Goal: Task Accomplishment & Management: Use online tool/utility

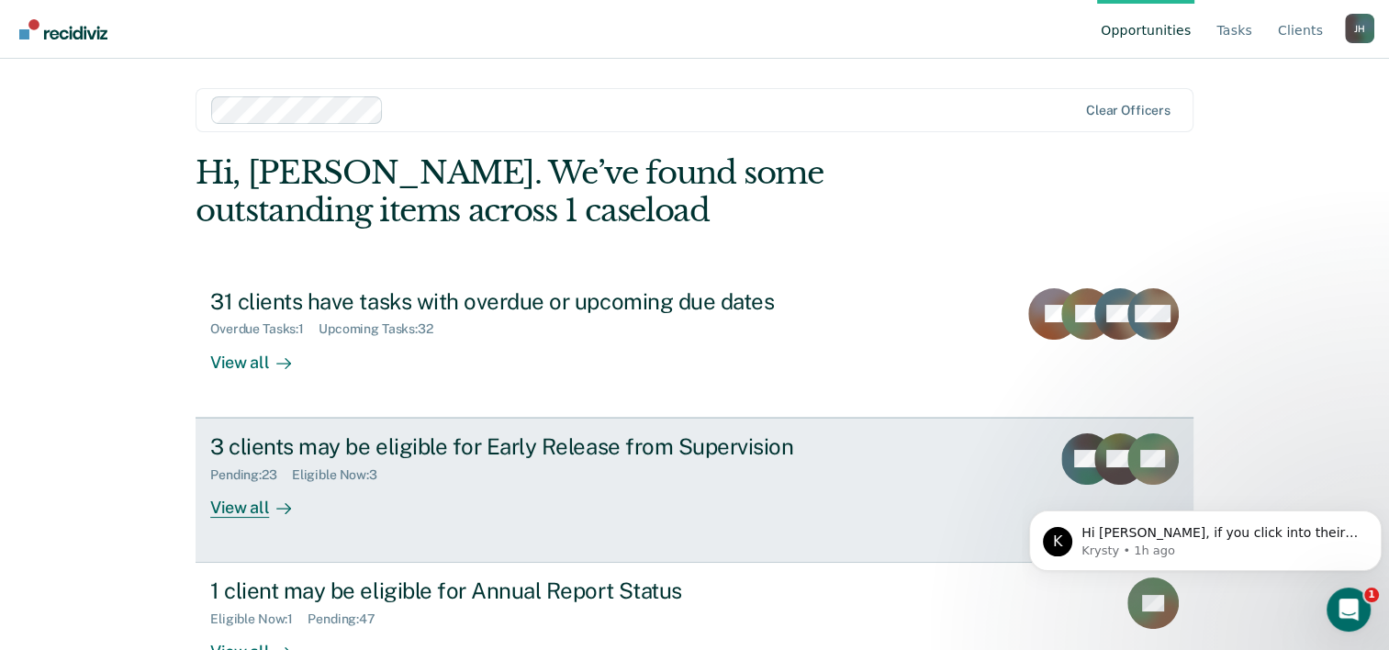
click at [561, 445] on div "3 clients may be eligible for Early Release from Supervision" at bounding box center [532, 446] width 645 height 27
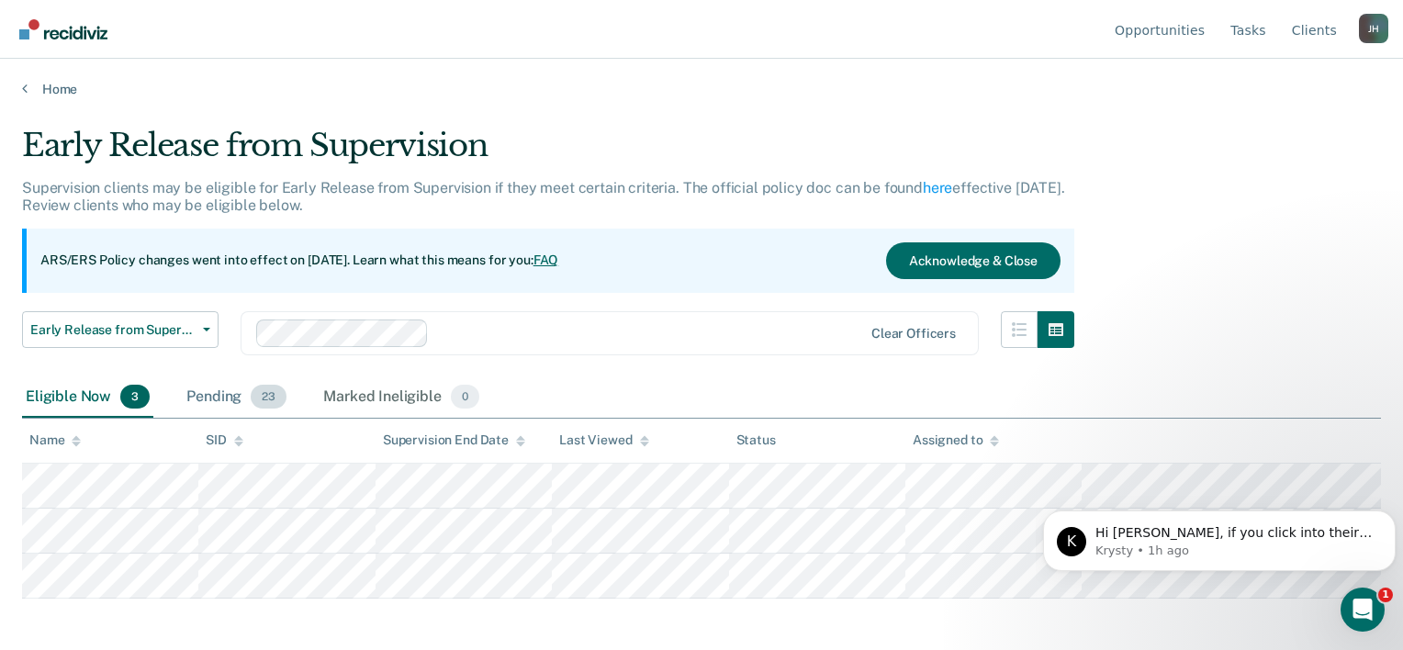
click at [212, 389] on div "Pending 23" at bounding box center [236, 397] width 107 height 40
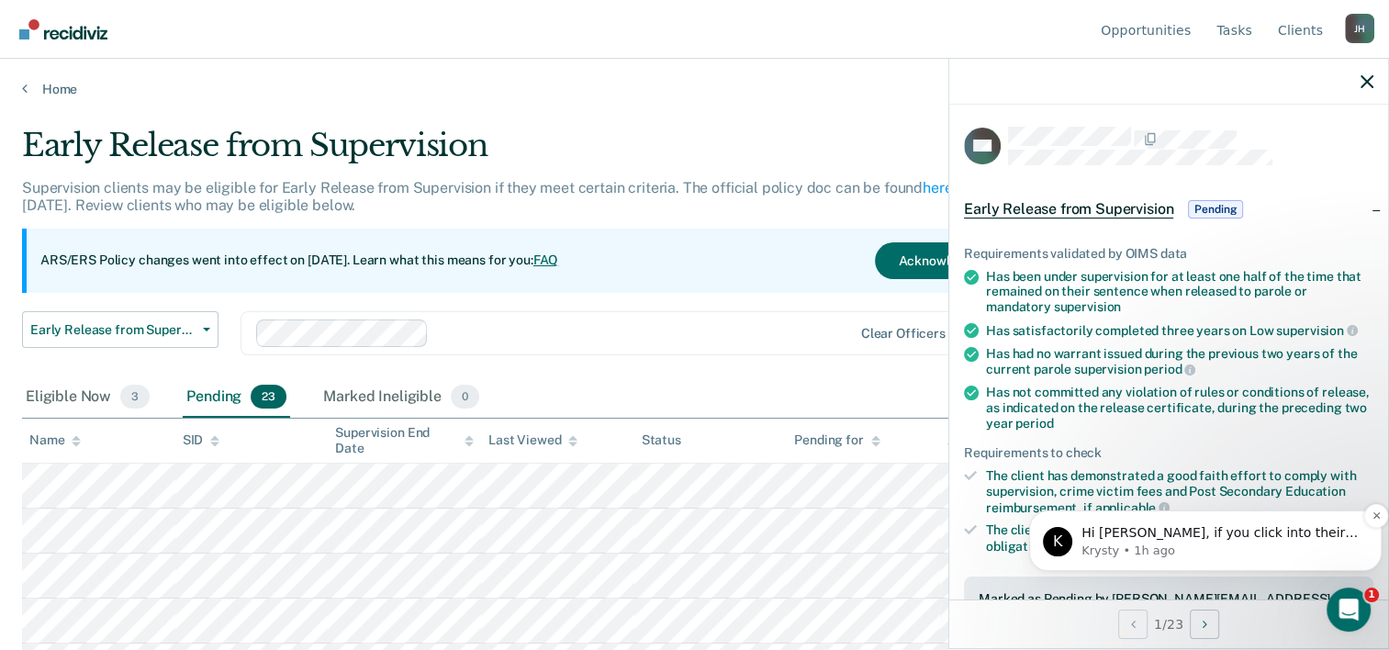
click at [1198, 543] on p "Krysty • 1h ago" at bounding box center [1220, 551] width 277 height 17
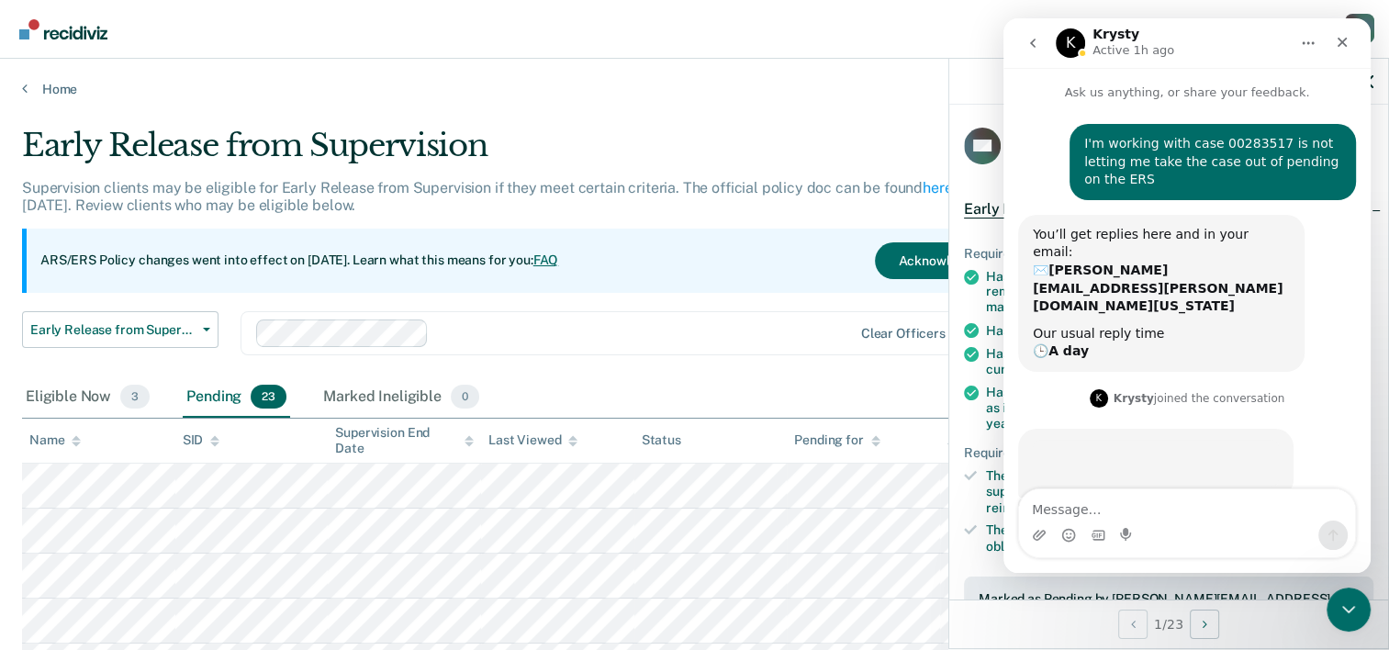
scroll to position [3, 0]
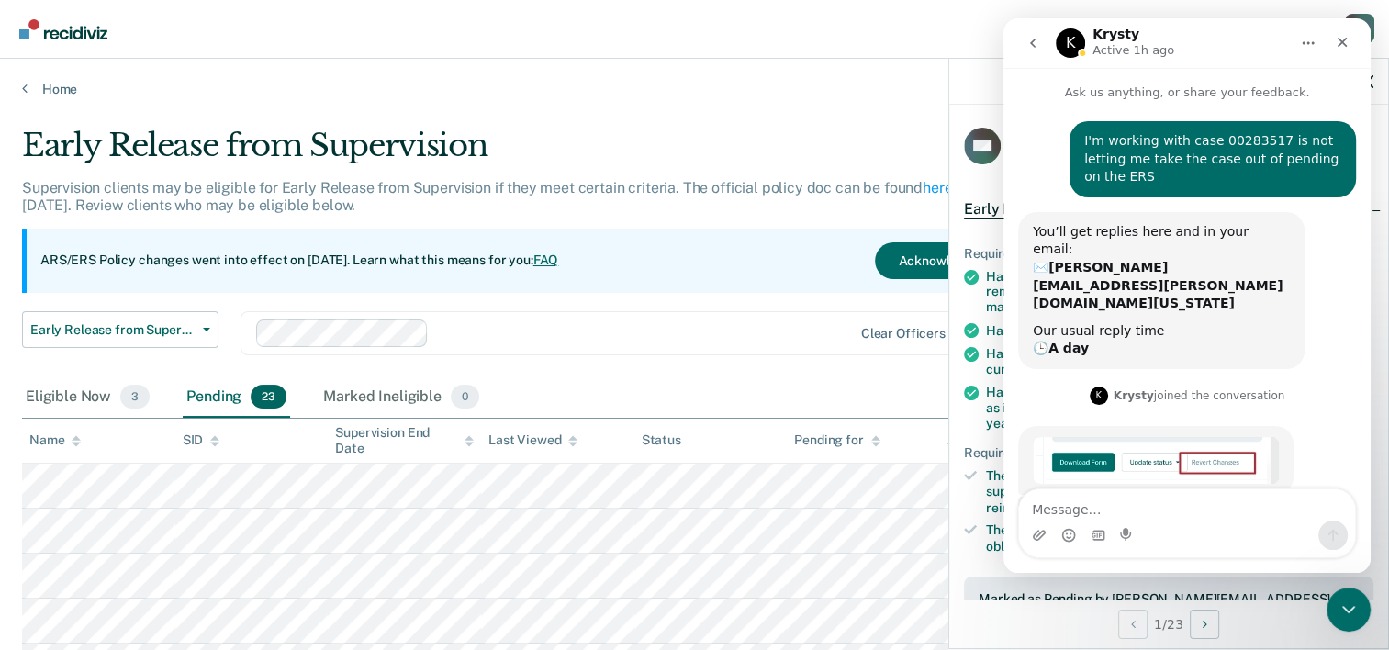
click at [746, 140] on div "Early Release from Supervision" at bounding box center [543, 153] width 1042 height 52
click at [1349, 40] on icon "Close" at bounding box center [1342, 42] width 15 height 15
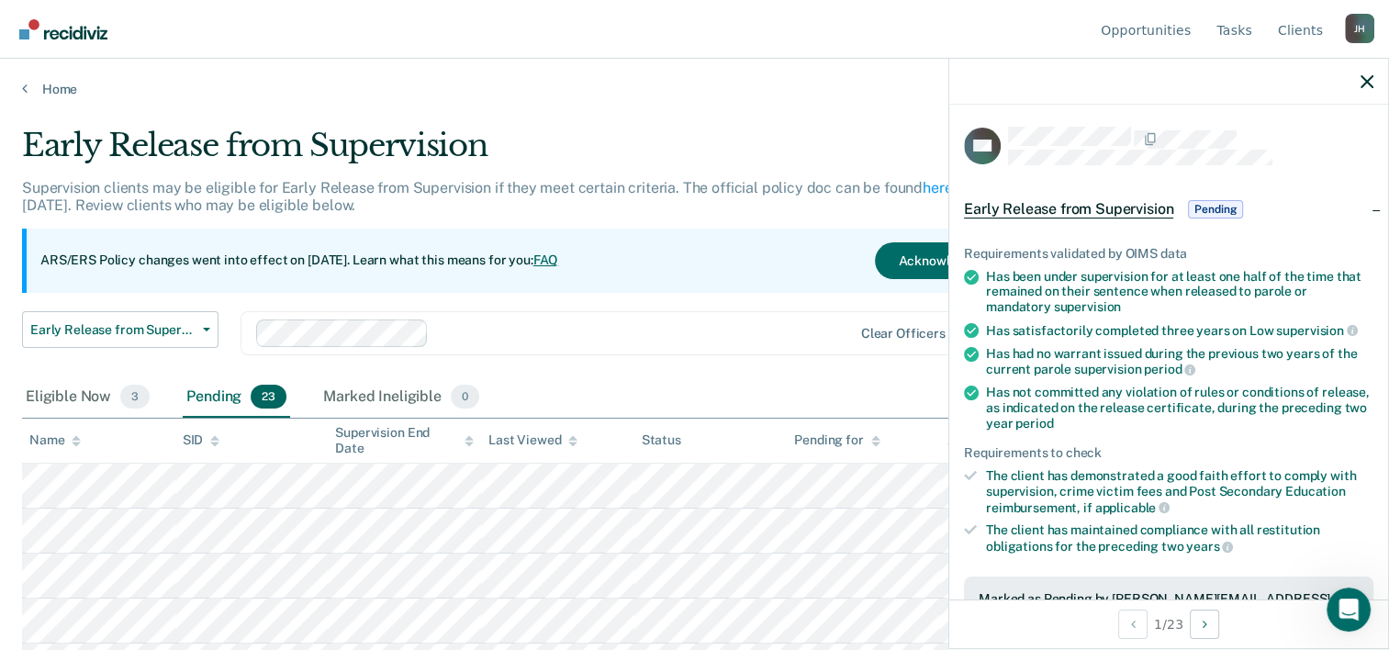
scroll to position [34, 0]
click at [1370, 84] on icon "button" at bounding box center [1367, 81] width 13 height 13
click at [1204, 206] on span "Pending" at bounding box center [1215, 209] width 55 height 18
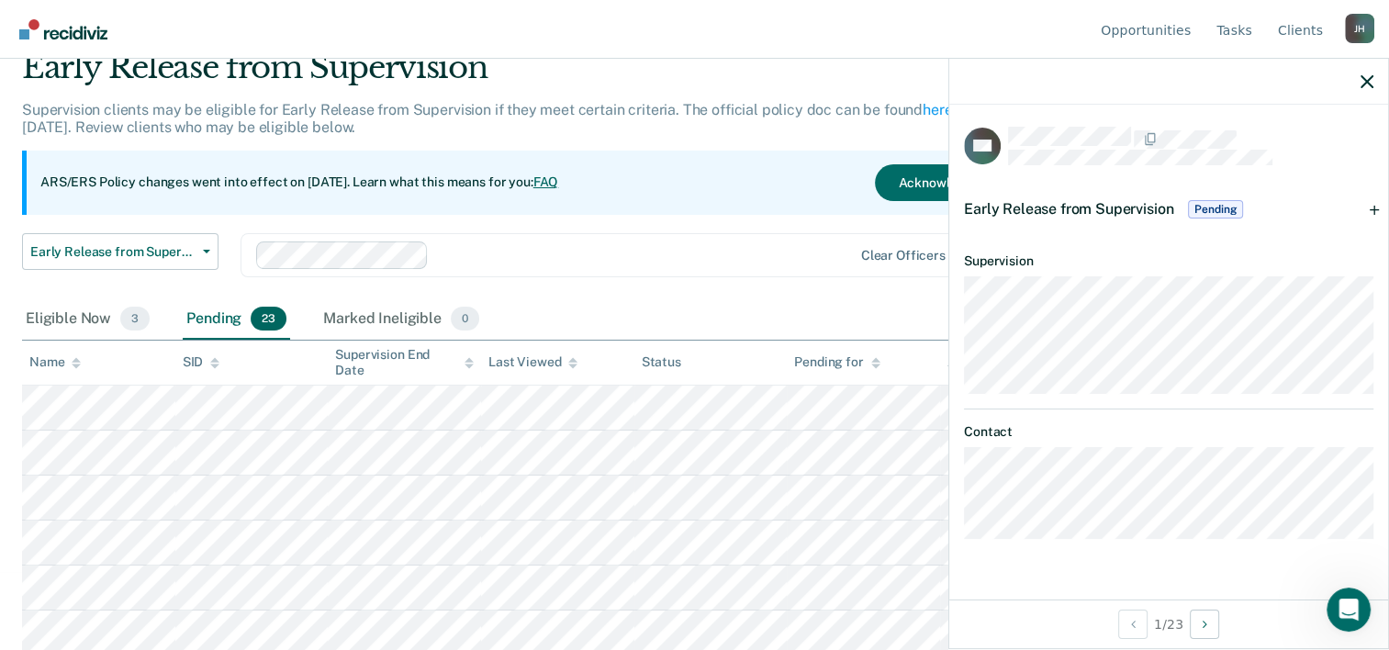
scroll to position [0, 0]
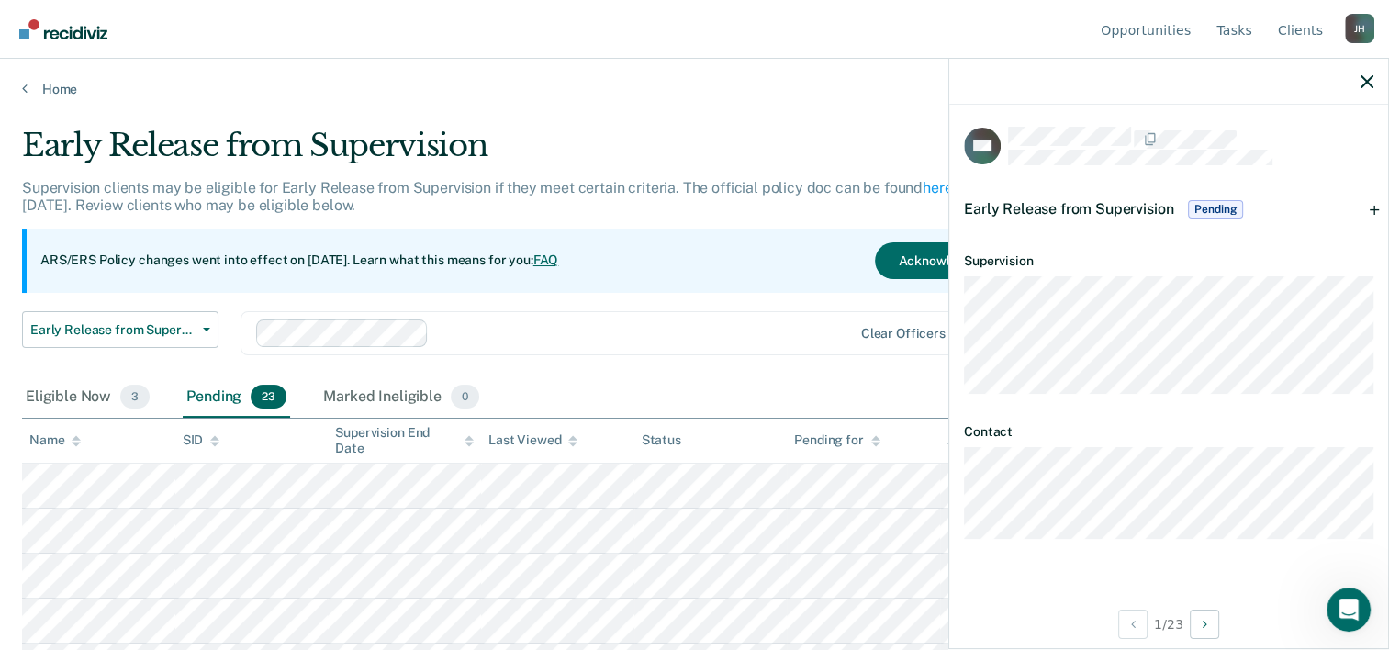
click at [1219, 205] on span "Pending" at bounding box center [1215, 209] width 55 height 18
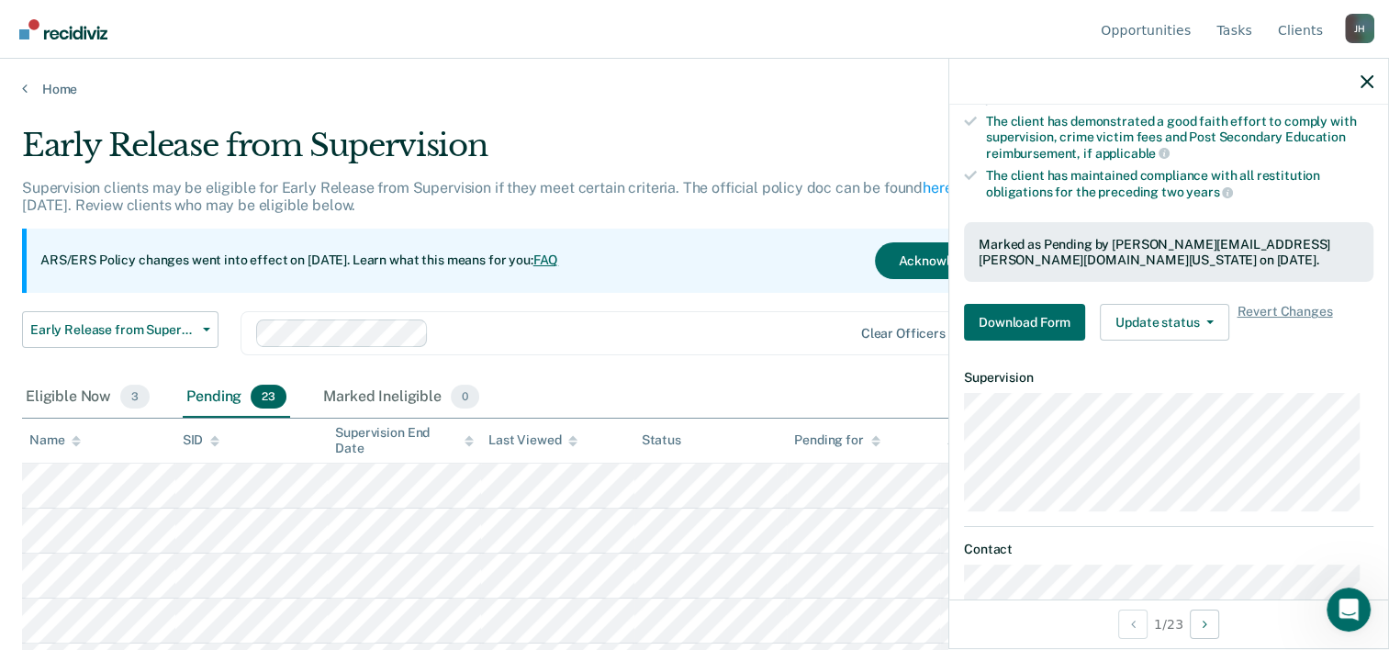
scroll to position [408, 0]
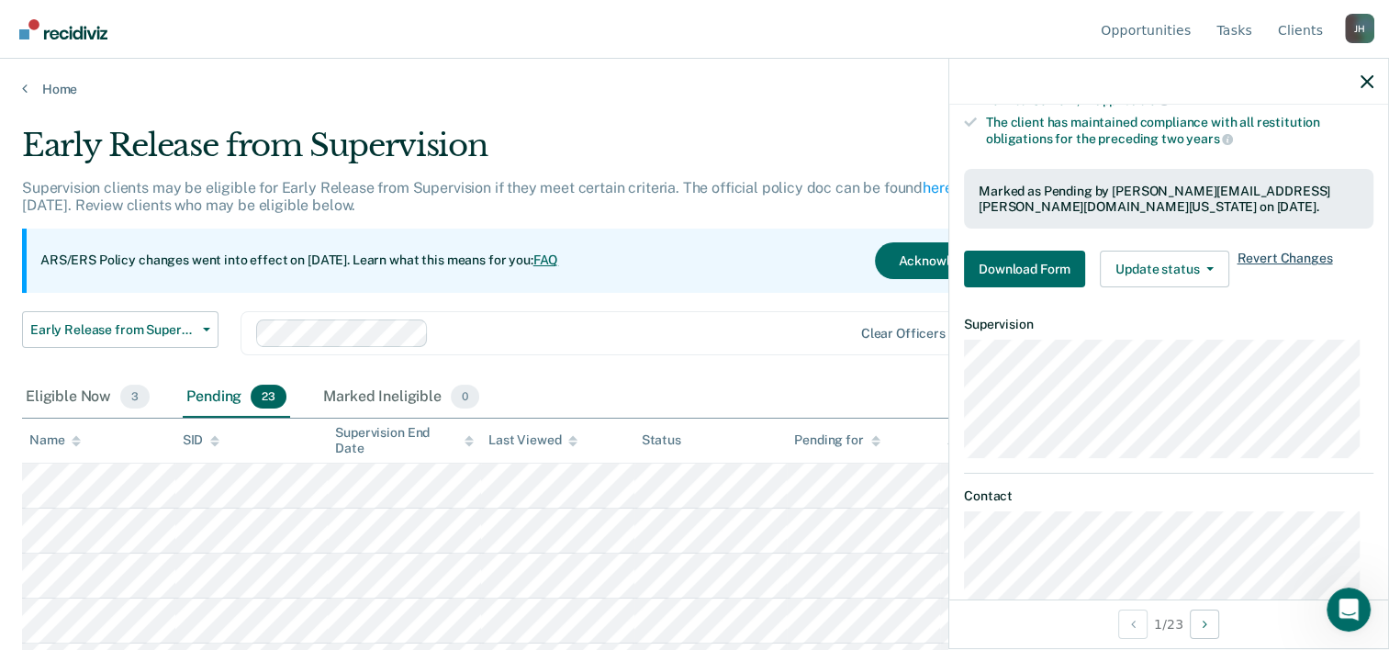
click at [1310, 253] on span "Revert Changes" at bounding box center [1284, 269] width 95 height 37
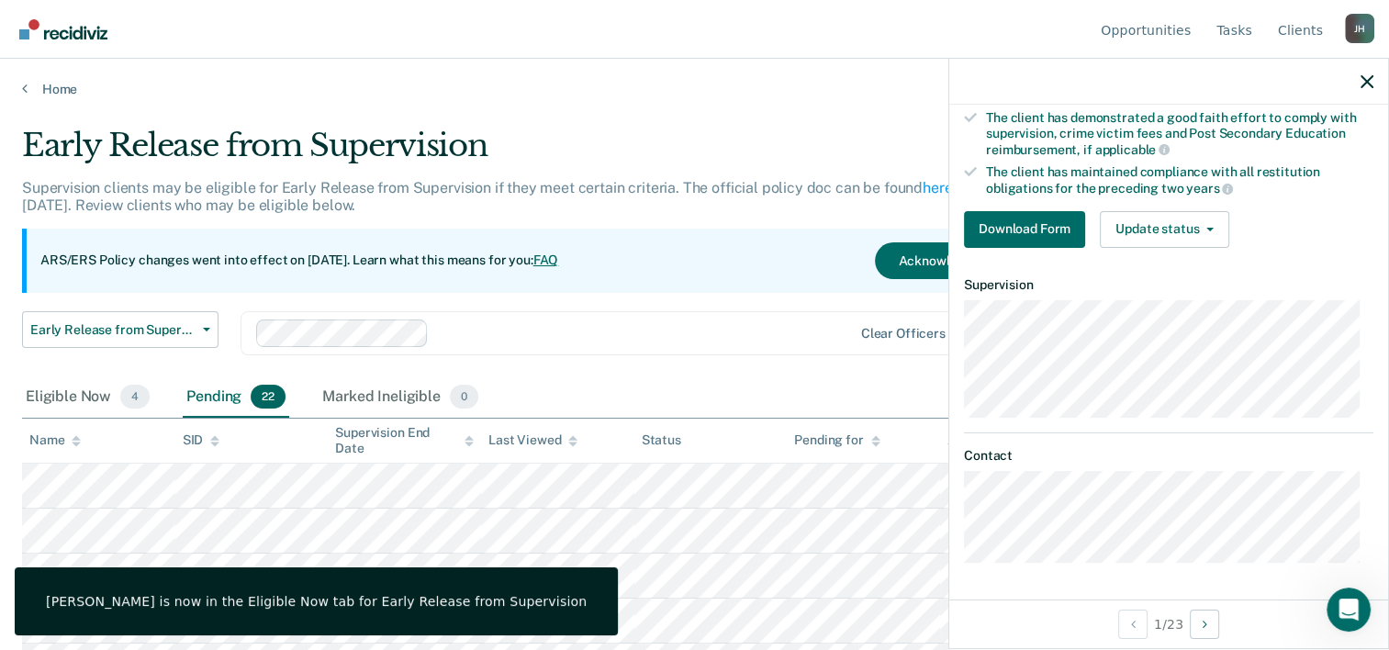
scroll to position [353, 0]
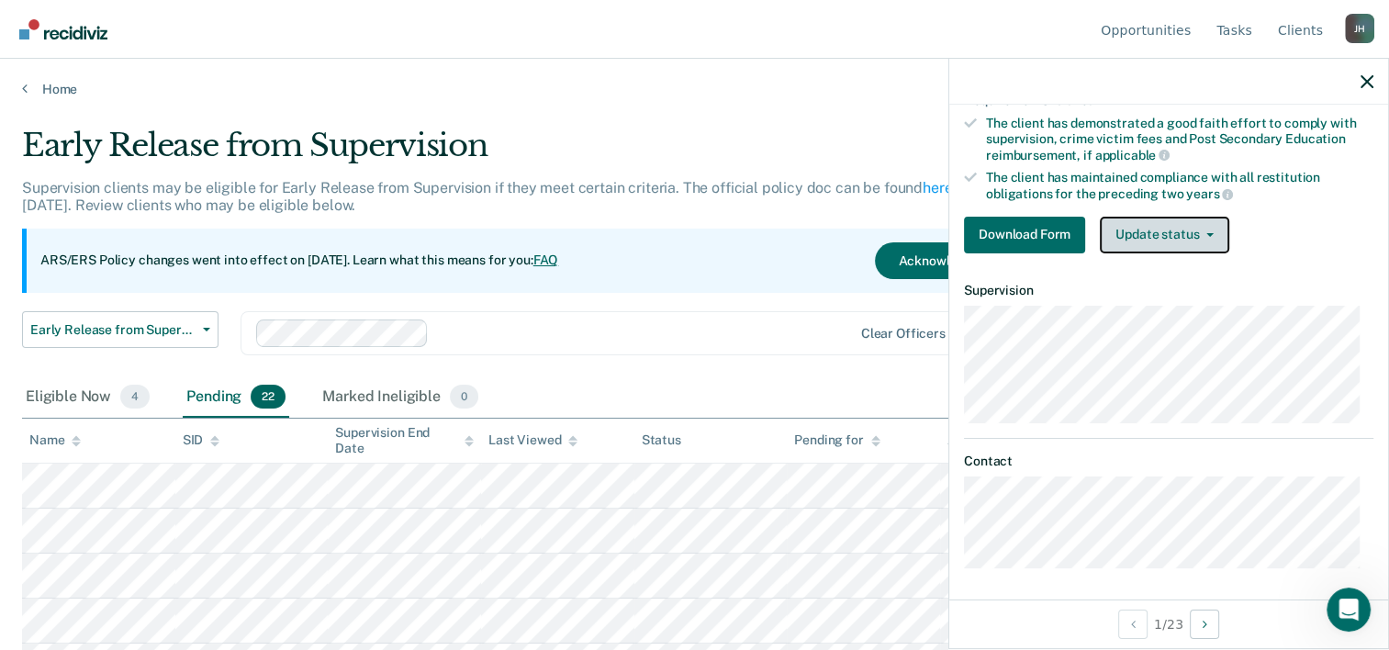
click at [1186, 232] on button "Update status" at bounding box center [1164, 235] width 129 height 37
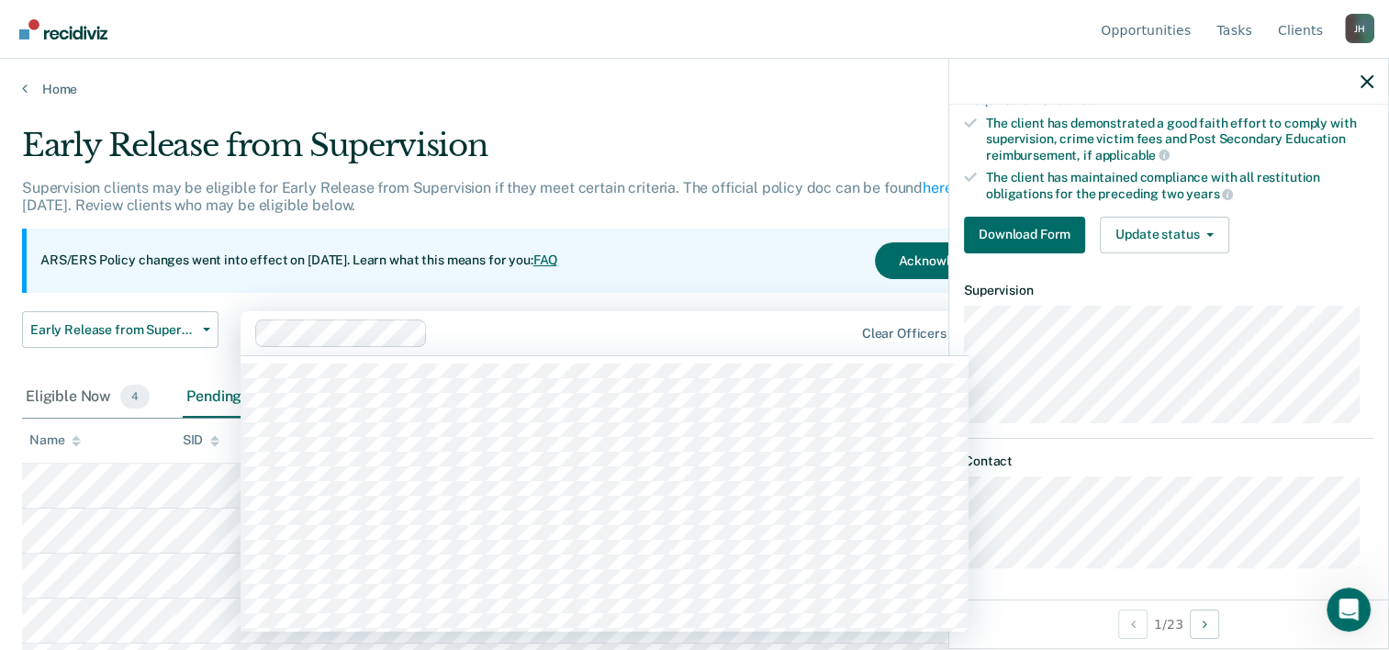
click at [739, 320] on div at bounding box center [555, 334] width 600 height 28
click at [762, 142] on div "Early Release from Supervision" at bounding box center [543, 153] width 1042 height 52
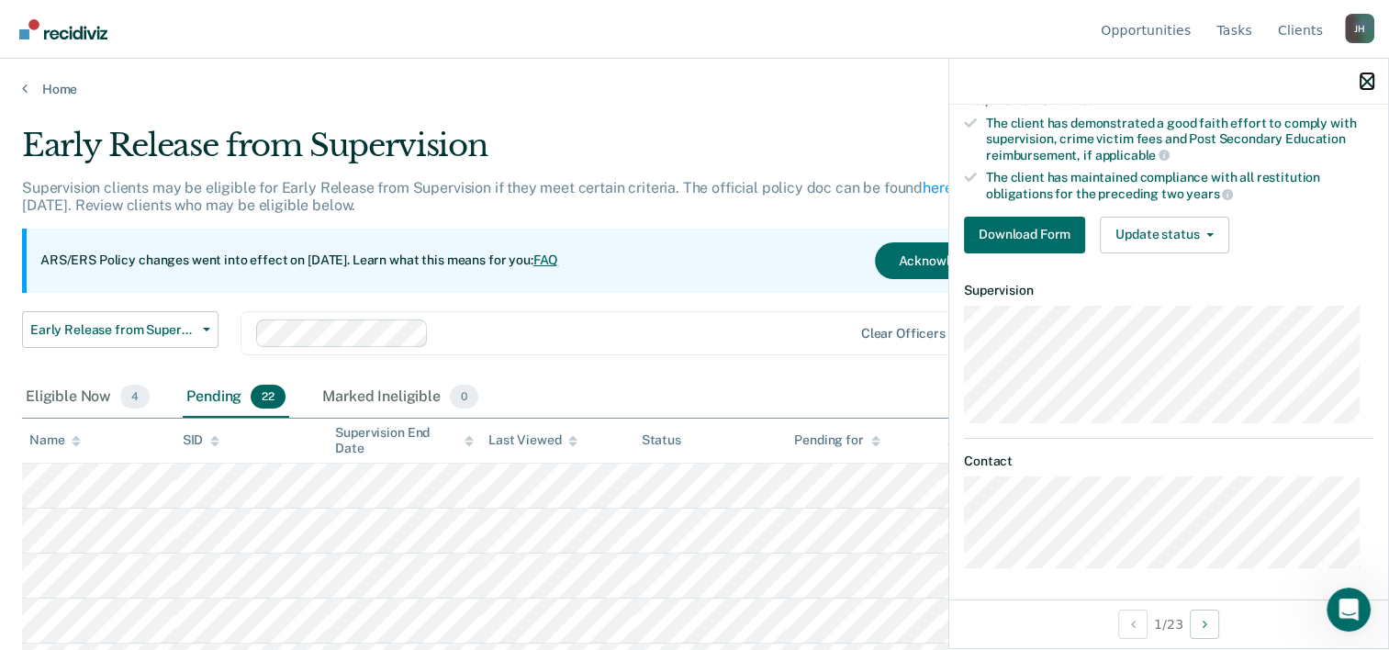
click at [1365, 81] on icon "button" at bounding box center [1367, 81] width 13 height 13
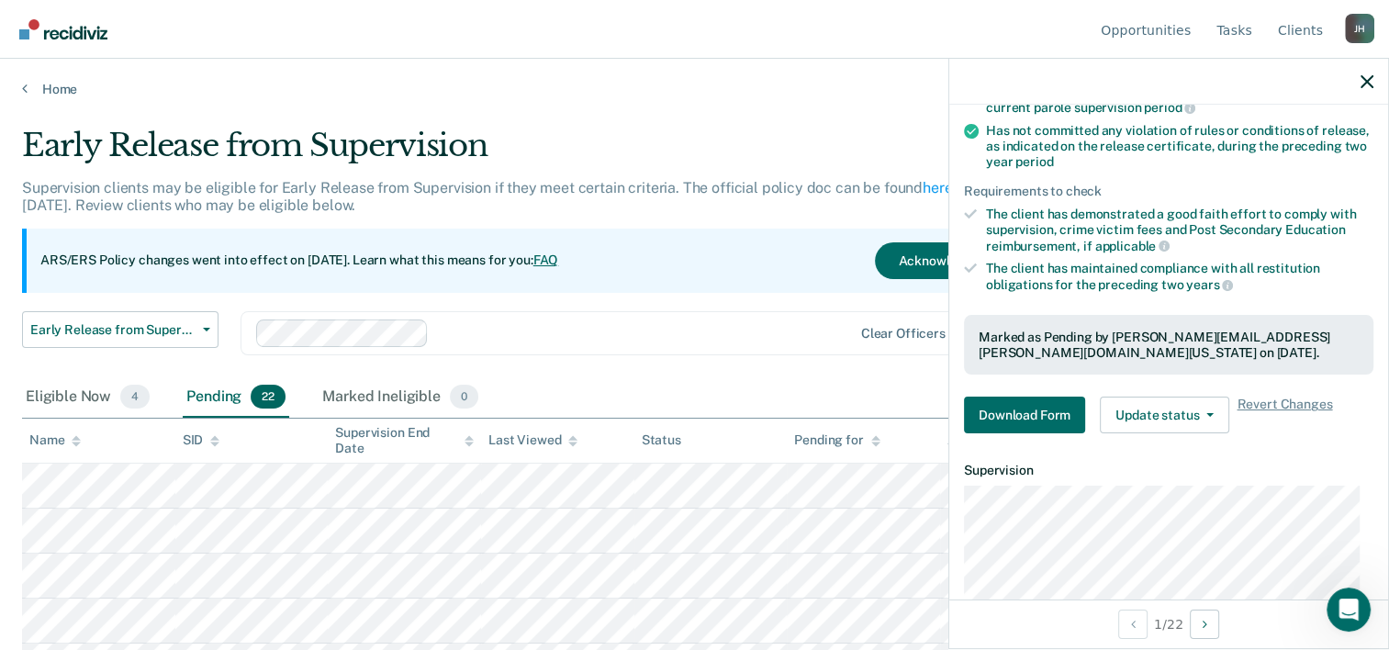
scroll to position [266, 0]
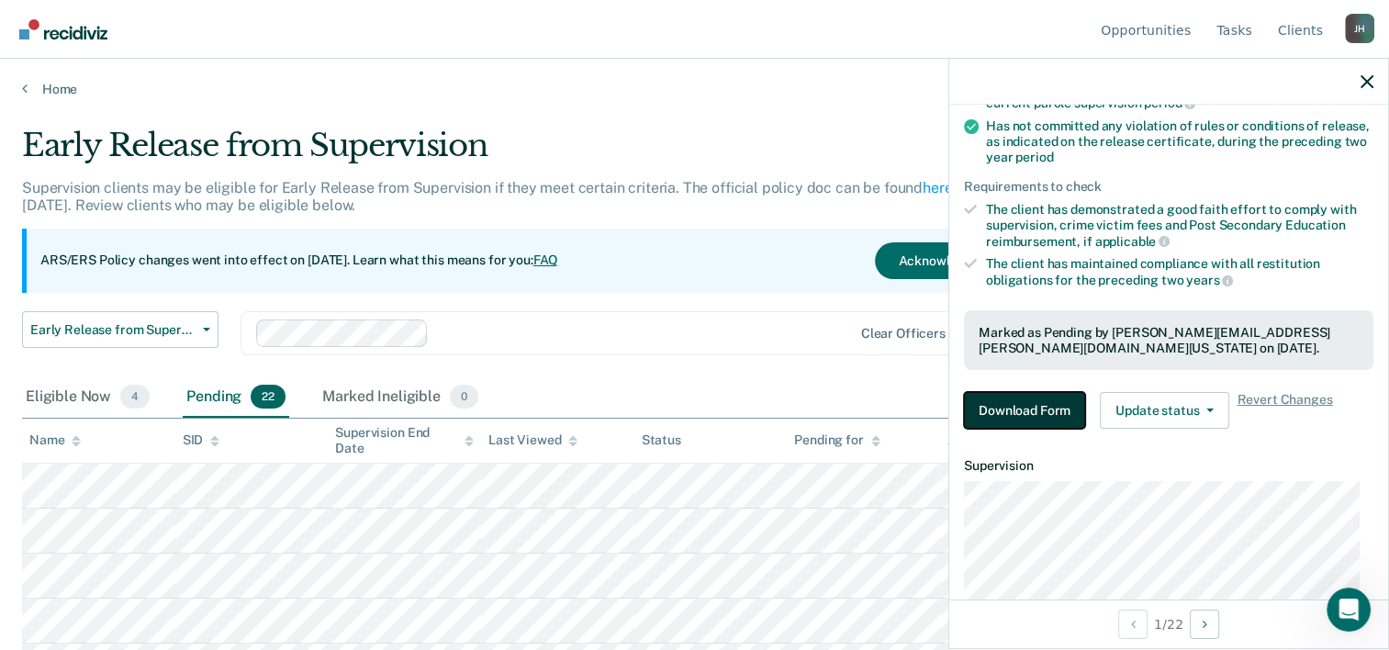
click at [1032, 410] on button "Download Form" at bounding box center [1024, 410] width 121 height 37
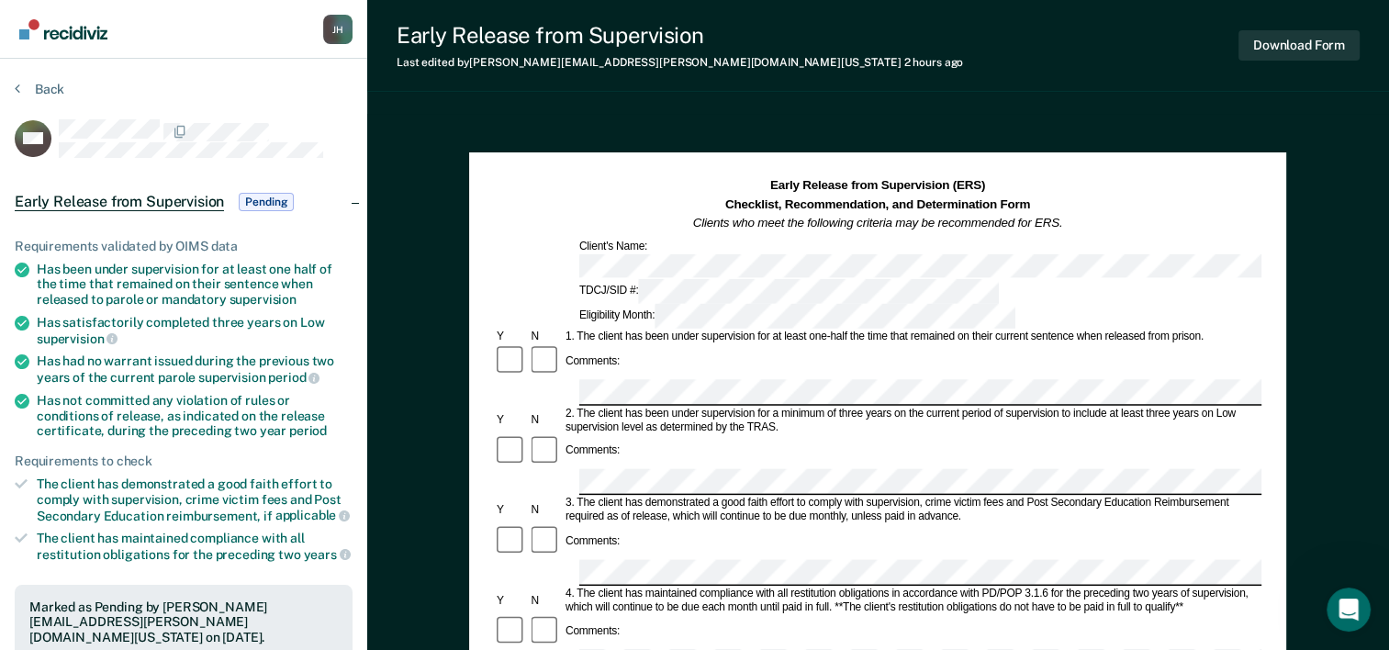
click at [1145, 196] on div "Early Release from Supervision (ERS) Checklist, Recommendation, and Determinati…" at bounding box center [878, 205] width 768 height 56
click at [1157, 196] on div "Early Release from Supervision (ERS) Checklist, Recommendation, and Determinati…" at bounding box center [878, 205] width 768 height 56
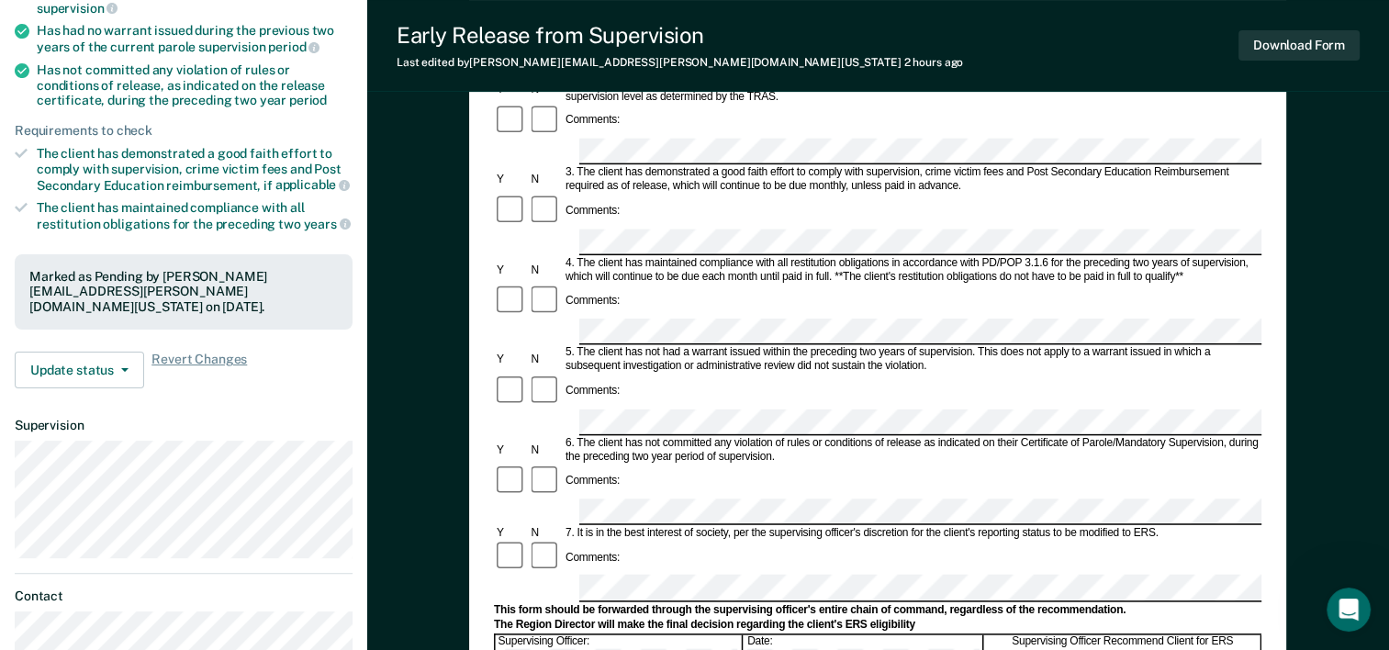
scroll to position [333, 0]
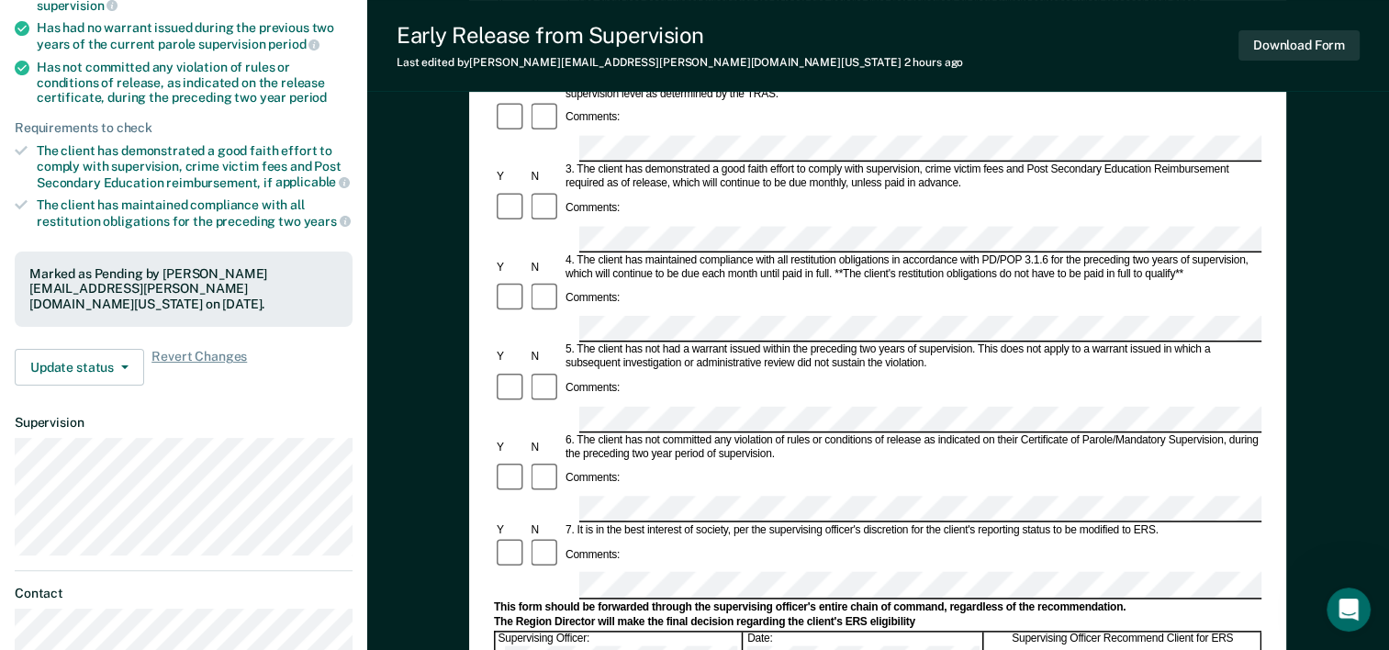
drag, startPoint x: 1400, startPoint y: 129, endPoint x: 1320, endPoint y: 89, distance: 89.1
click at [1320, 89] on div "Early Release from Supervision Last edited by [PERSON_NAME][EMAIL_ADDRESS][PERS…" at bounding box center [878, 46] width 1022 height 92
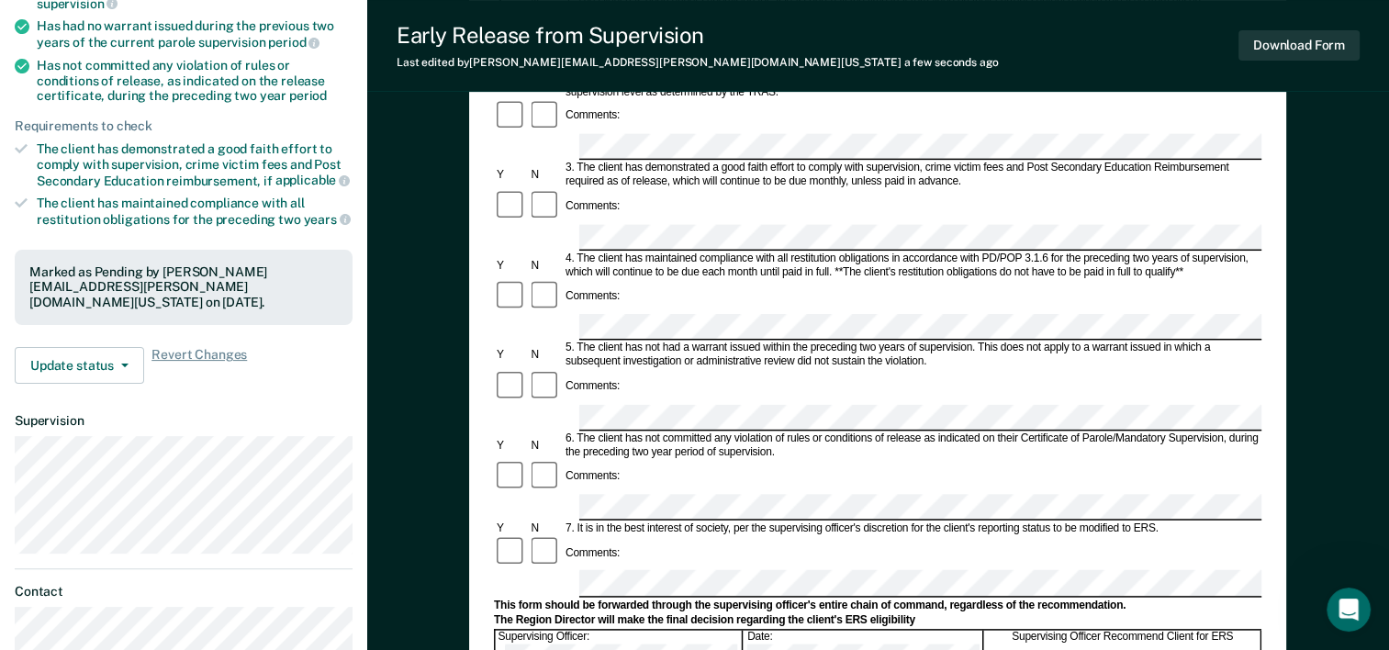
scroll to position [340, 0]
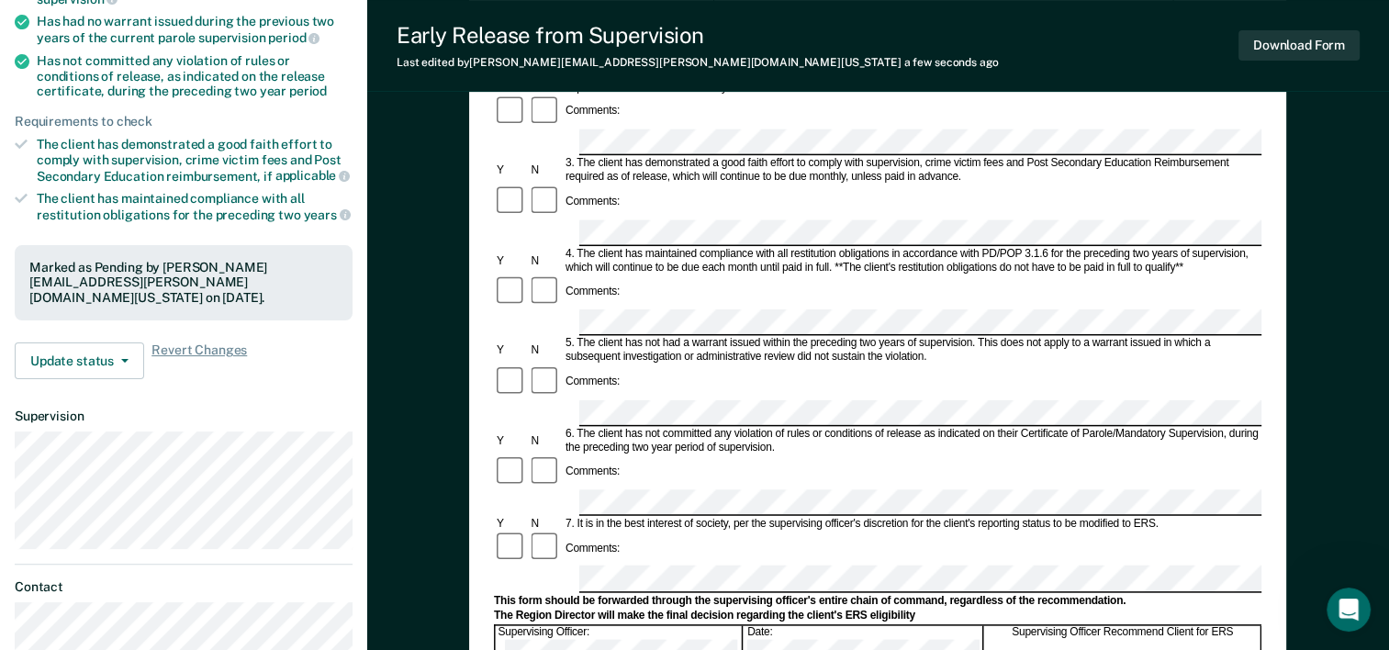
click at [592, 411] on form "Early Release from Supervision (ERS) Checklist, Recommendation, and Determinati…" at bounding box center [878, 502] width 768 height 1330
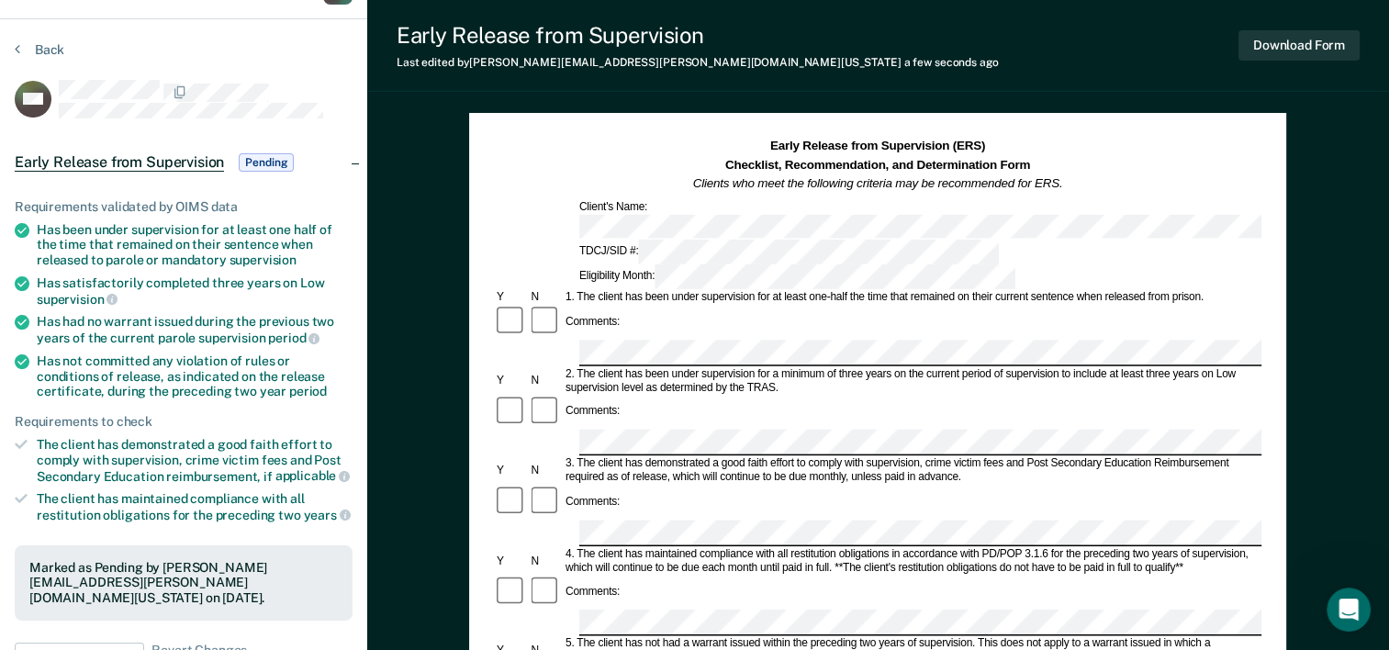
scroll to position [28, 0]
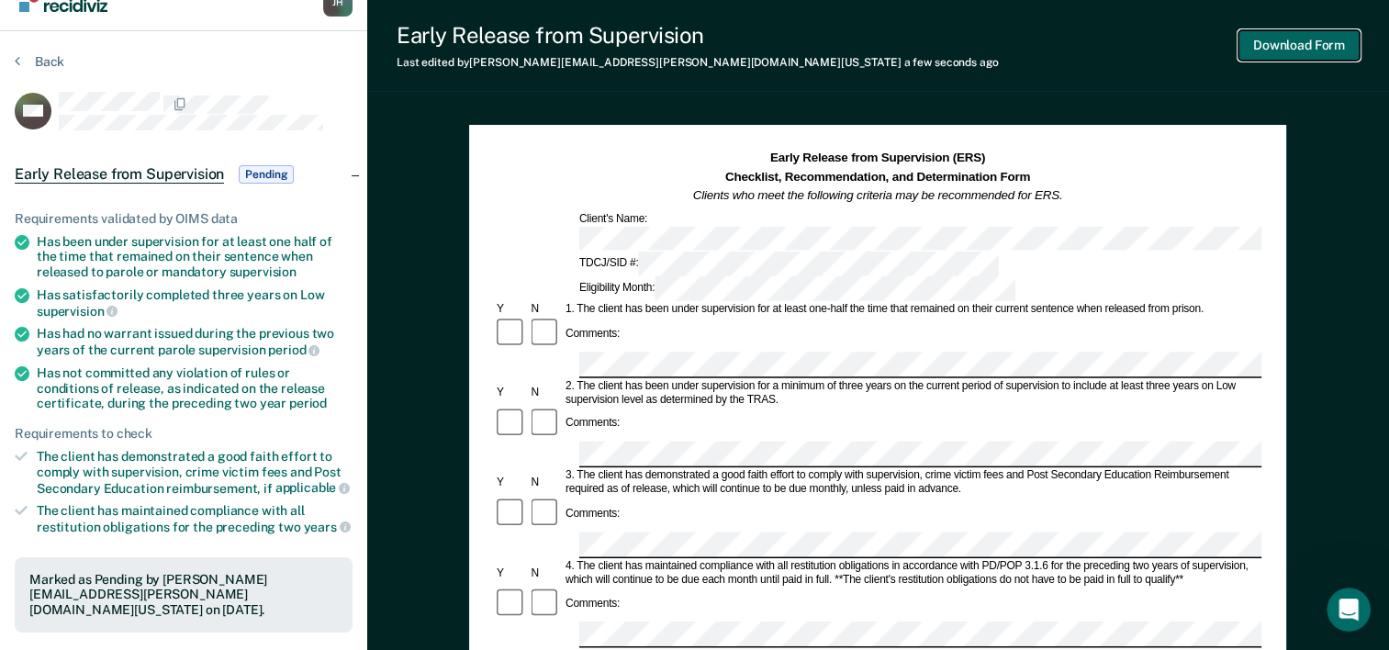
click at [1266, 46] on button "Download Form" at bounding box center [1299, 45] width 121 height 30
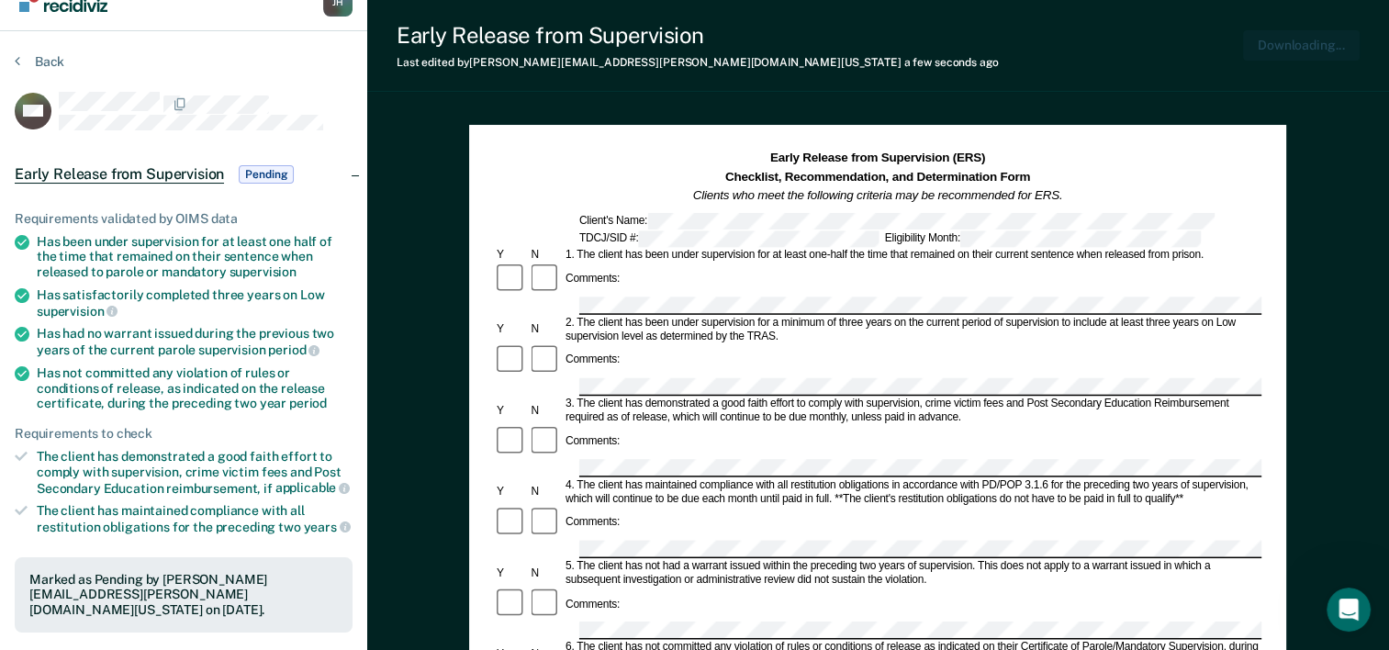
scroll to position [0, 0]
click at [268, 167] on span "Pending" at bounding box center [266, 174] width 55 height 18
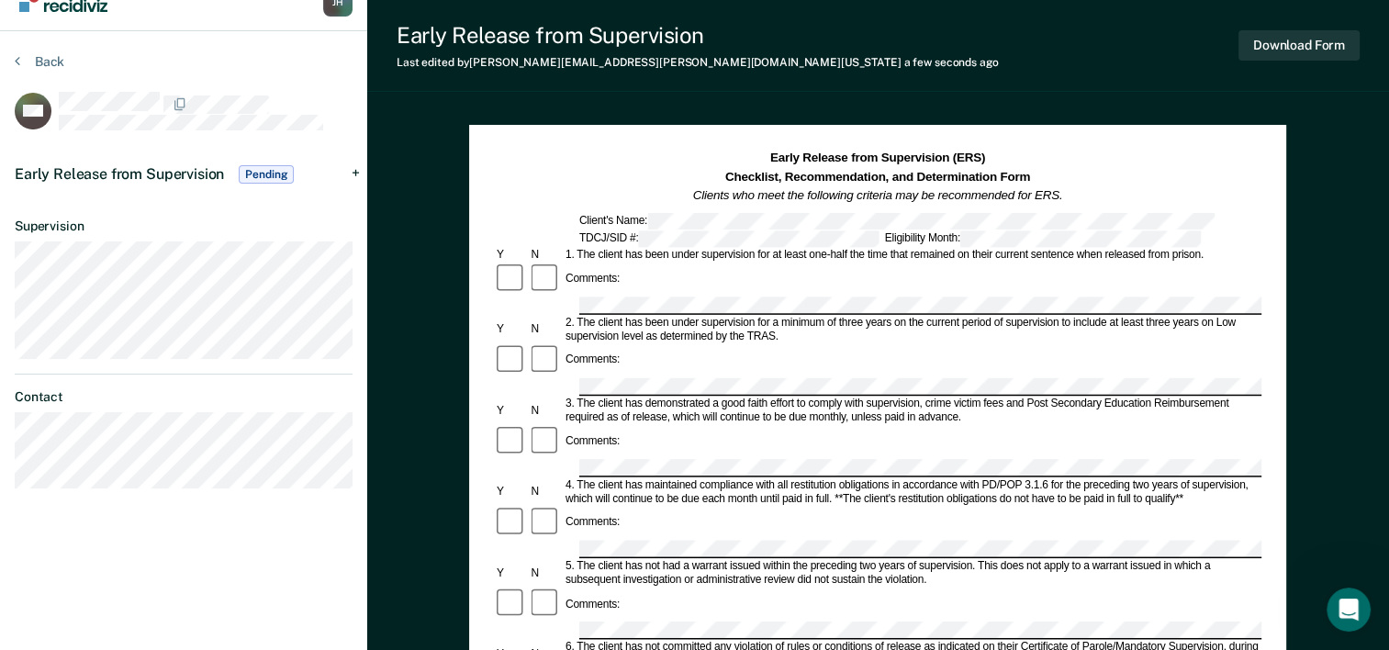
click at [282, 172] on span "Pending" at bounding box center [266, 174] width 55 height 18
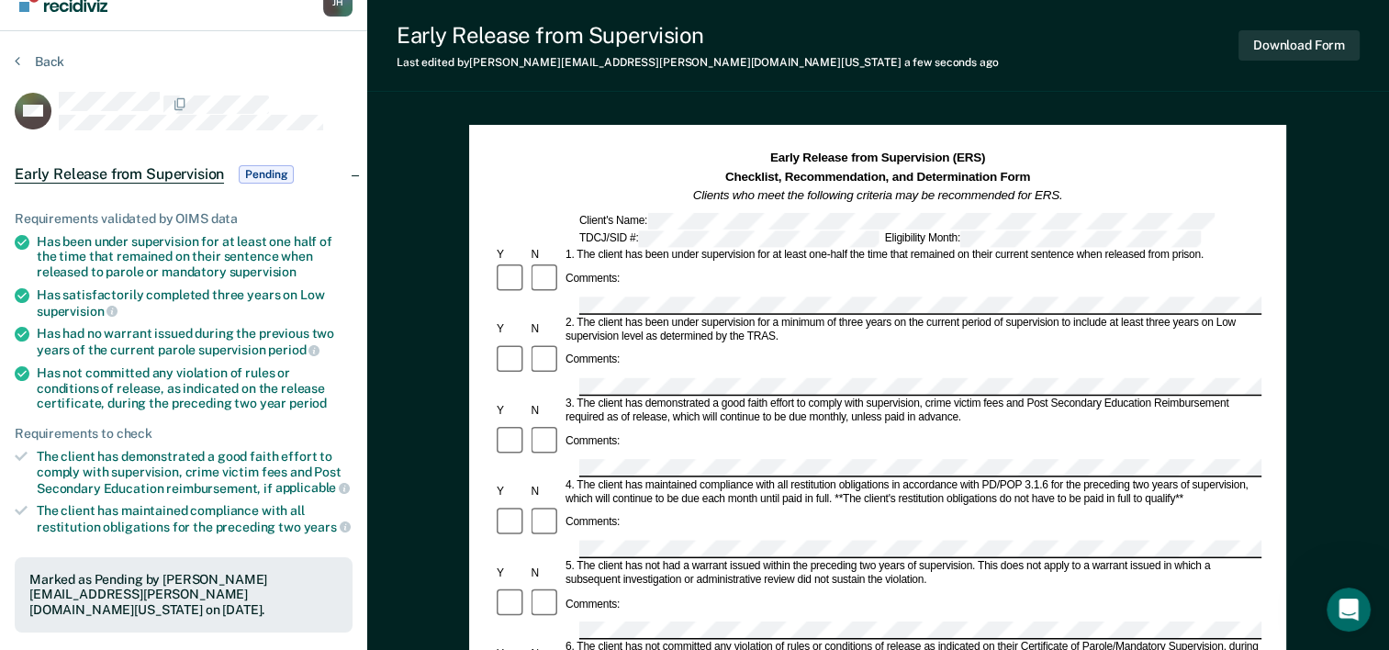
click at [318, 151] on div "Early Release from Supervision Pending" at bounding box center [183, 174] width 367 height 59
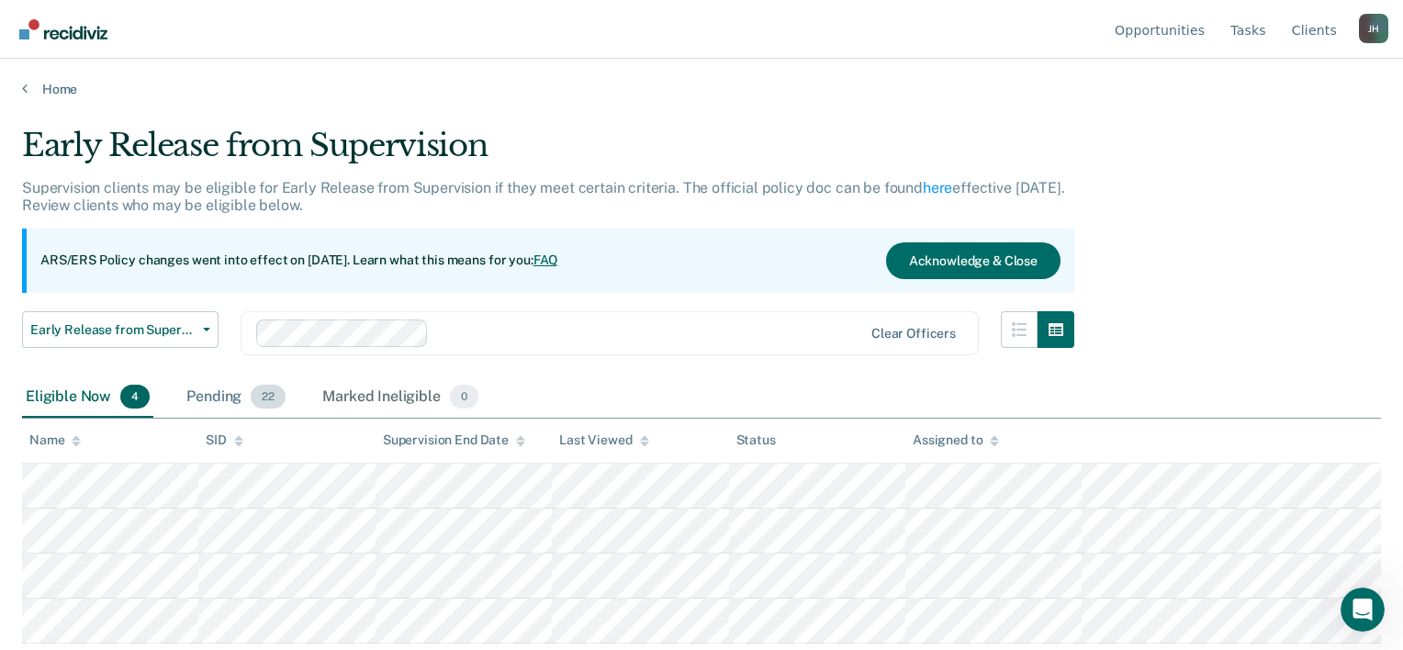
click at [239, 400] on div "Pending 22" at bounding box center [236, 397] width 107 height 40
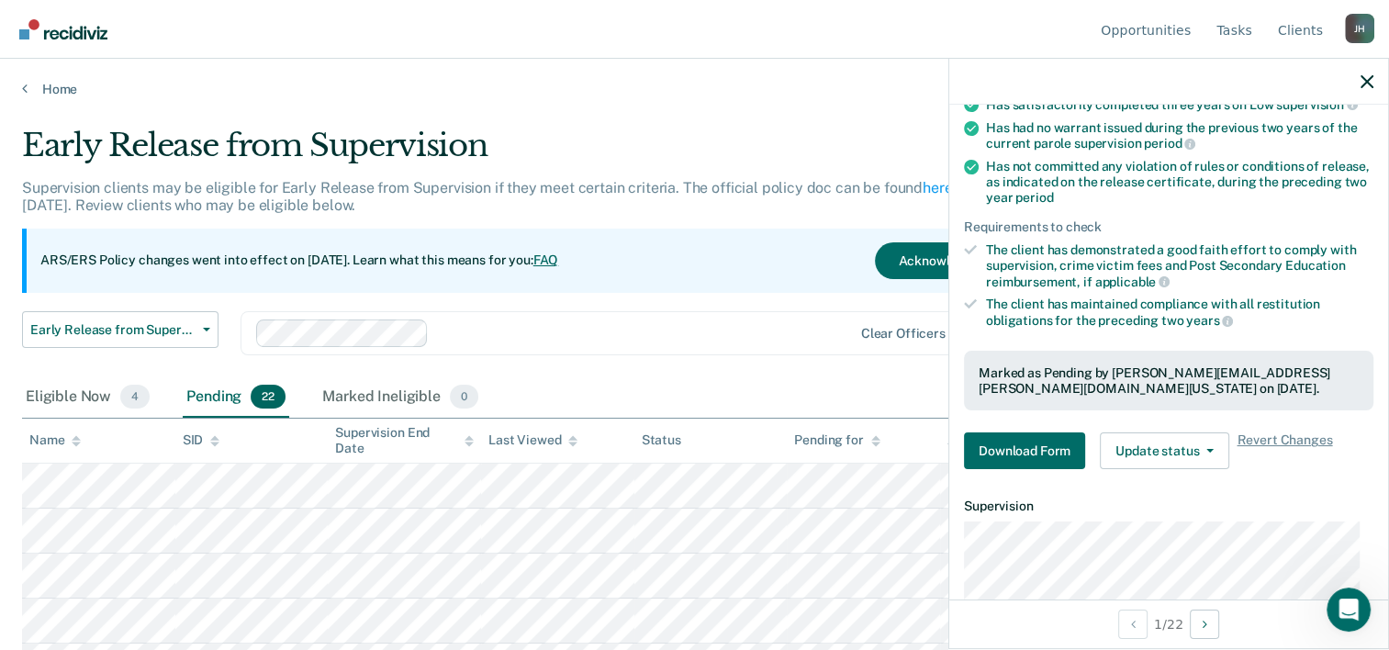
scroll to position [262, 0]
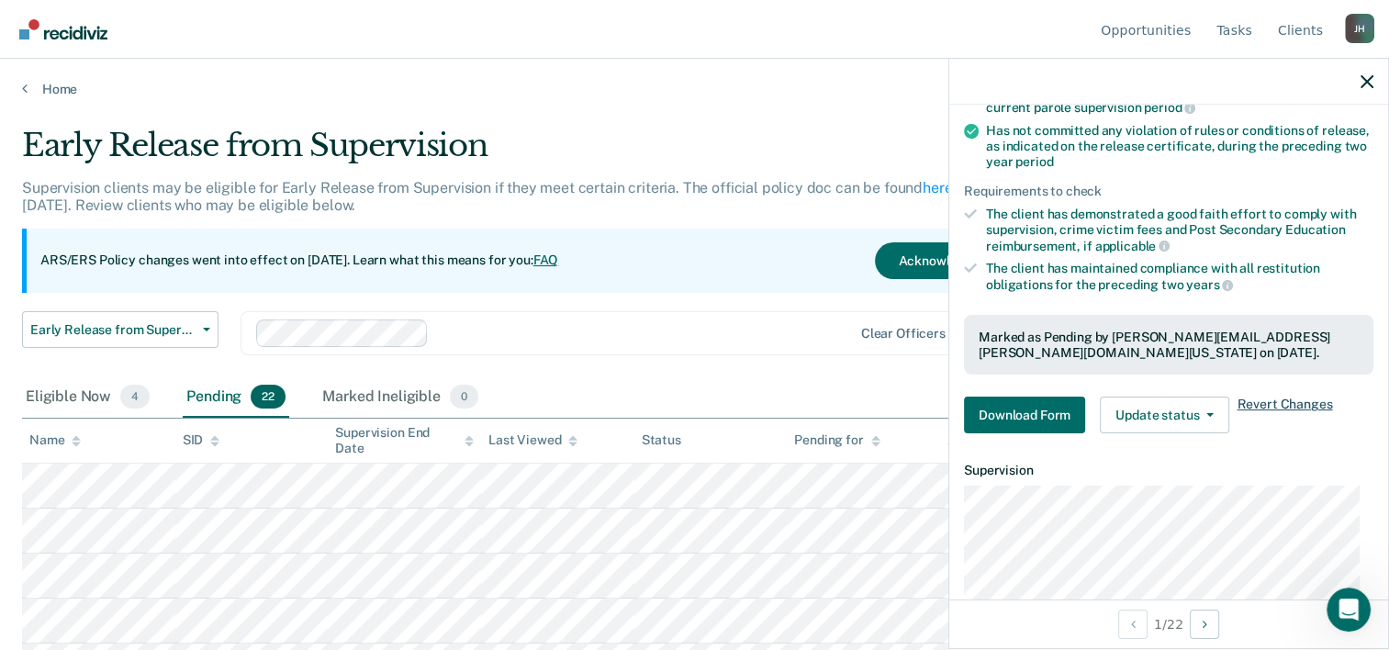
click at [1291, 397] on span "Revert Changes" at bounding box center [1284, 415] width 95 height 37
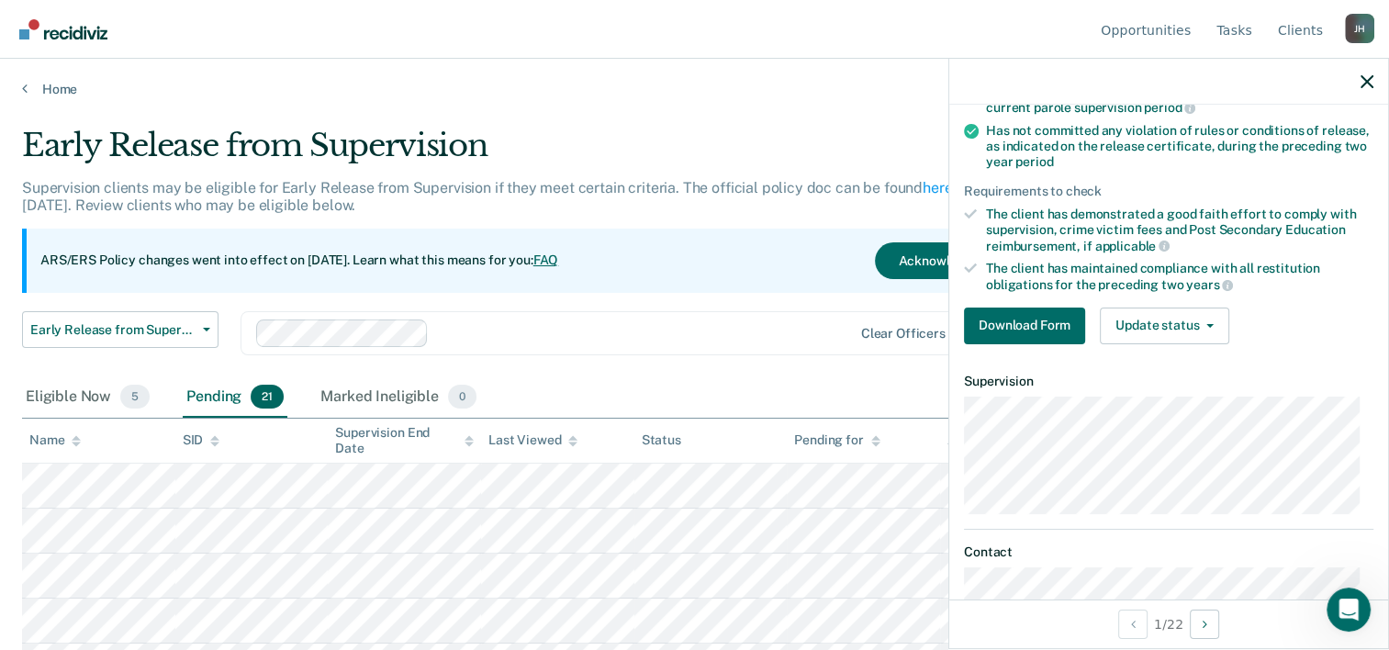
click at [1374, 81] on div at bounding box center [1168, 82] width 439 height 46
click at [1369, 81] on icon "button" at bounding box center [1367, 81] width 13 height 13
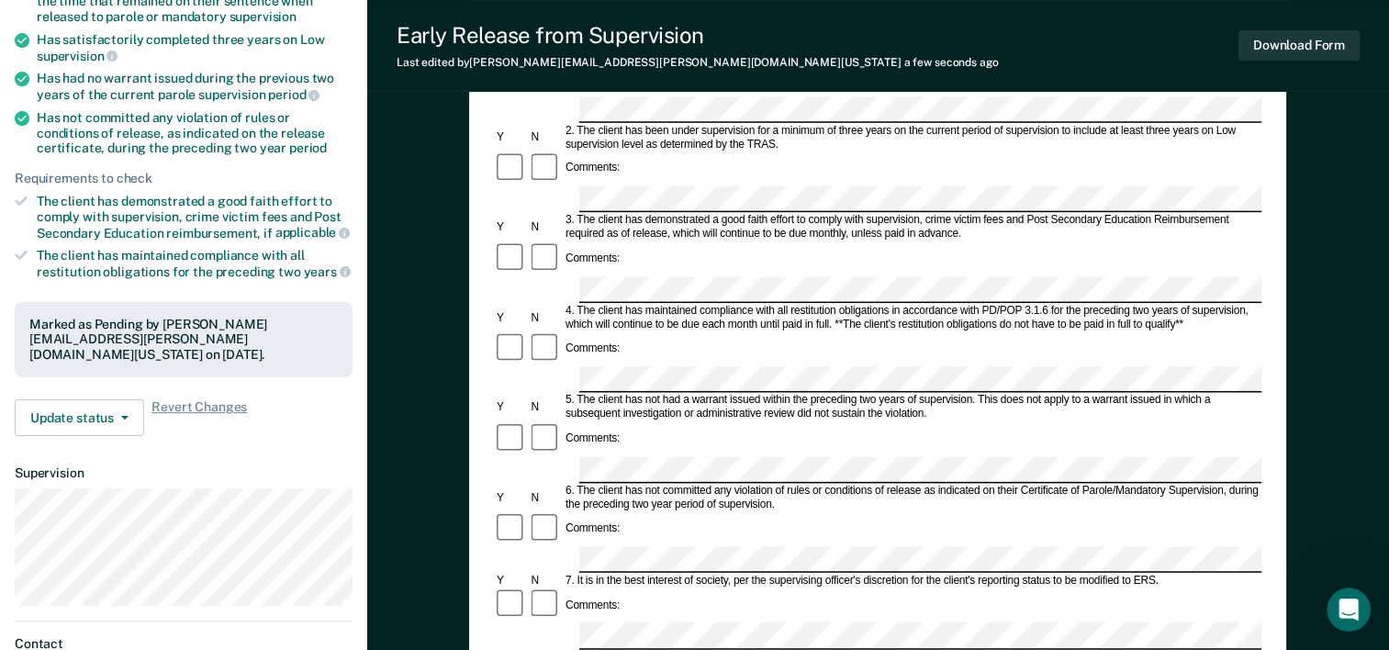
scroll to position [286, 0]
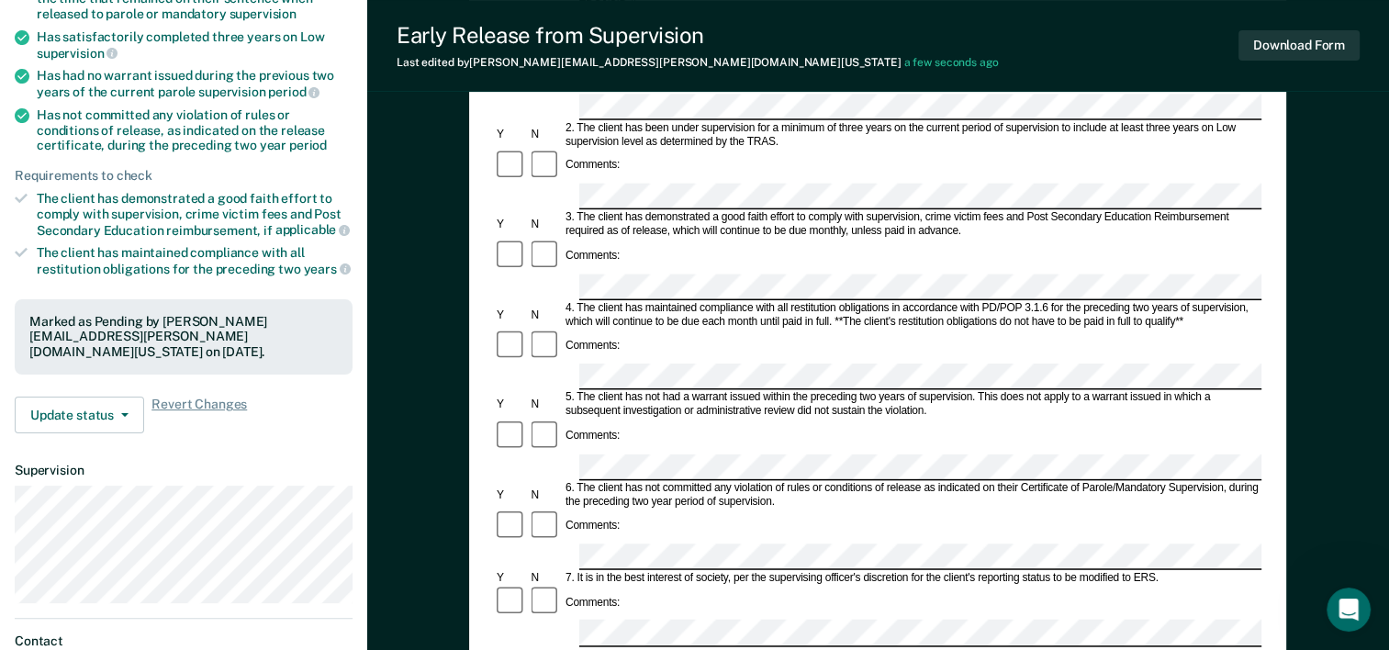
click at [585, 563] on form "Early Release from Supervision (ERS) Checklist, Recommendation, and Determinati…" at bounding box center [878, 557] width 768 height 1330
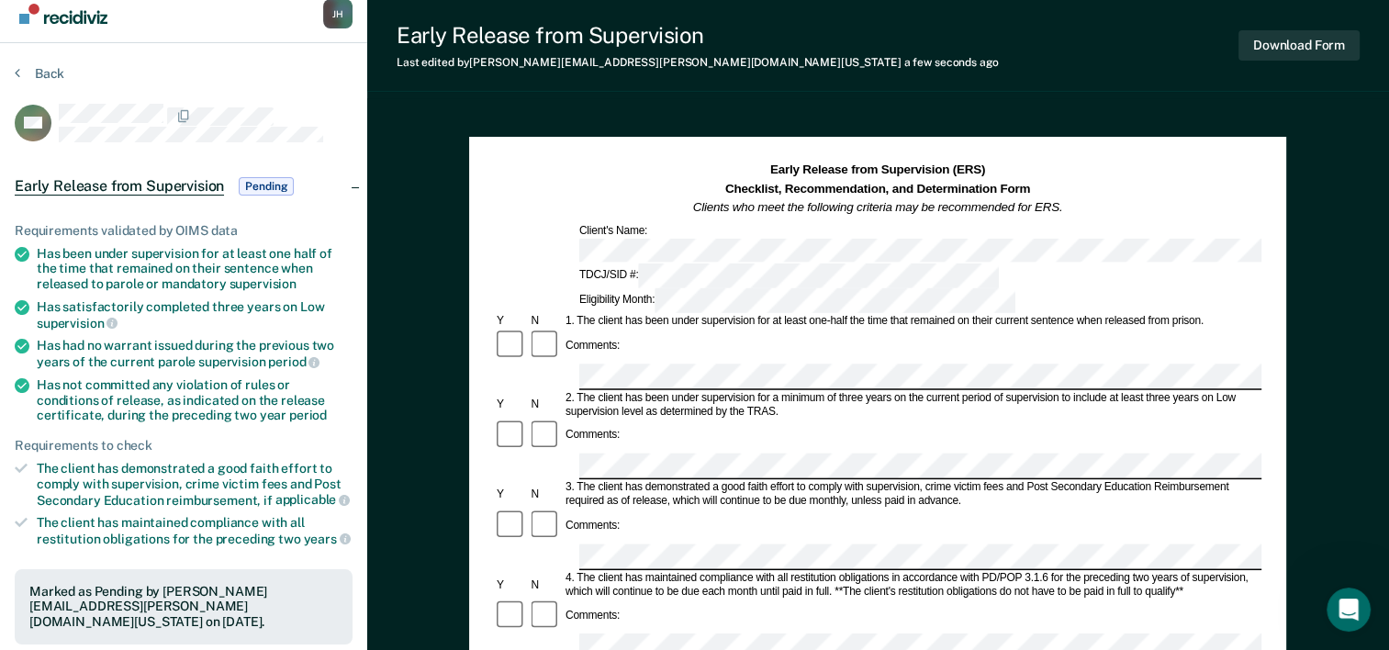
scroll to position [0, 0]
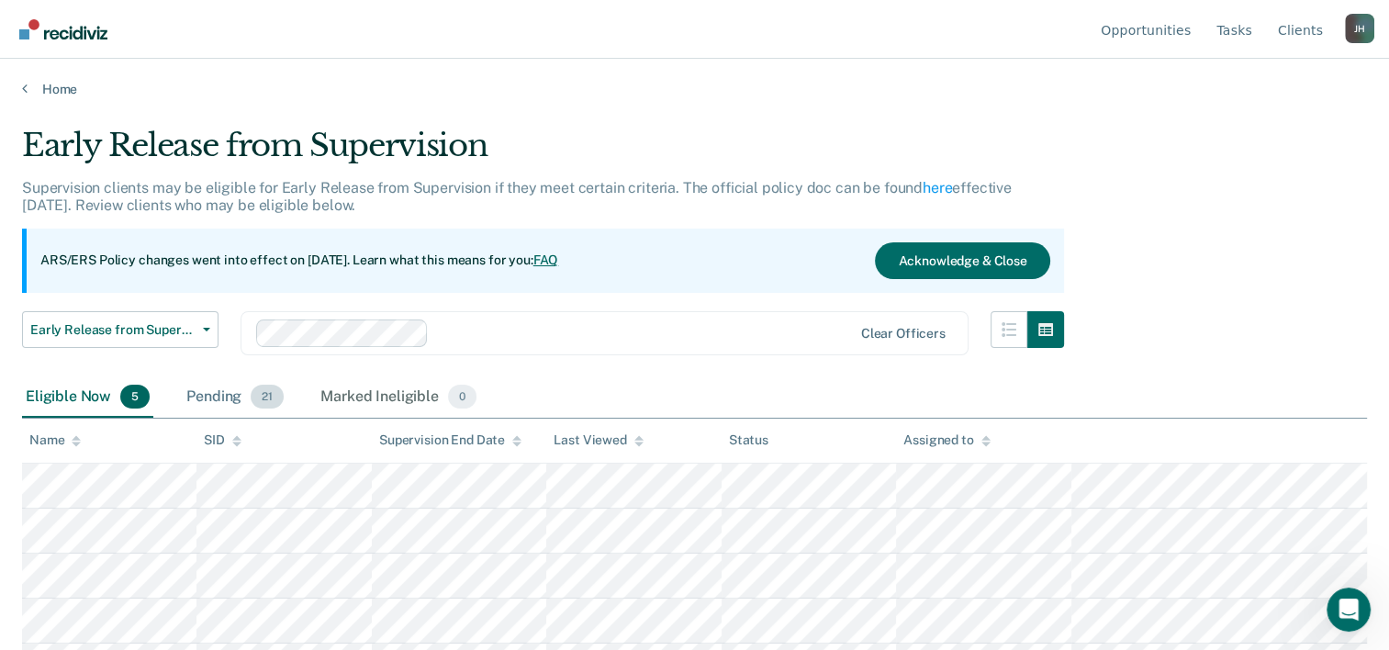
click at [206, 399] on div "Pending 21" at bounding box center [235, 397] width 105 height 40
click at [214, 393] on div "Pending 21" at bounding box center [235, 397] width 105 height 40
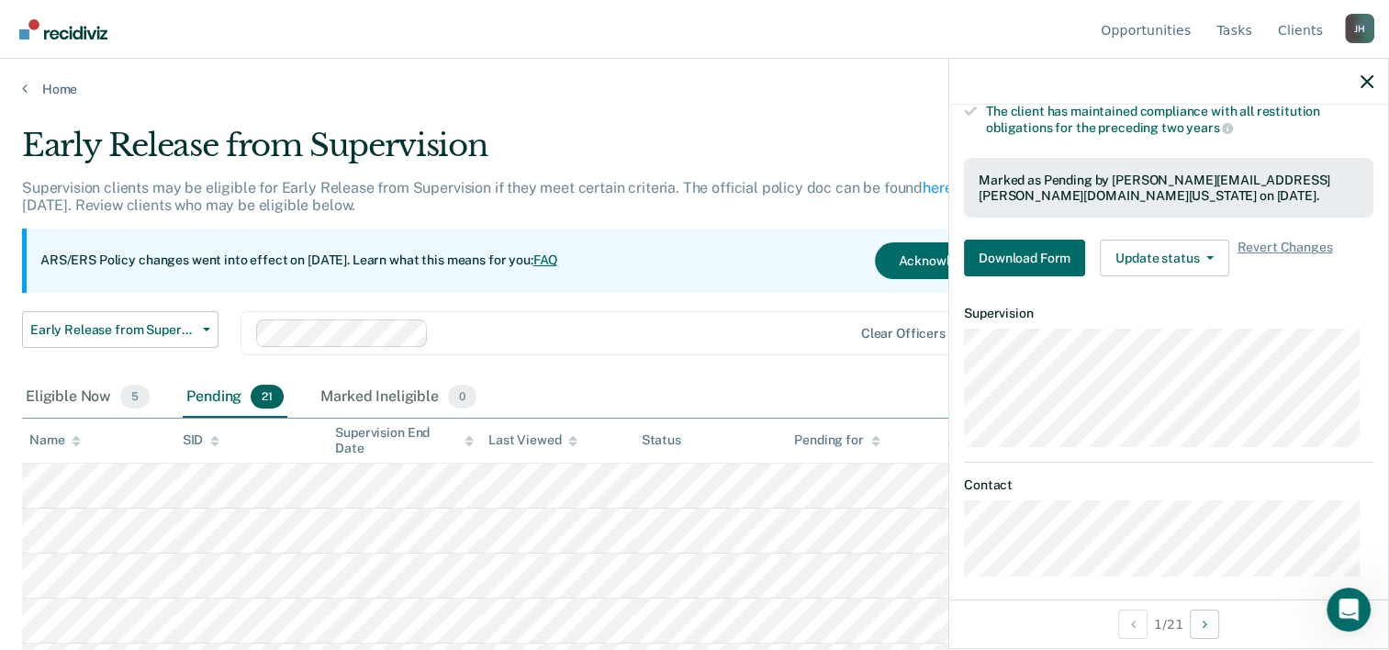
scroll to position [426, 0]
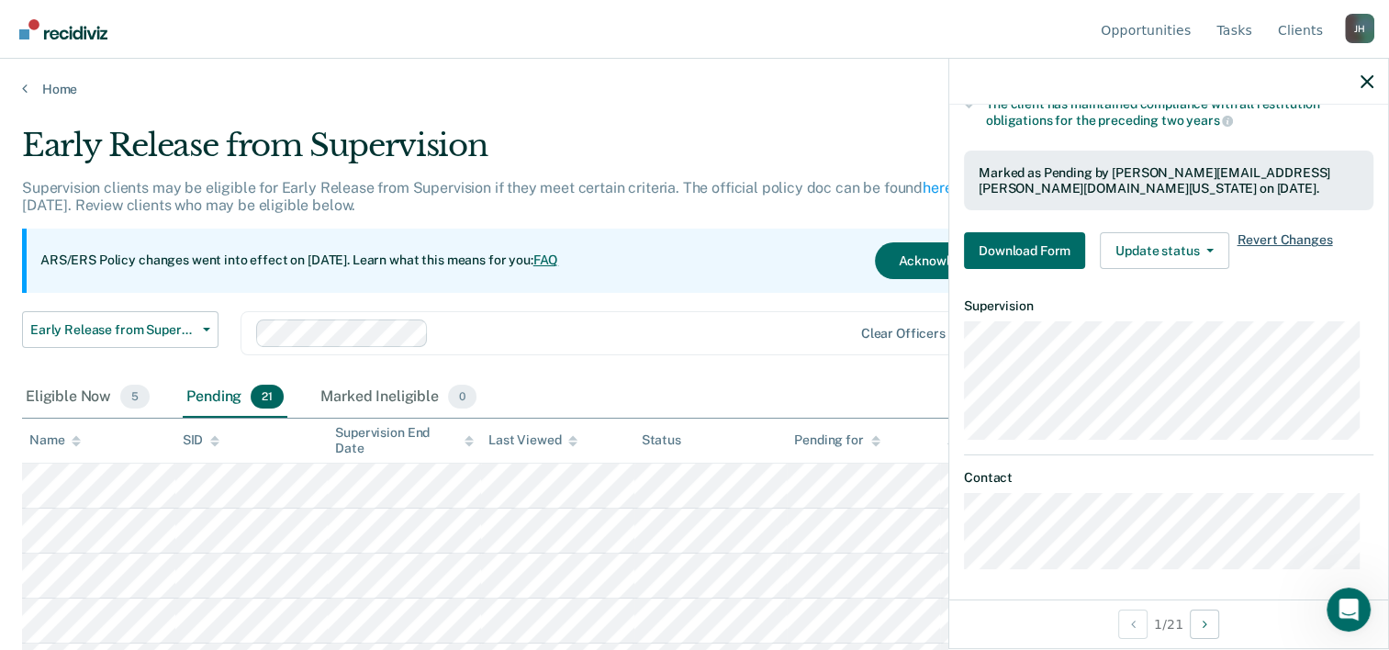
click at [1310, 237] on span "Revert Changes" at bounding box center [1284, 250] width 95 height 37
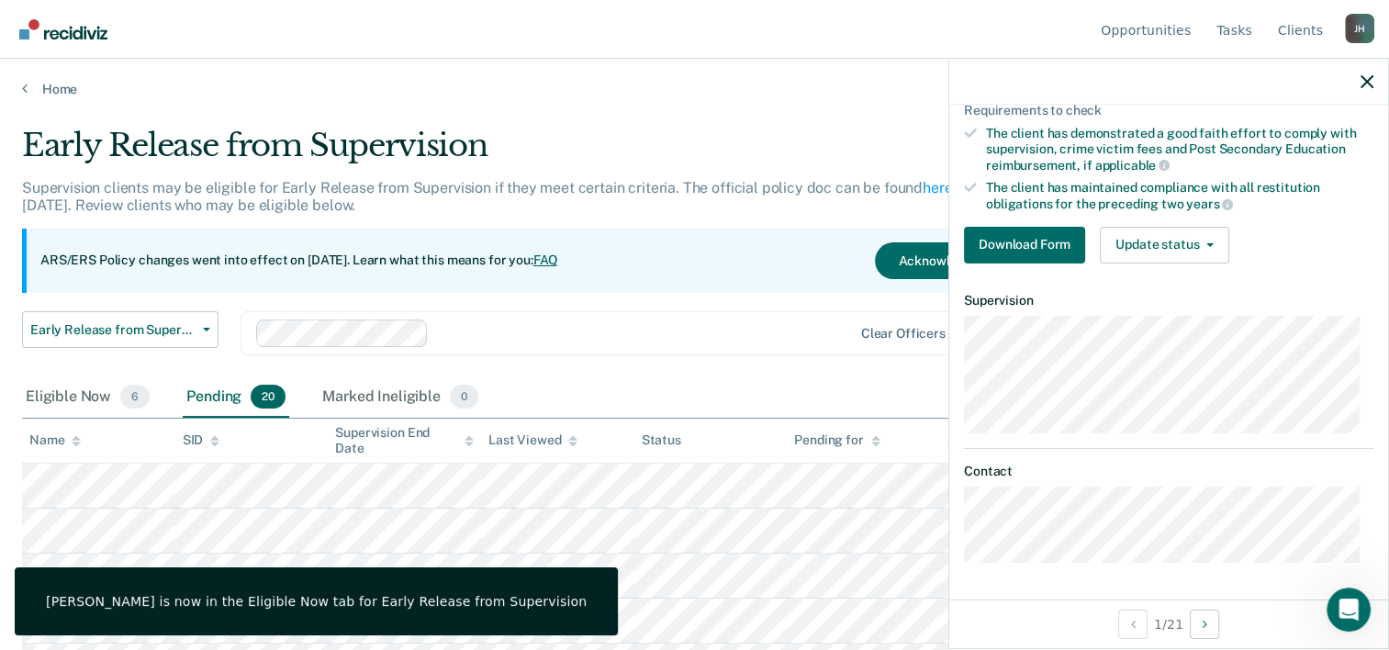
scroll to position [337, 0]
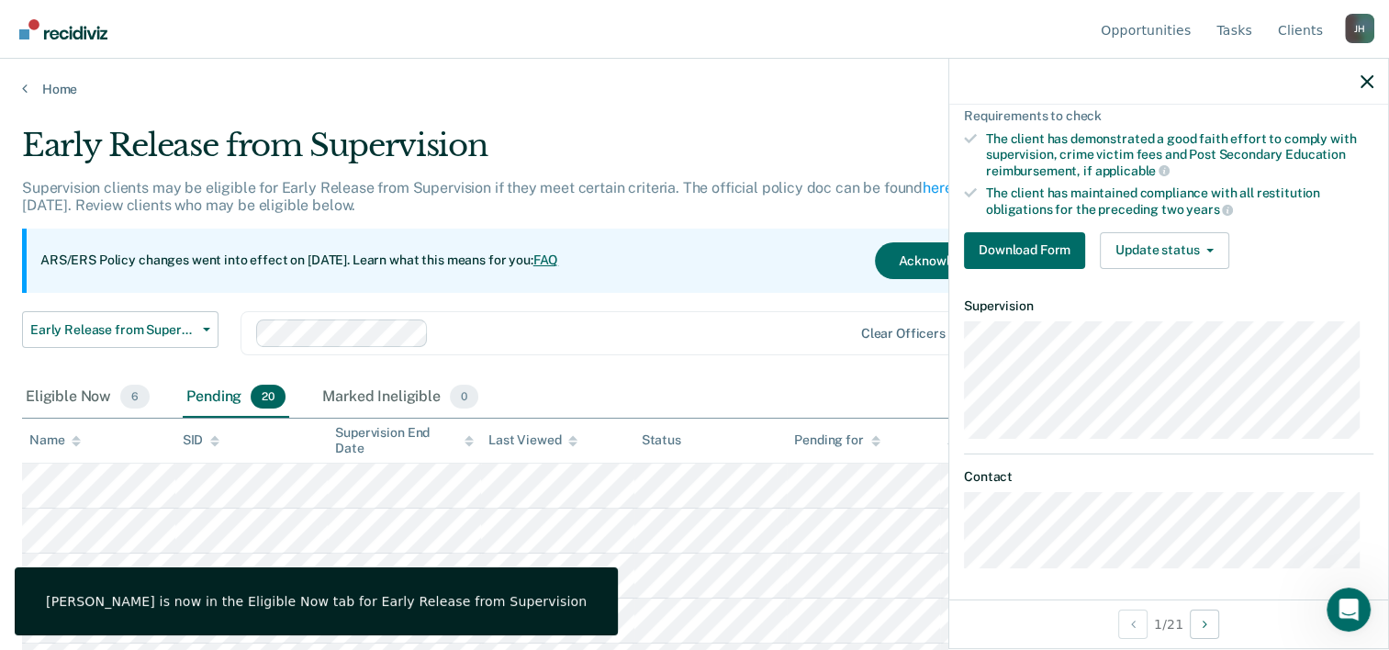
click at [793, 120] on main "Early Release from Supervision Supervision clients may be eligible for Early Re…" at bounding box center [694, 370] width 1389 height 547
click at [1370, 87] on icon "button" at bounding box center [1367, 81] width 13 height 13
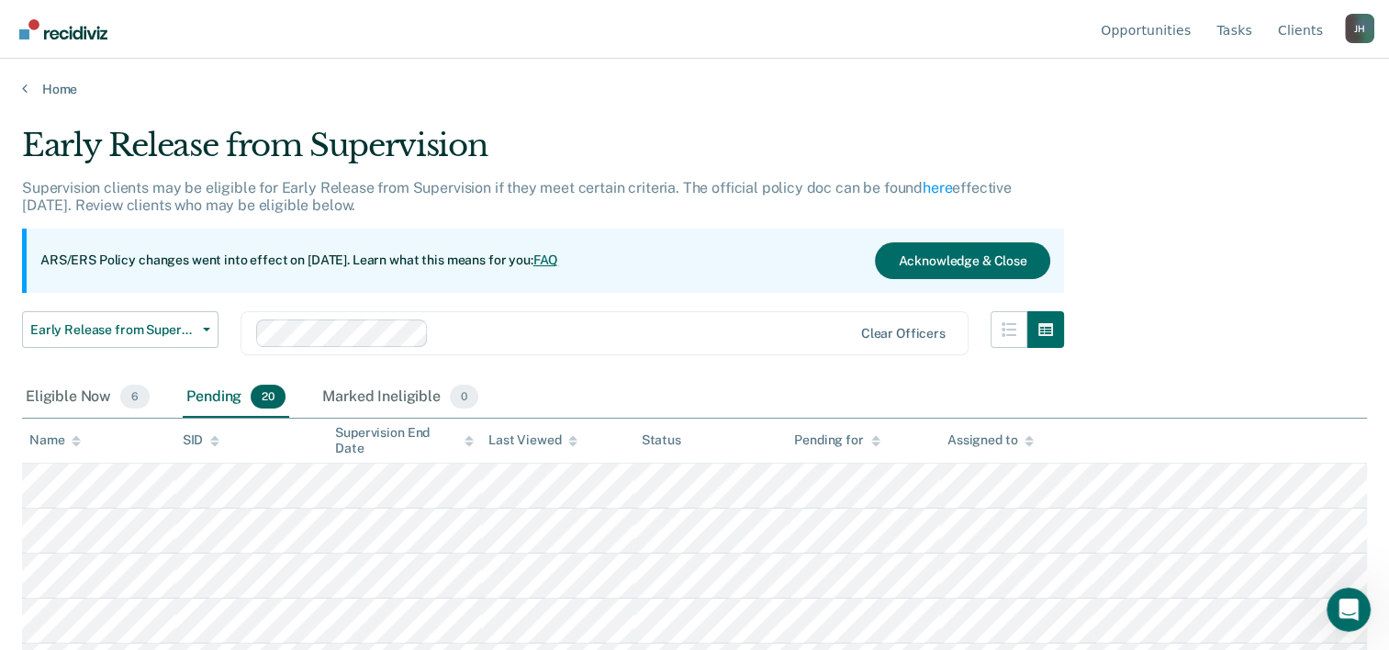
click at [230, 397] on div "Pending 20" at bounding box center [236, 397] width 107 height 40
click at [207, 397] on div "Pending 20" at bounding box center [236, 397] width 107 height 40
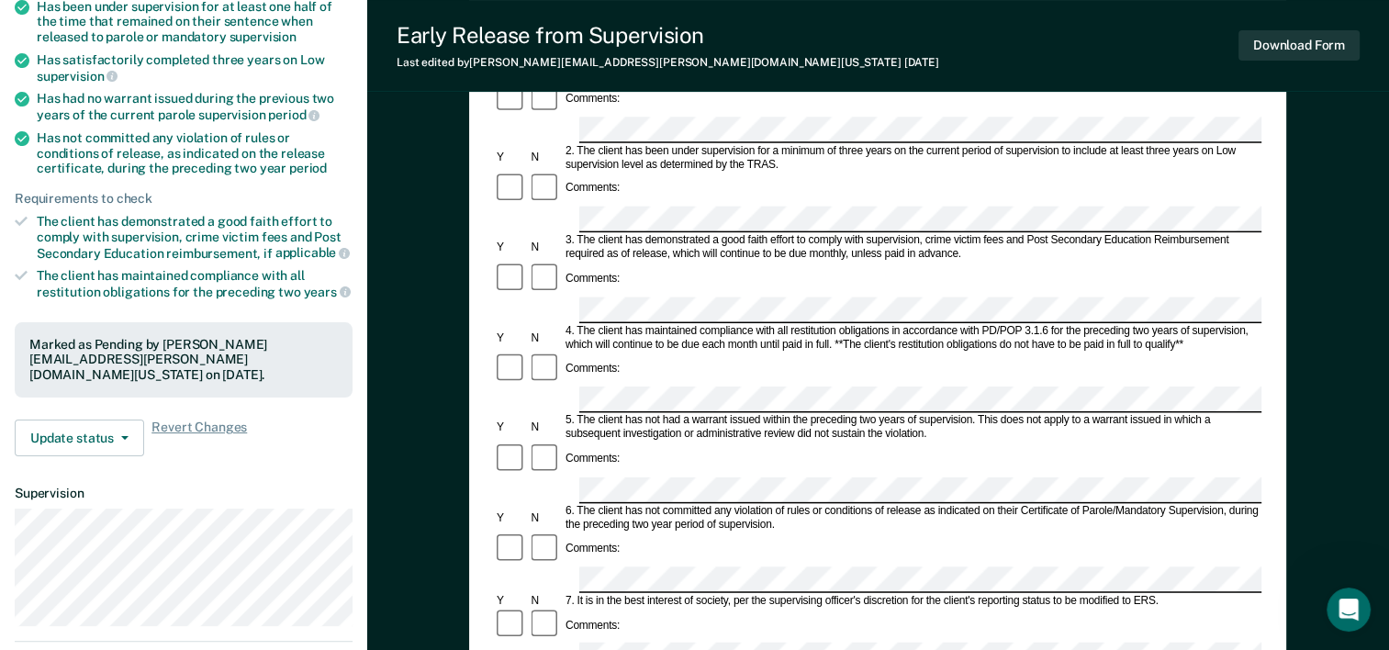
scroll to position [304, 0]
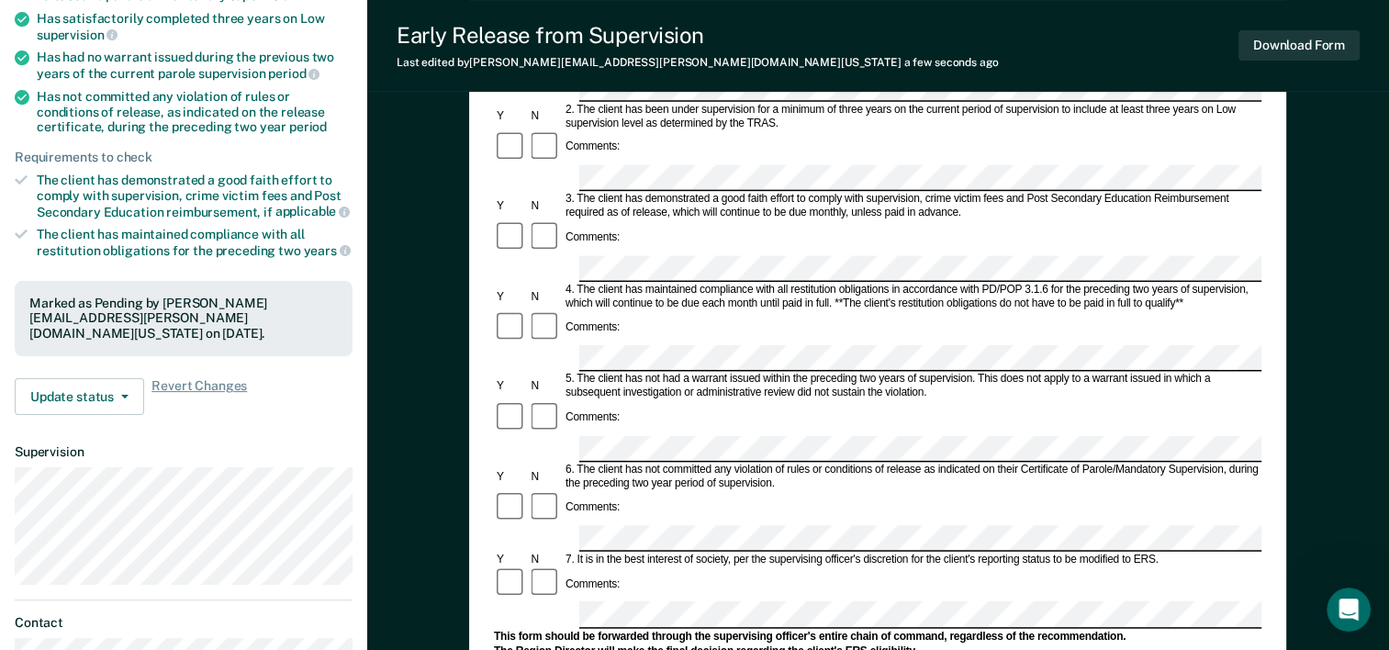
click at [592, 418] on form "Early Release from Supervision (ERS) Checklist, Recommendation, and Determinati…" at bounding box center [878, 538] width 768 height 1330
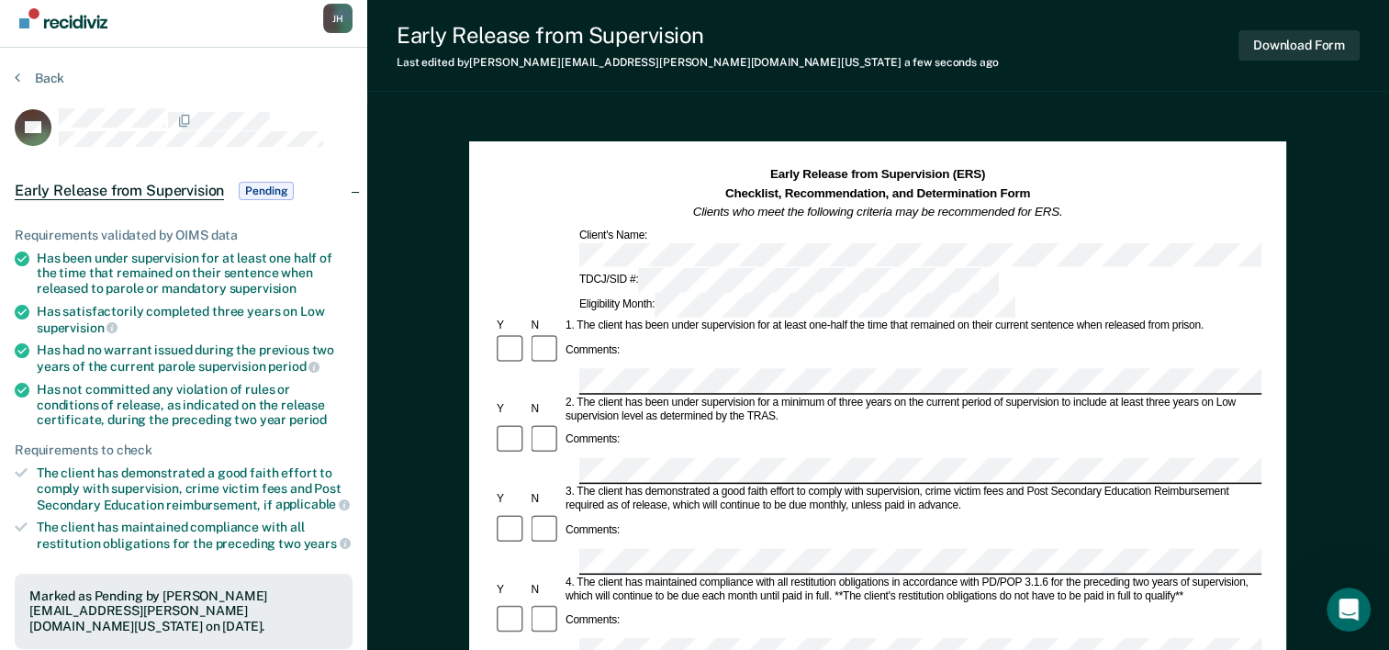
scroll to position [0, 0]
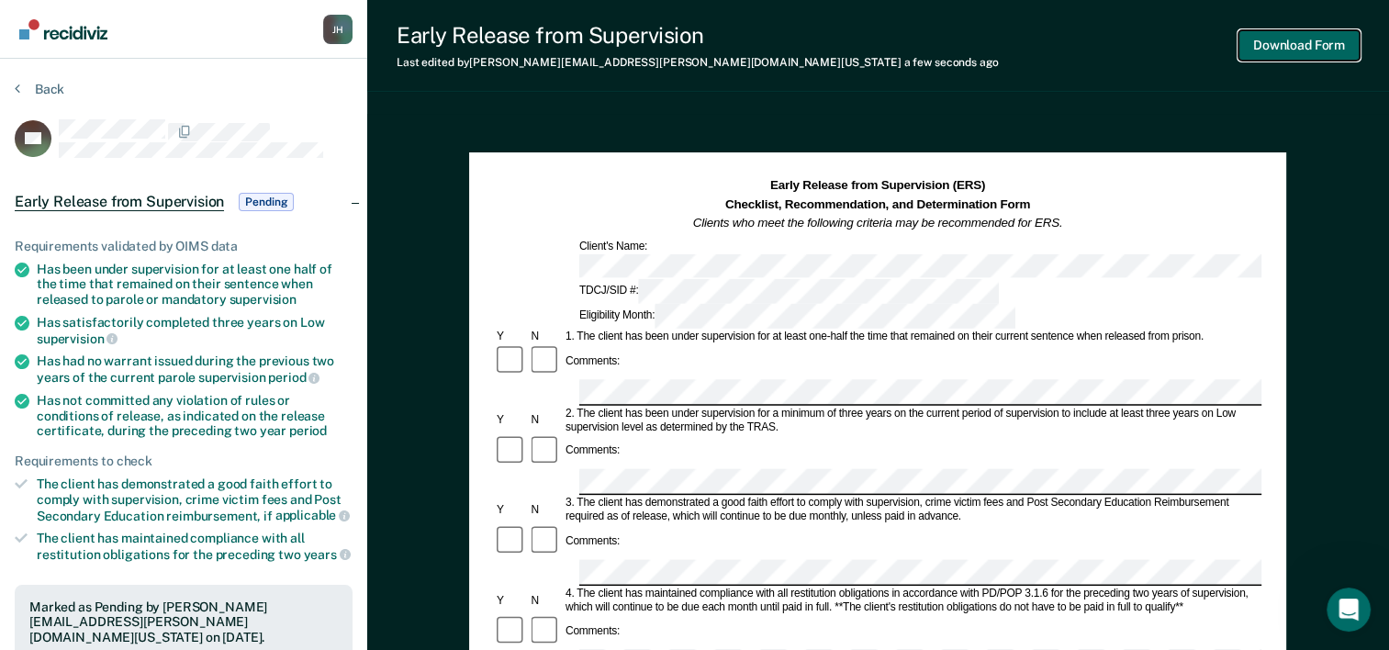
click at [1275, 51] on button "Download Form" at bounding box center [1299, 45] width 121 height 30
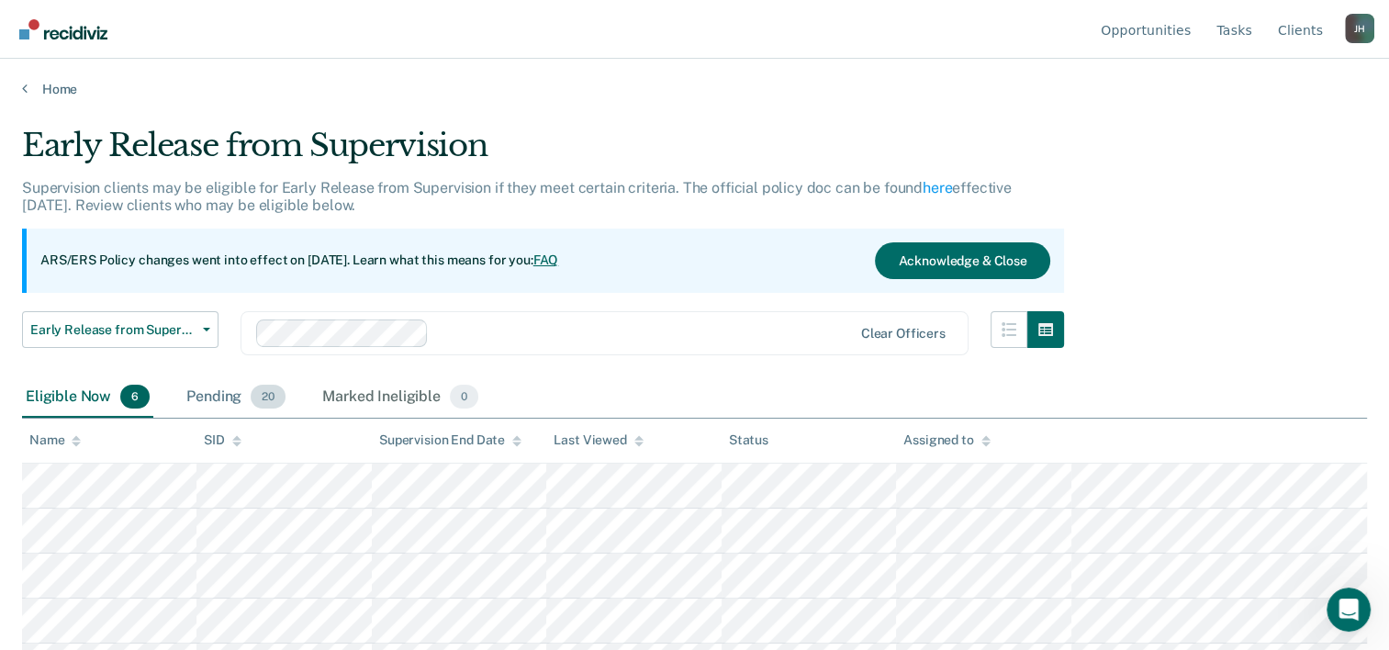
click at [218, 396] on div "Pending 20" at bounding box center [236, 397] width 107 height 40
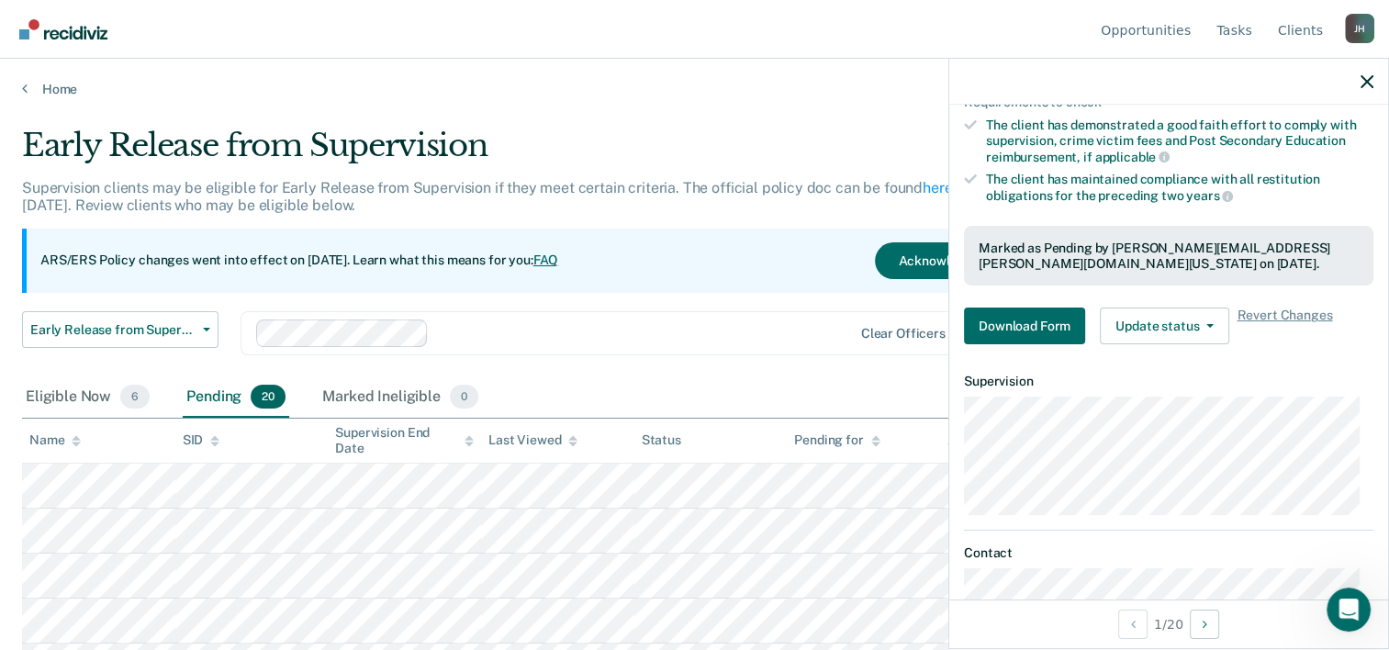
scroll to position [349, 0]
click at [1286, 312] on span "Revert Changes" at bounding box center [1284, 327] width 95 height 37
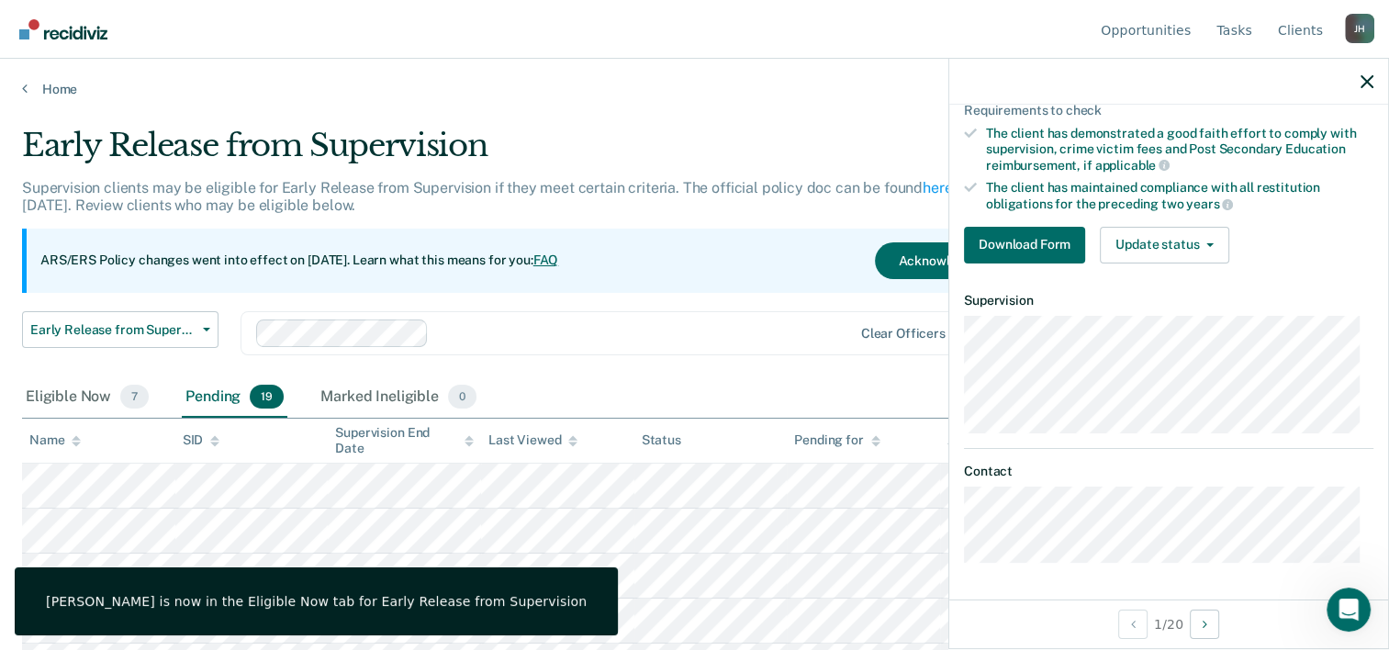
scroll to position [337, 0]
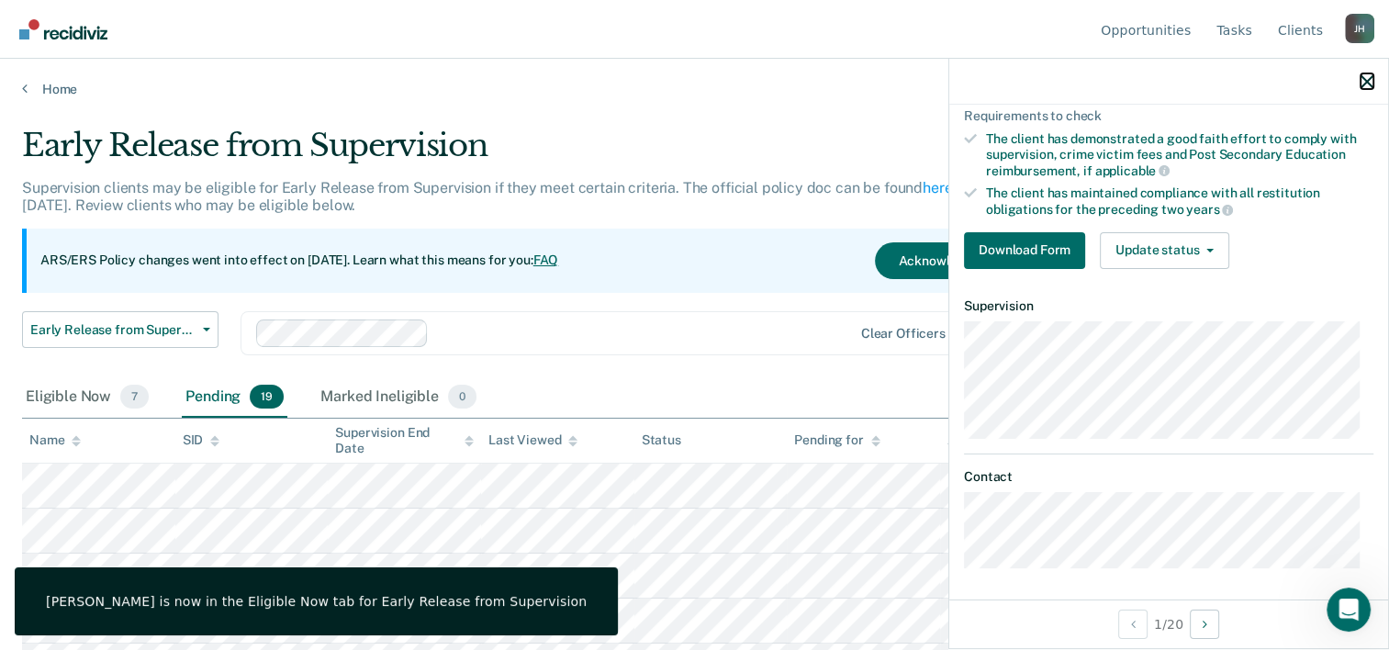
click at [1367, 77] on icon "button" at bounding box center [1367, 81] width 13 height 13
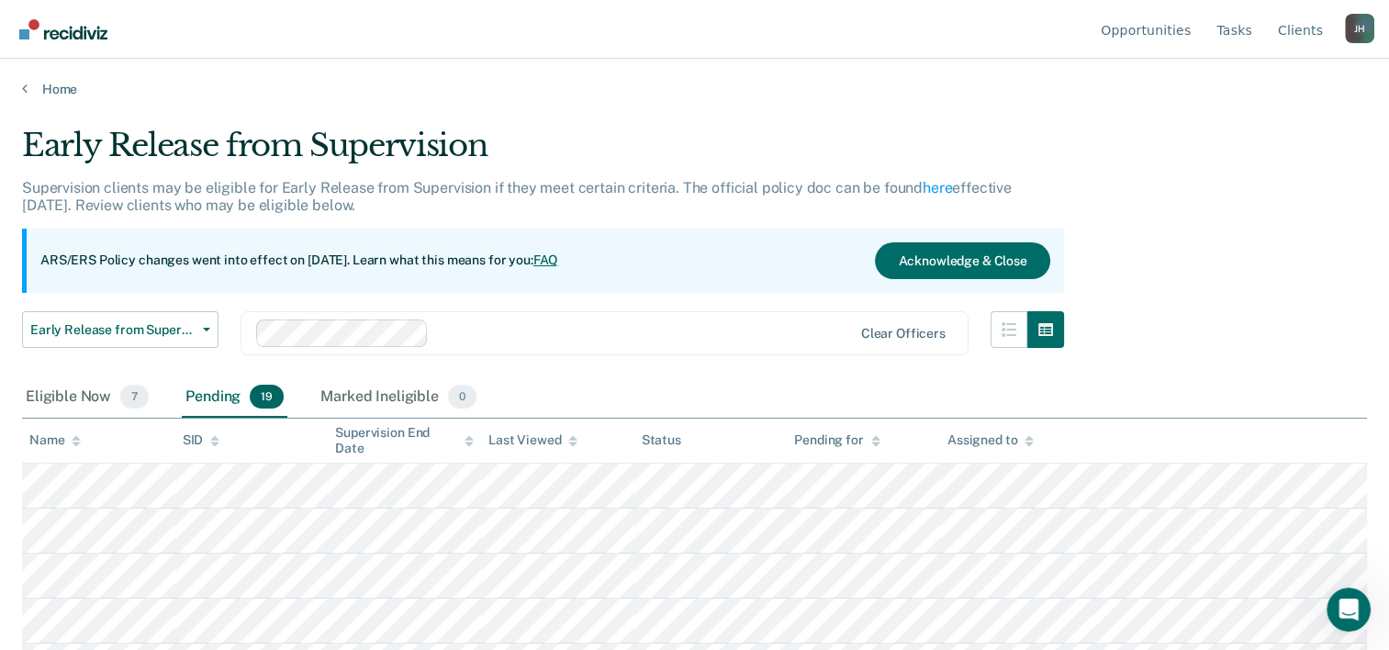
click at [211, 390] on div "Pending 19" at bounding box center [235, 397] width 106 height 40
drag, startPoint x: 211, startPoint y: 390, endPoint x: 210, endPoint y: 400, distance: 10.1
click at [210, 400] on div "Pending 19" at bounding box center [235, 397] width 106 height 40
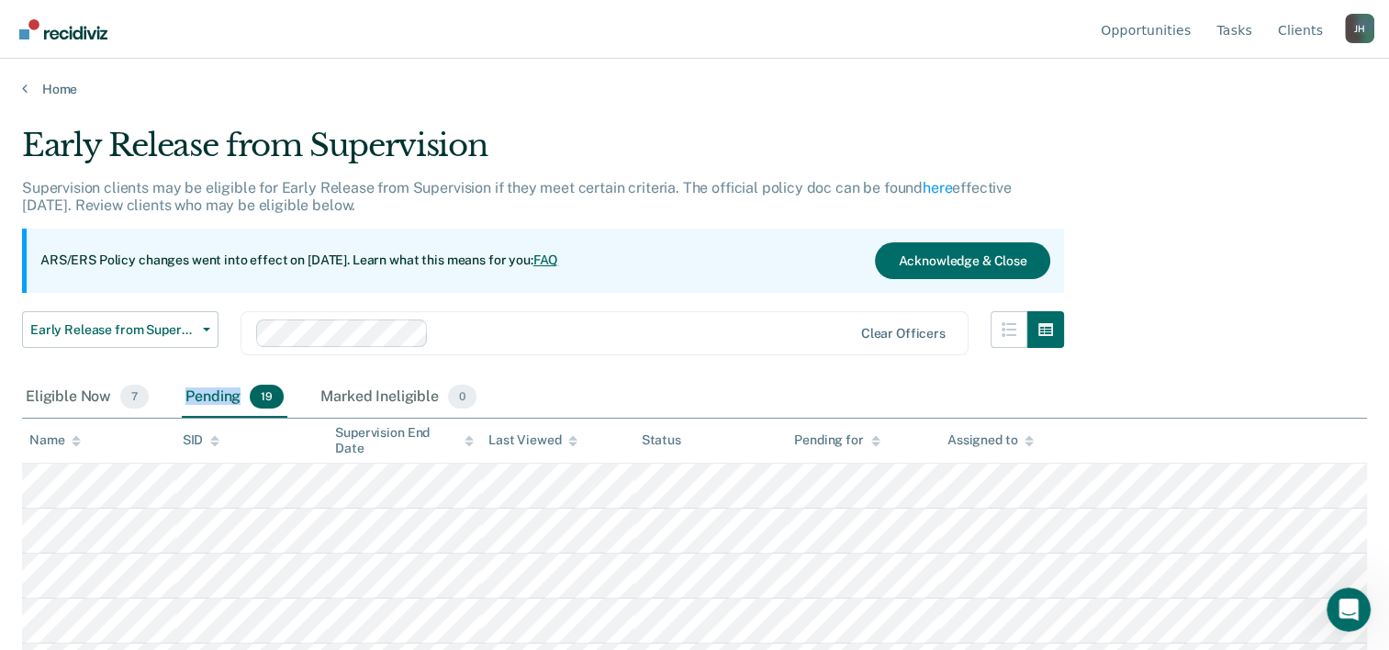
click at [210, 400] on div "Pending 19" at bounding box center [235, 397] width 106 height 40
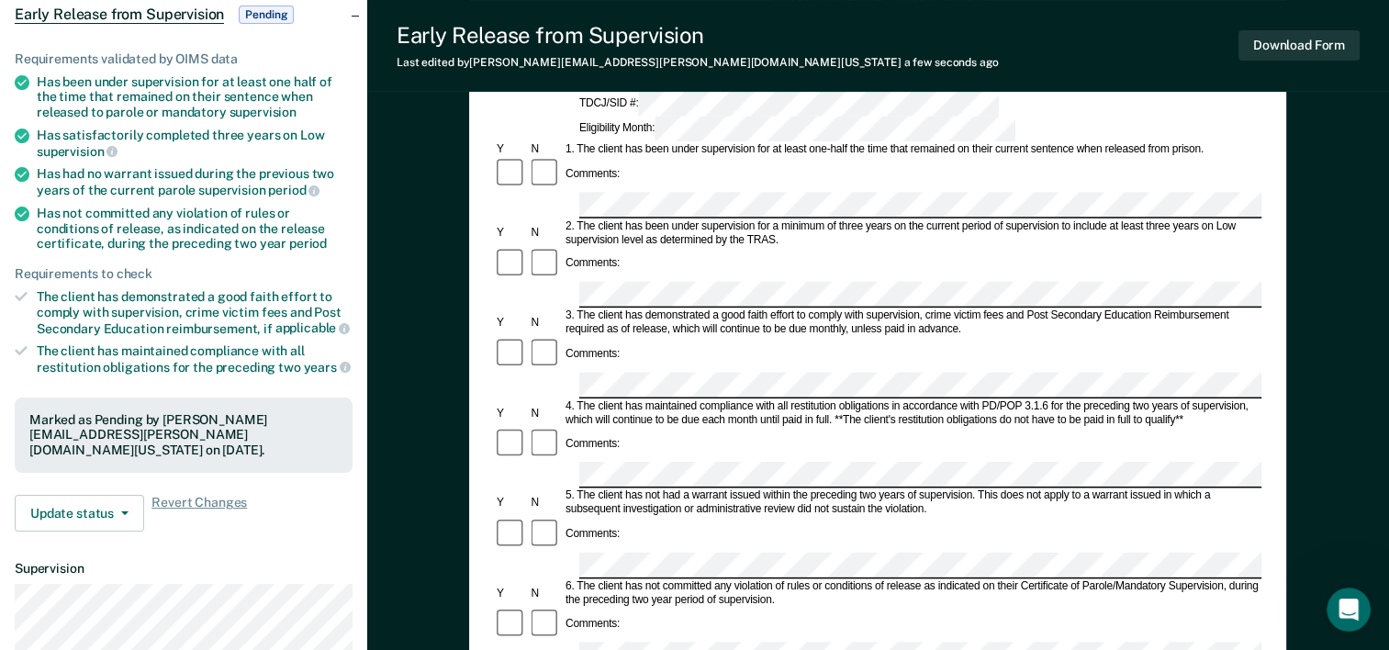
scroll to position [192, 0]
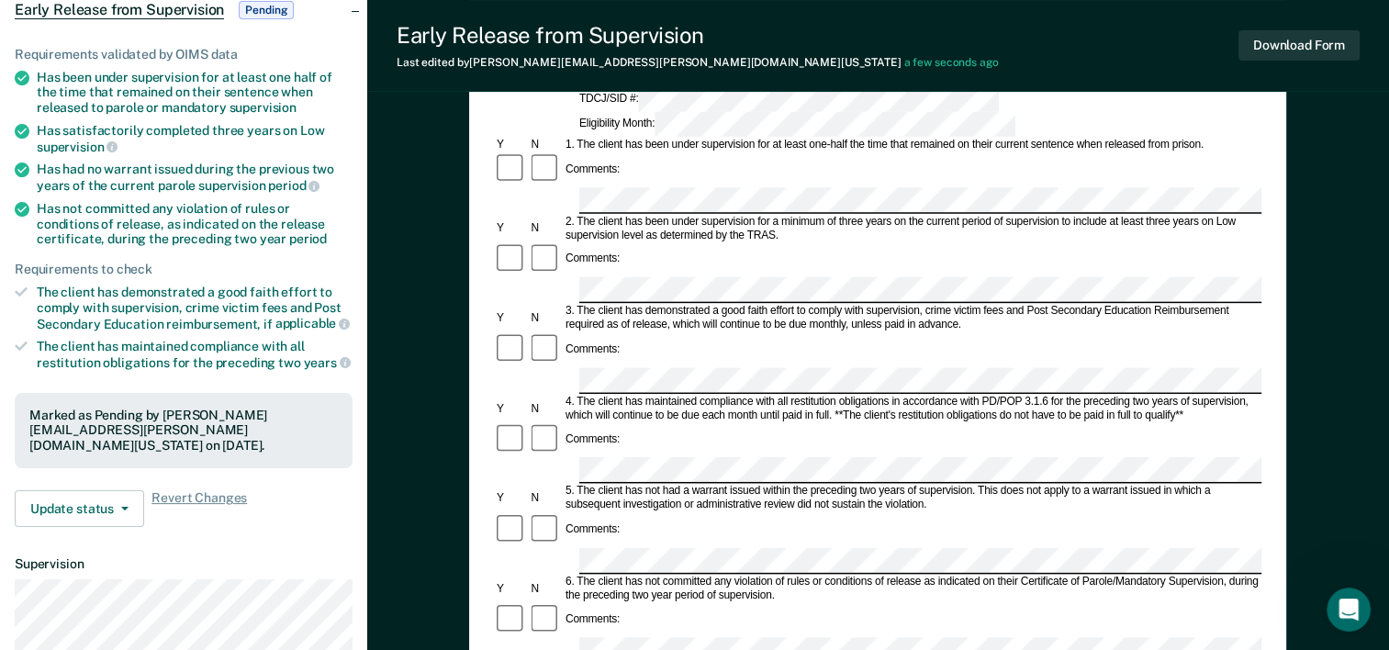
click at [591, 530] on form "Early Release from Supervision (ERS) Checklist, Recommendation, and Determinati…" at bounding box center [878, 650] width 768 height 1330
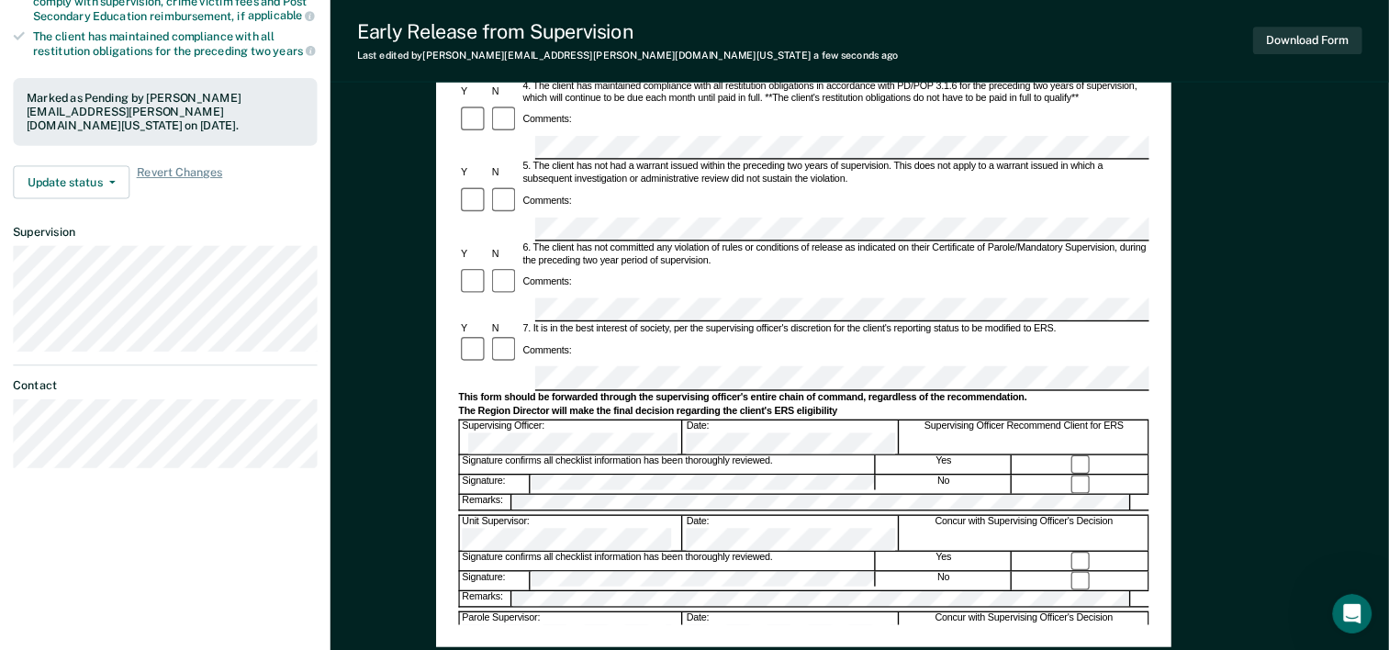
scroll to position [0, 0]
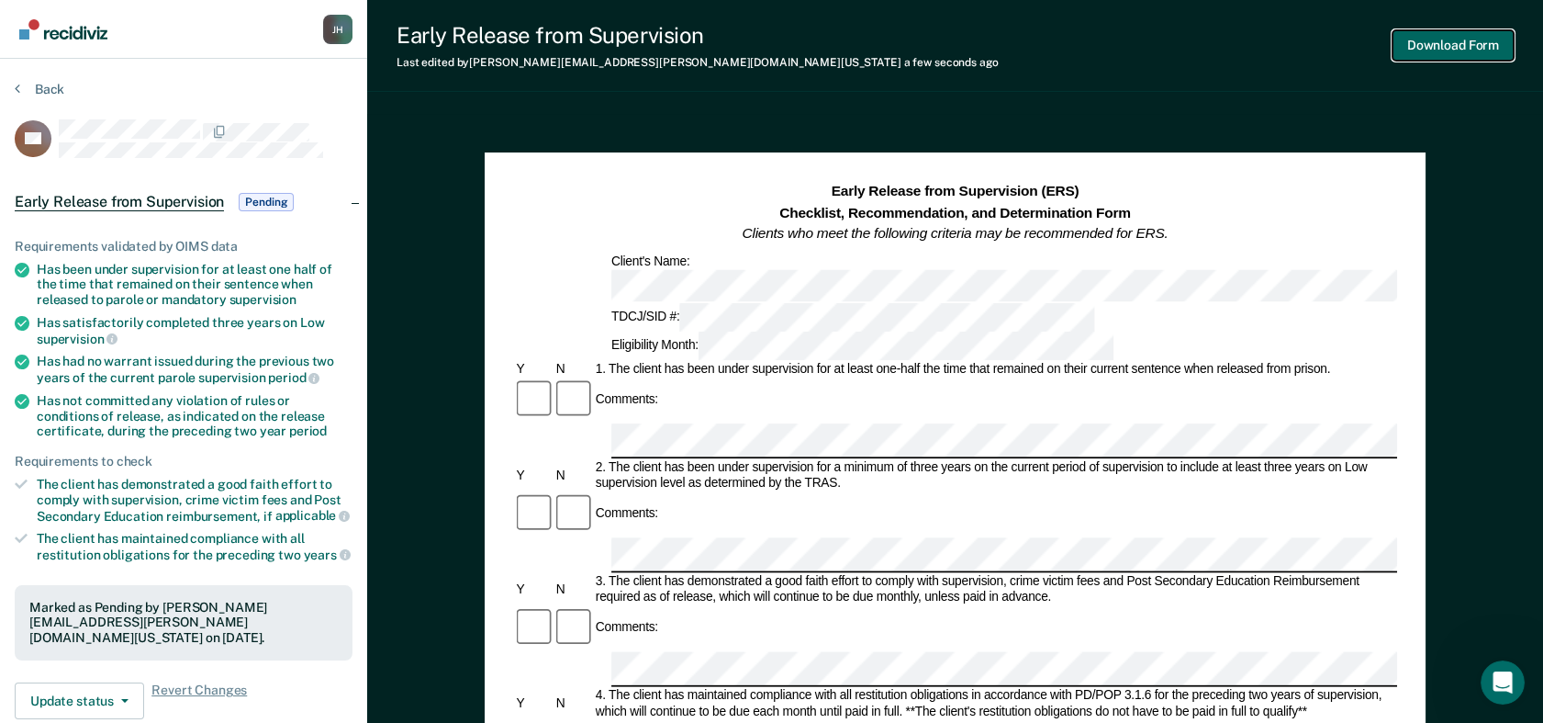
click at [1402, 49] on button "Download Form" at bounding box center [1453, 45] width 121 height 30
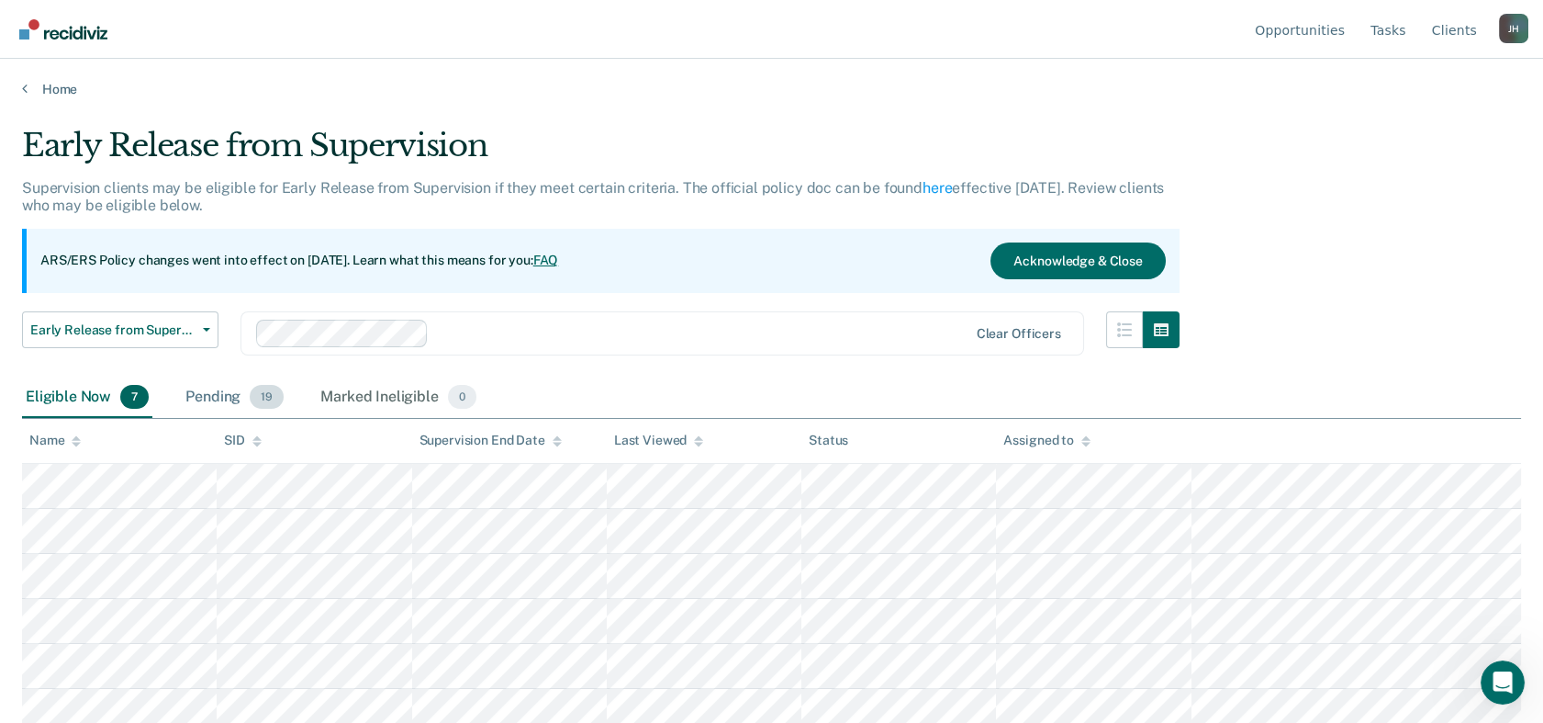
click at [214, 403] on div "Pending 19" at bounding box center [235, 397] width 106 height 40
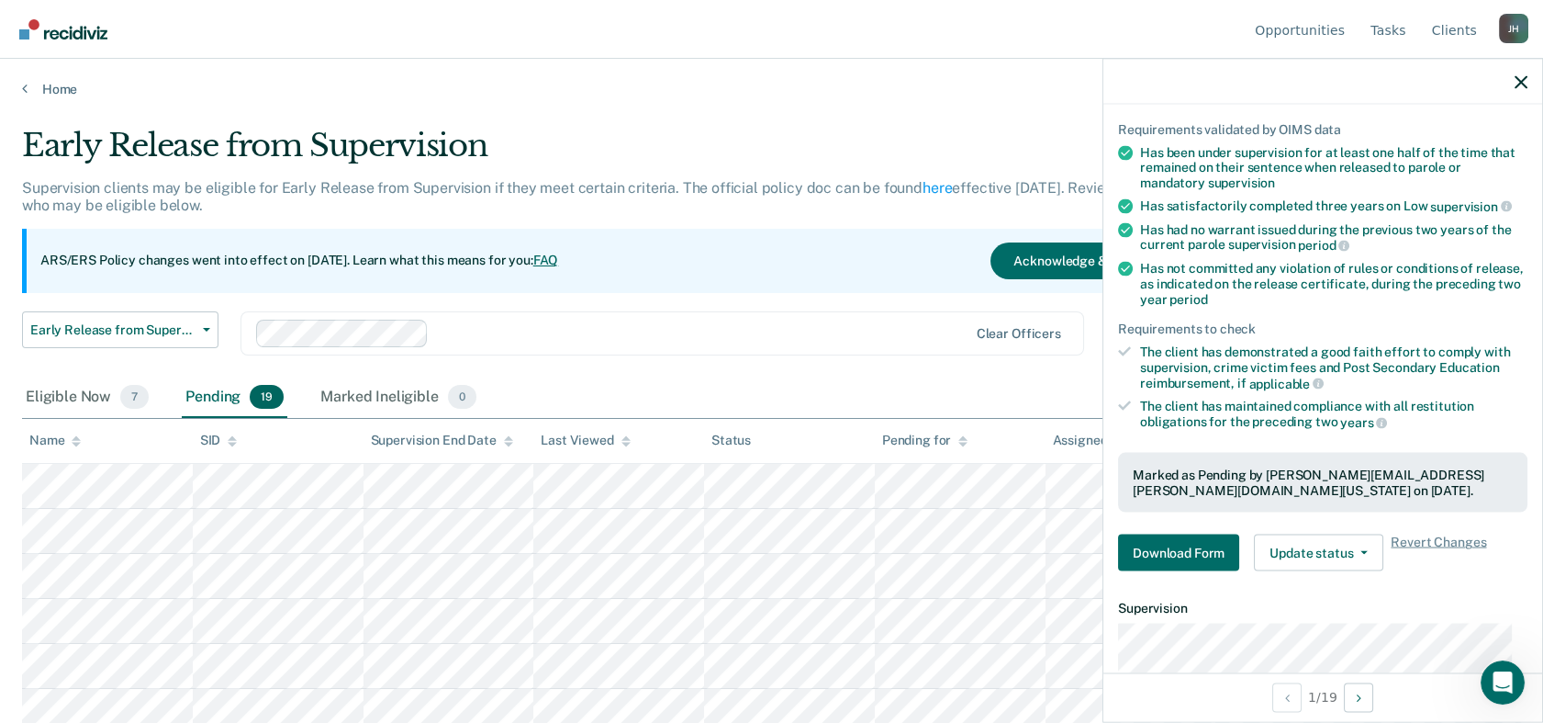
scroll to position [182, 0]
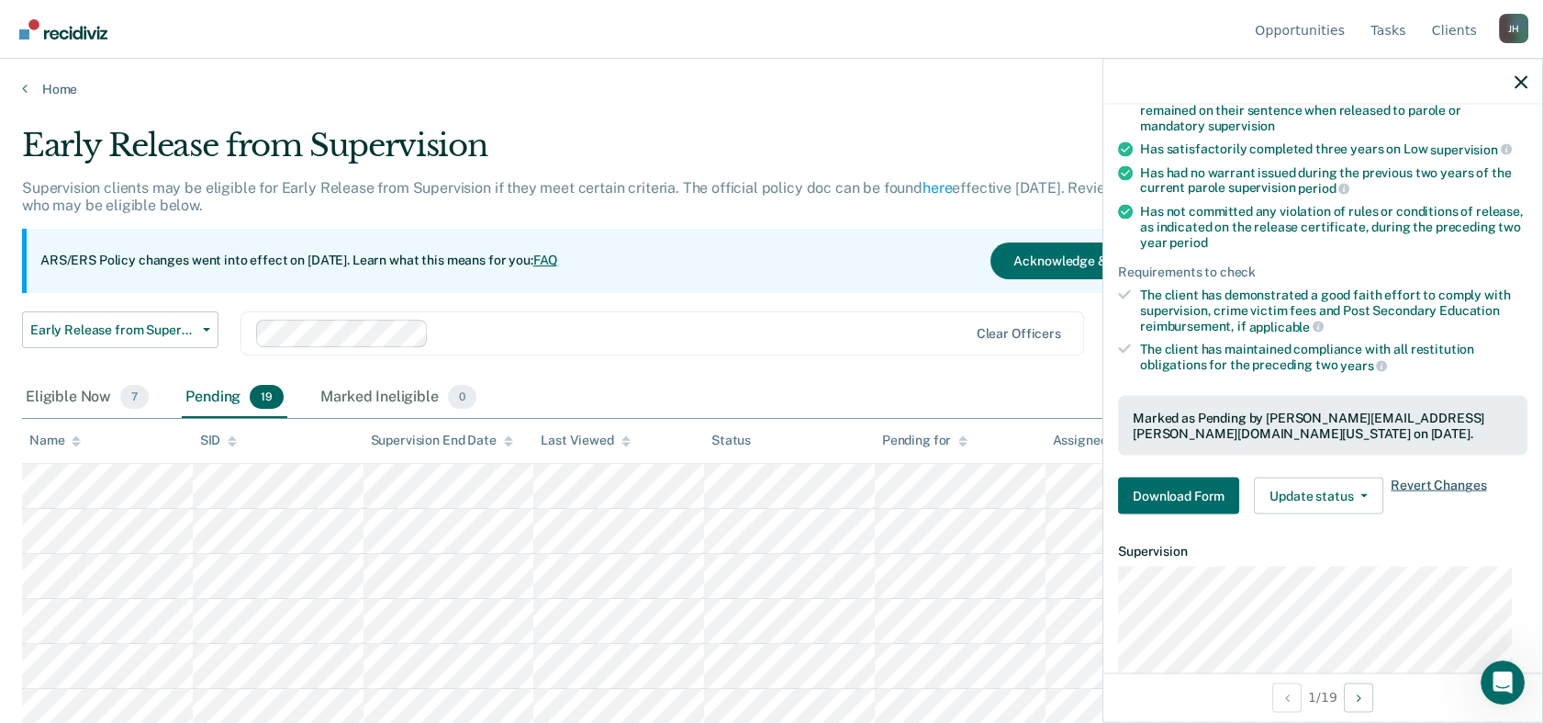
click at [1402, 485] on span "Revert Changes" at bounding box center [1438, 495] width 95 height 37
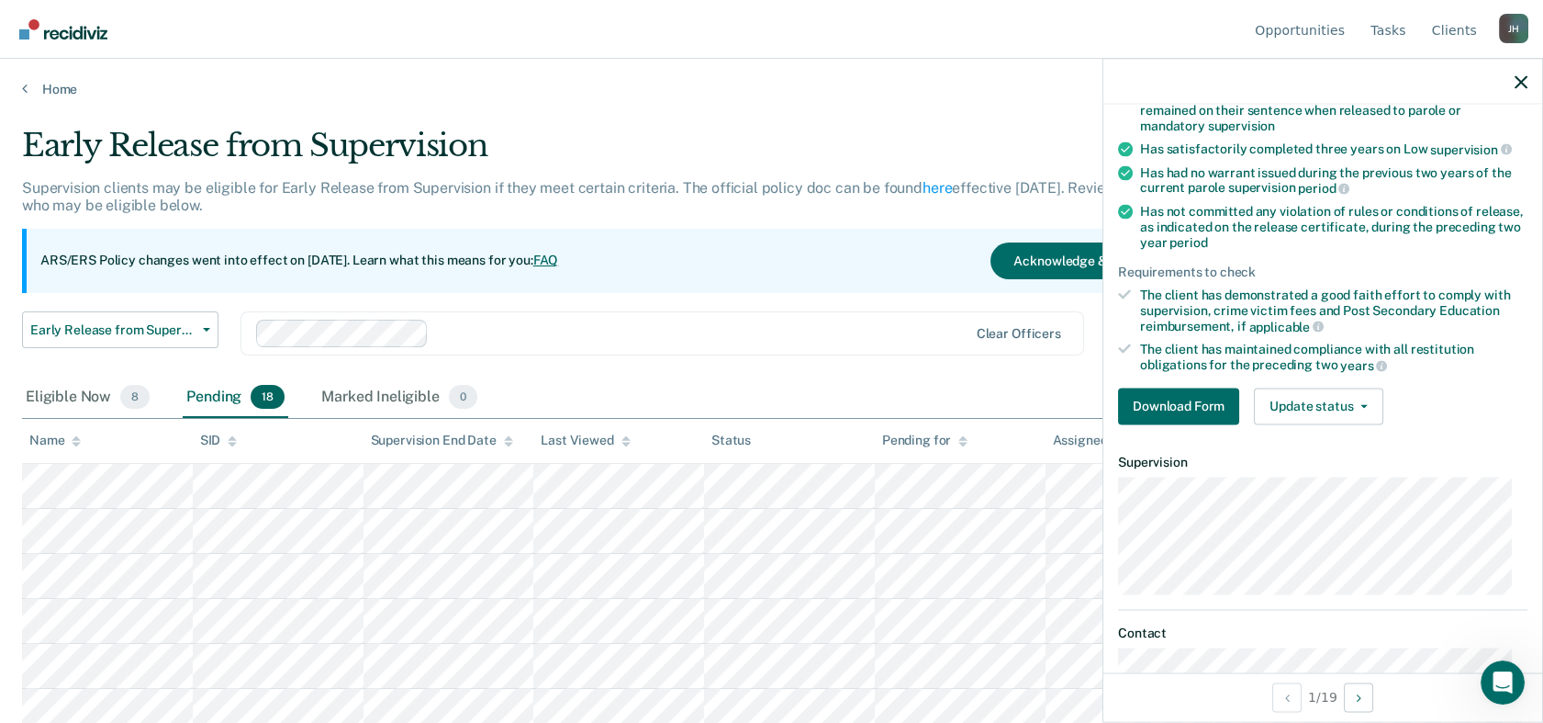
click at [1402, 88] on div at bounding box center [1323, 82] width 439 height 46
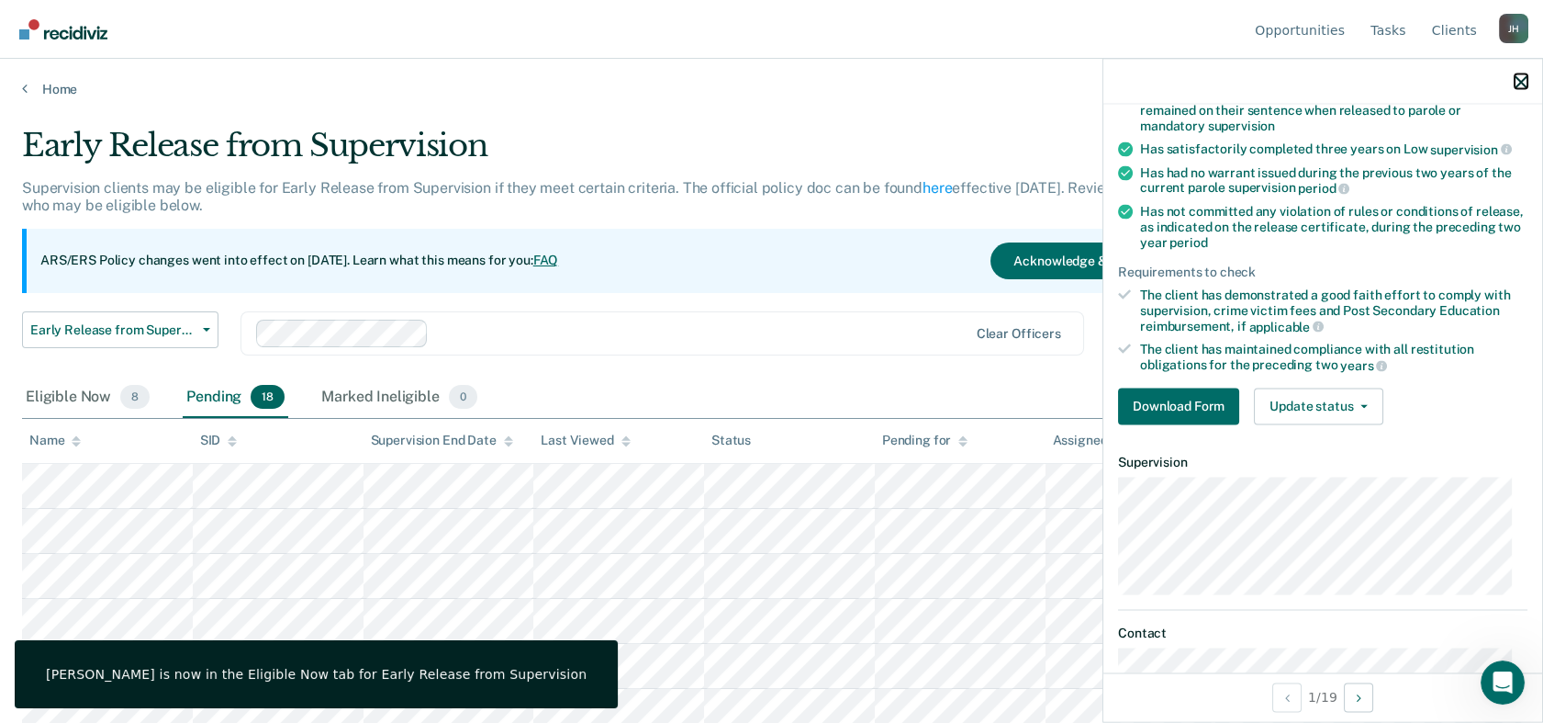
click at [1402, 82] on icon "button" at bounding box center [1521, 81] width 13 height 13
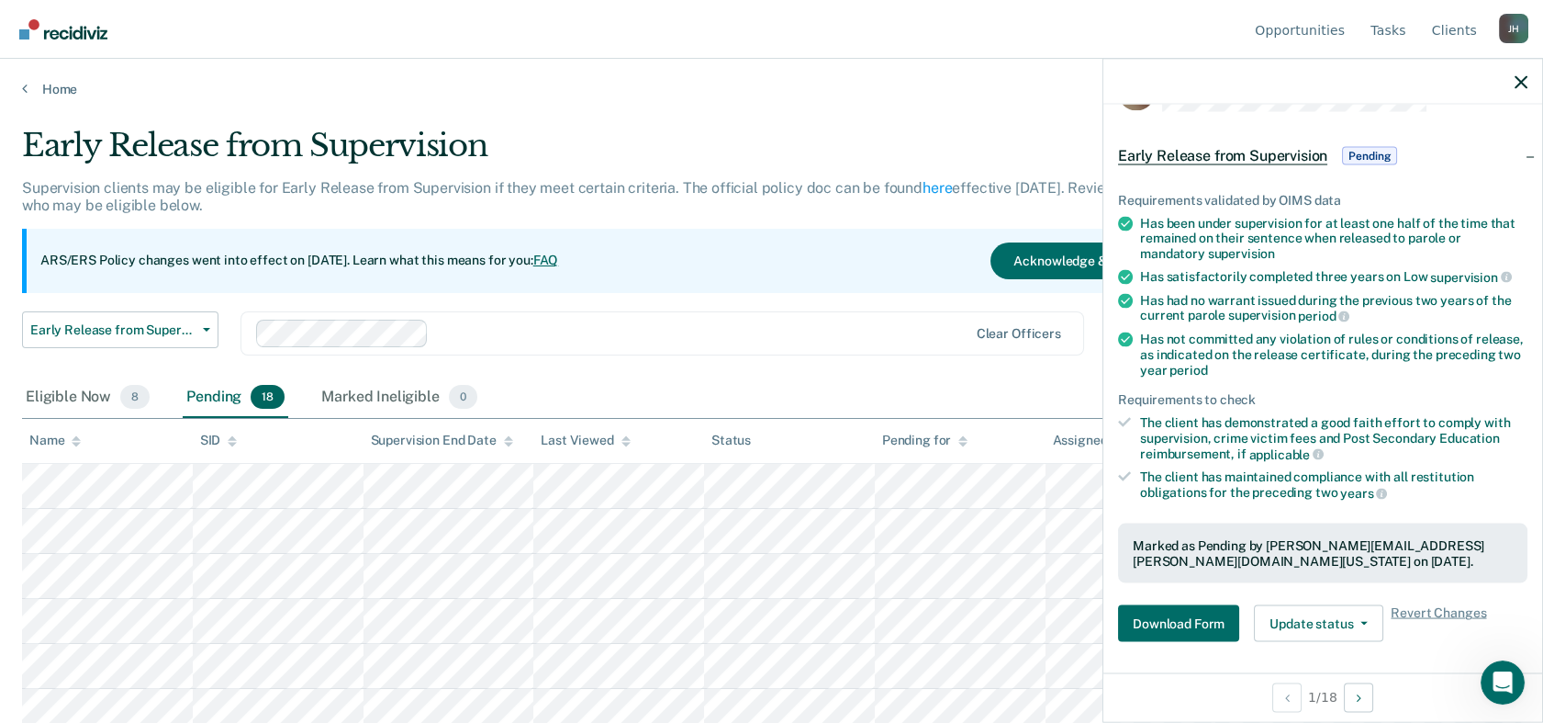
scroll to position [63, 0]
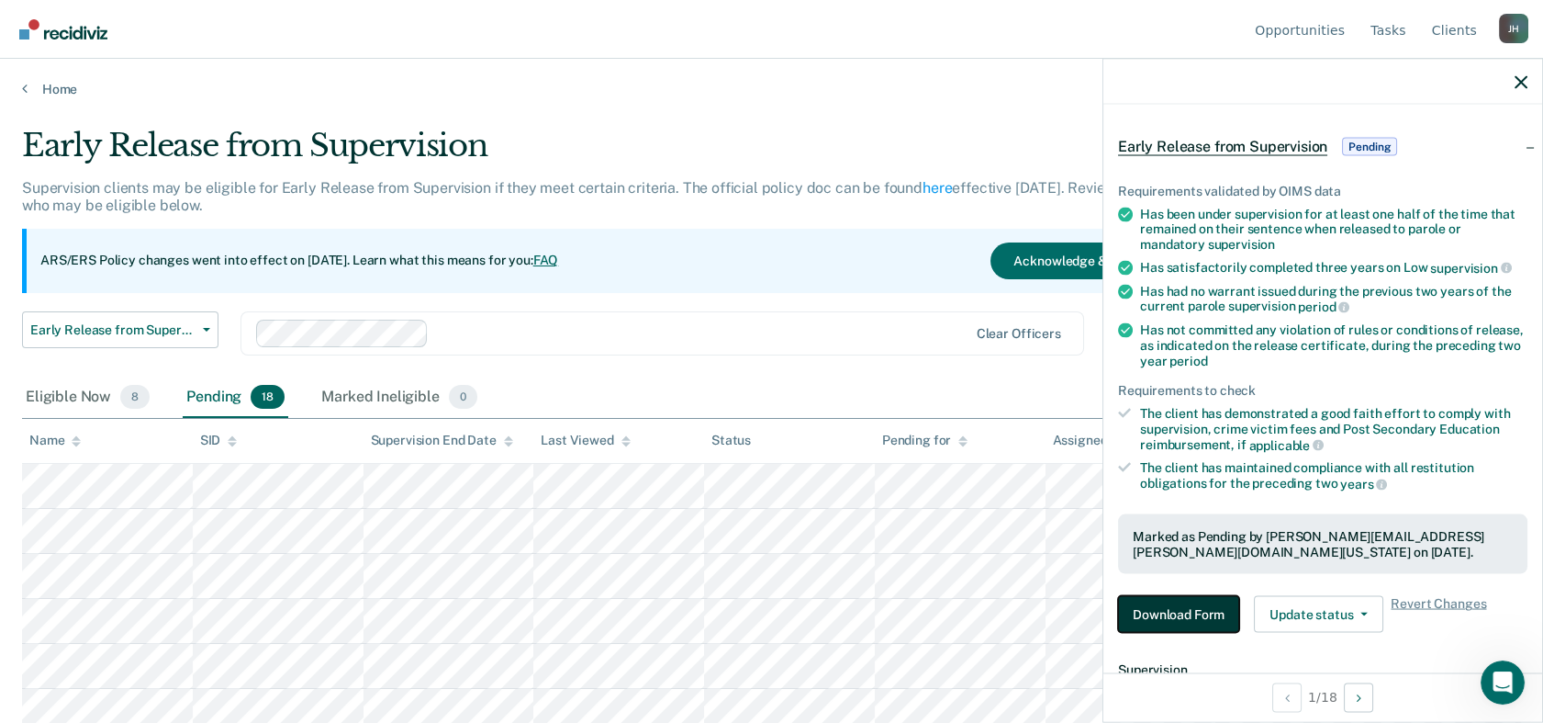
click at [1184, 610] on button "Download Form" at bounding box center [1178, 614] width 121 height 37
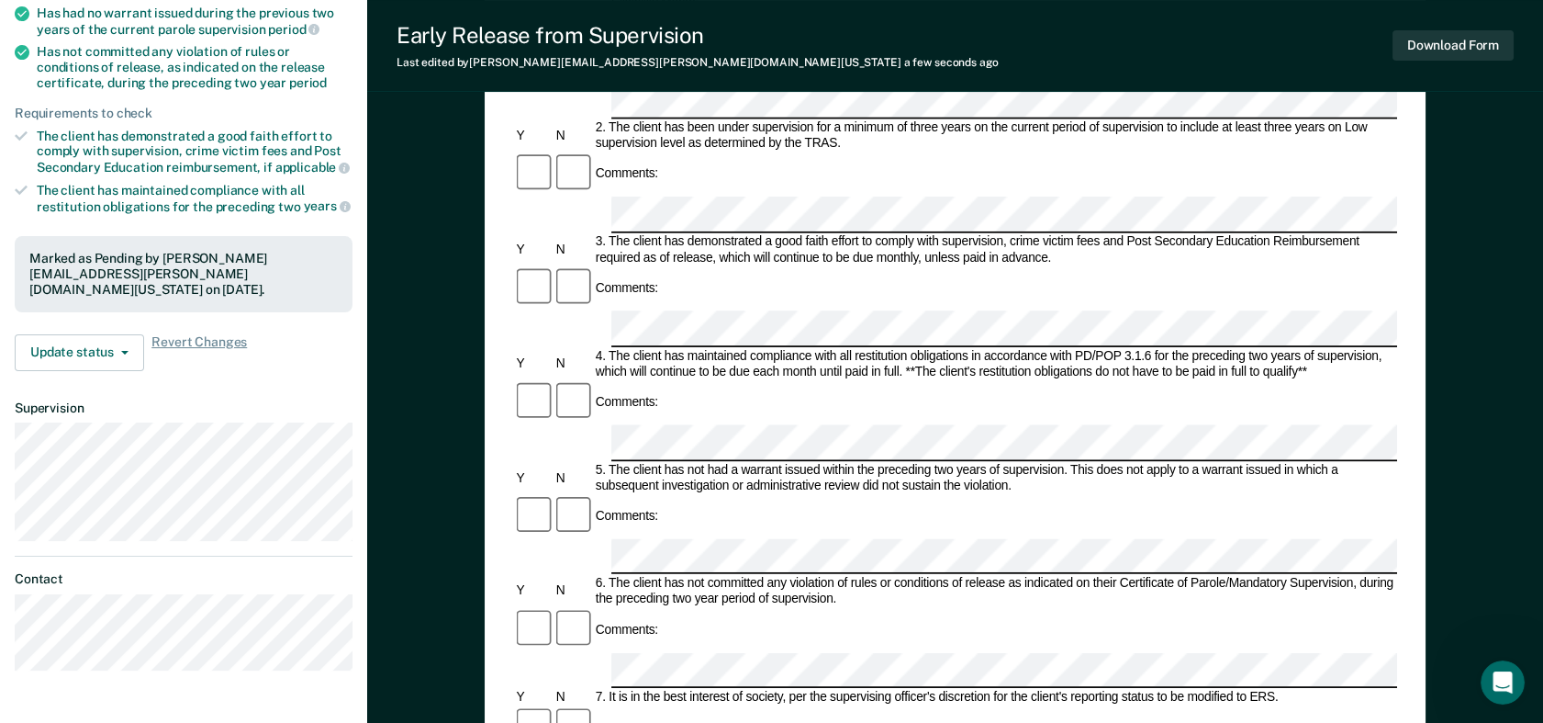
scroll to position [354, 0]
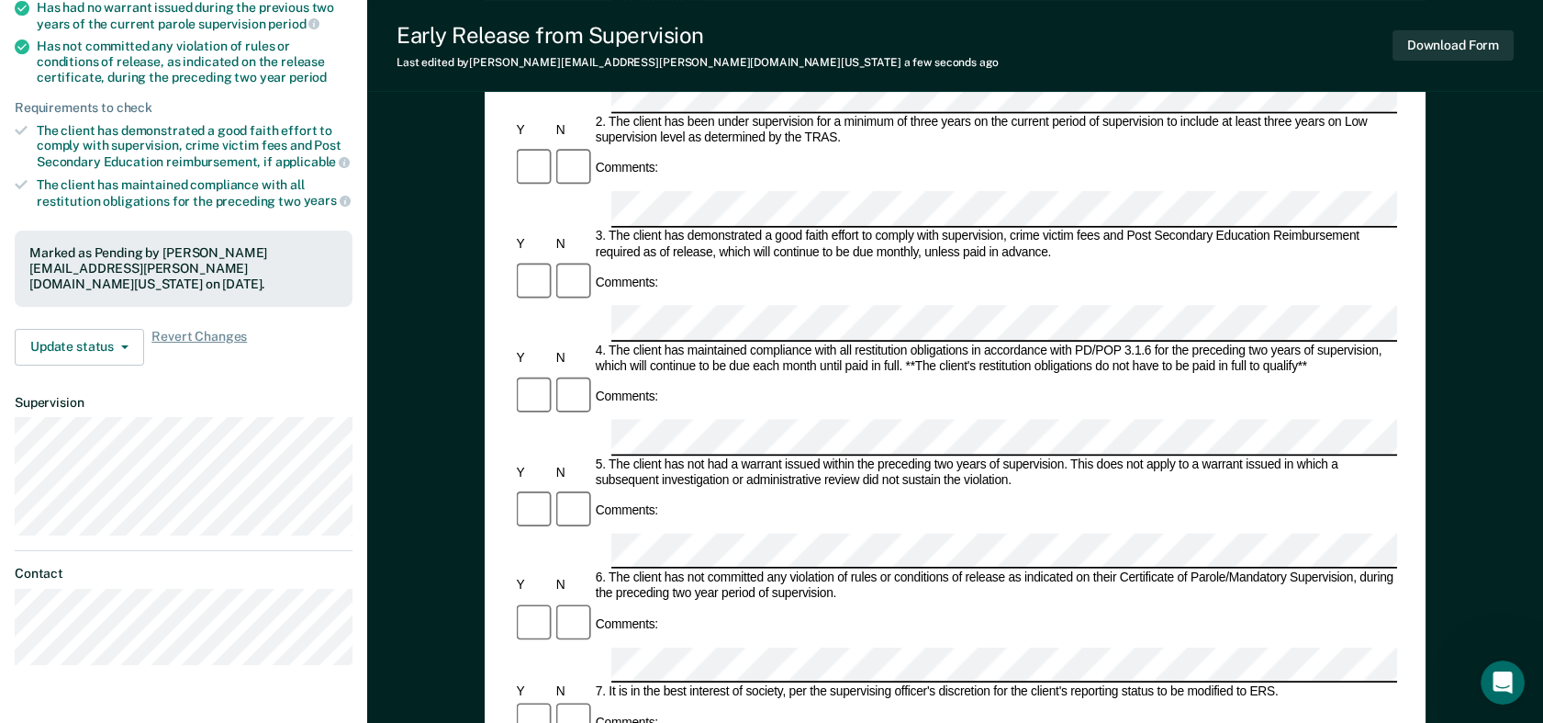
click at [618, 521] on form "Early Release from Supervision (ERS) Checklist, Recommendation, and Determinati…" at bounding box center [955, 664] width 884 height 1676
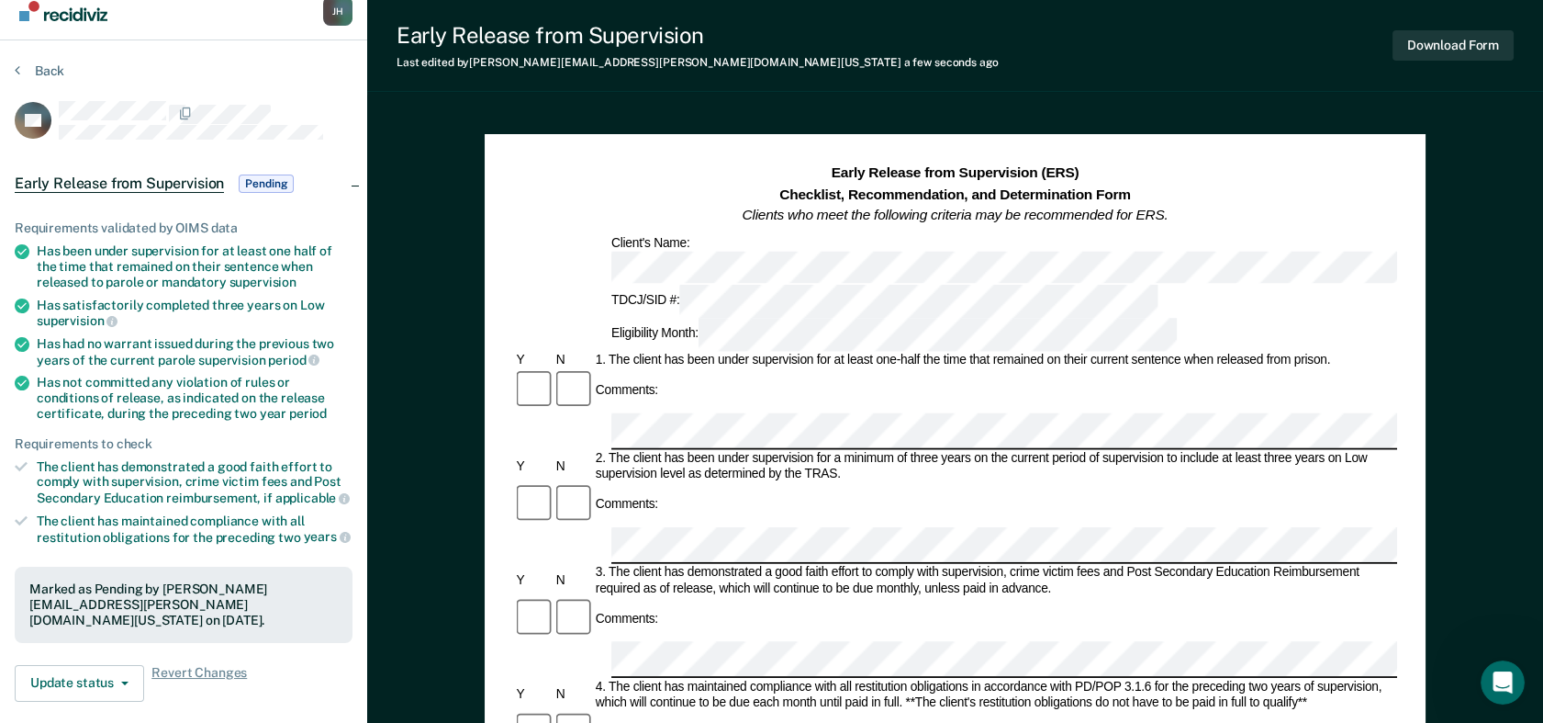
scroll to position [22, 0]
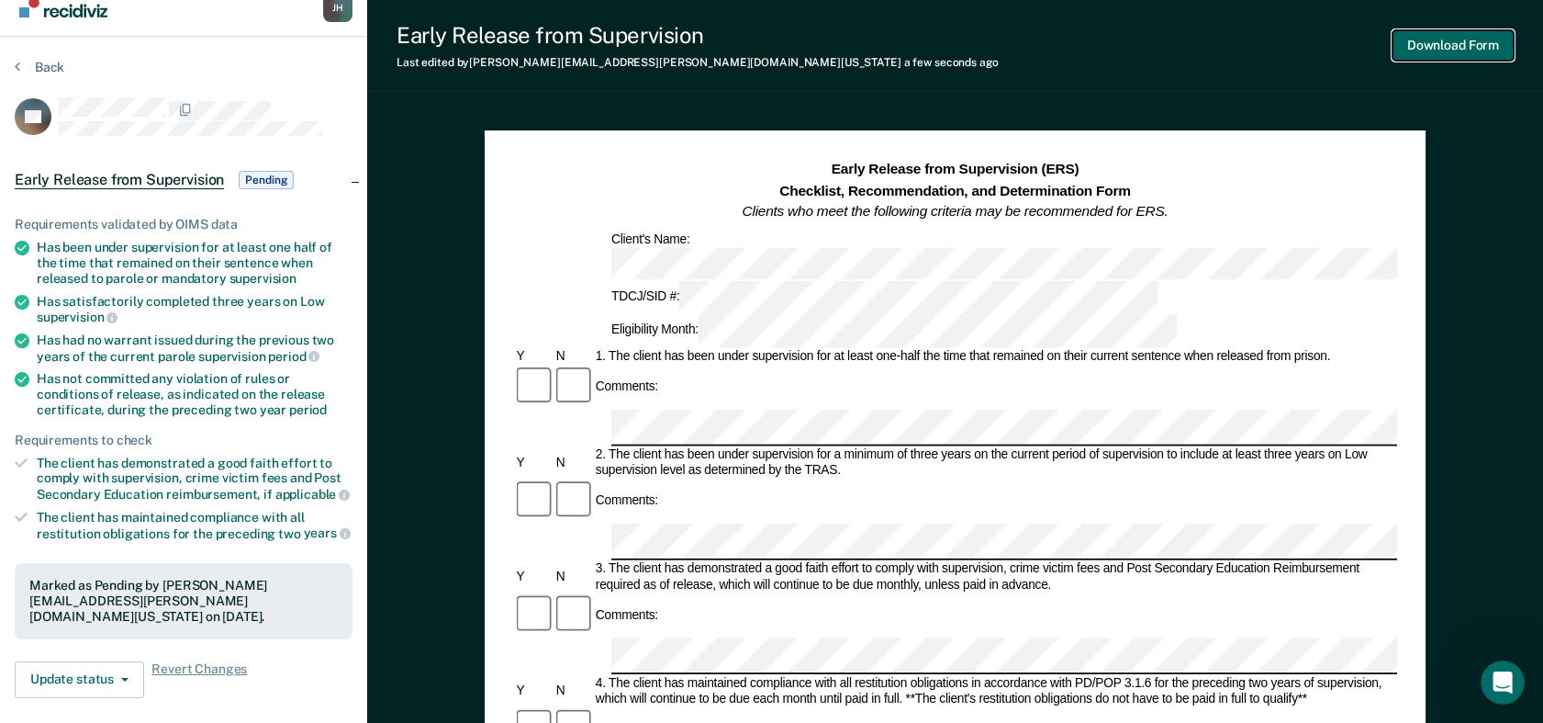
click at [1402, 51] on button "Download Form" at bounding box center [1453, 45] width 121 height 30
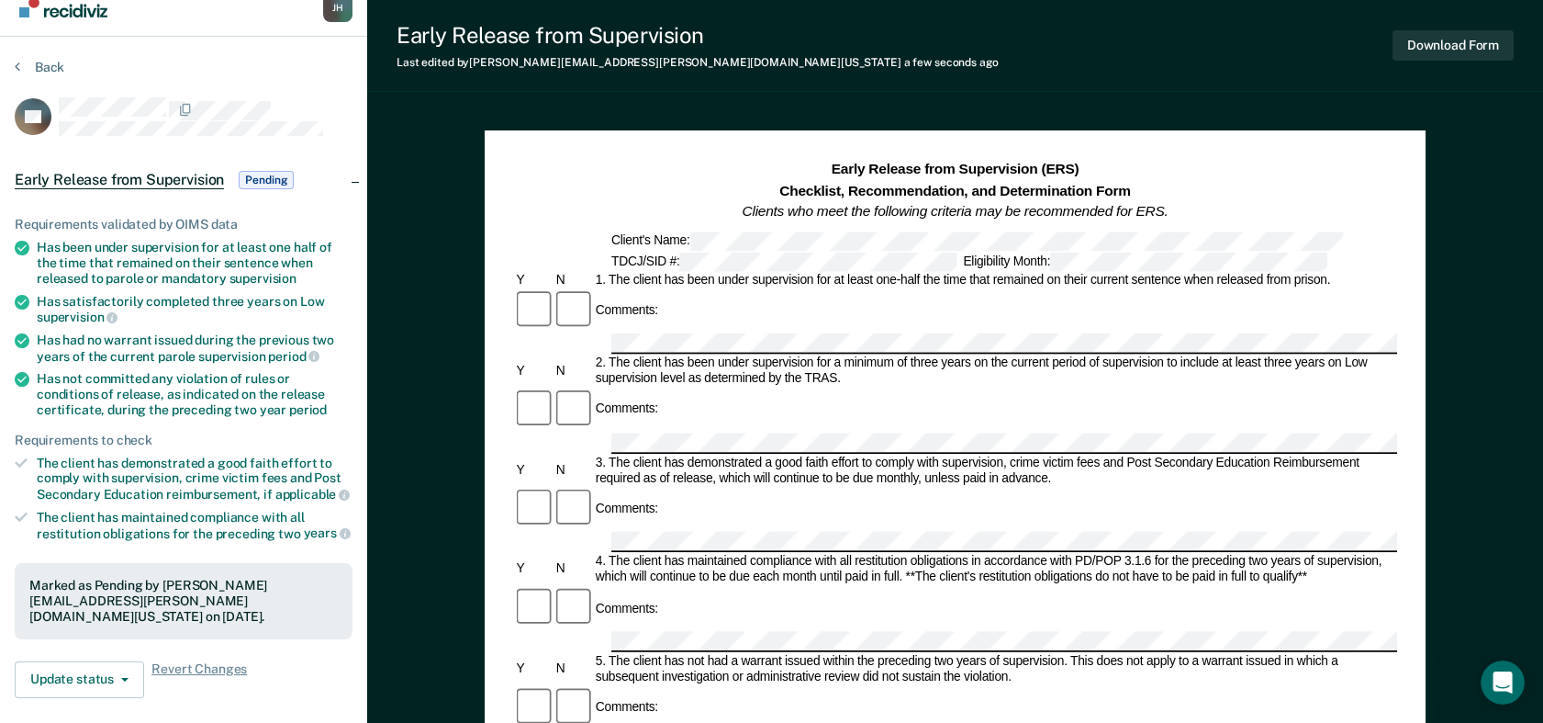
click at [275, 172] on span "Pending" at bounding box center [266, 180] width 55 height 18
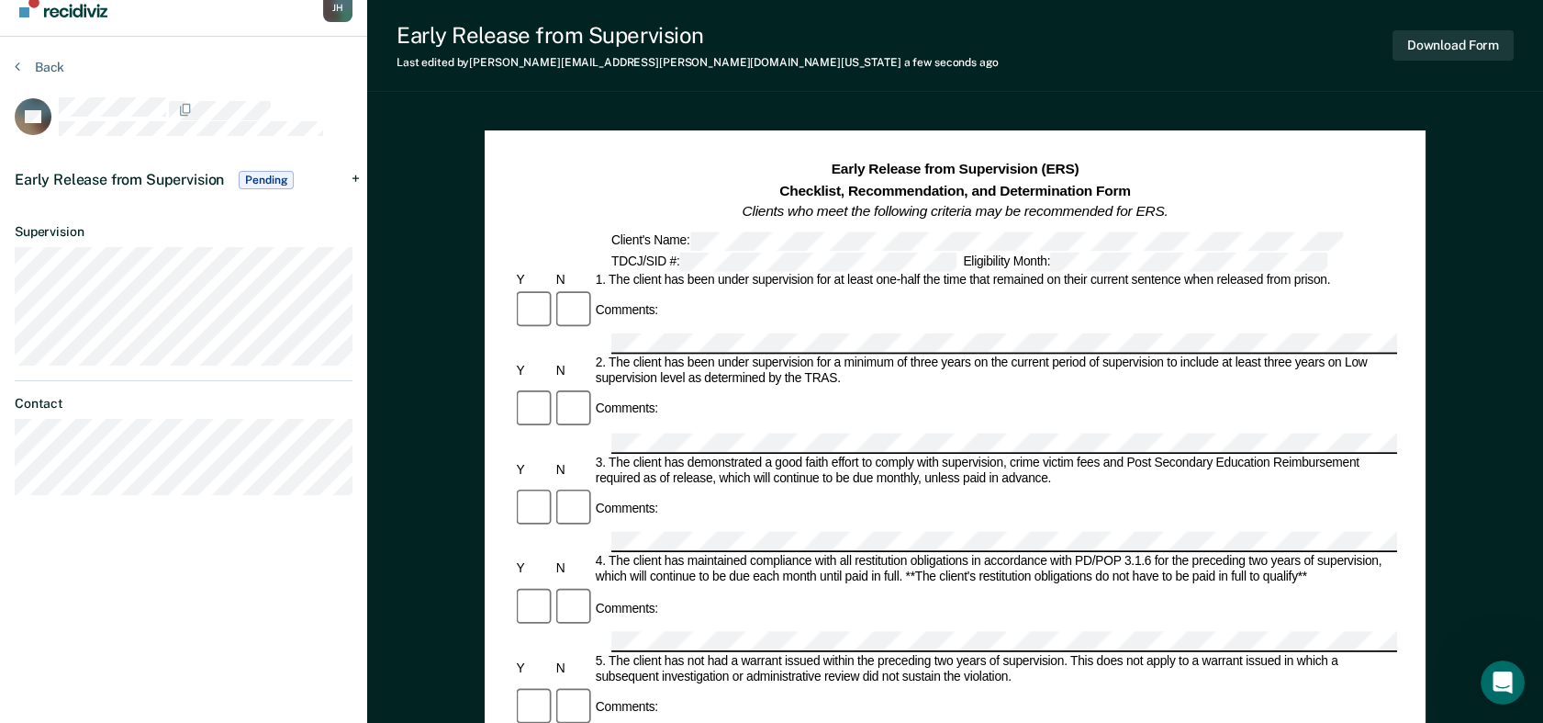
click at [275, 172] on span "Pending" at bounding box center [266, 180] width 55 height 18
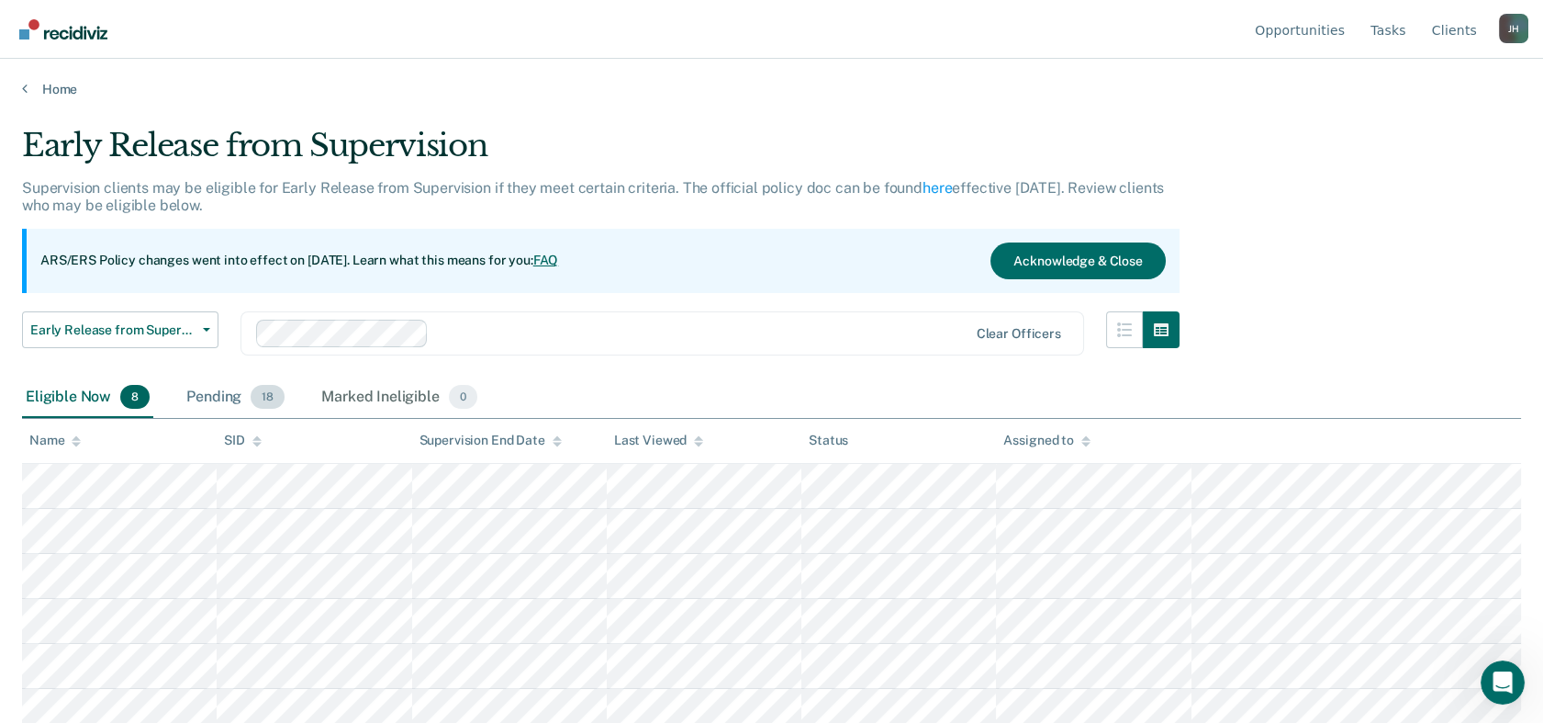
click at [230, 397] on div "Pending 18" at bounding box center [236, 397] width 106 height 40
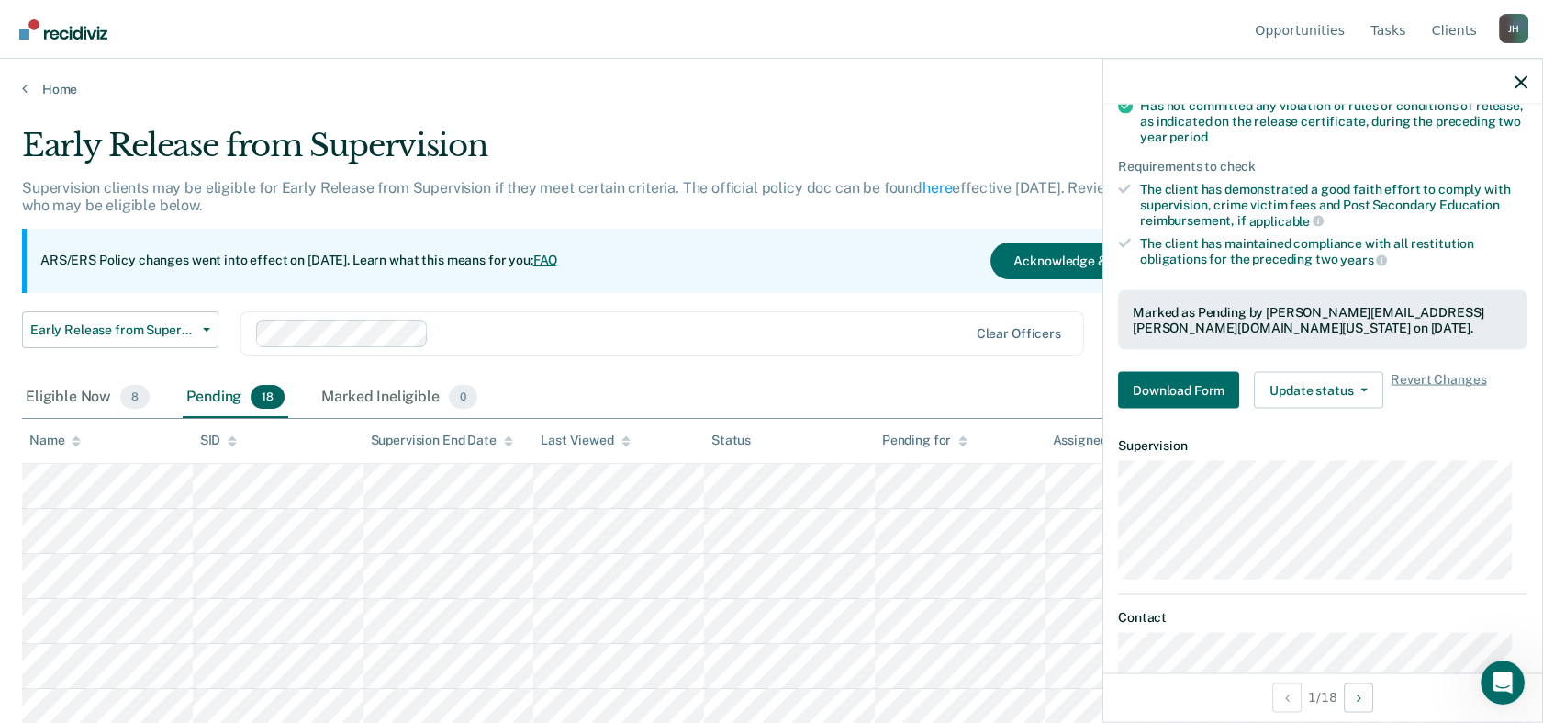
scroll to position [289, 0]
click at [1402, 376] on span "Revert Changes" at bounding box center [1438, 388] width 95 height 37
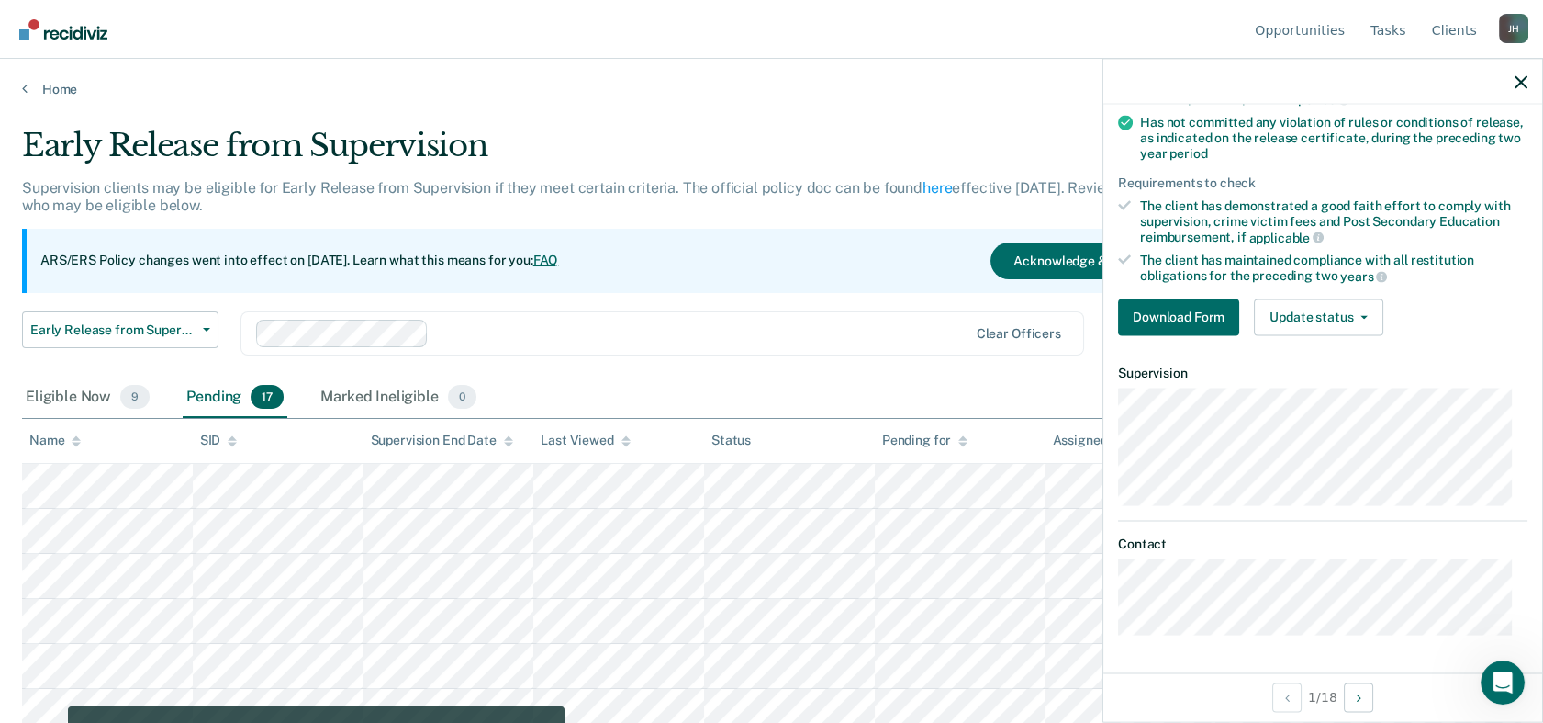
scroll to position [268, 0]
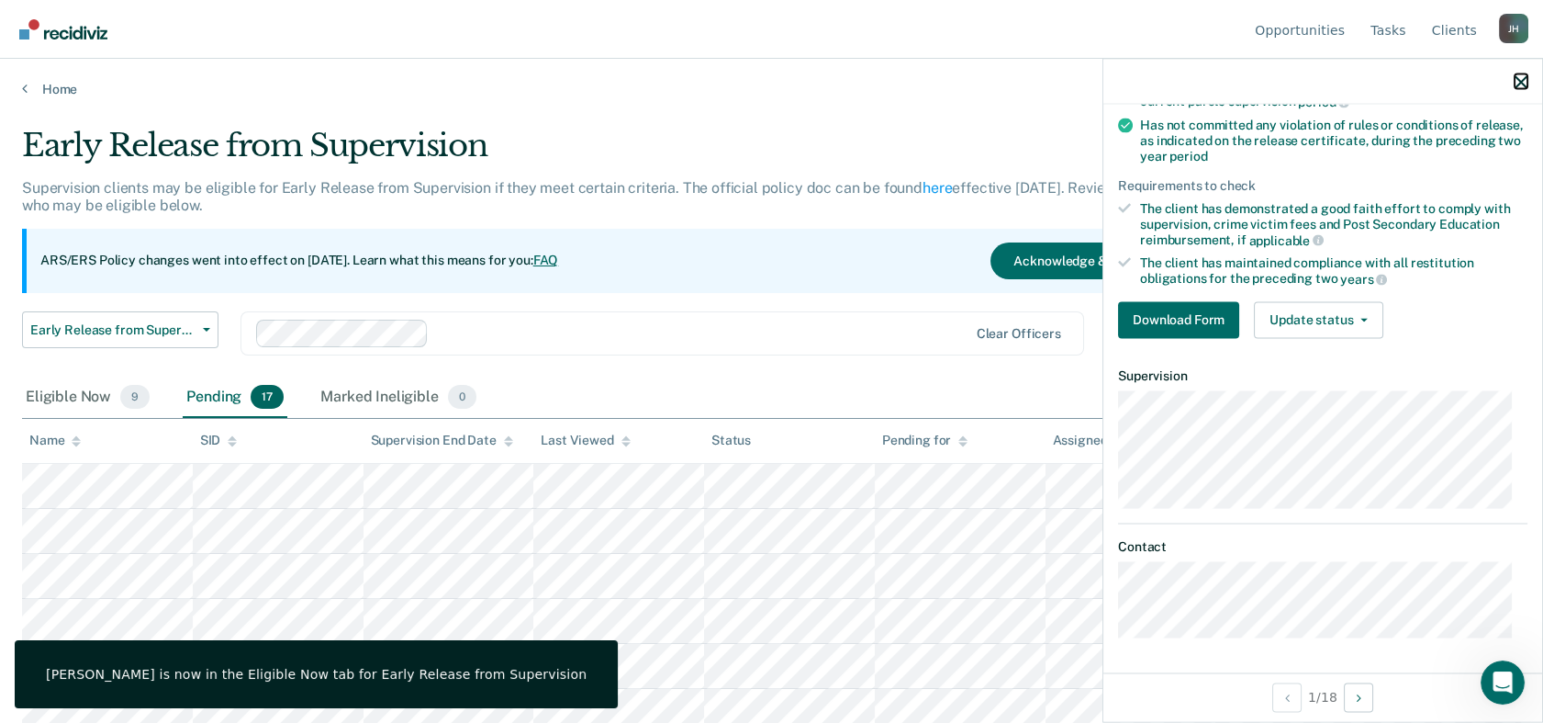
click at [1402, 81] on icon "button" at bounding box center [1521, 81] width 13 height 13
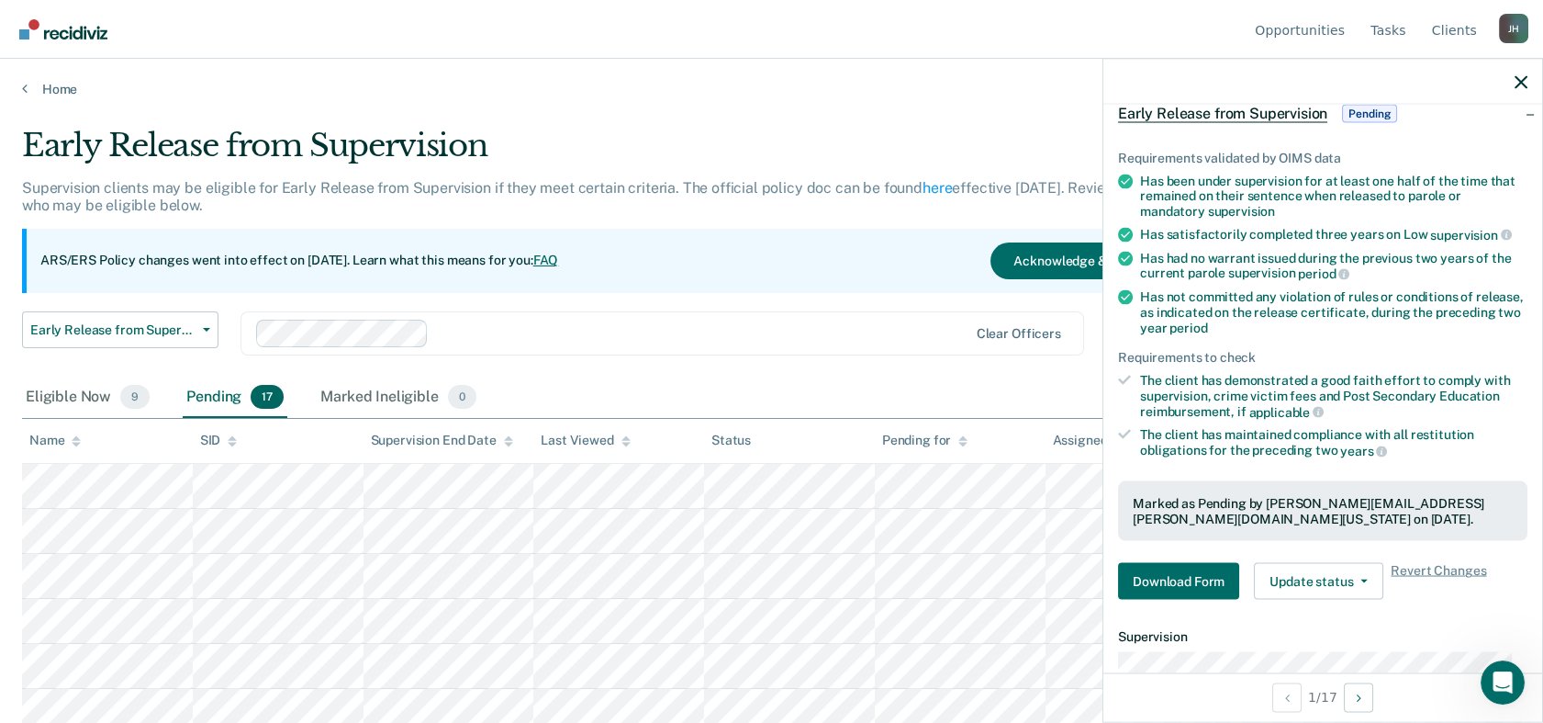
scroll to position [99, 0]
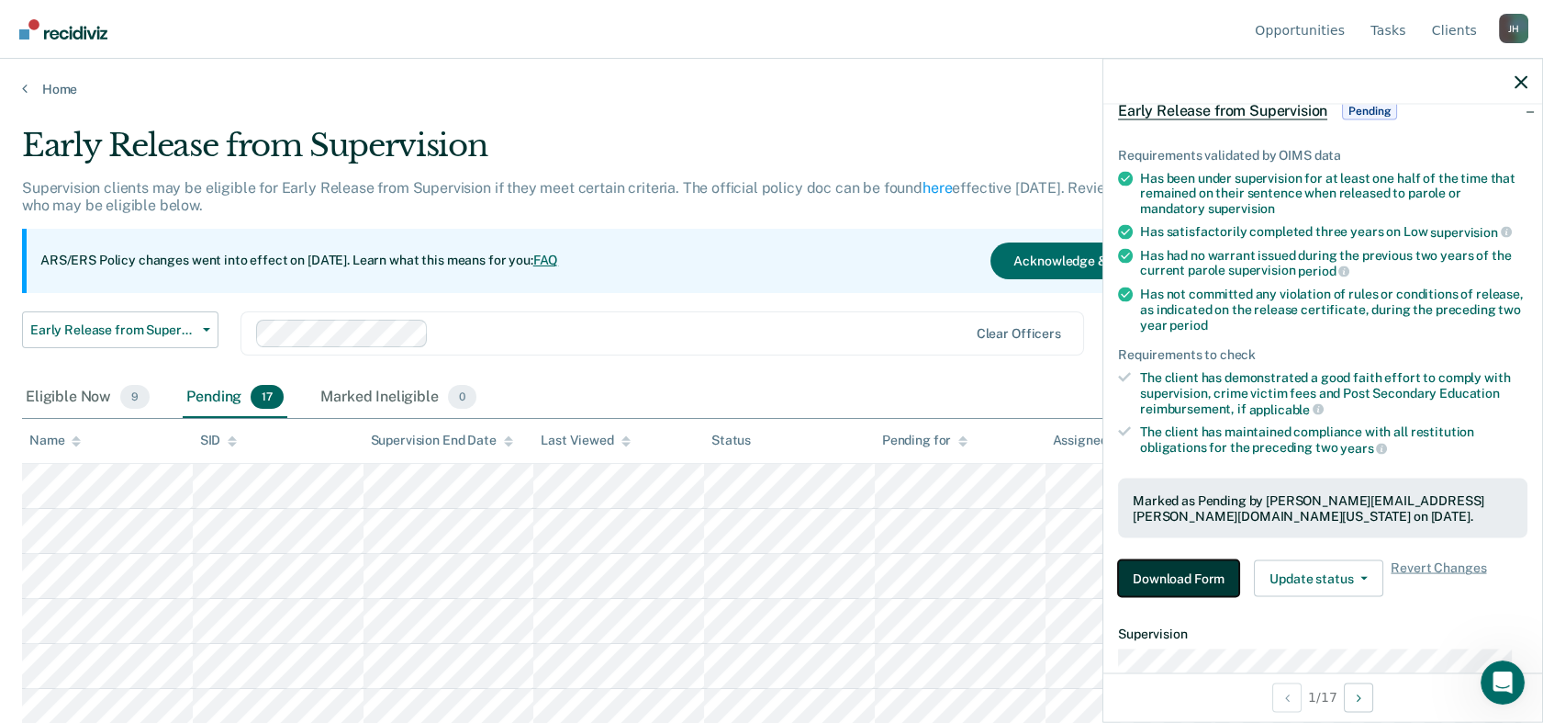
click at [1159, 568] on button "Download Form" at bounding box center [1178, 578] width 121 height 37
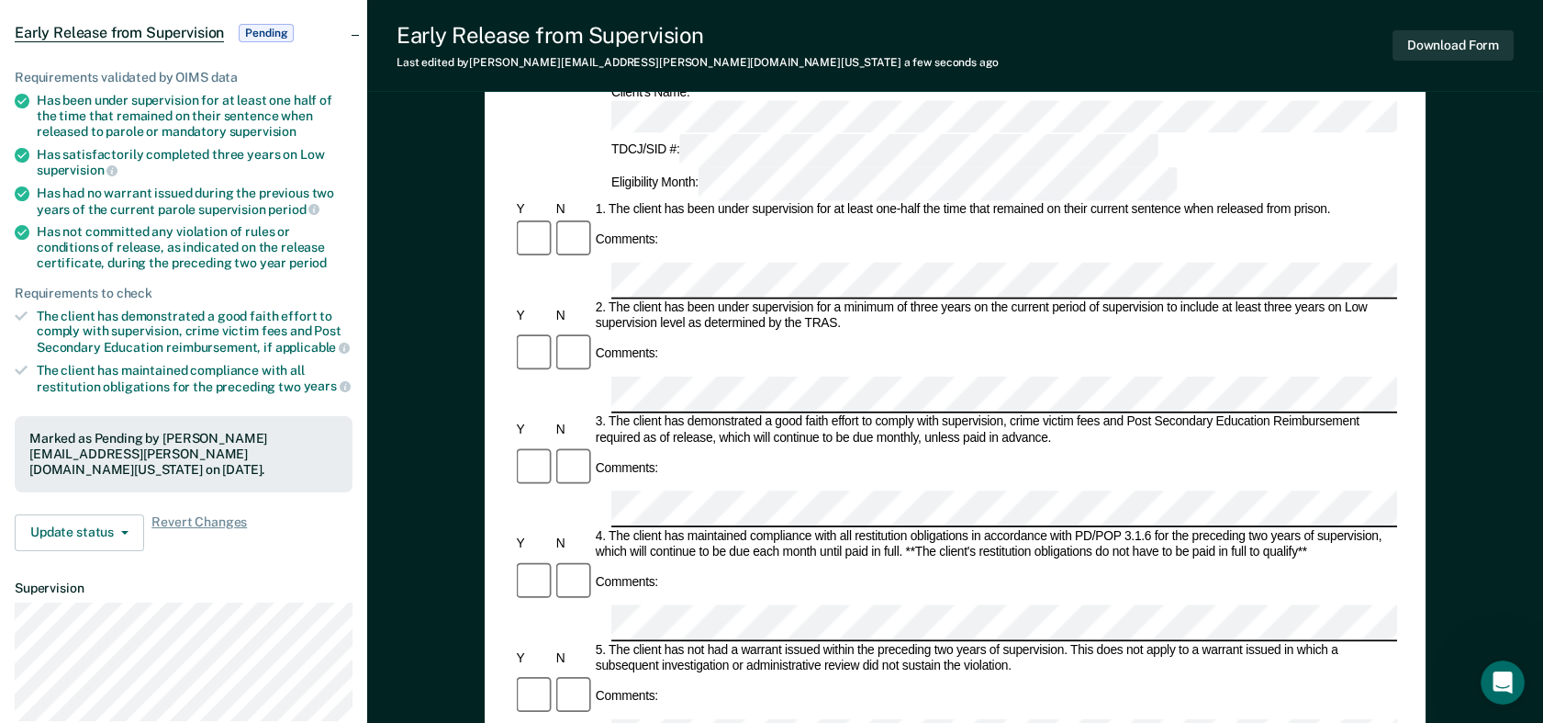
scroll to position [173, 0]
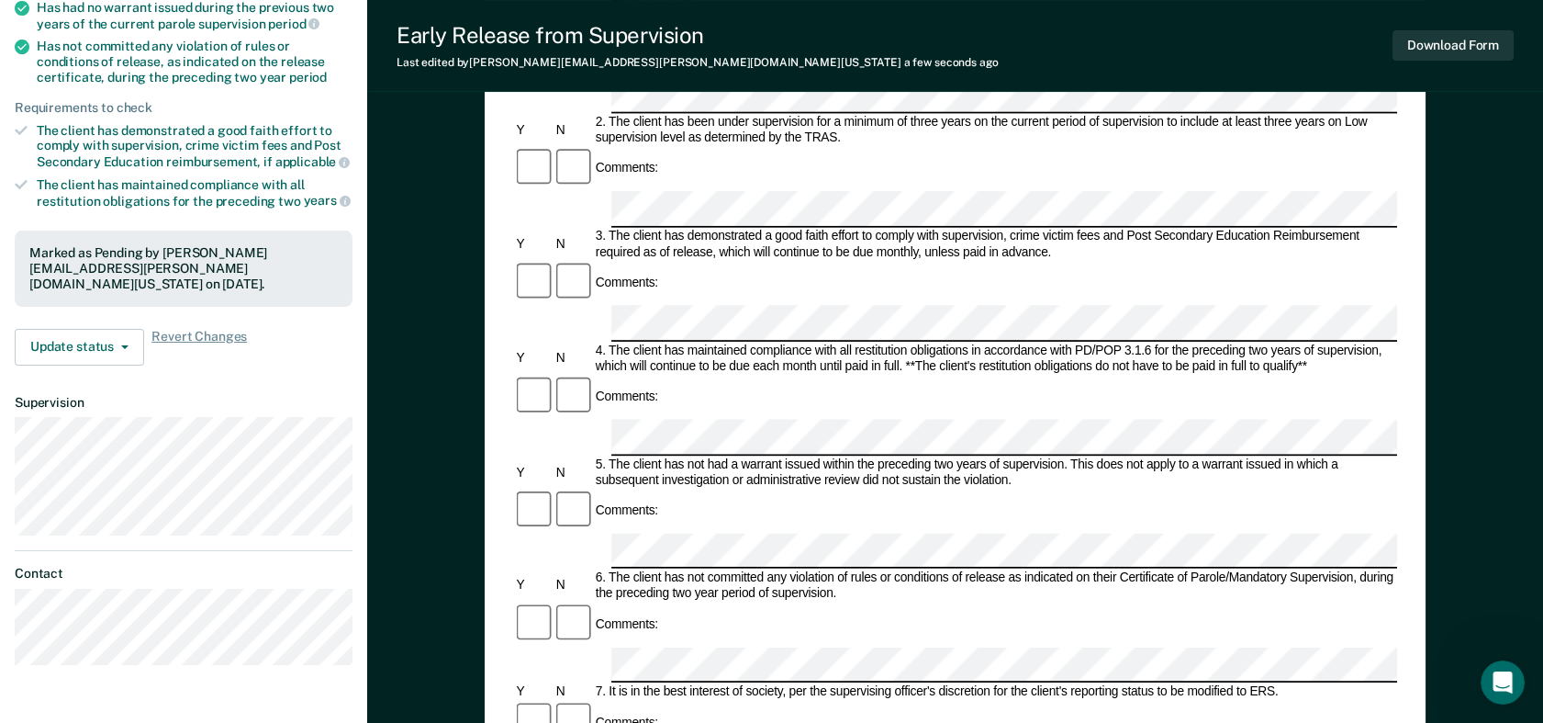
scroll to position [365, 0]
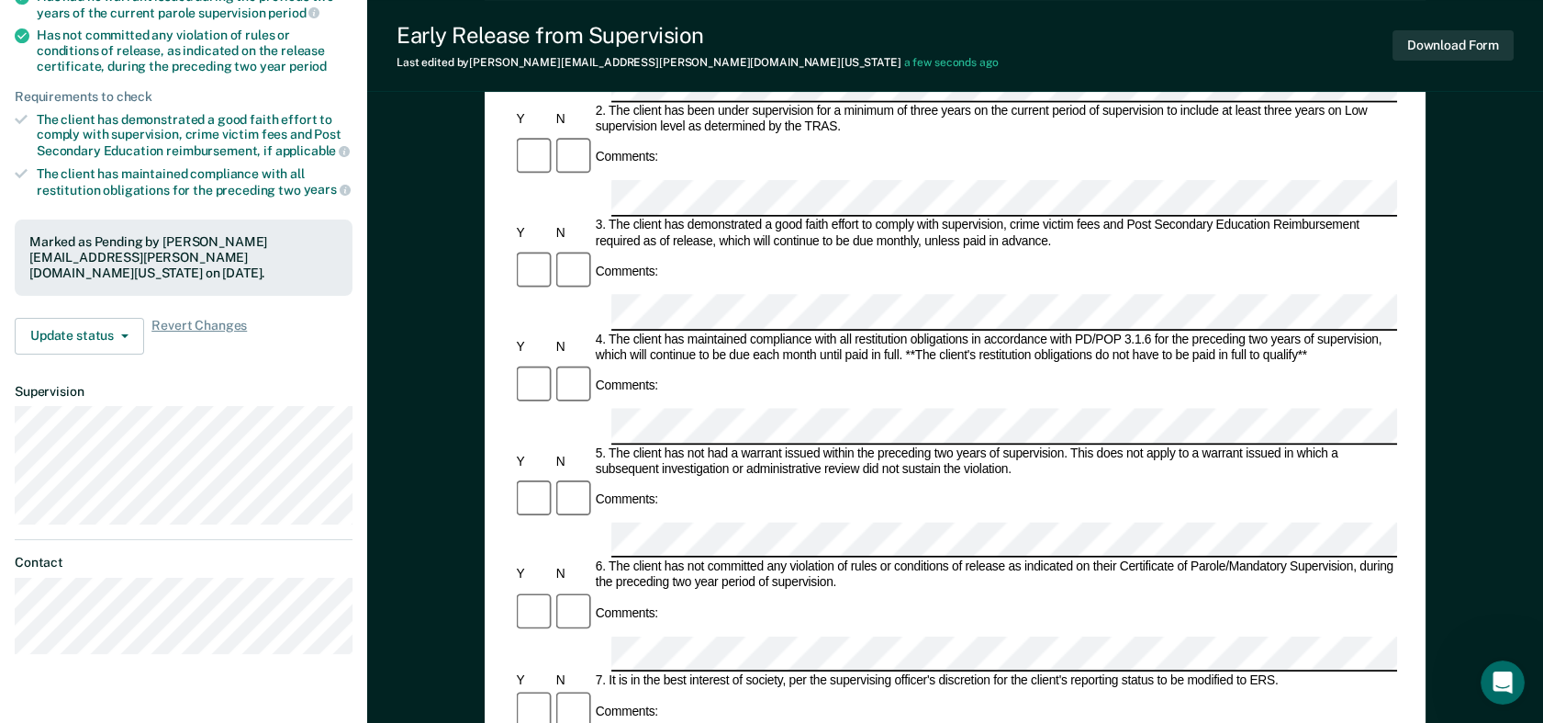
click at [615, 433] on form "Early Release from Supervision (ERS) Checklist, Recommendation, and Determinati…" at bounding box center [955, 653] width 884 height 1676
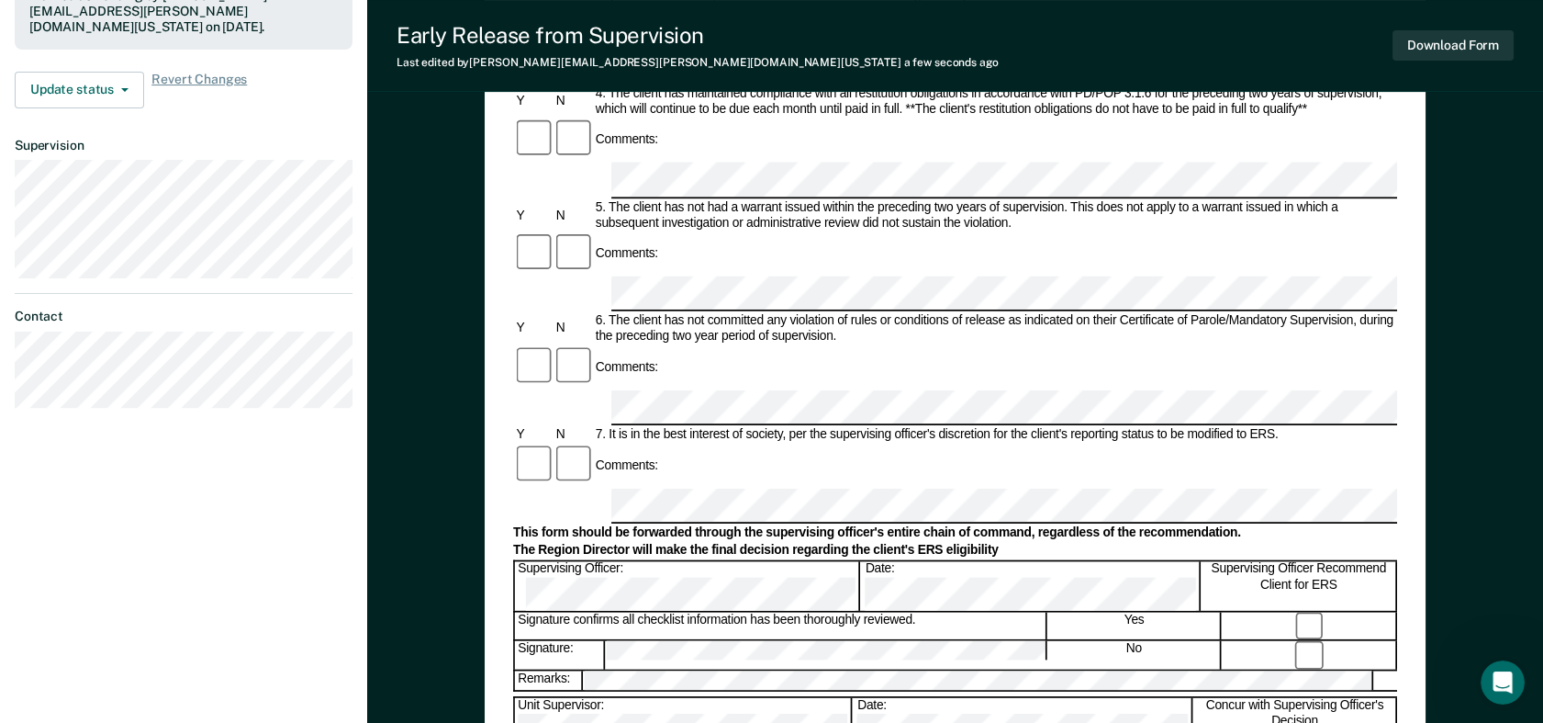
scroll to position [616, 0]
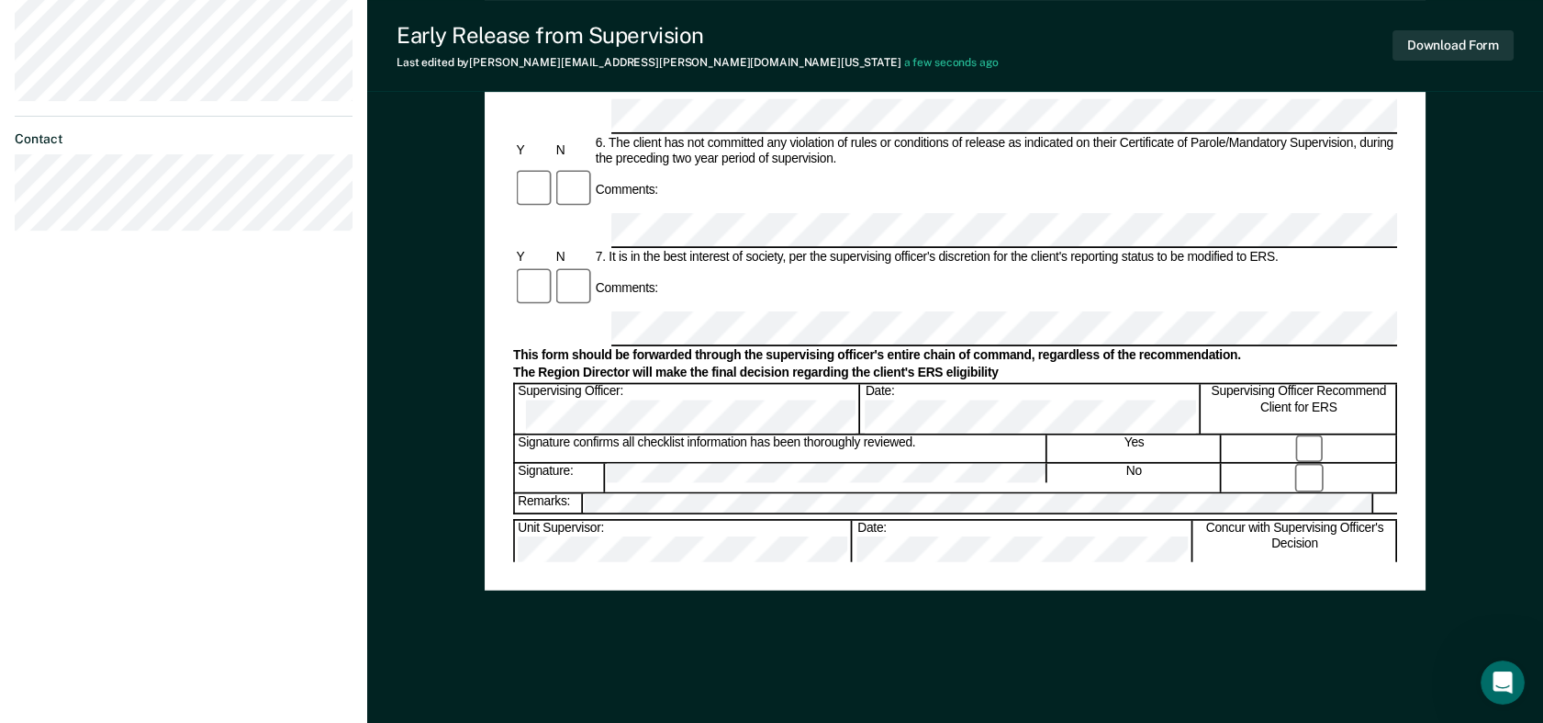
scroll to position [800, 0]
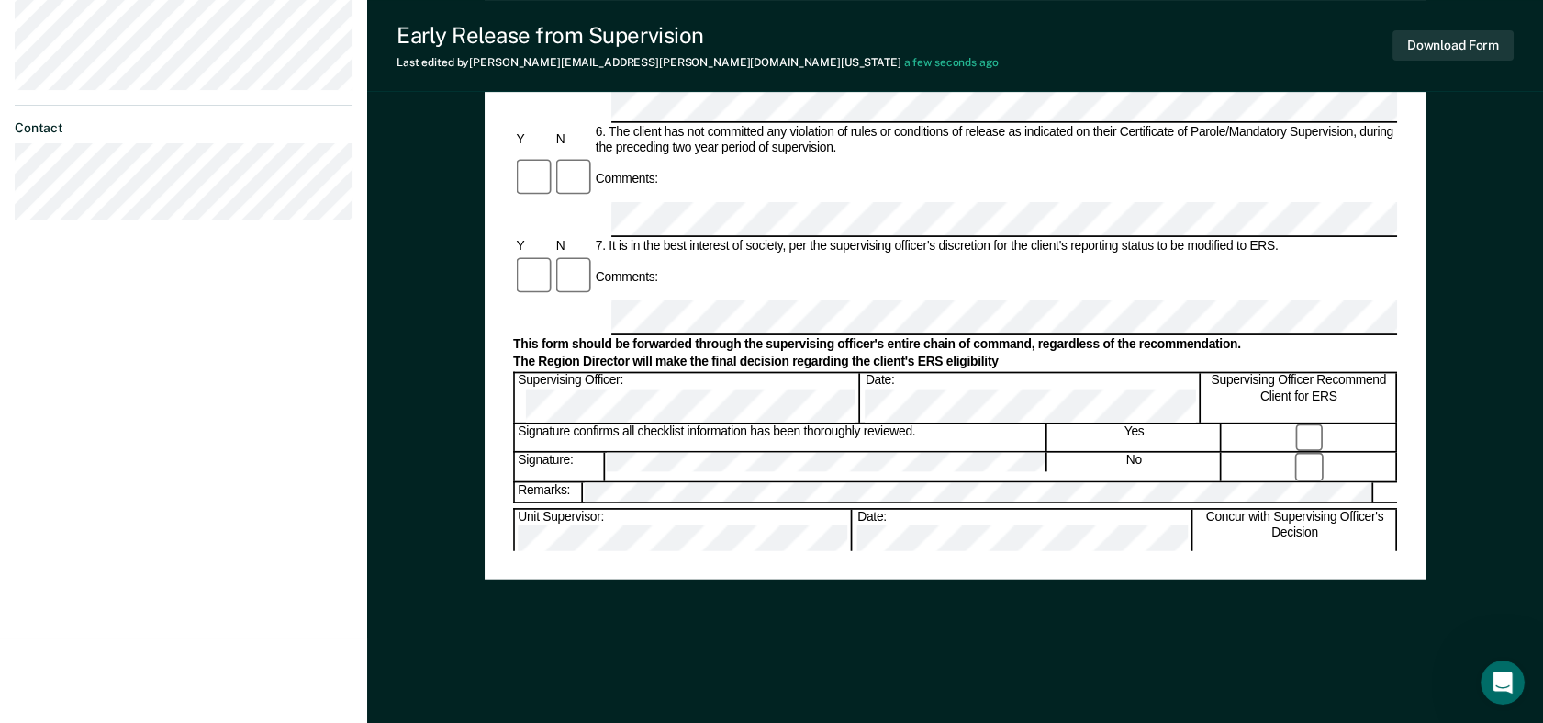
drag, startPoint x: 1542, startPoint y: 420, endPoint x: 1542, endPoint y: 398, distance: 22.1
click at [1402, 398] on div "Early Release from Supervision (ERS) Checklist, Recommendation, and Determinati…" at bounding box center [955, 18] width 1176 height 1408
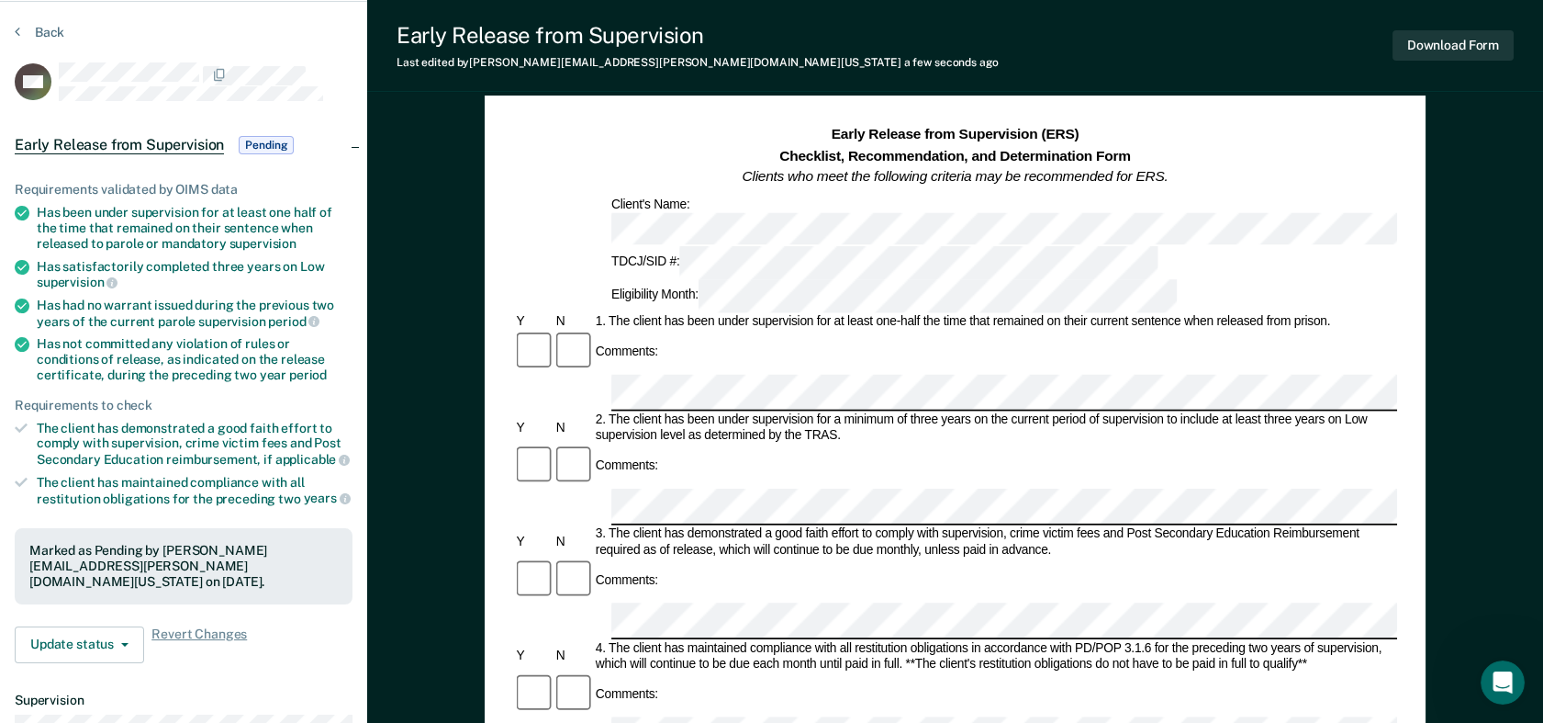
scroll to position [0, 0]
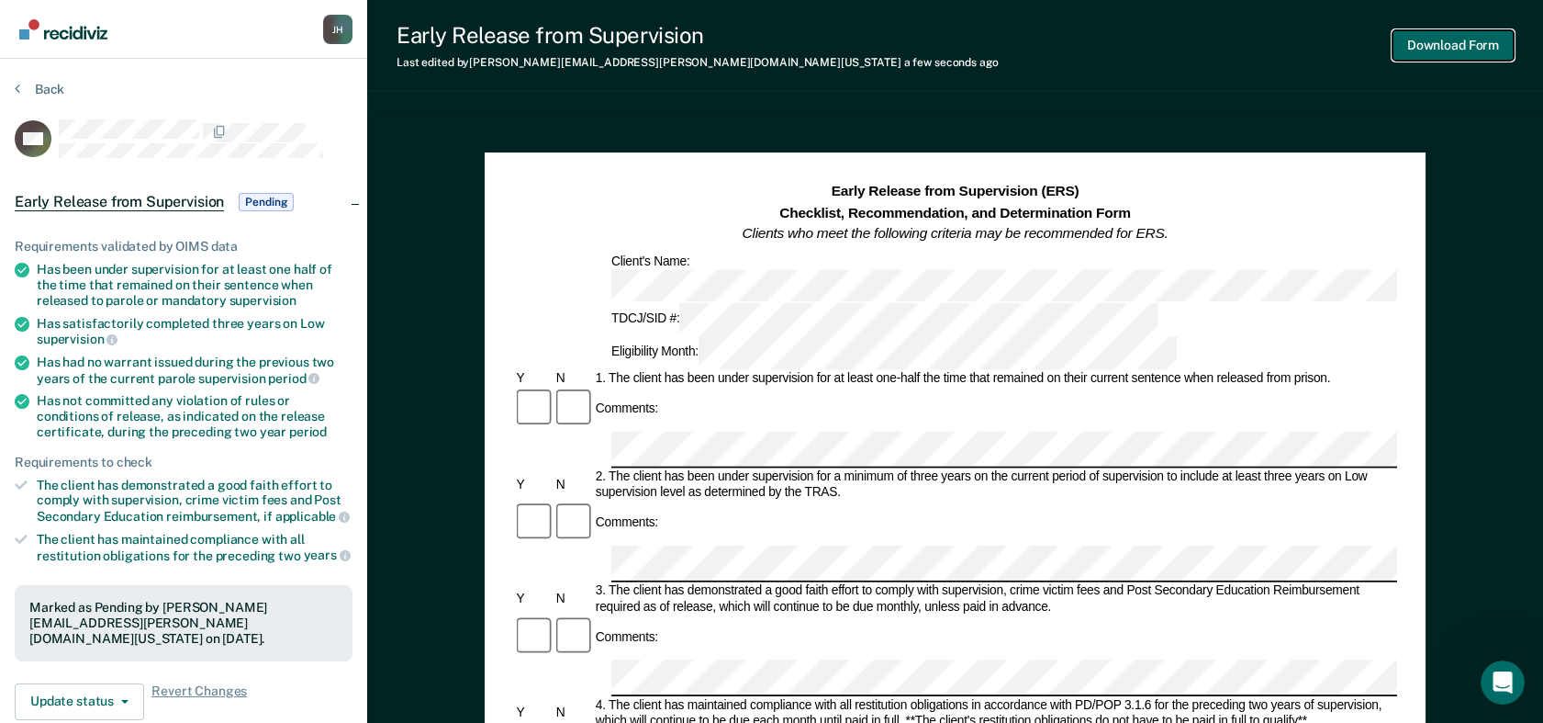
click at [1402, 42] on button "Download Form" at bounding box center [1453, 45] width 121 height 30
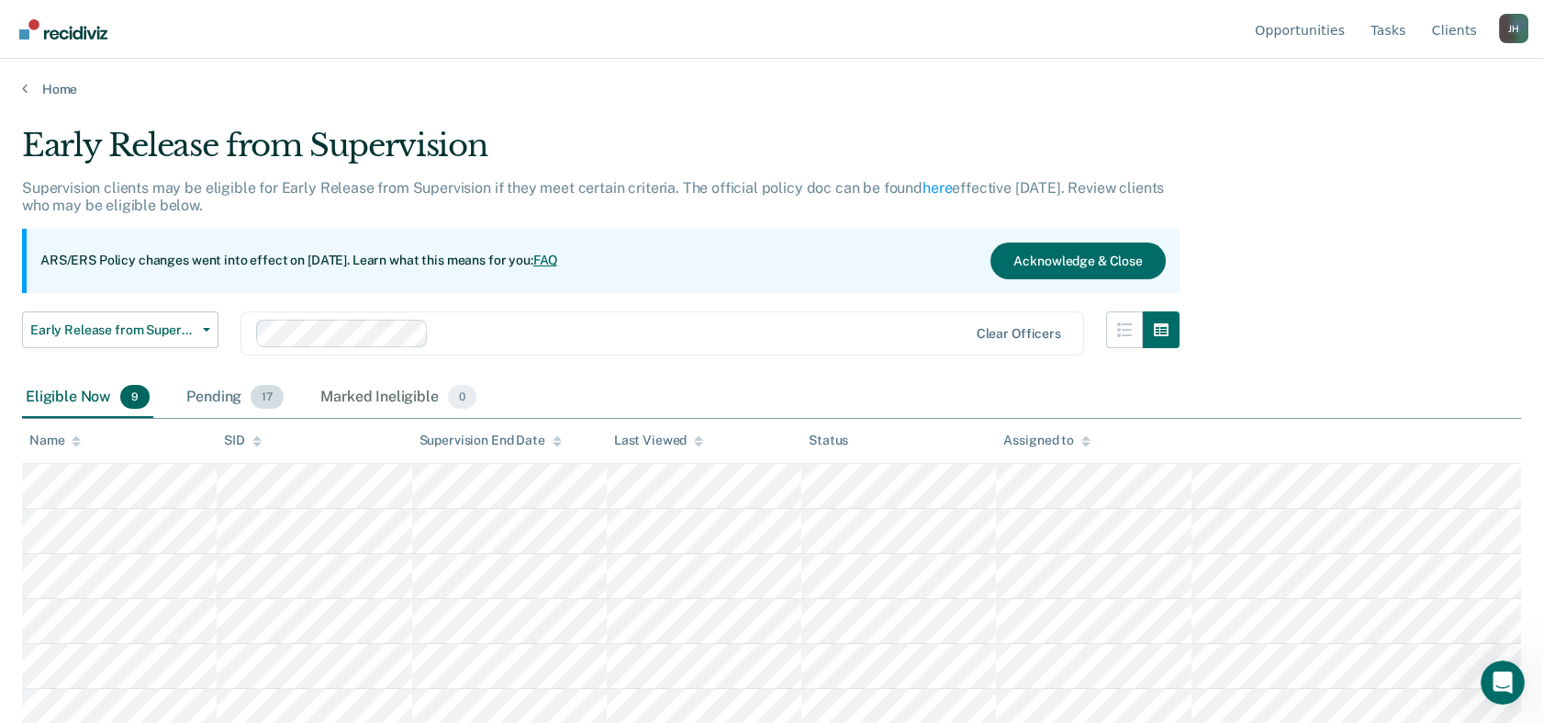
click at [235, 394] on div "Pending 17" at bounding box center [235, 397] width 105 height 40
click at [216, 402] on div "Pending 17" at bounding box center [235, 397] width 105 height 40
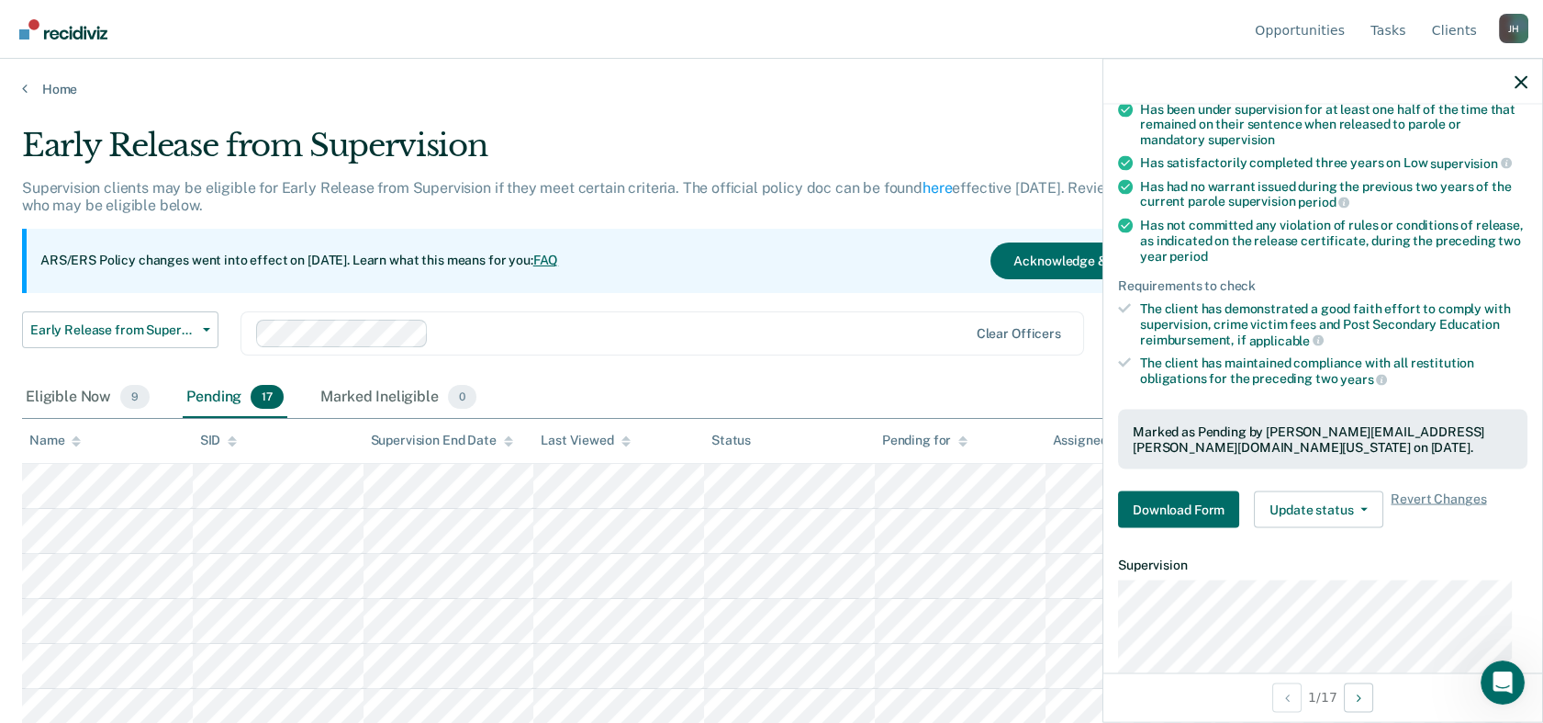
scroll to position [196, 0]
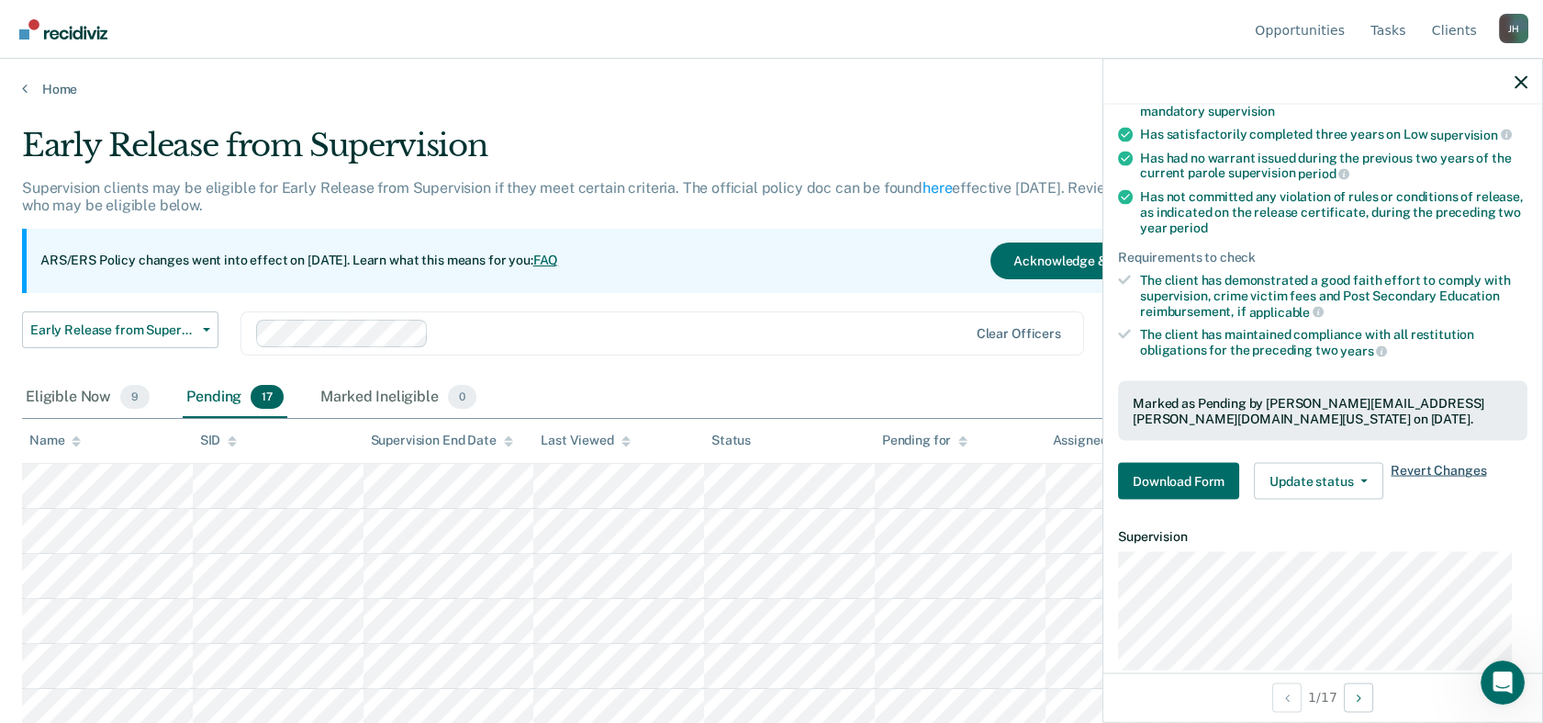
click at [1402, 464] on span "Revert Changes" at bounding box center [1438, 481] width 95 height 37
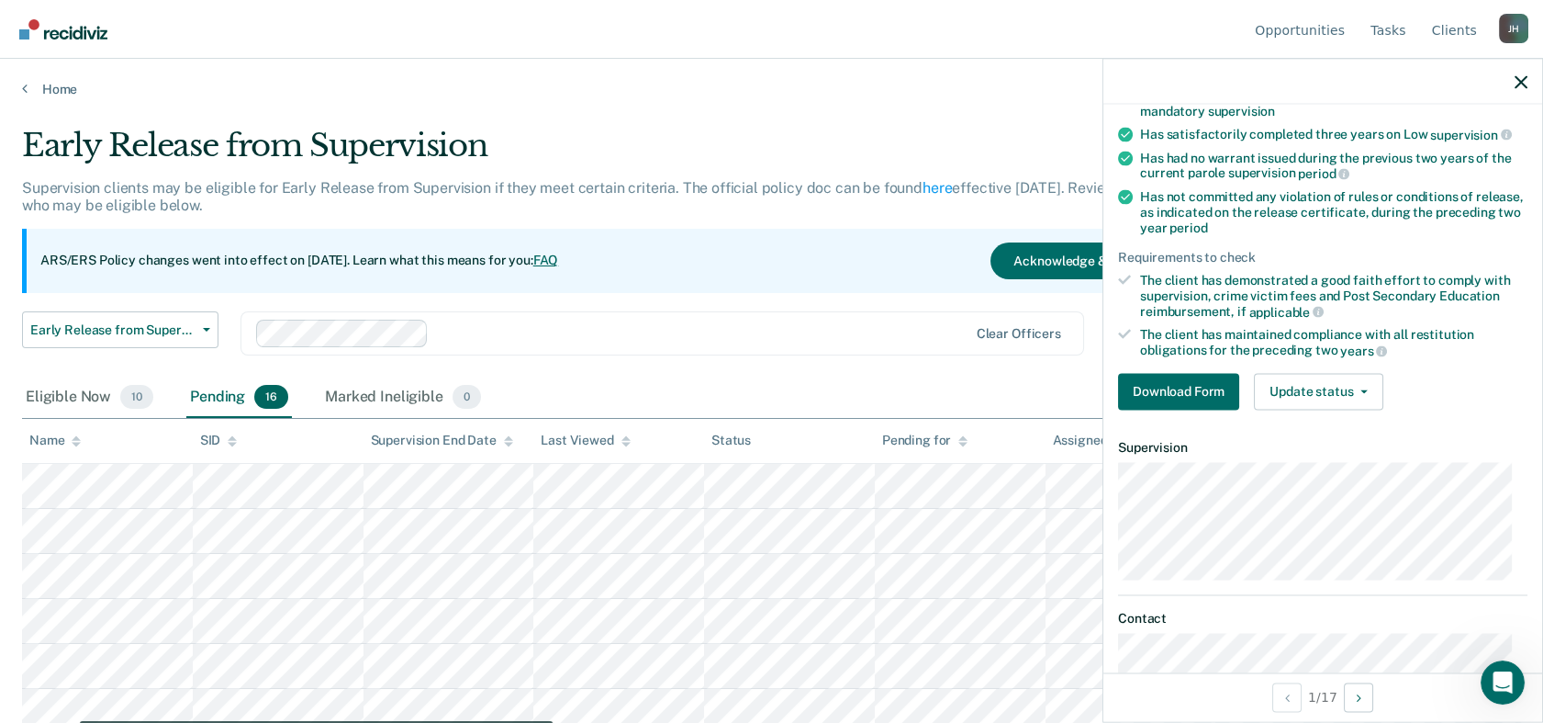
click at [865, 114] on main "Early Release from Supervision Supervision clients may be eligible for Early Re…" at bounding box center [771, 407] width 1543 height 620
click at [1402, 84] on div at bounding box center [1323, 82] width 439 height 46
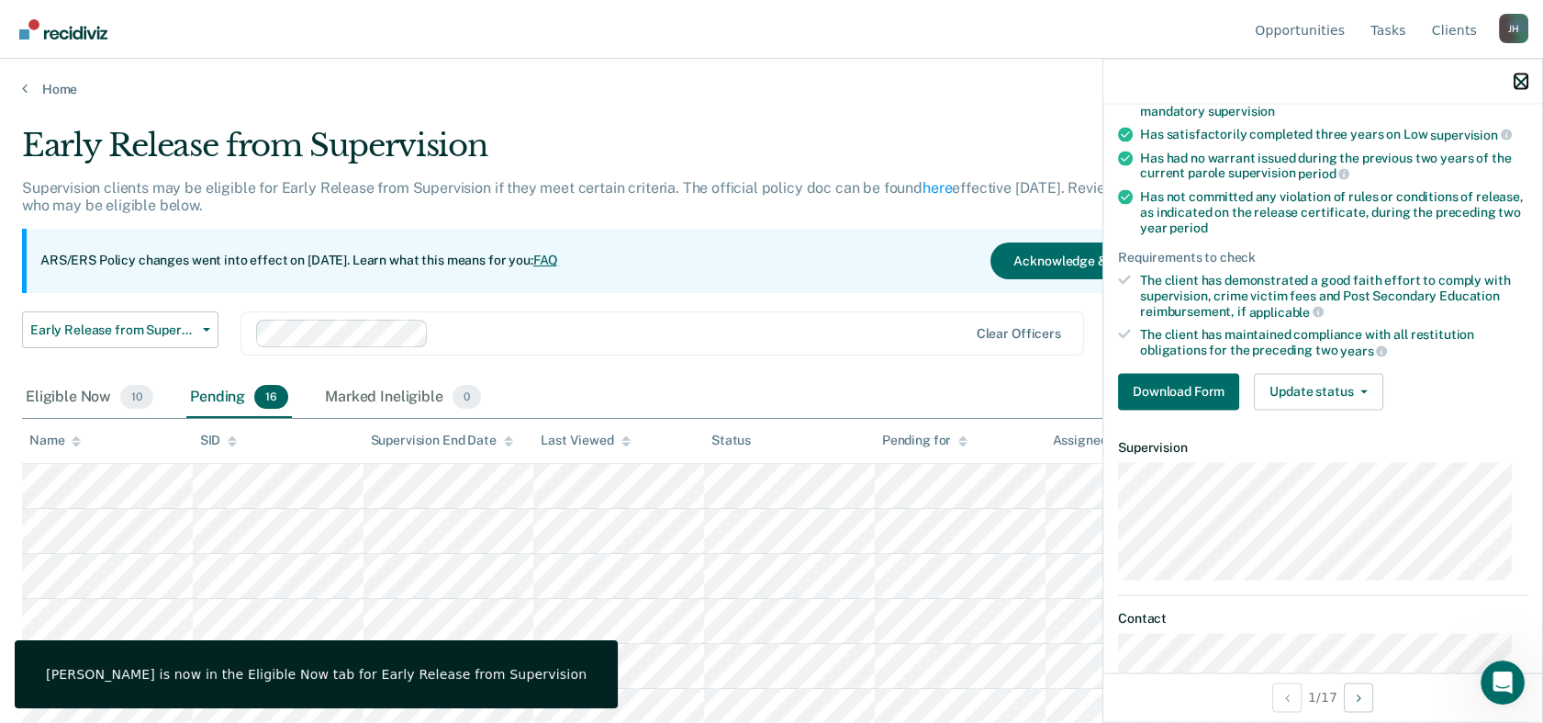
click at [1402, 84] on icon "button" at bounding box center [1521, 81] width 13 height 13
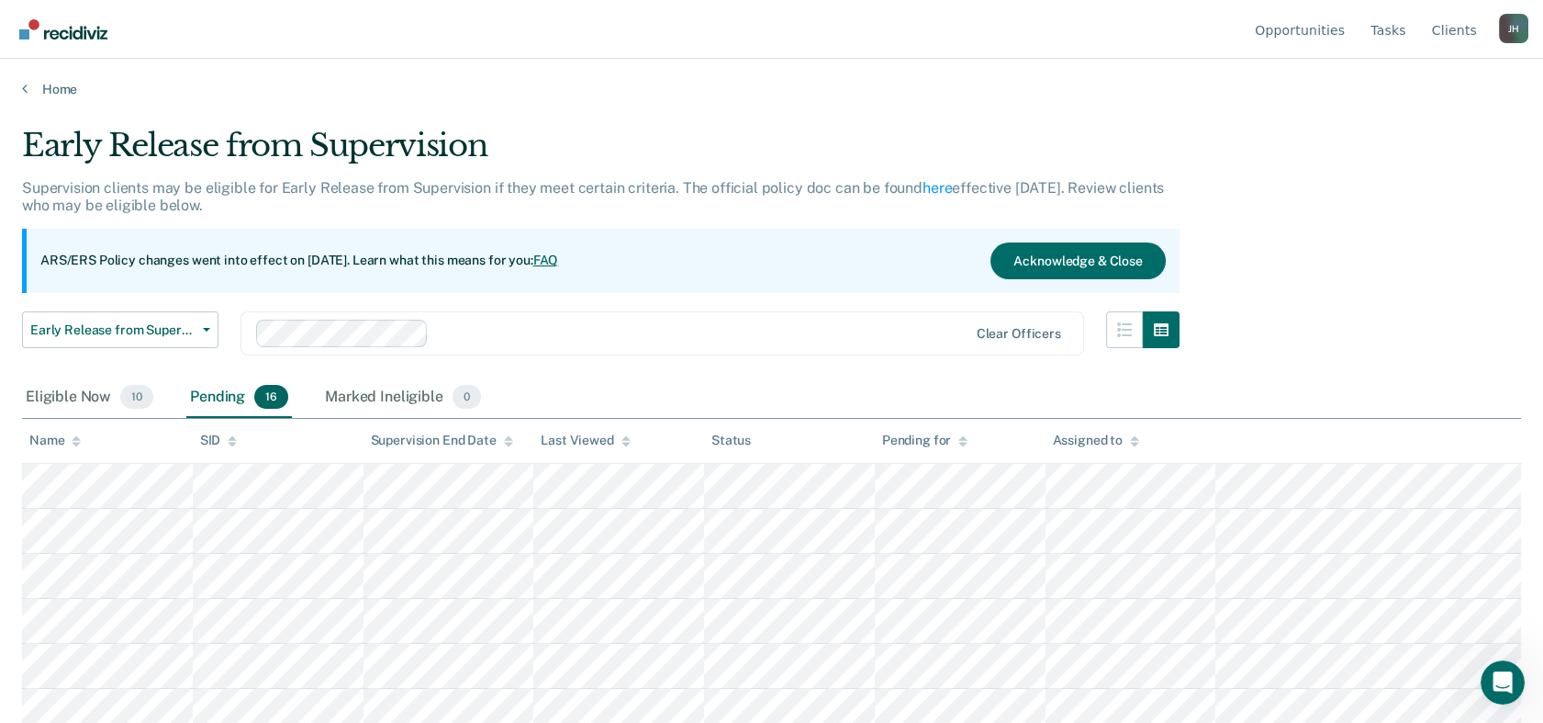
click at [230, 392] on div "Pending 16" at bounding box center [239, 397] width 106 height 40
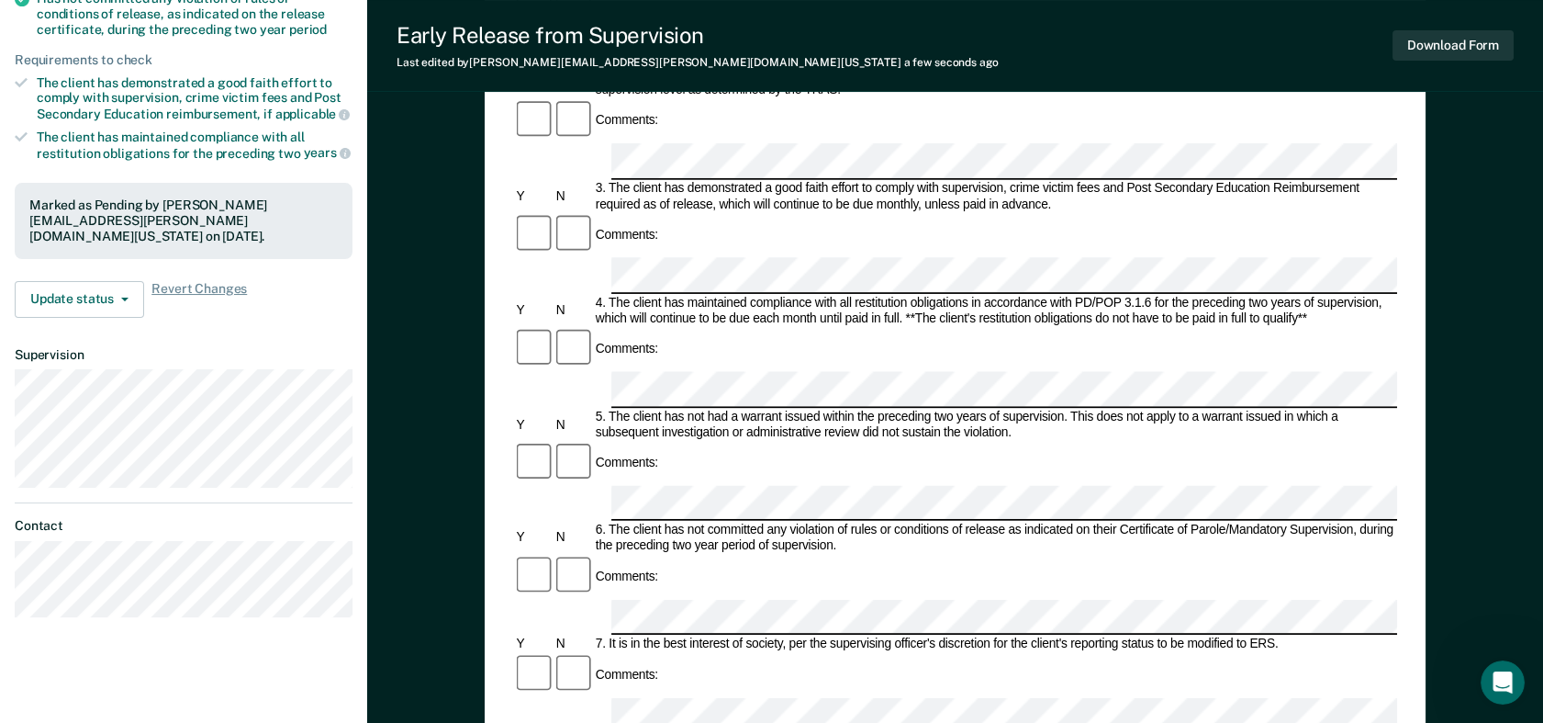
scroll to position [373, 0]
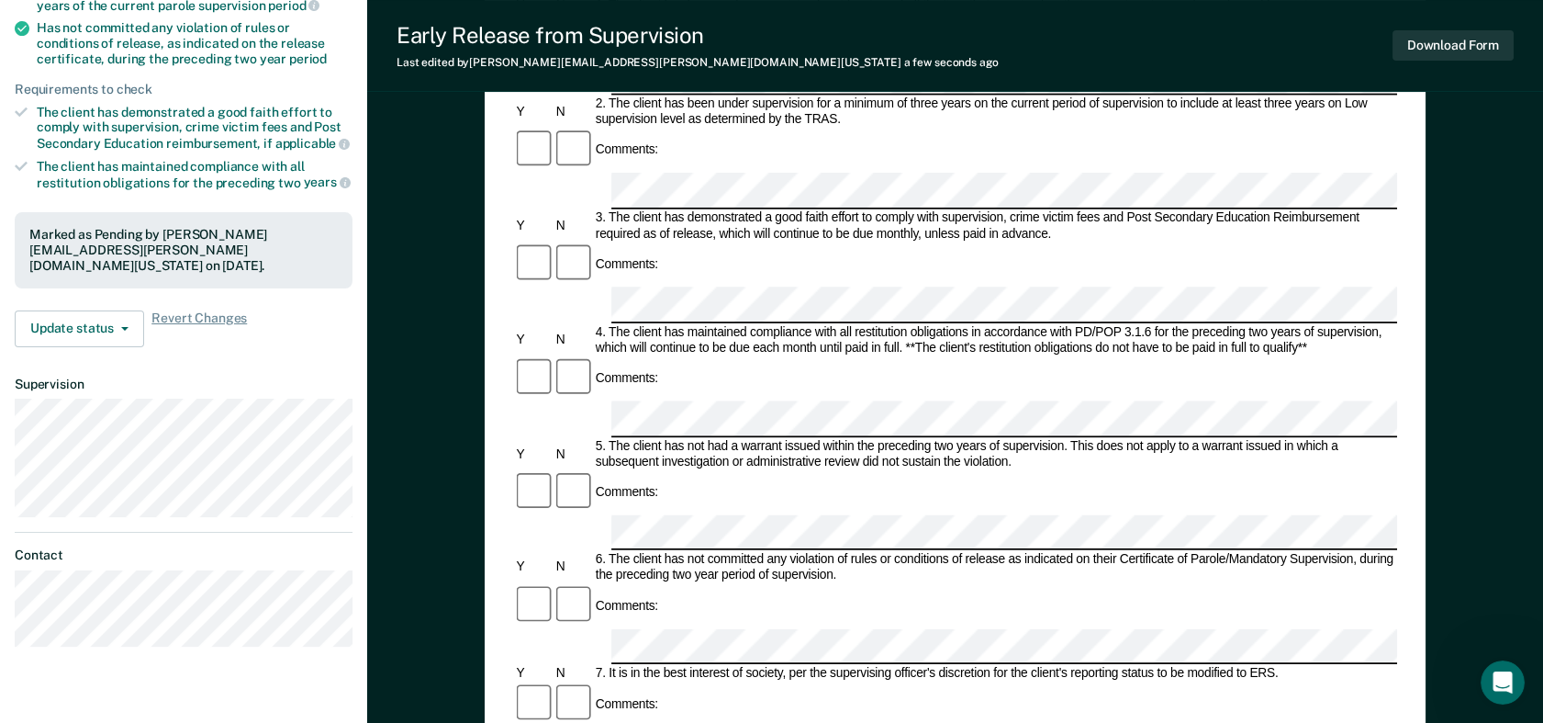
click at [618, 470] on form "Early Release from Supervision (ERS) Checklist, Recommendation, and Determinati…" at bounding box center [955, 646] width 884 height 1676
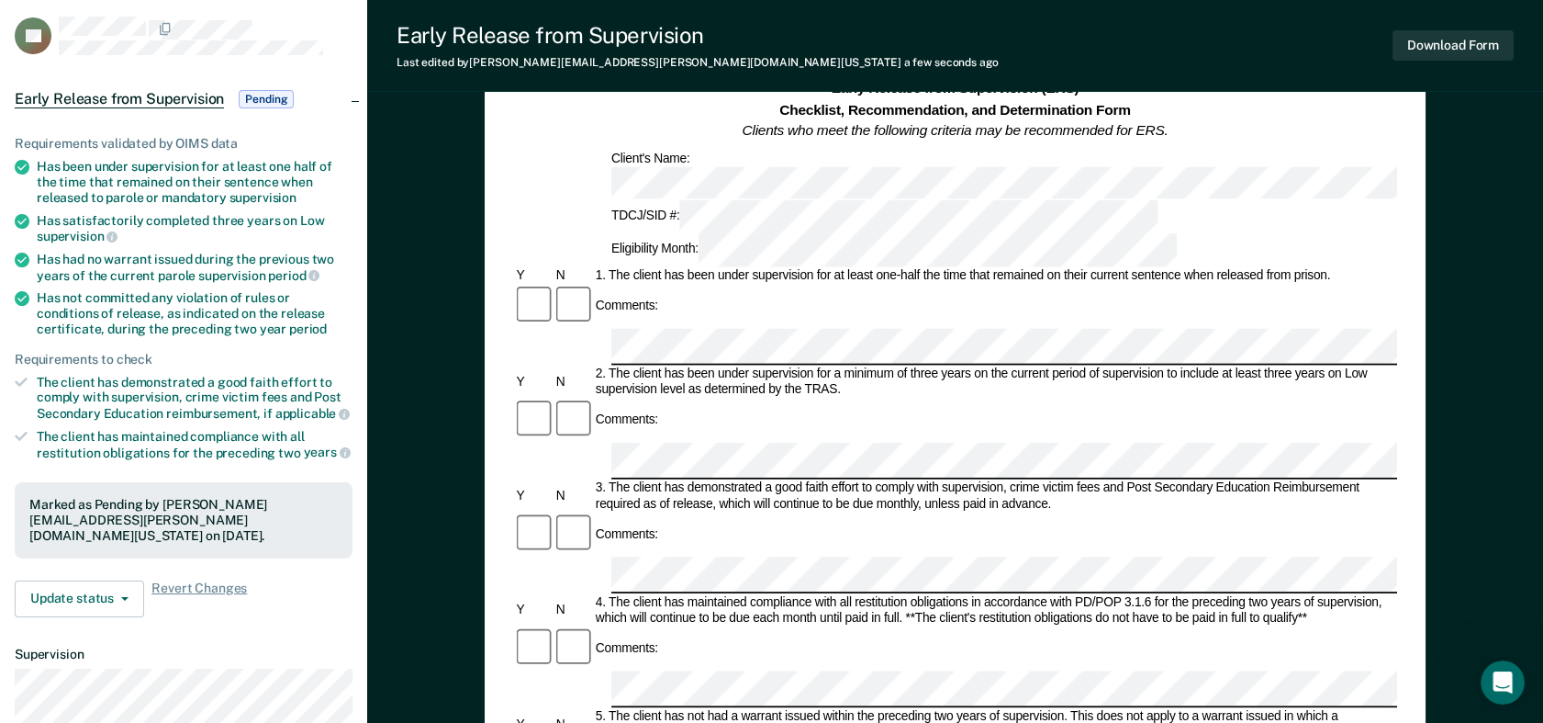
scroll to position [0, 0]
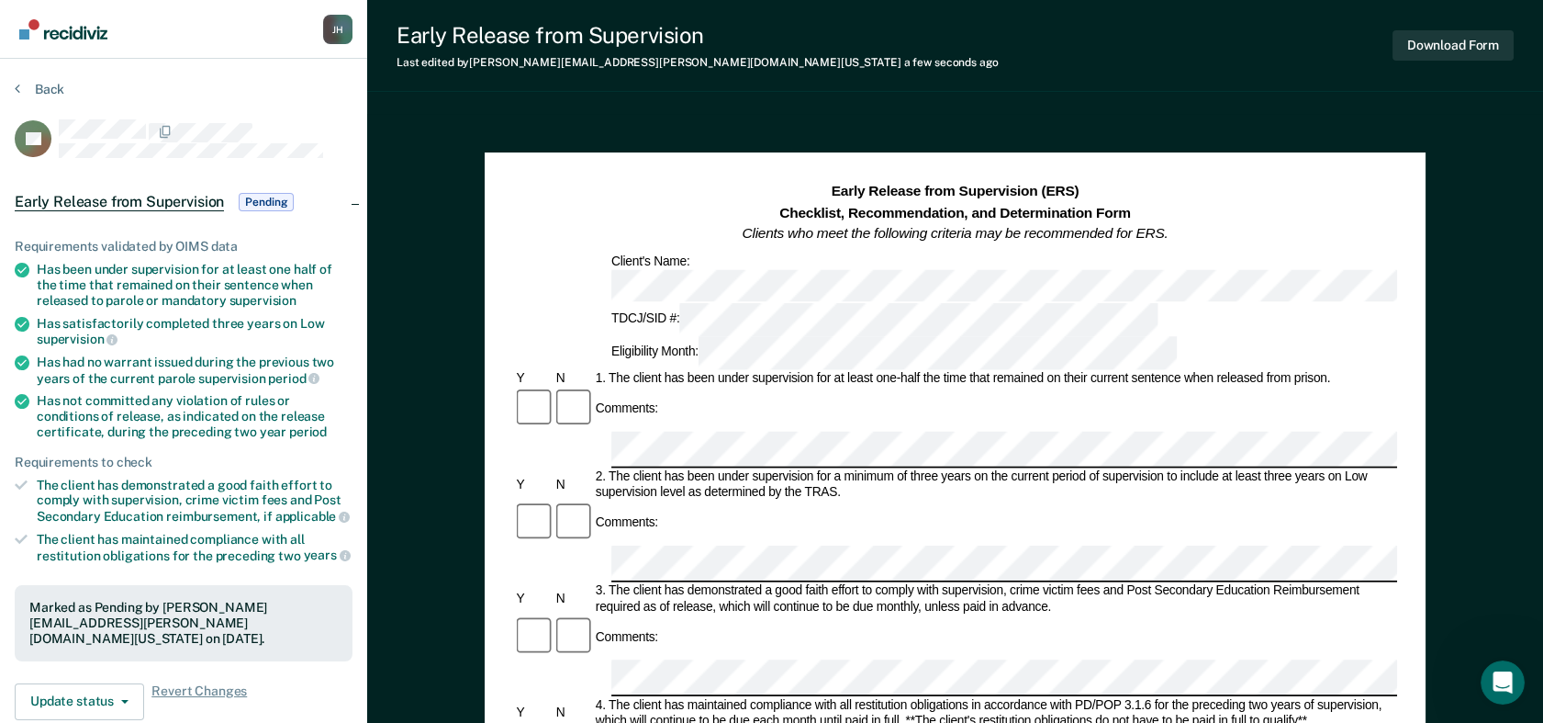
click at [779, 291] on div "Early Release from Supervision (ERS) Checklist, Recommendation, and Determinati…" at bounding box center [955, 275] width 884 height 188
click at [1224, 204] on div "Early Release from Supervision (ERS) Checklist, Recommendation, and Determinati…" at bounding box center [955, 213] width 884 height 64
click at [1402, 46] on button "Download Form" at bounding box center [1453, 45] width 121 height 30
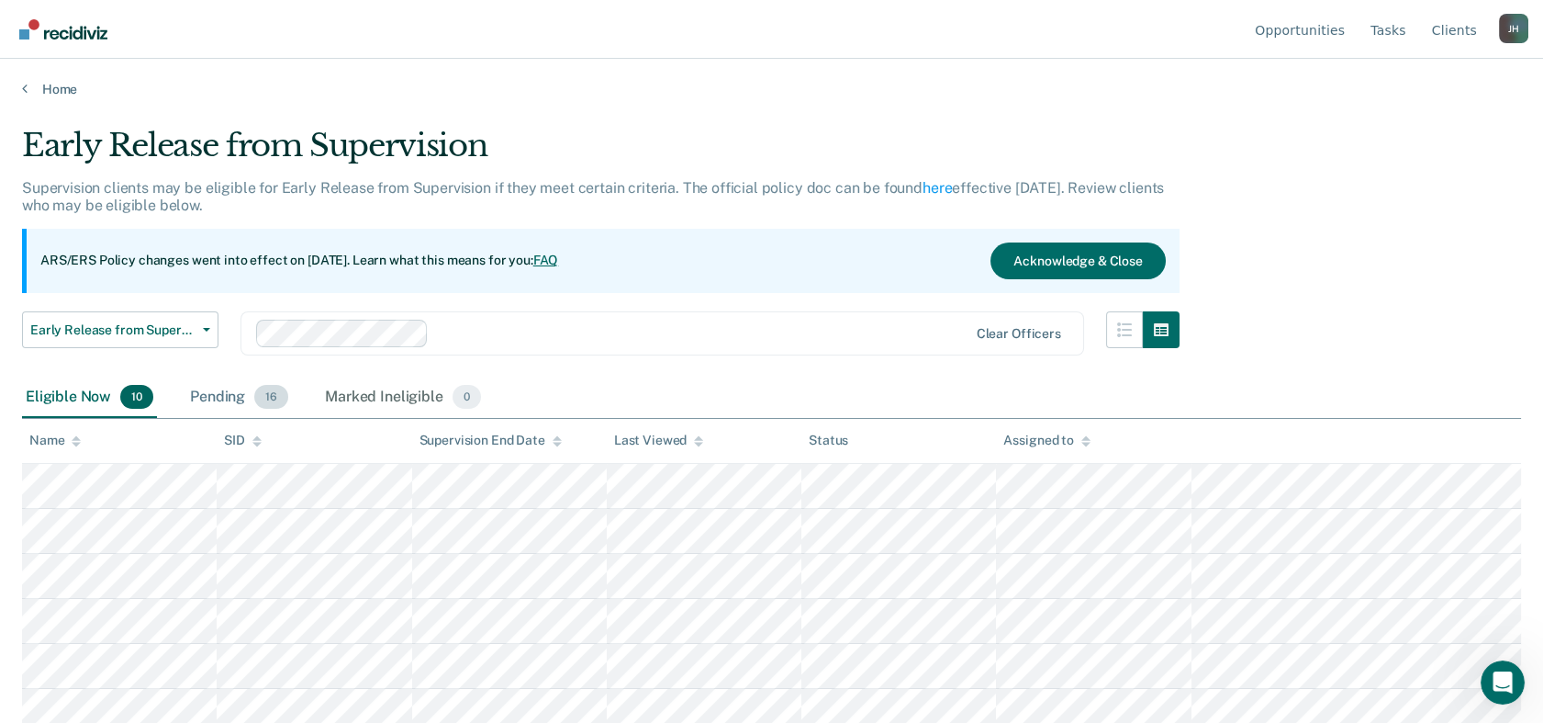
click at [228, 397] on div "Pending 16" at bounding box center [239, 397] width 106 height 40
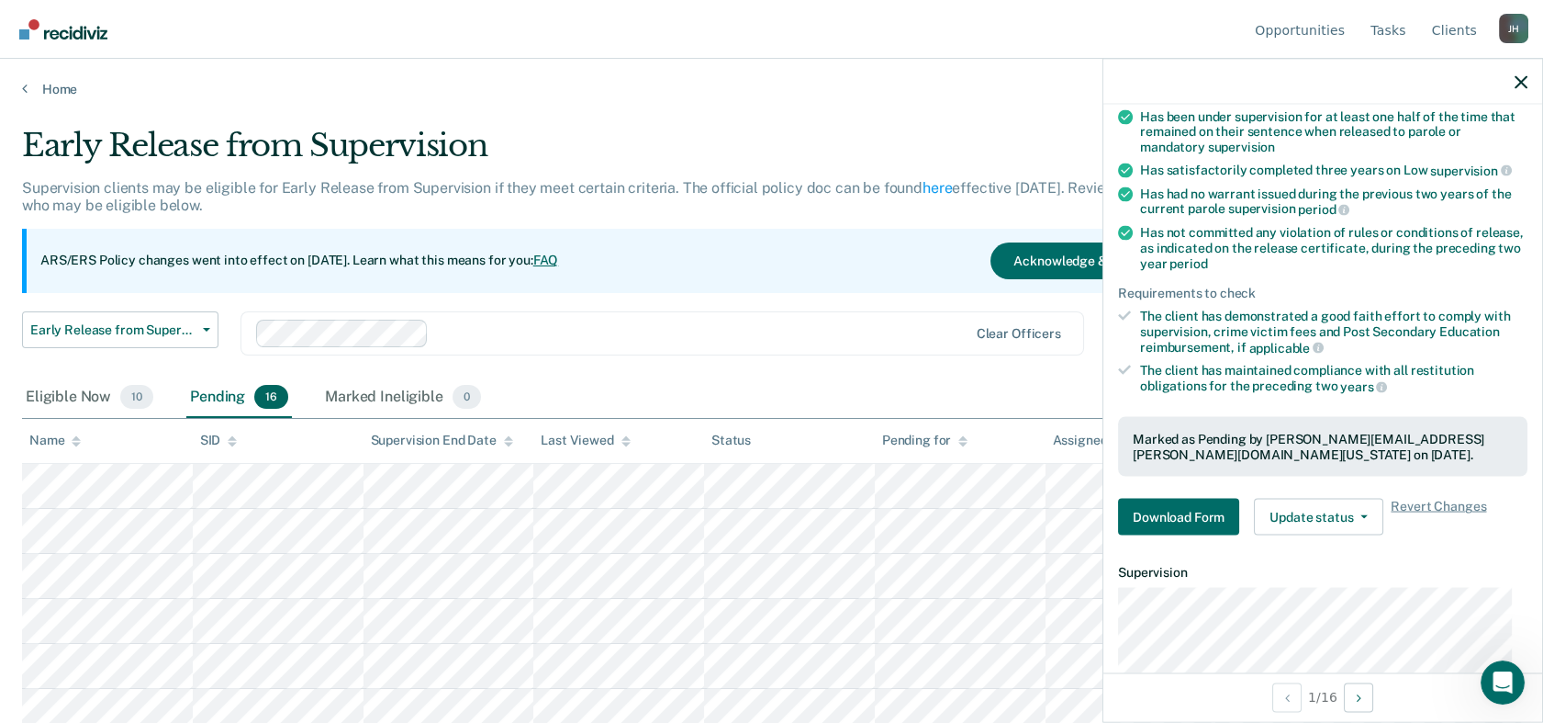
scroll to position [162, 0]
click at [1402, 499] on span "Revert Changes" at bounding box center [1438, 516] width 95 height 37
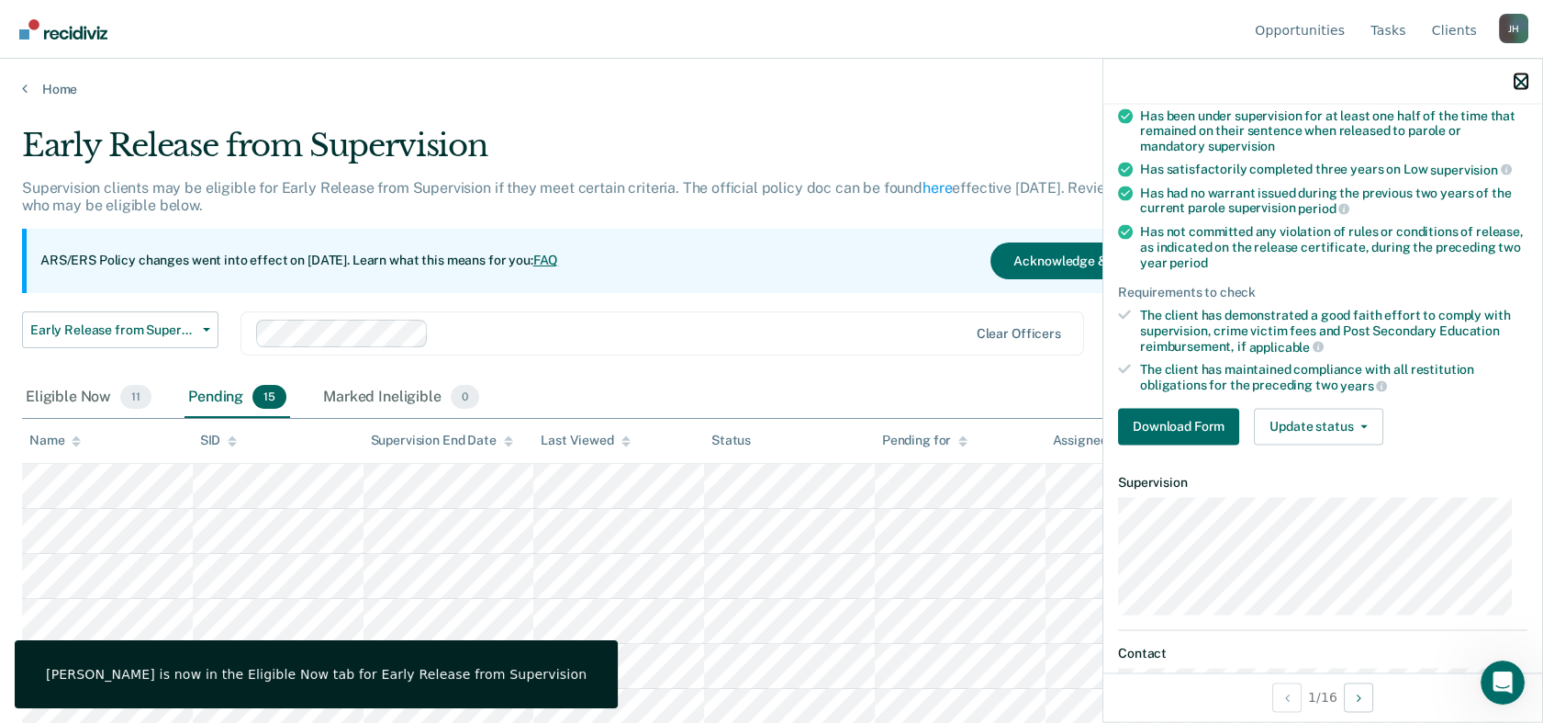
click at [1402, 76] on icon "button" at bounding box center [1521, 81] width 13 height 13
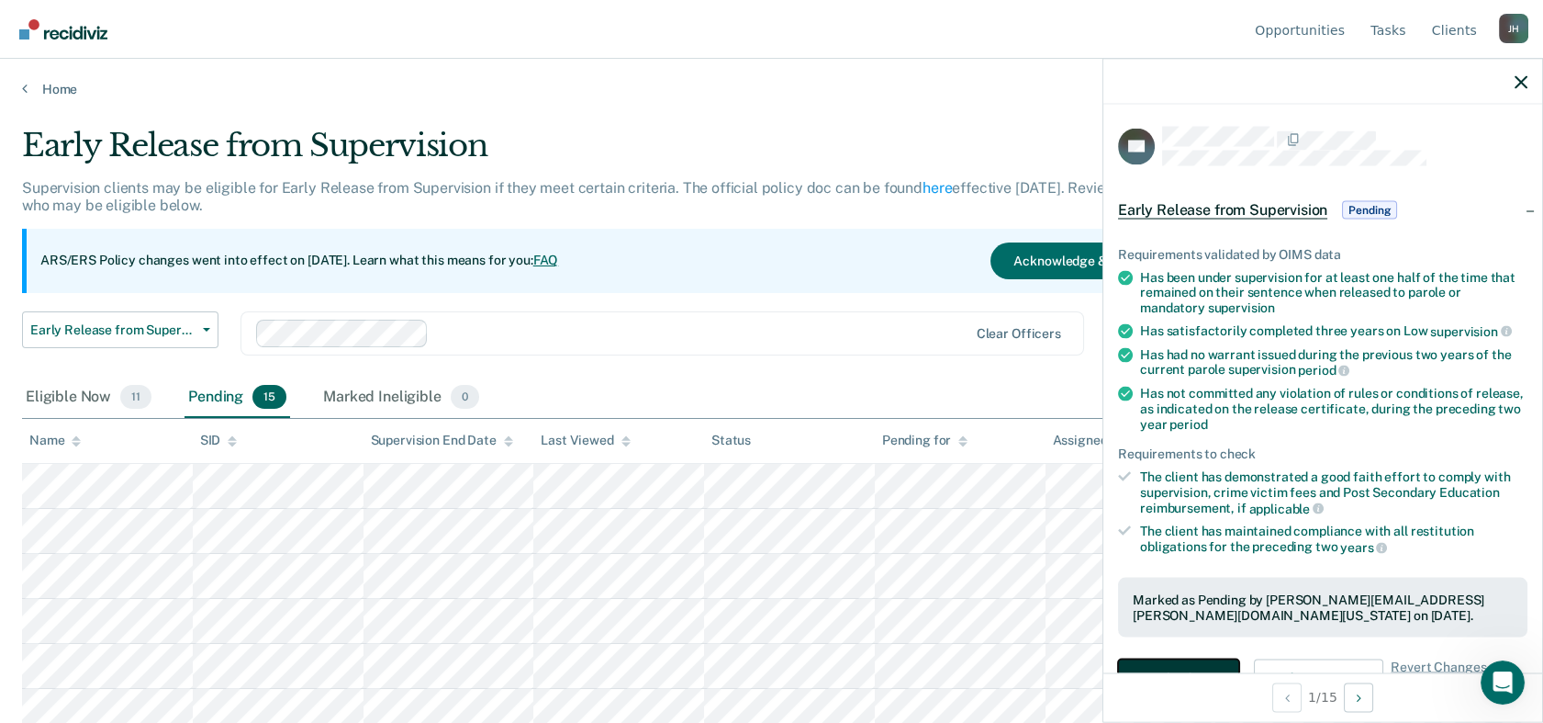
click at [1175, 649] on button "Download Form" at bounding box center [1178, 677] width 121 height 37
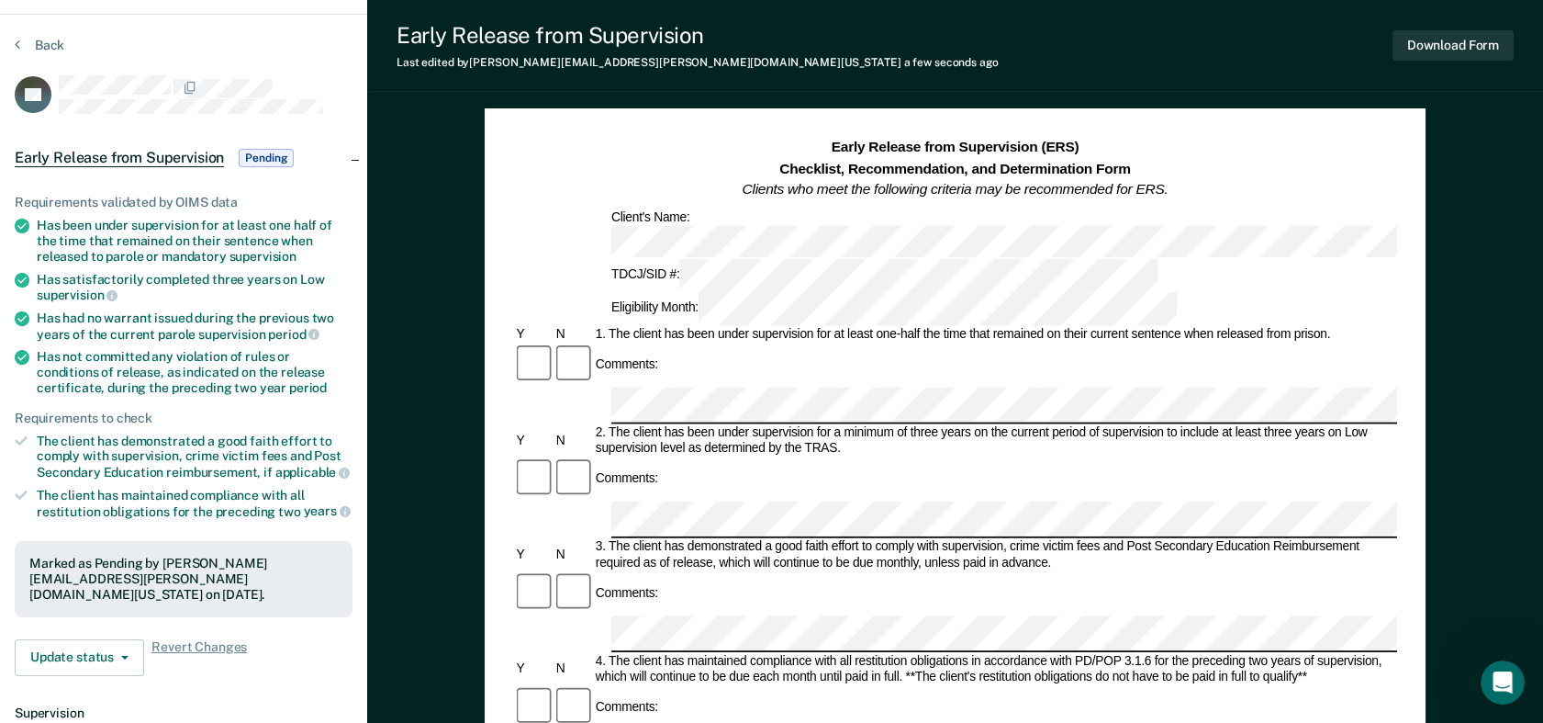
scroll to position [42, 0]
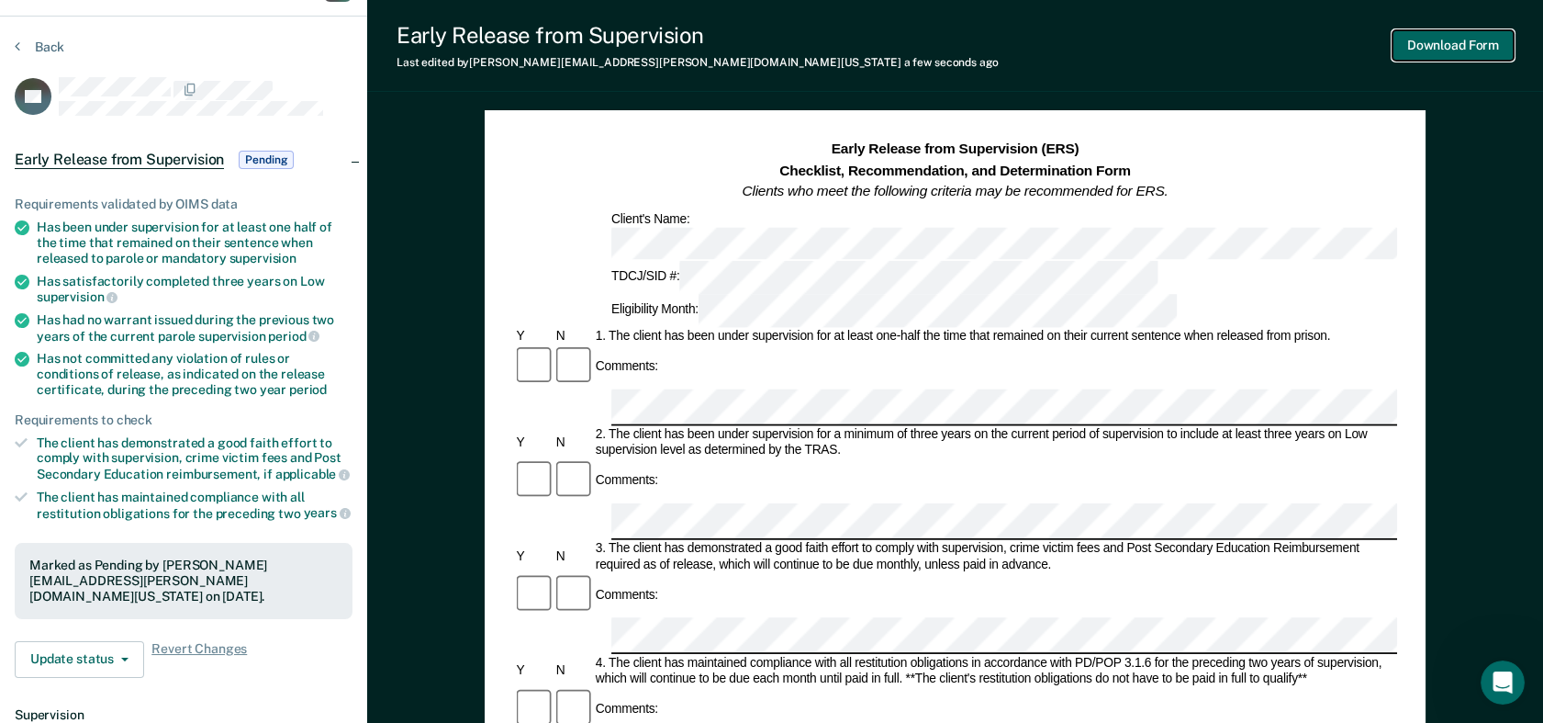
click at [1402, 39] on button "Download Form" at bounding box center [1453, 45] width 121 height 30
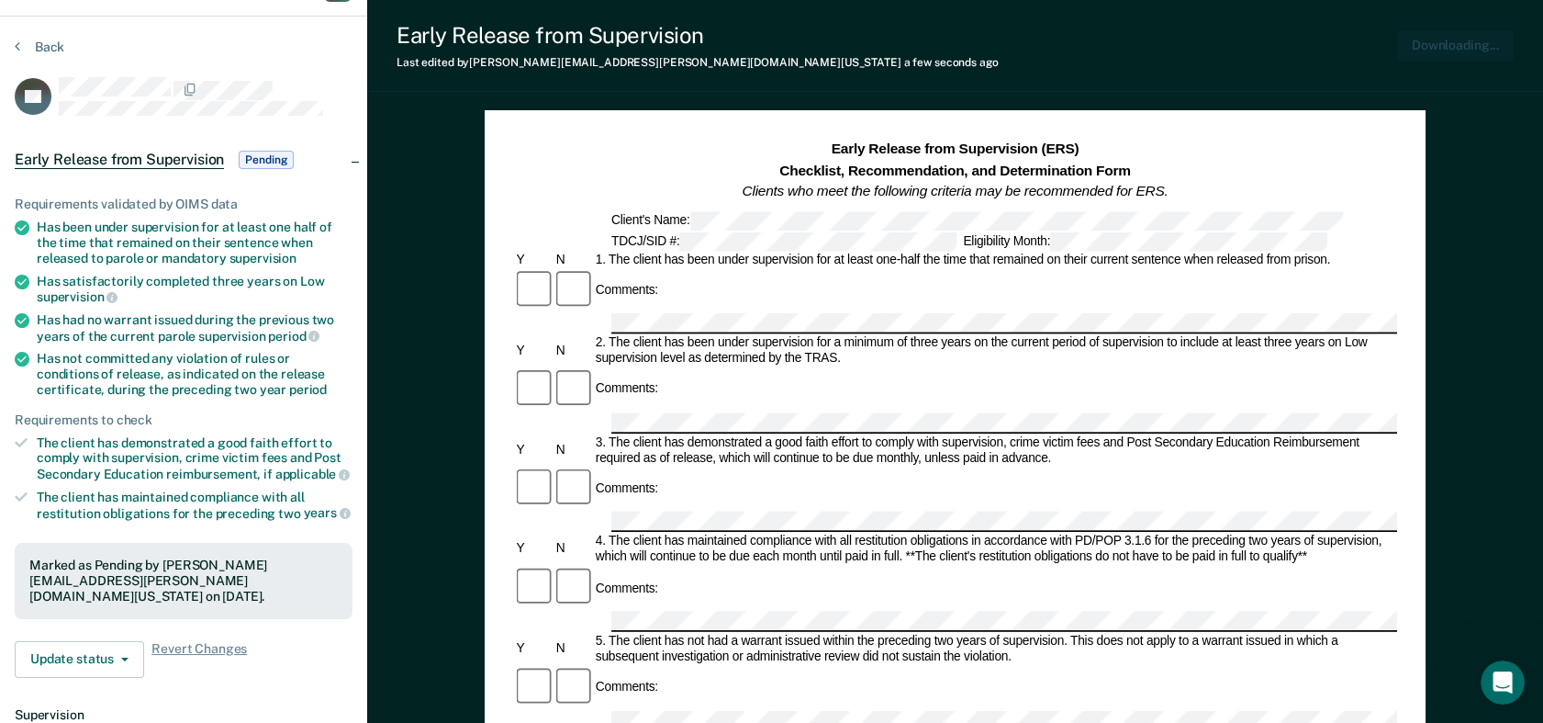
scroll to position [0, 0]
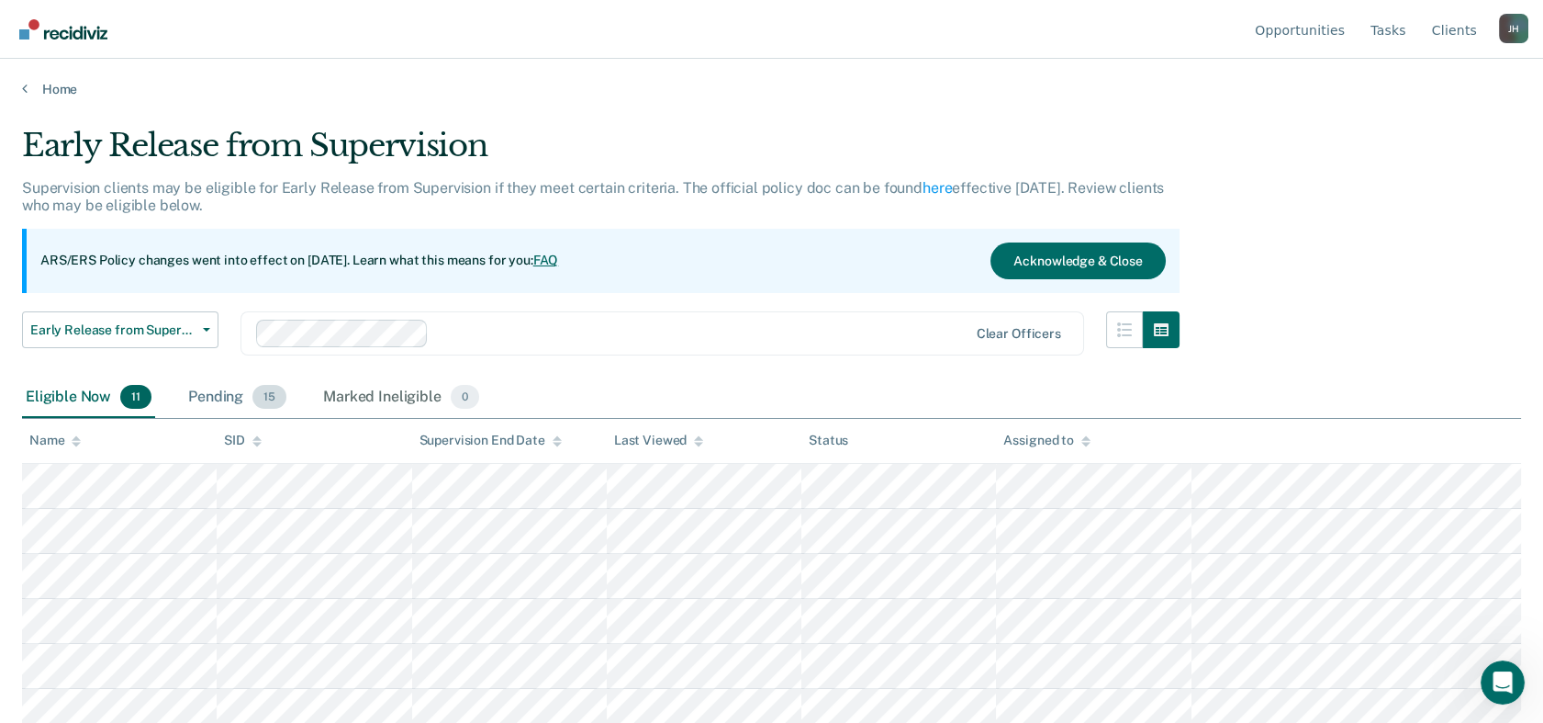
click at [207, 395] on div "Pending 15" at bounding box center [238, 397] width 106 height 40
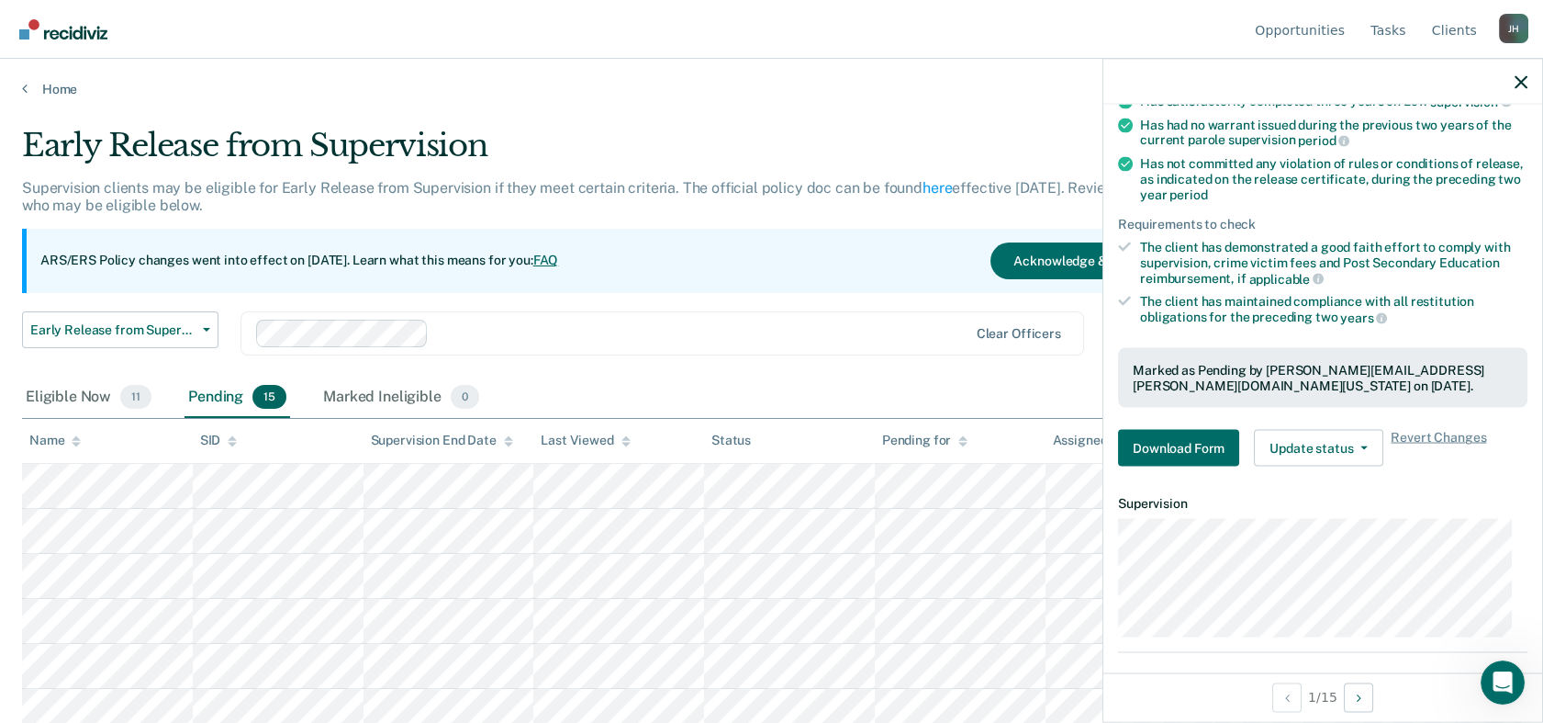
scroll to position [243, 0]
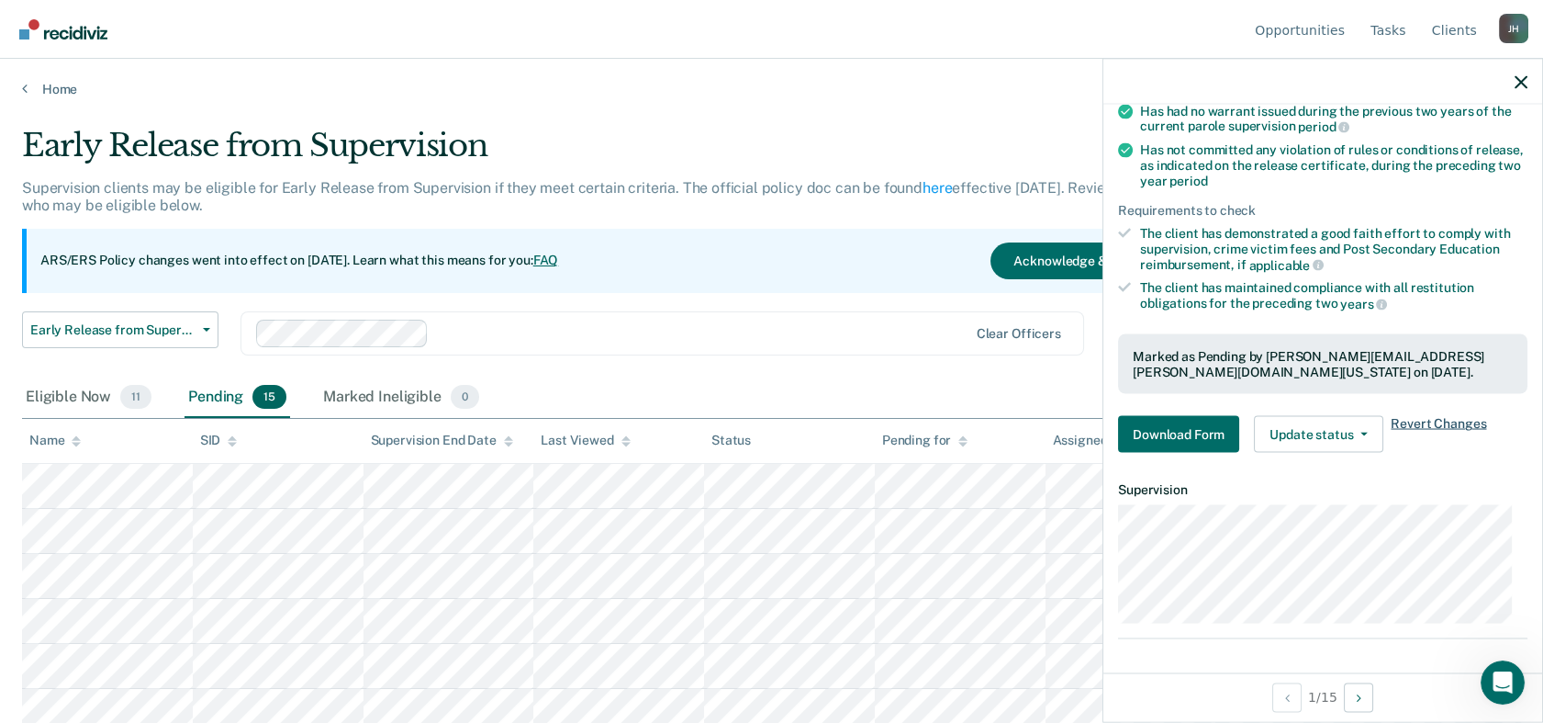
click at [1402, 419] on span "Revert Changes" at bounding box center [1438, 434] width 95 height 37
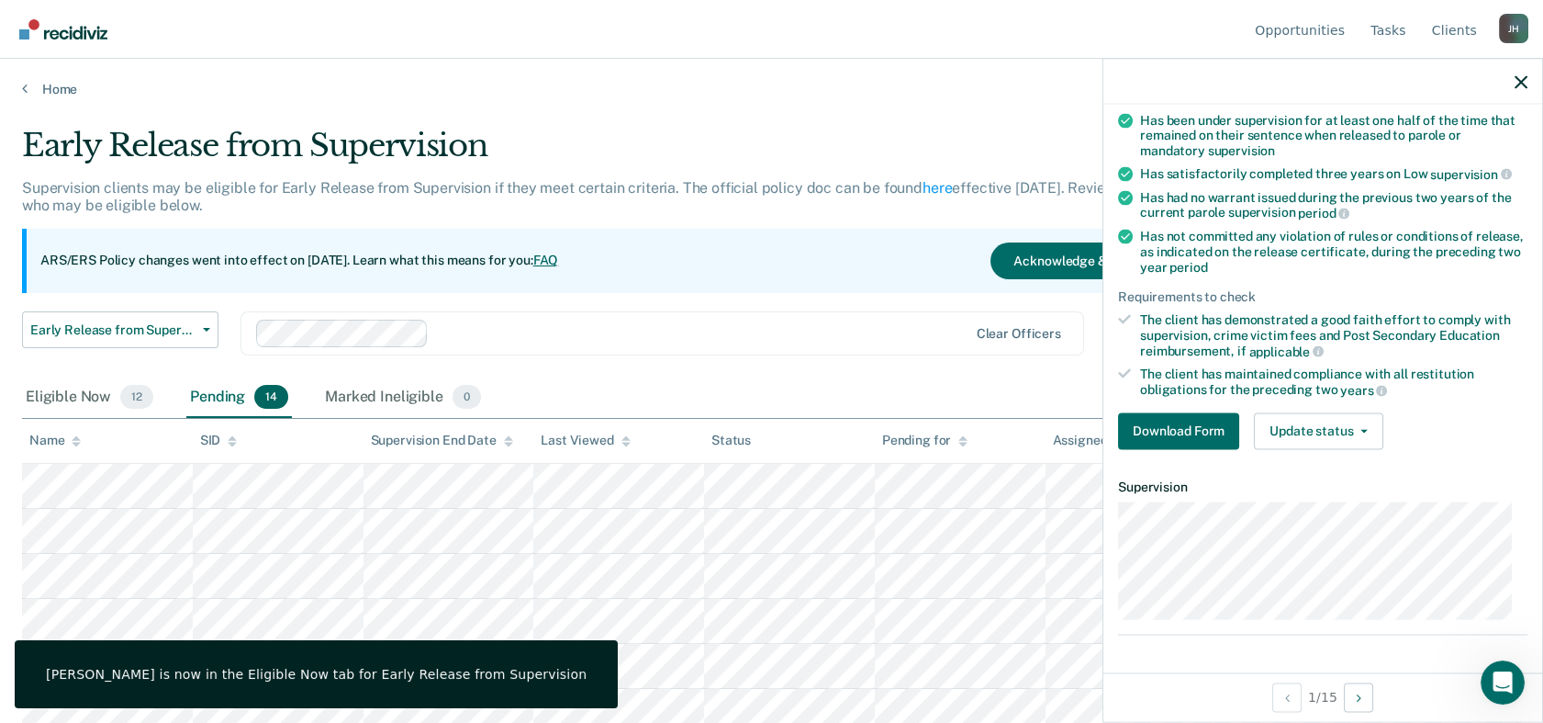
scroll to position [154, 0]
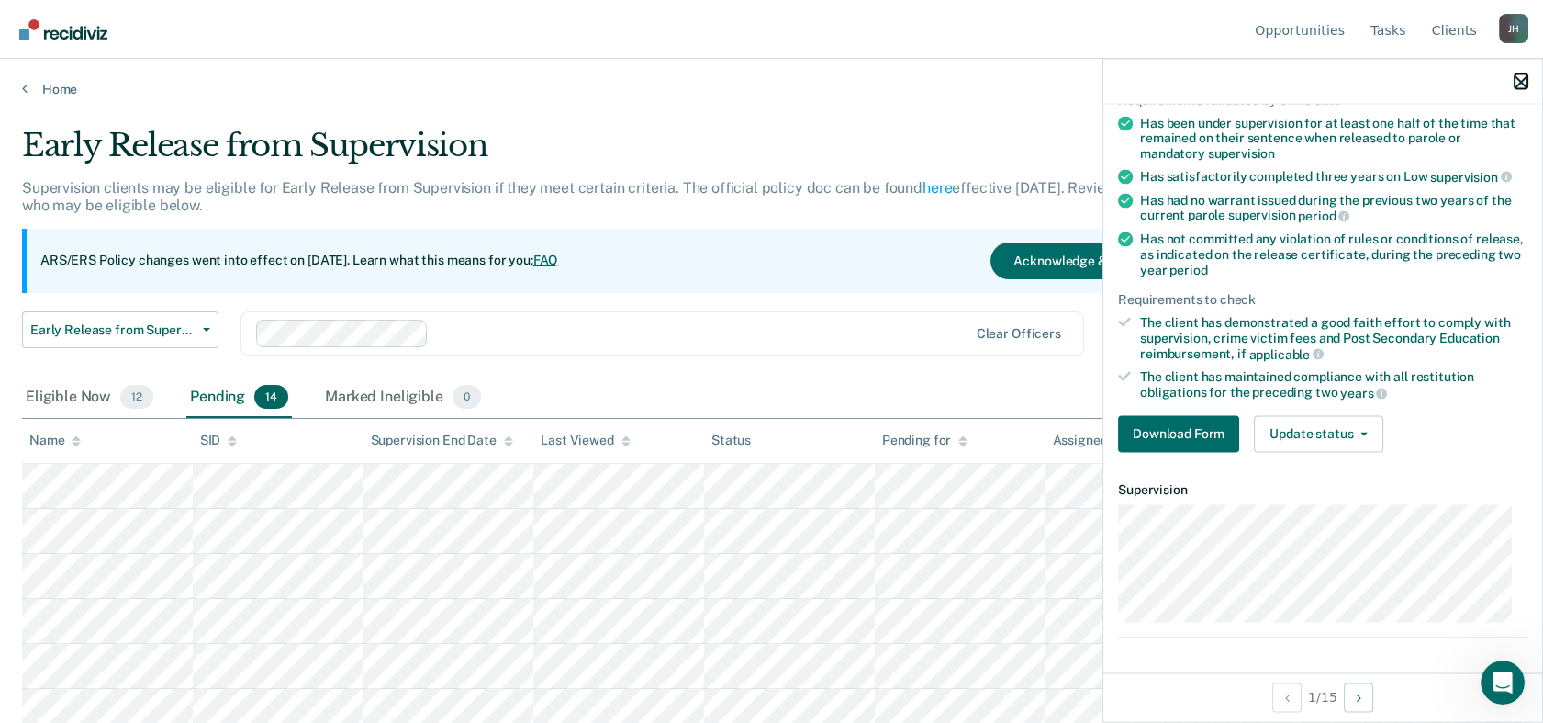
click at [1402, 87] on icon "button" at bounding box center [1521, 81] width 13 height 13
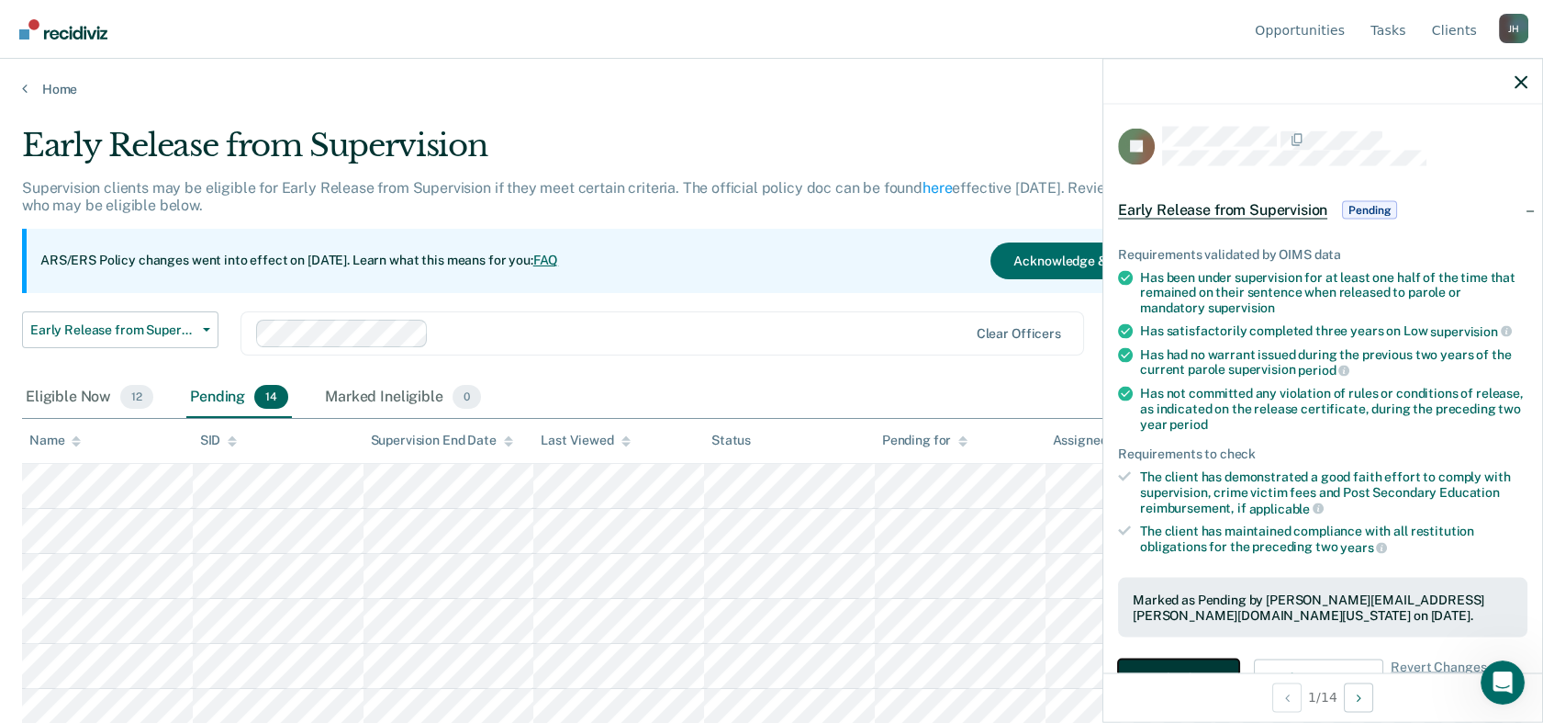
click at [1209, 649] on button "Download Form" at bounding box center [1178, 677] width 121 height 37
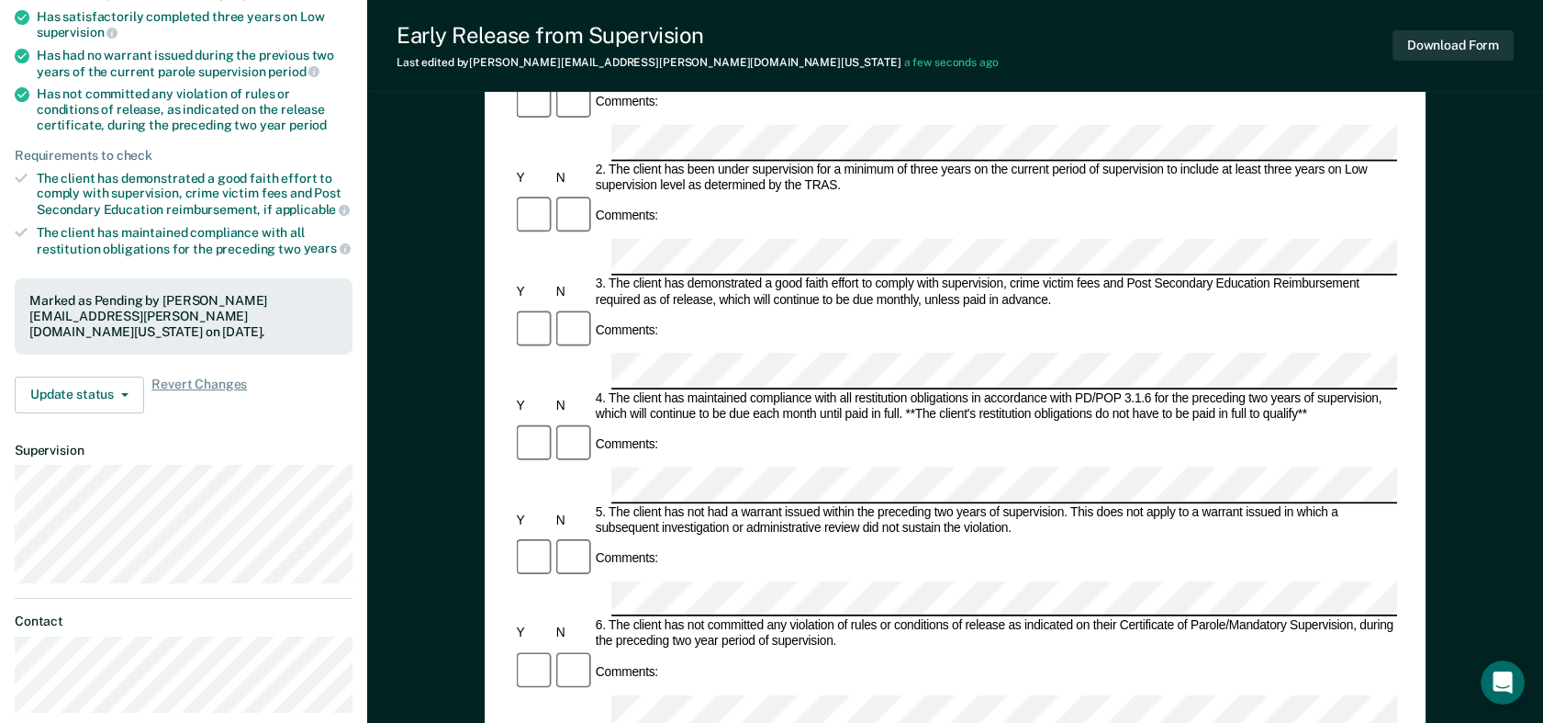
scroll to position [327, 0]
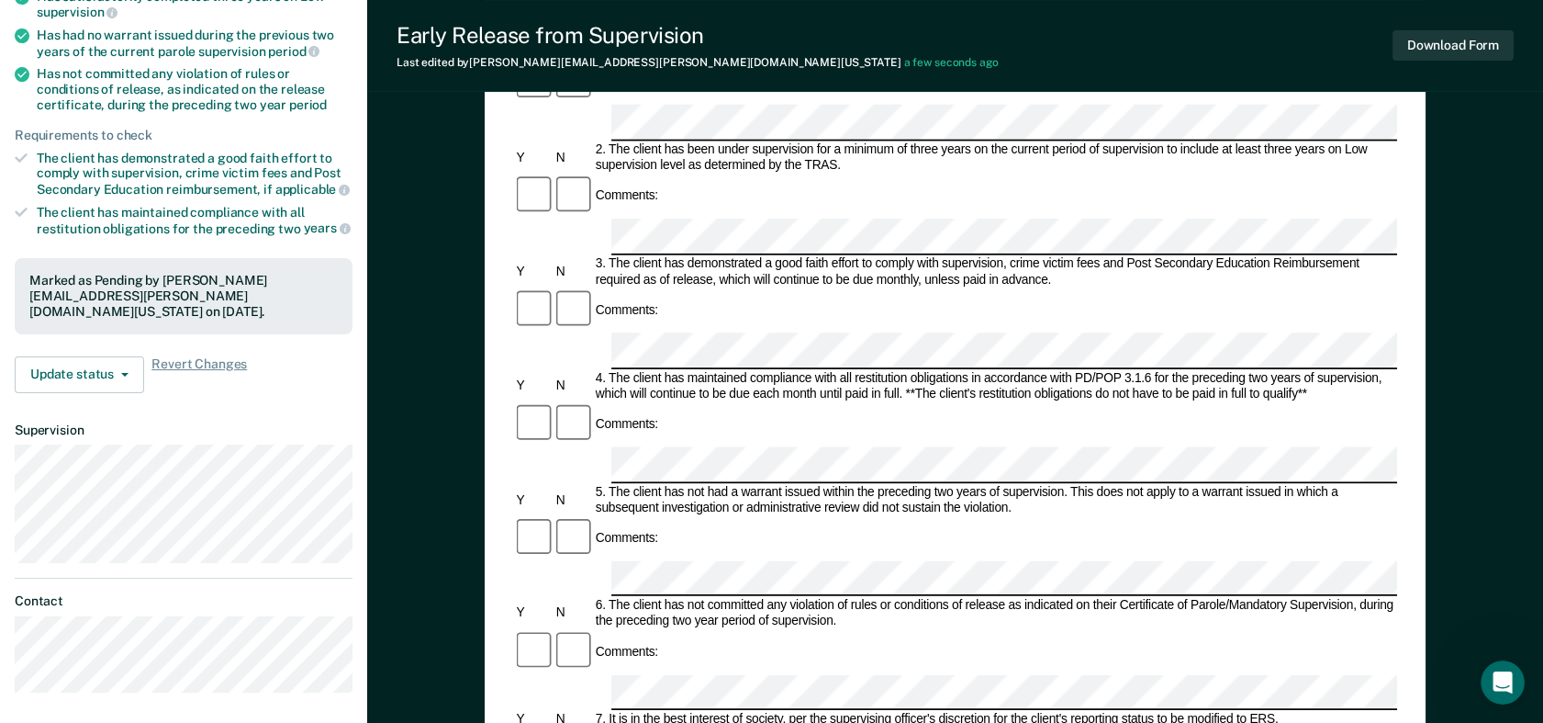
click at [622, 472] on form "Early Release from Supervision (ERS) Checklist, Recommendation, and Determinati…" at bounding box center [955, 692] width 884 height 1676
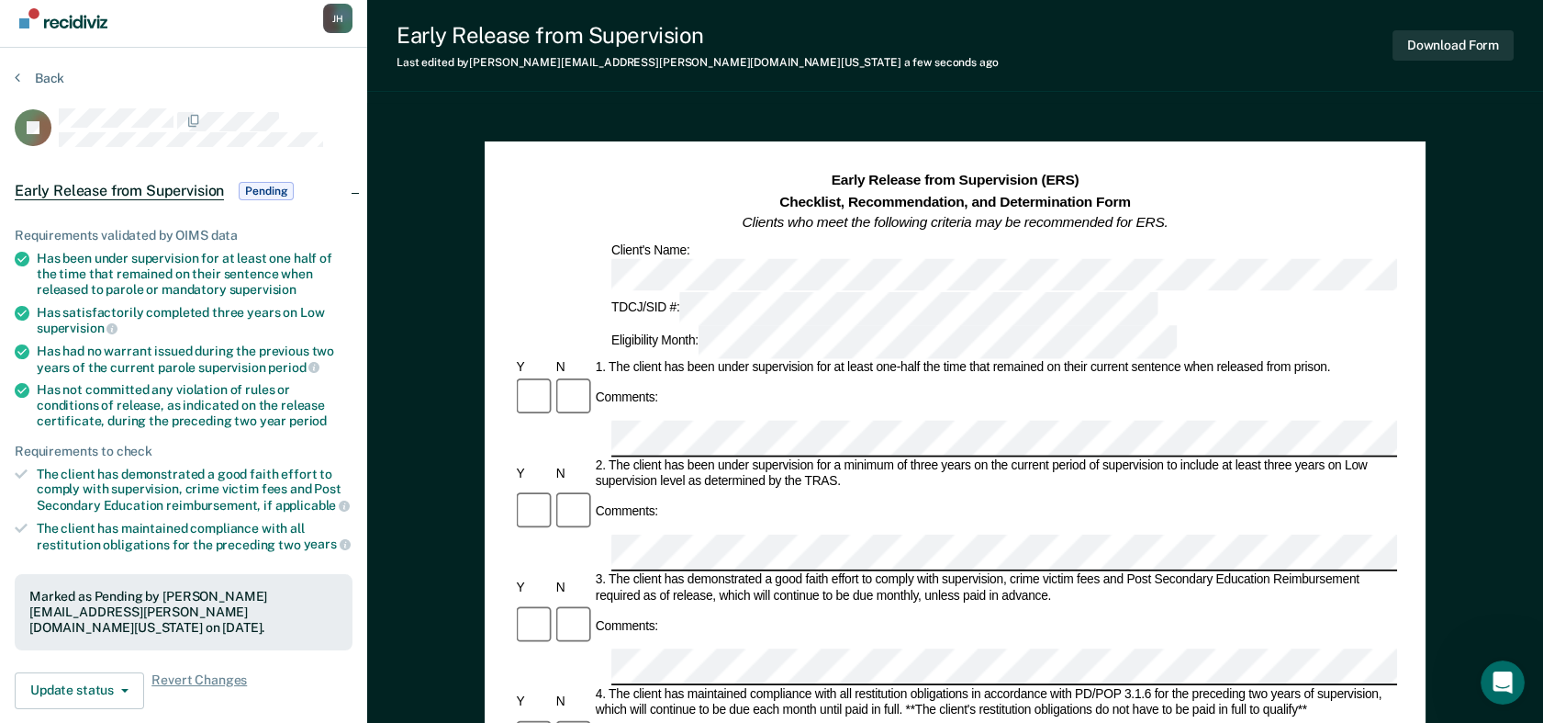
scroll to position [7, 0]
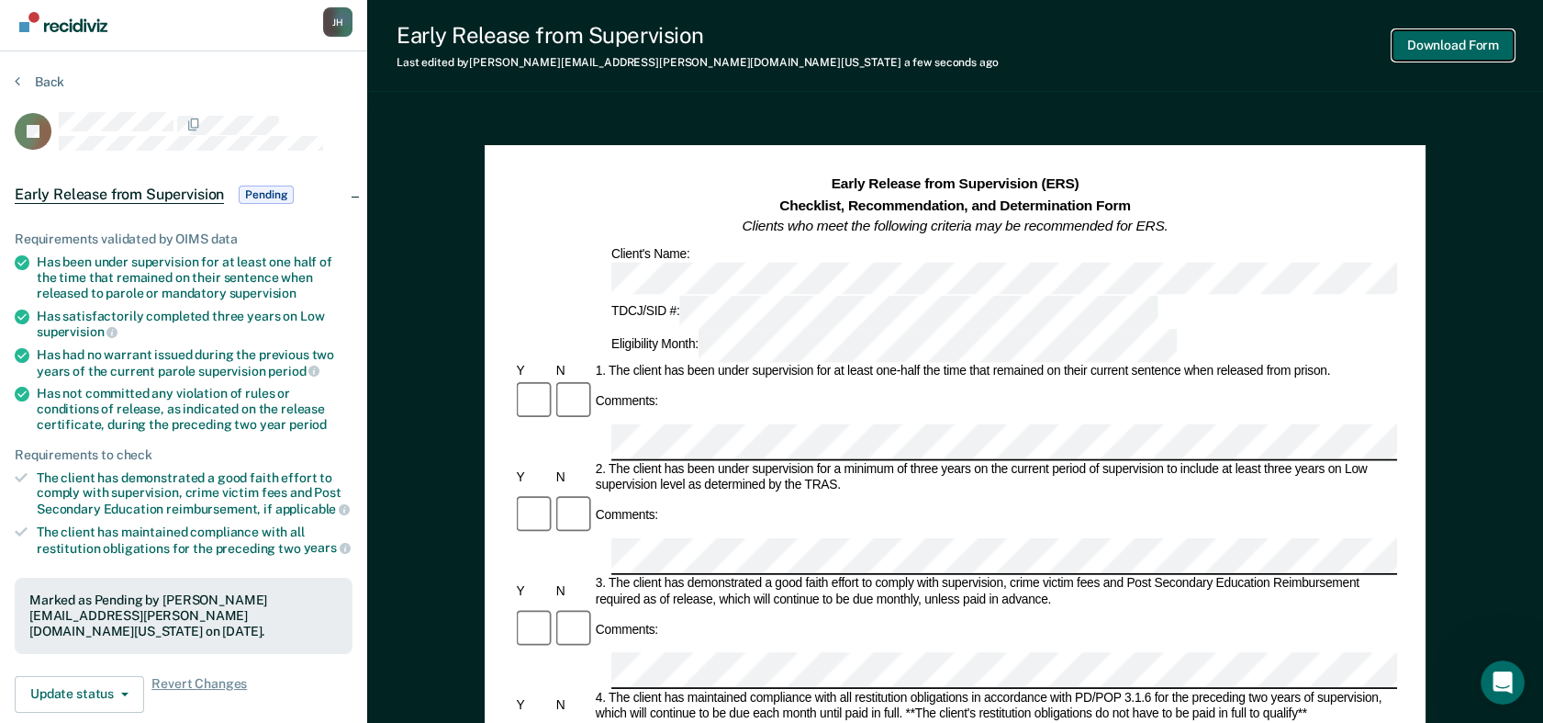
click at [1402, 46] on button "Download Form" at bounding box center [1453, 45] width 121 height 30
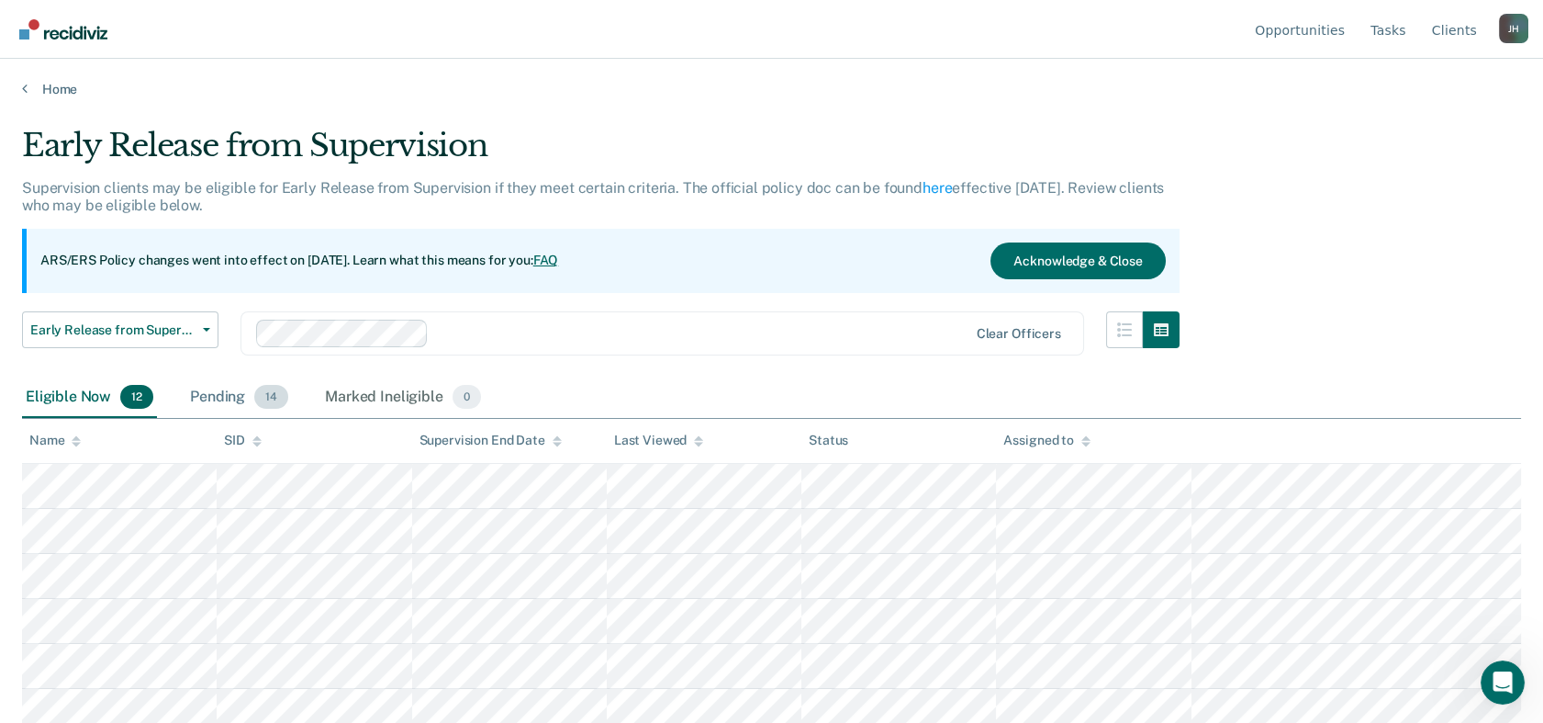
click at [225, 394] on div "Pending 14" at bounding box center [239, 397] width 106 height 40
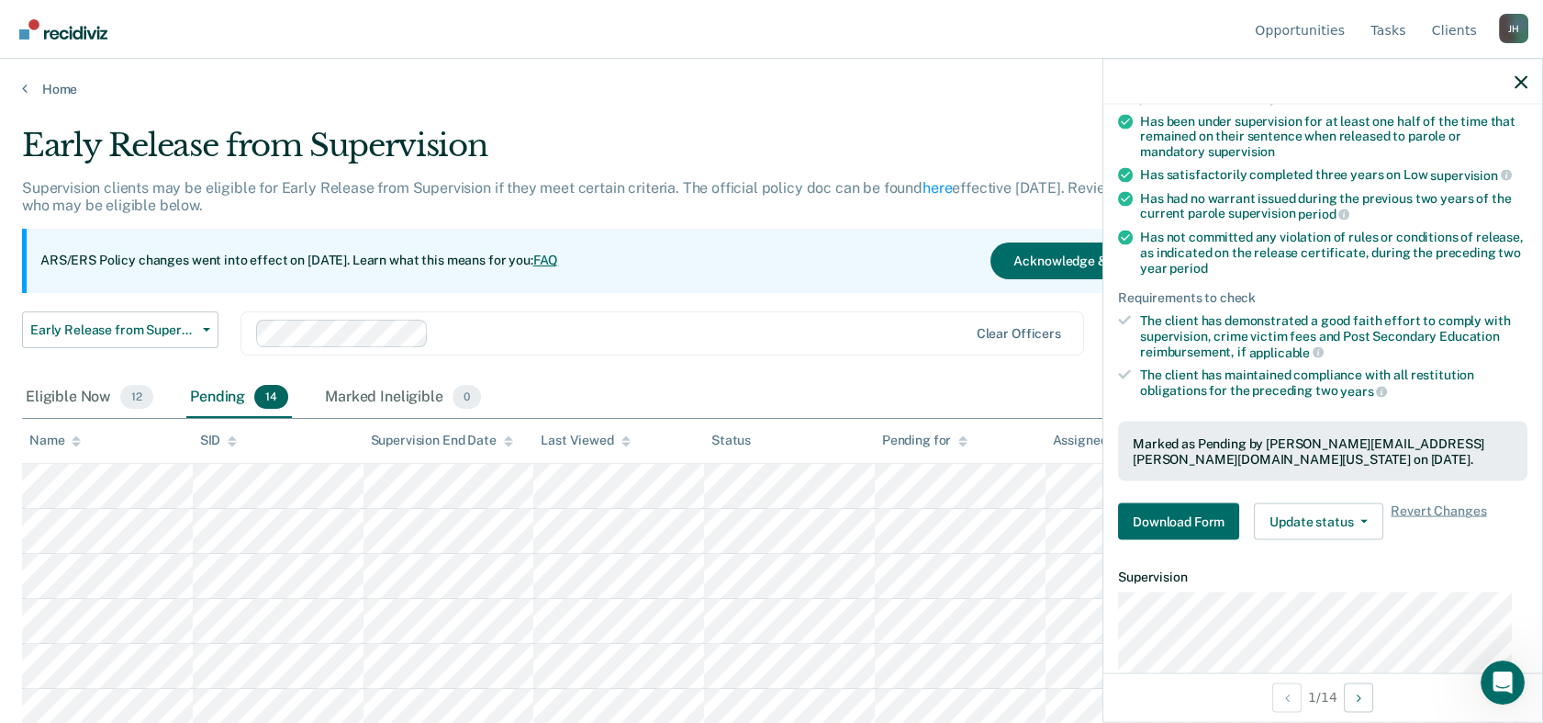
scroll to position [157, 0]
click at [1402, 508] on span "Revert Changes" at bounding box center [1438, 520] width 95 height 37
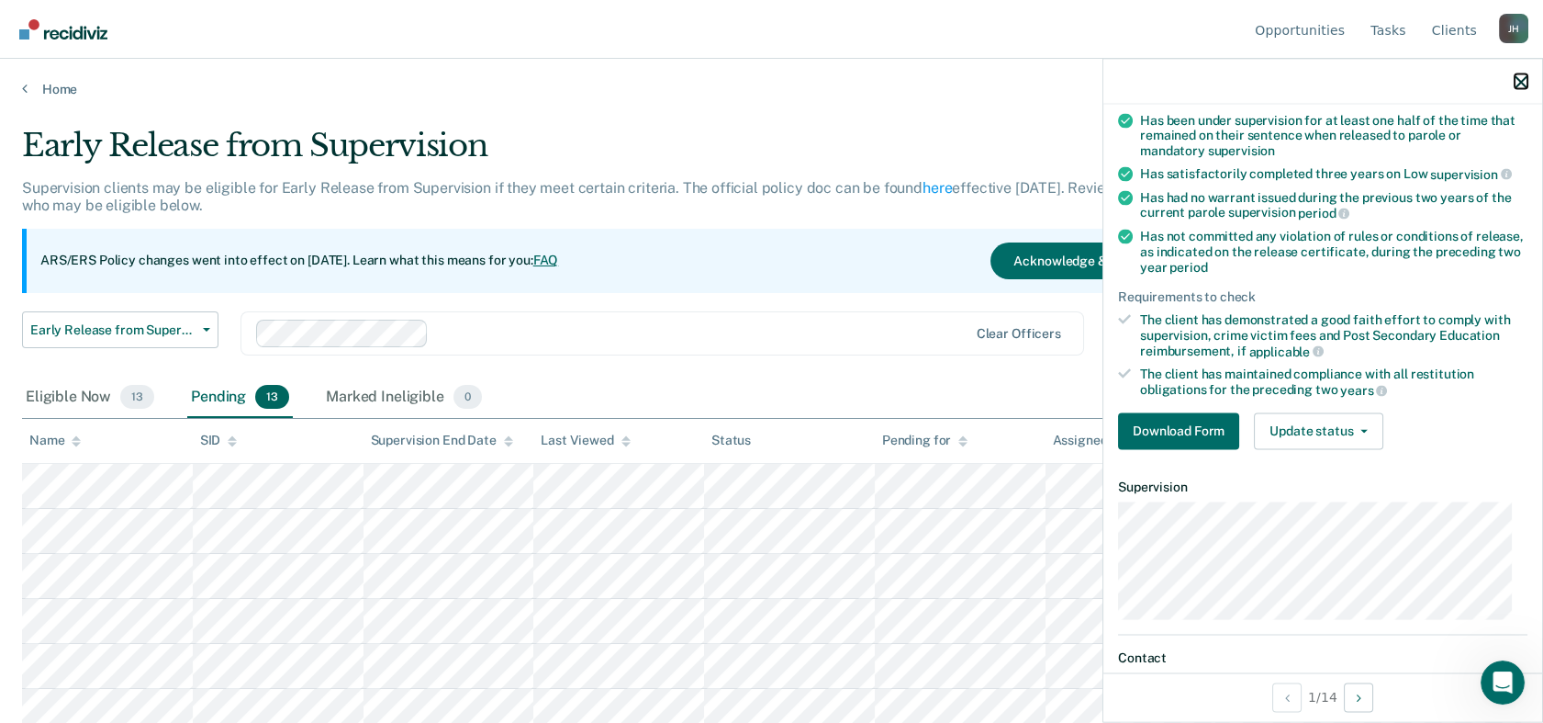
click at [1402, 78] on icon "button" at bounding box center [1521, 81] width 13 height 13
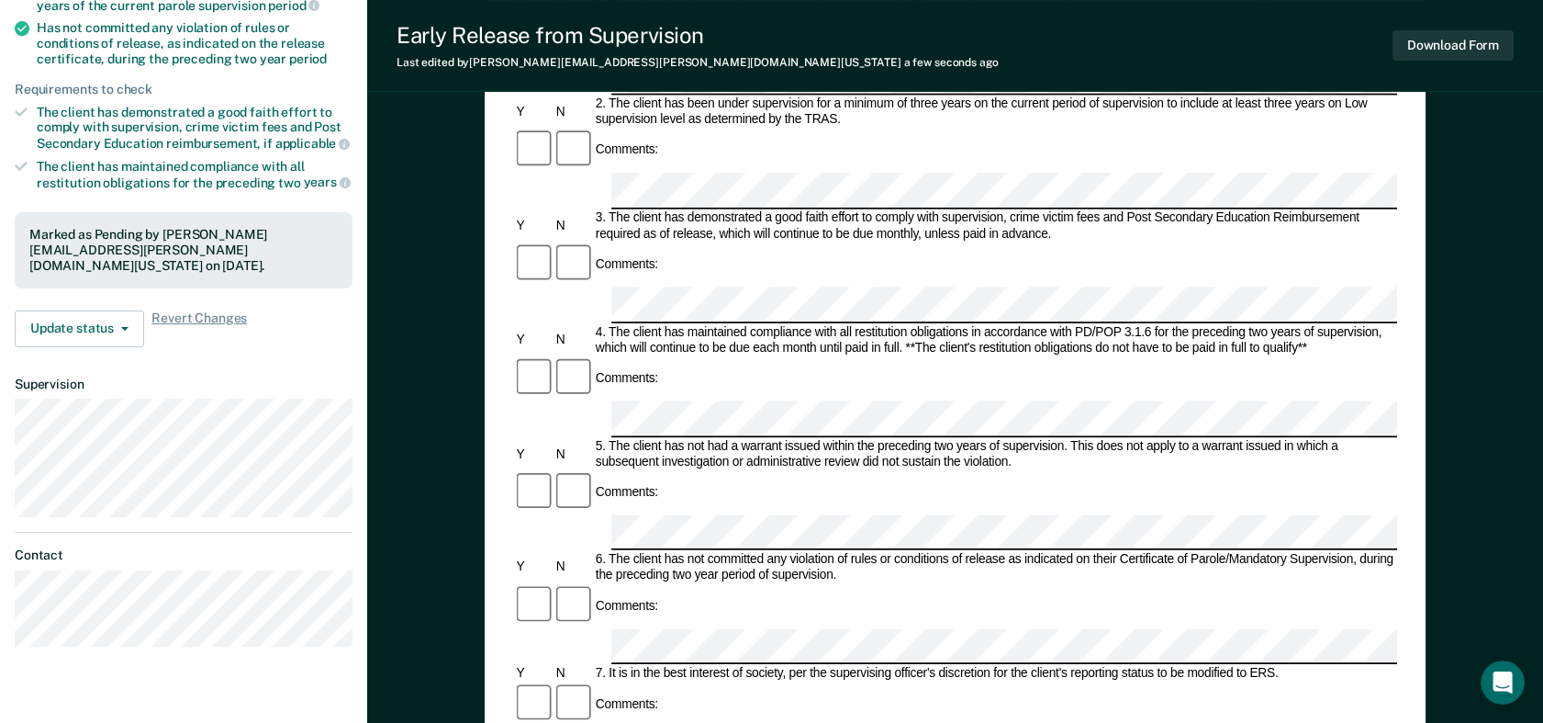
scroll to position [389, 0]
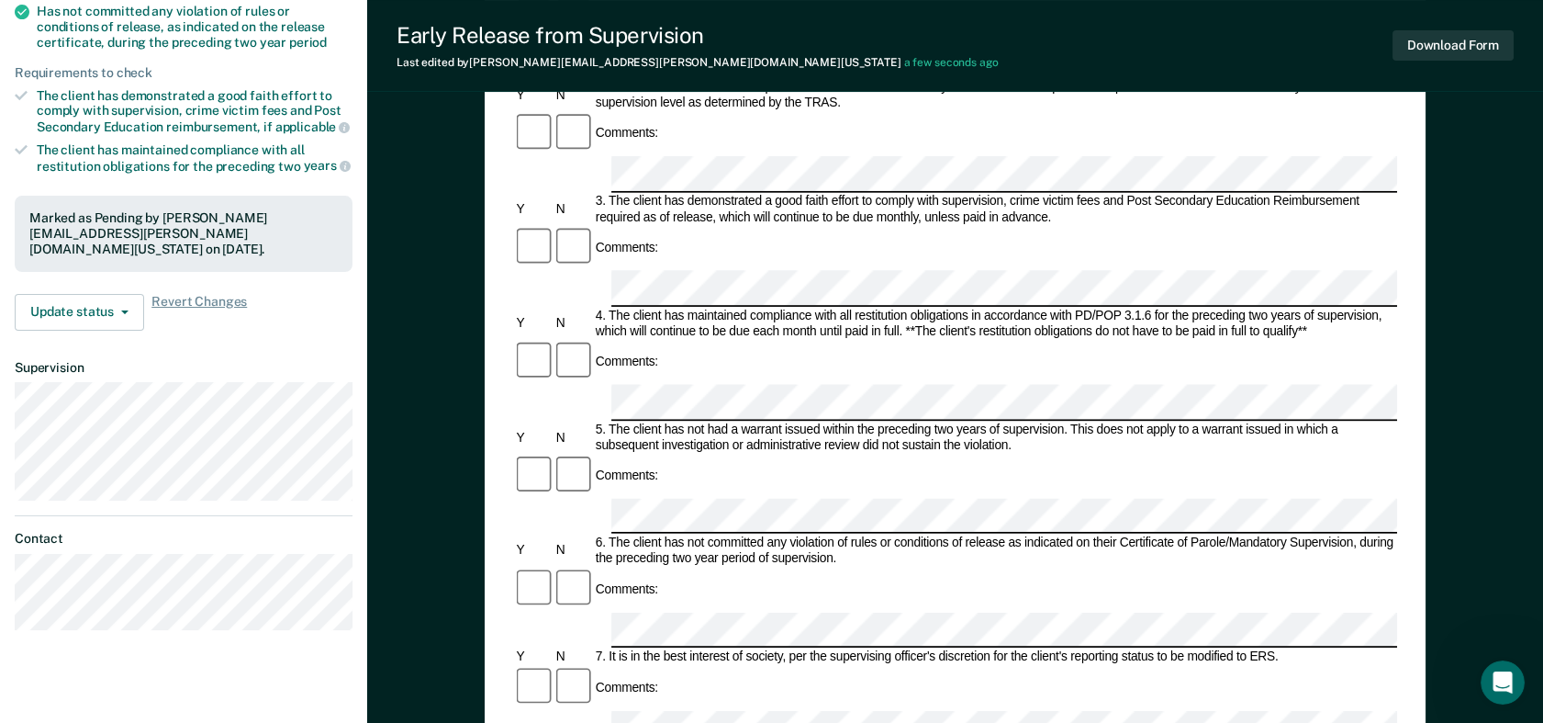
click at [596, 423] on form "Early Release from Supervision (ERS) Checklist, Recommendation, and Determinati…" at bounding box center [955, 630] width 884 height 1676
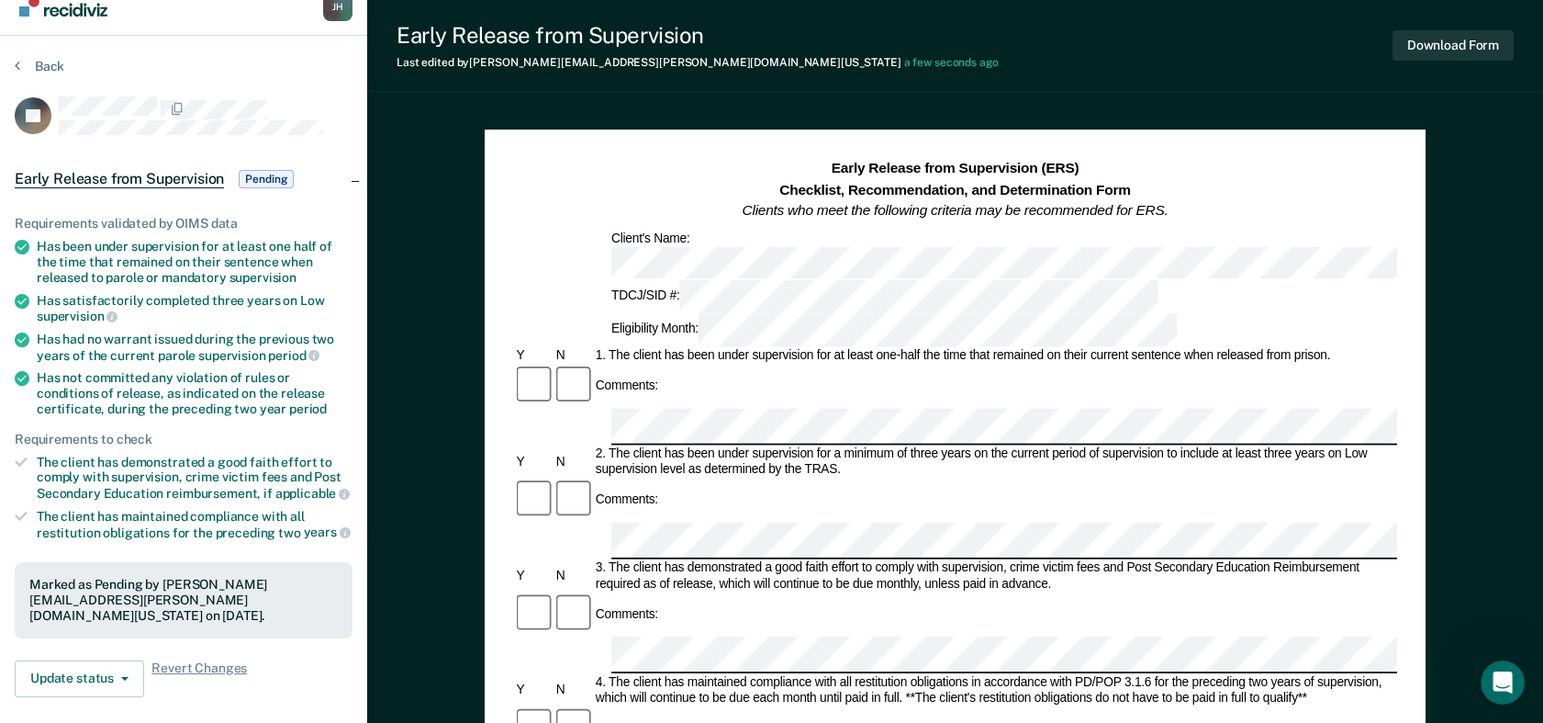
scroll to position [0, 0]
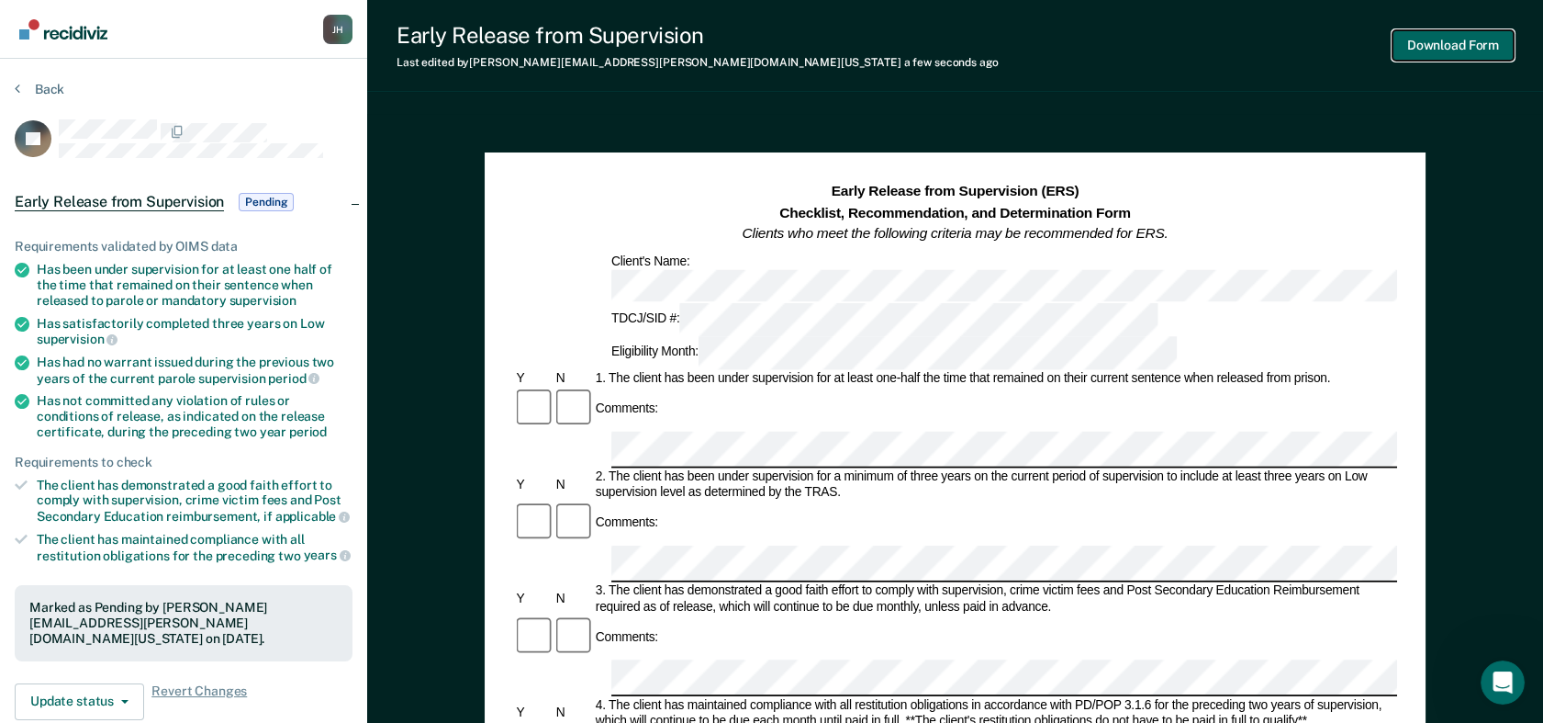
click at [1402, 46] on button "Download Form" at bounding box center [1453, 45] width 121 height 30
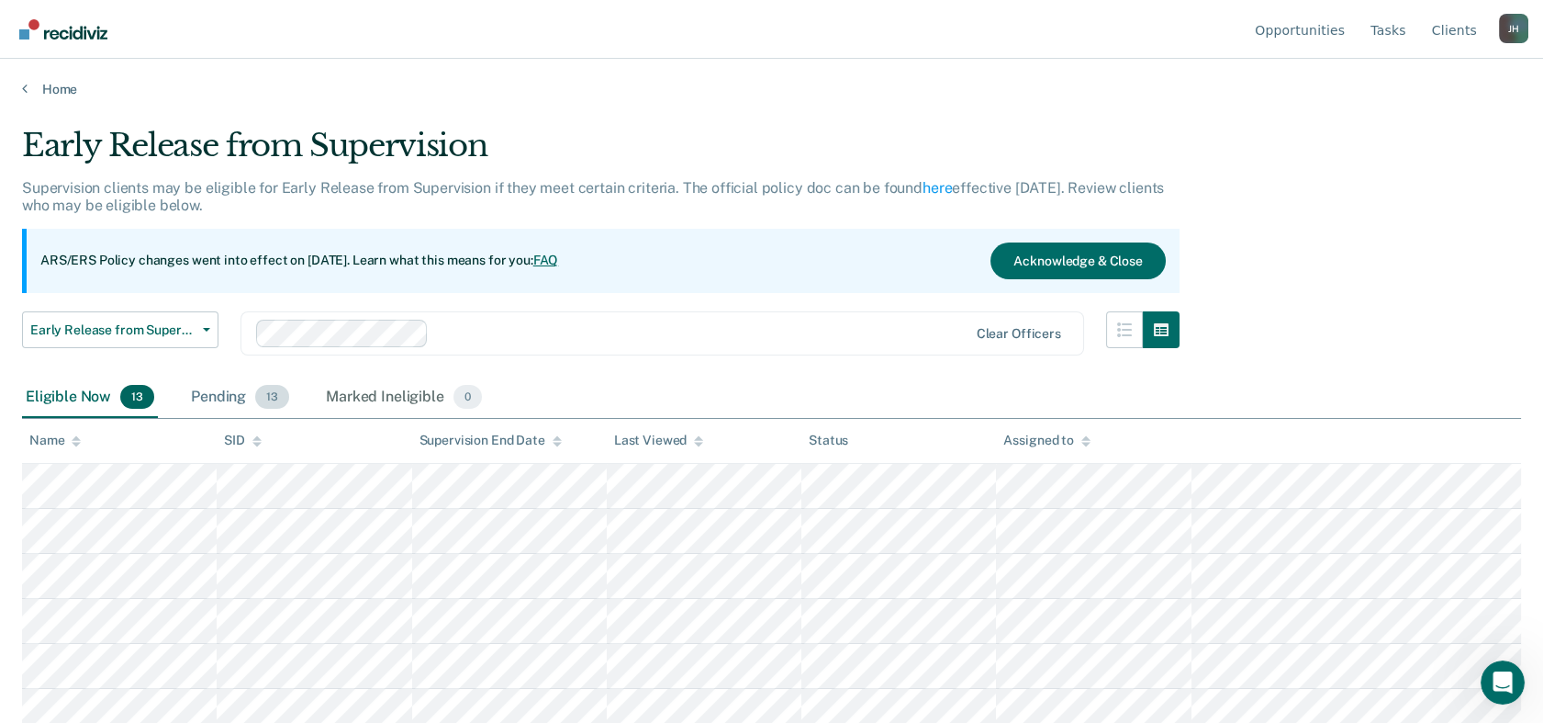
click at [223, 397] on div "Pending 13" at bounding box center [240, 397] width 106 height 40
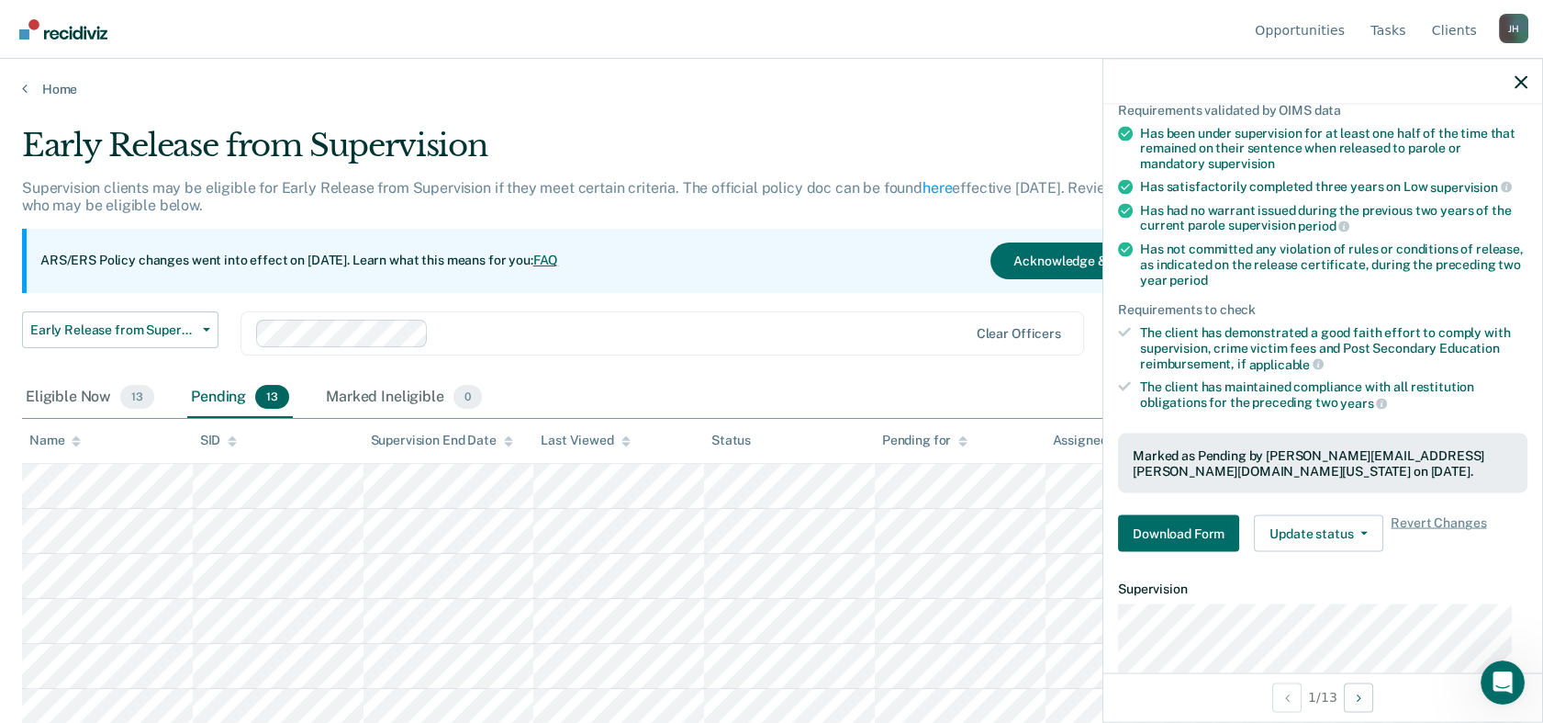
scroll to position [153, 0]
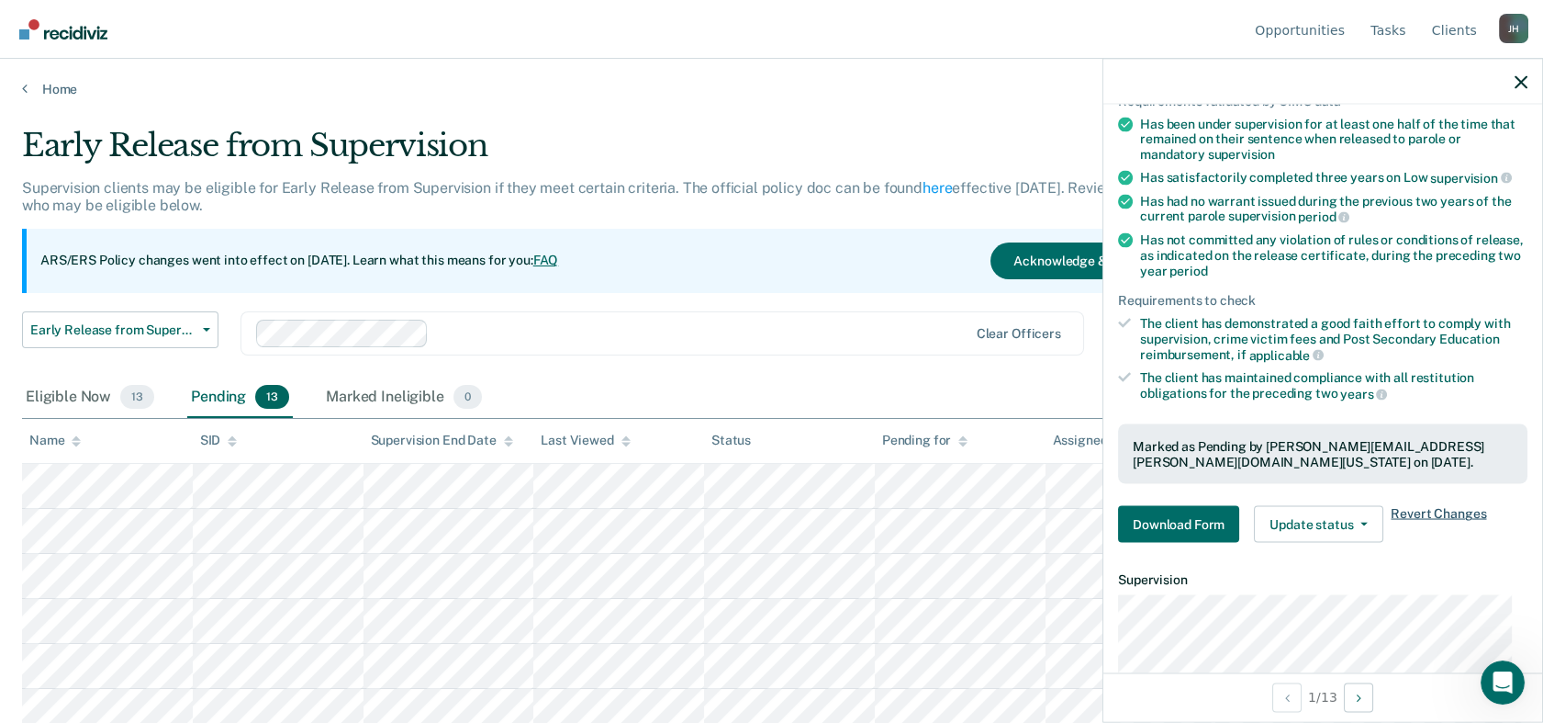
click at [1402, 507] on span "Revert Changes" at bounding box center [1438, 524] width 95 height 37
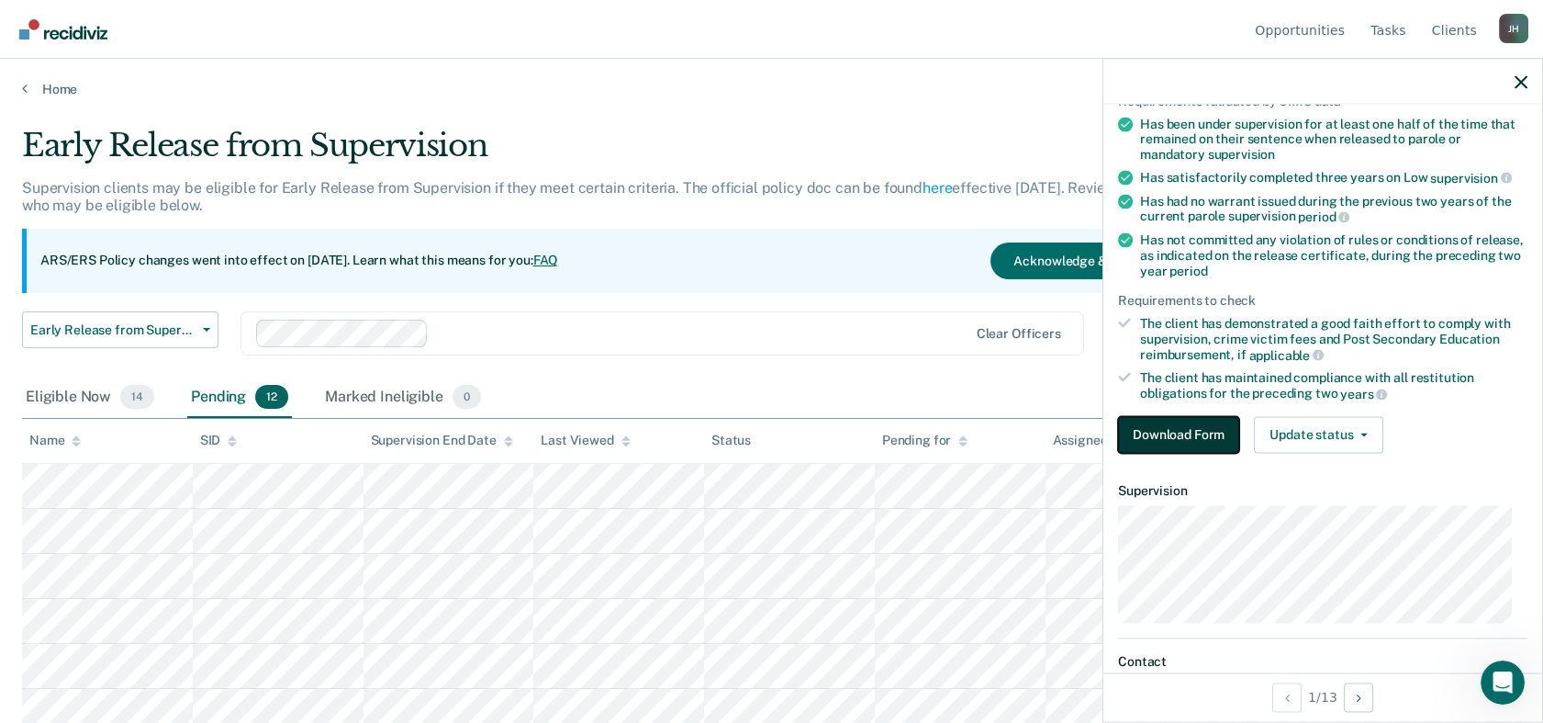
click at [1164, 426] on button "Download Form" at bounding box center [1178, 434] width 121 height 37
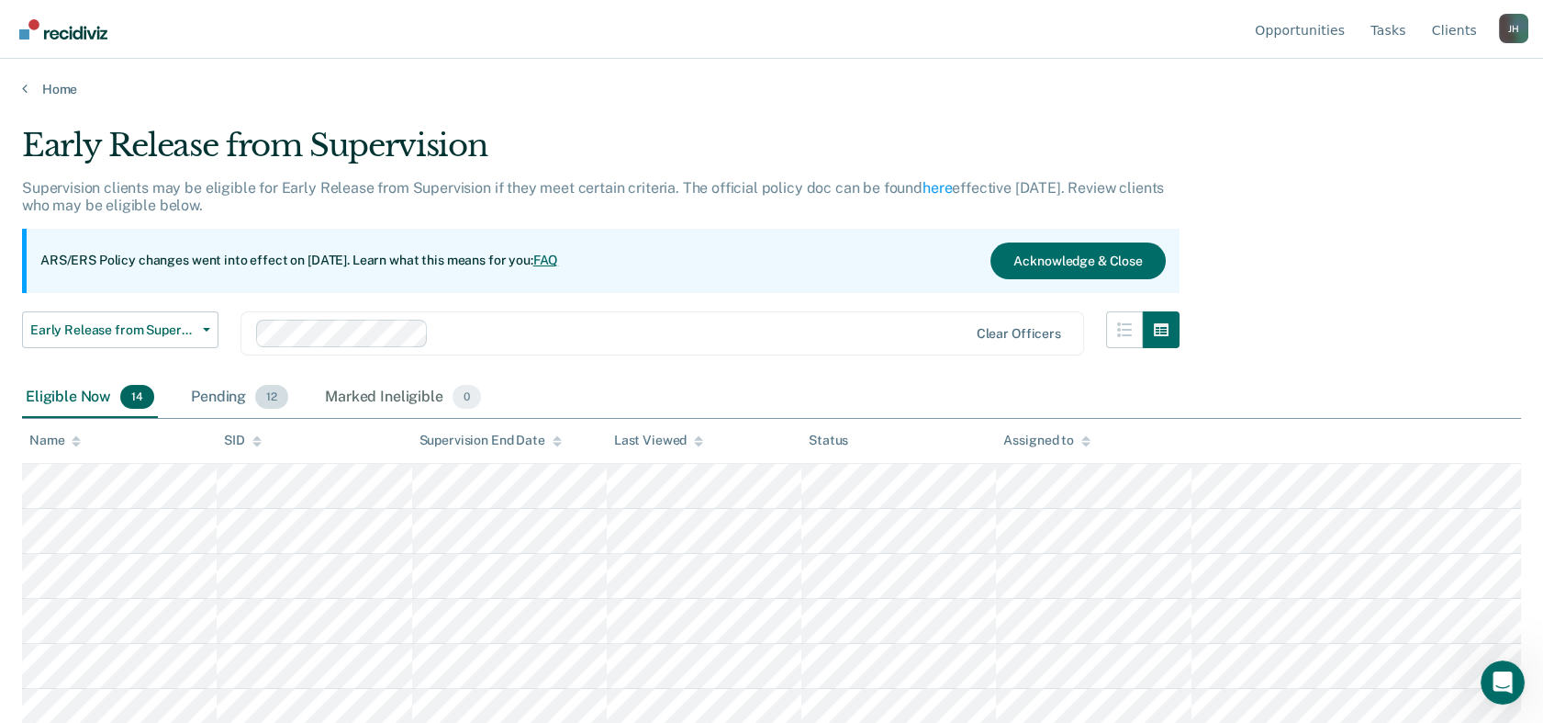
click at [203, 395] on div "Pending 12" at bounding box center [239, 397] width 105 height 40
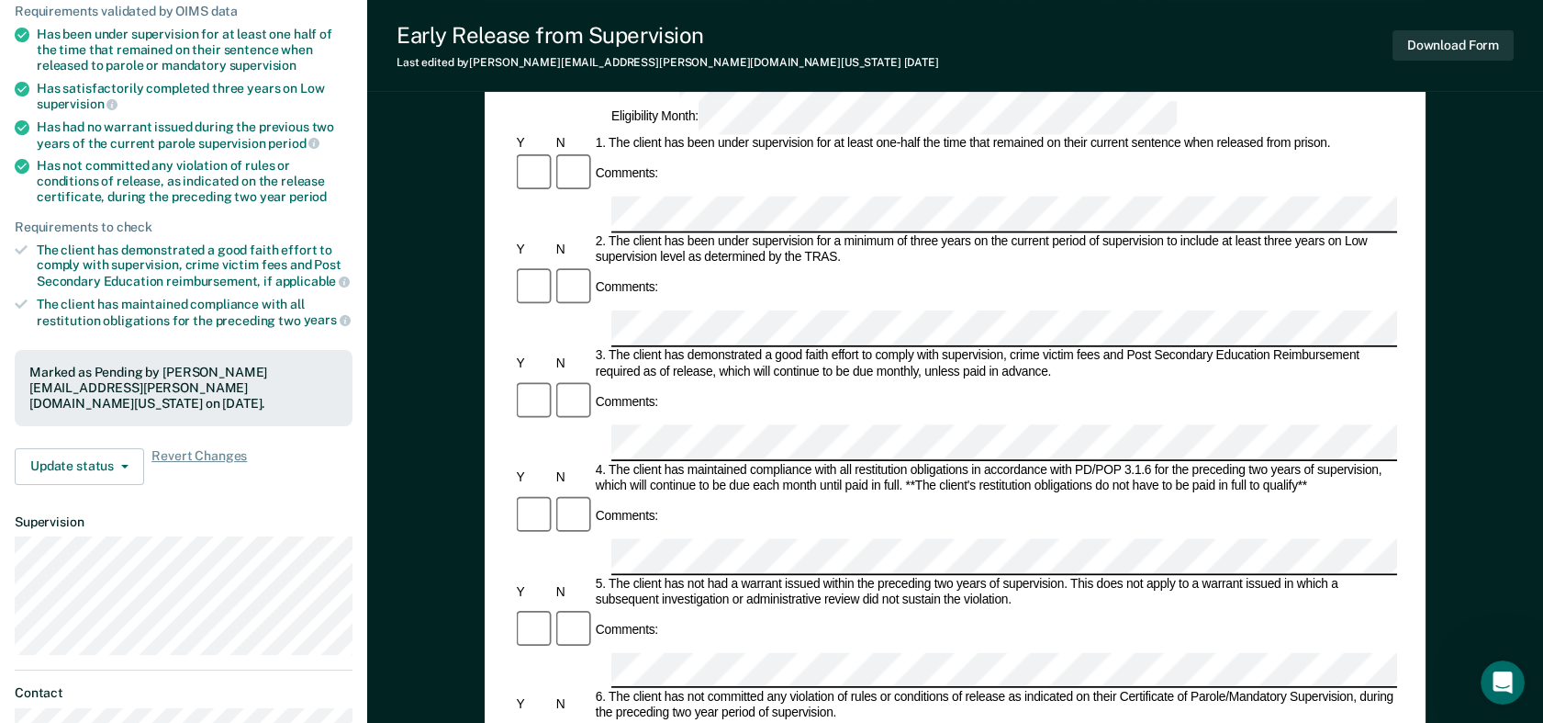
scroll to position [241, 0]
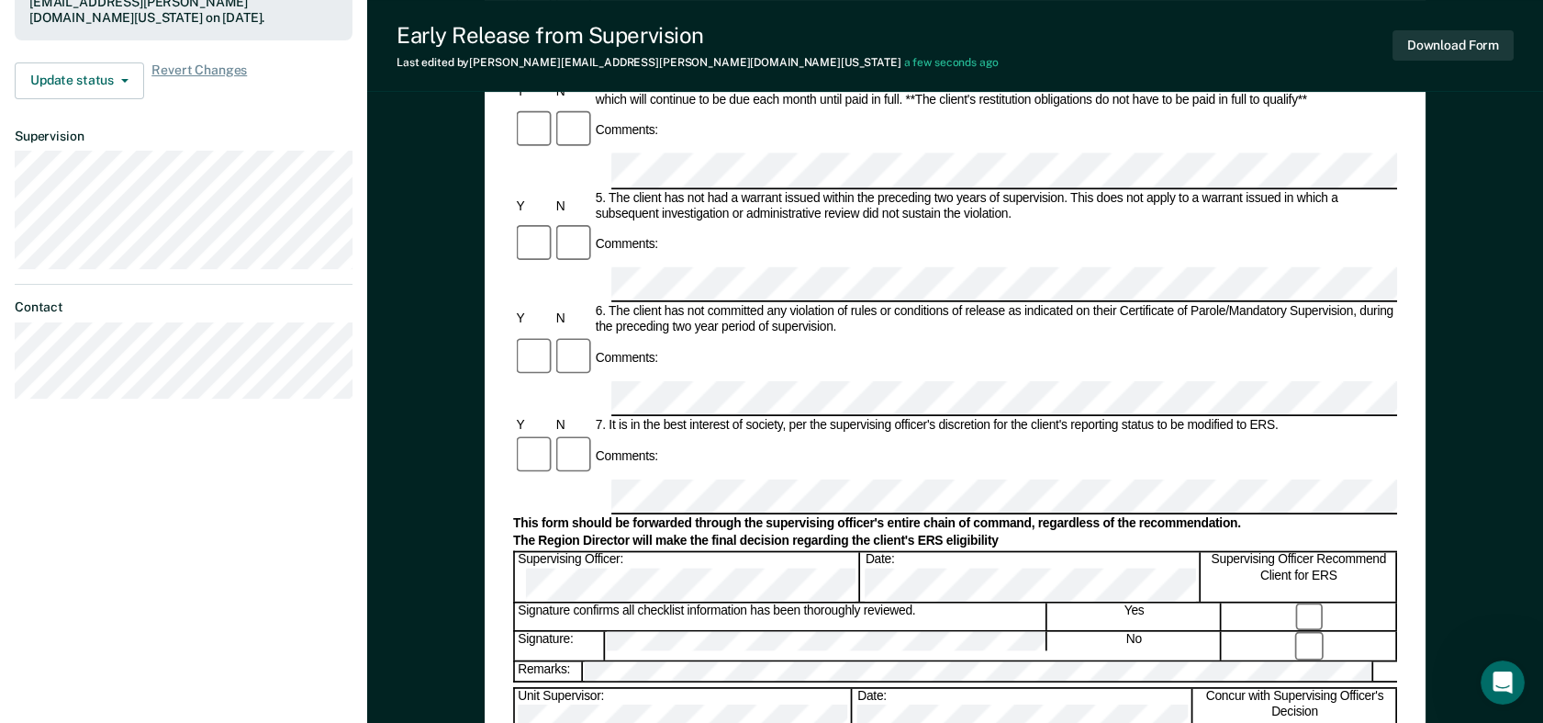
scroll to position [764, 0]
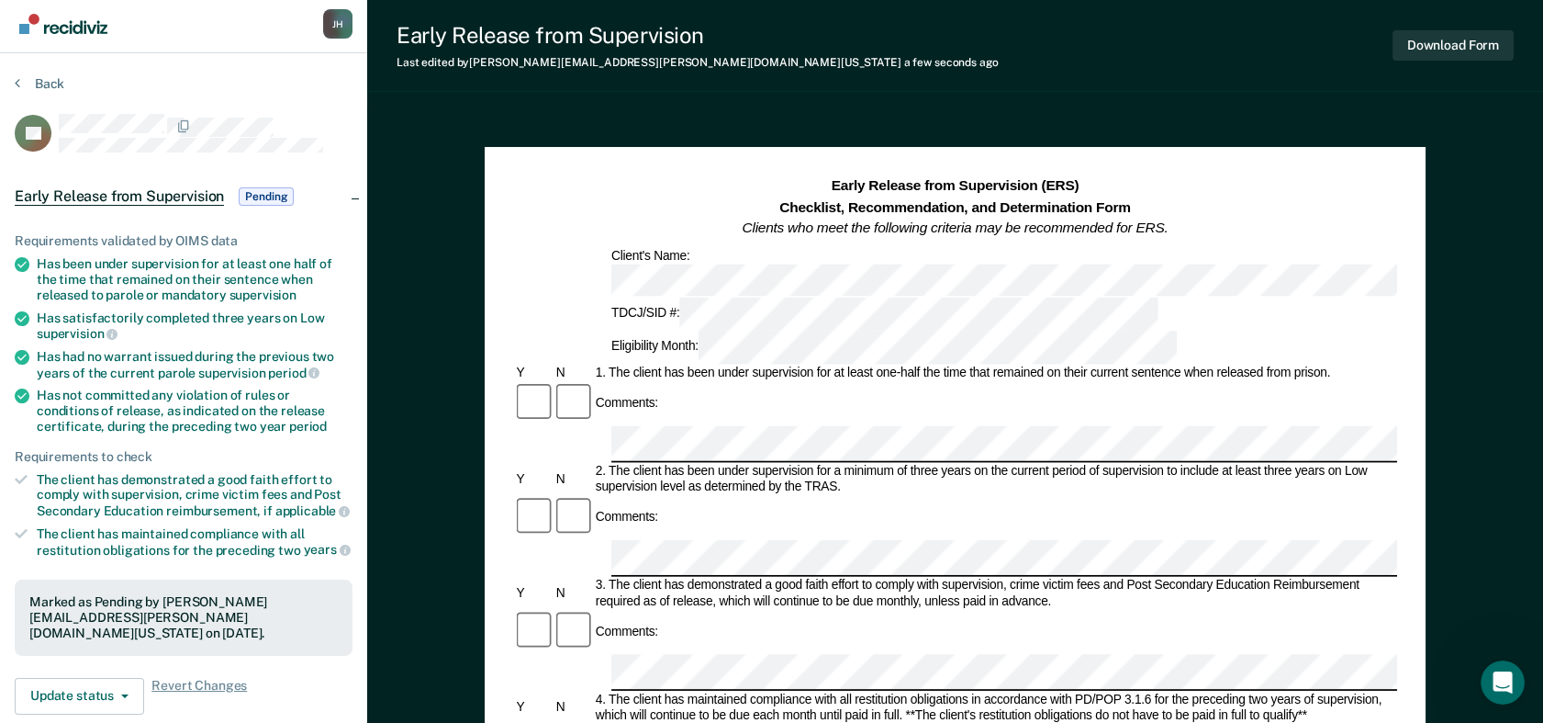
scroll to position [0, 0]
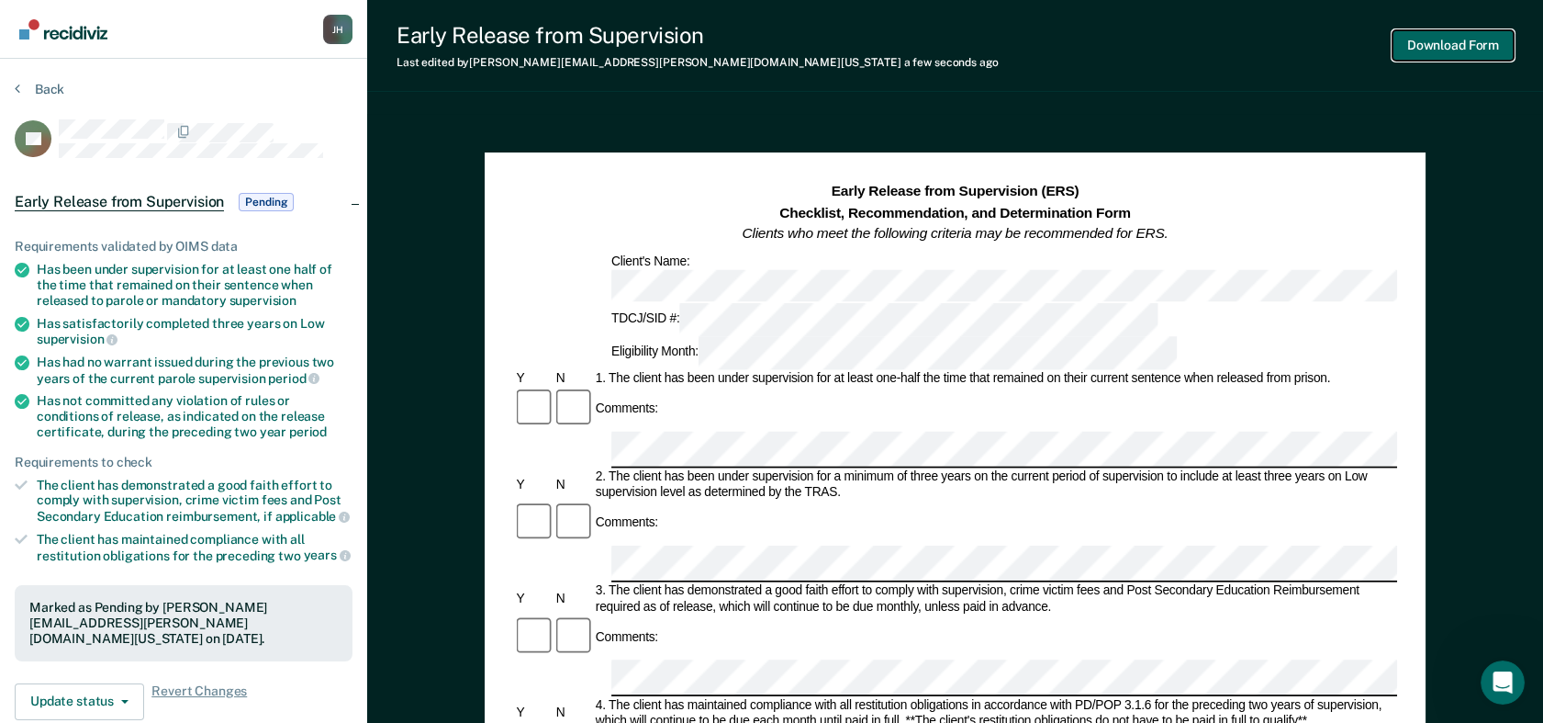
click at [1402, 44] on button "Download Form" at bounding box center [1453, 45] width 121 height 30
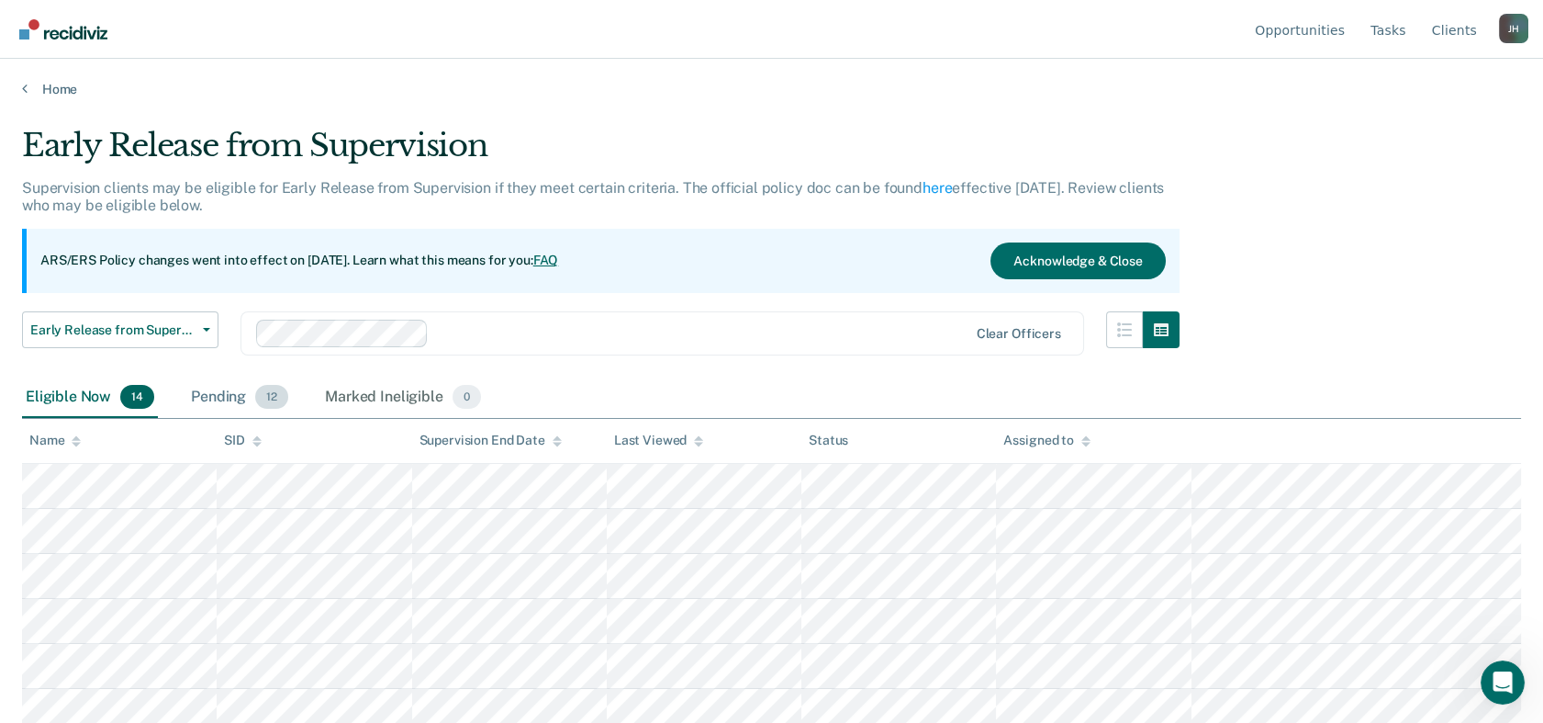
click at [220, 387] on div "Pending 12" at bounding box center [239, 397] width 105 height 40
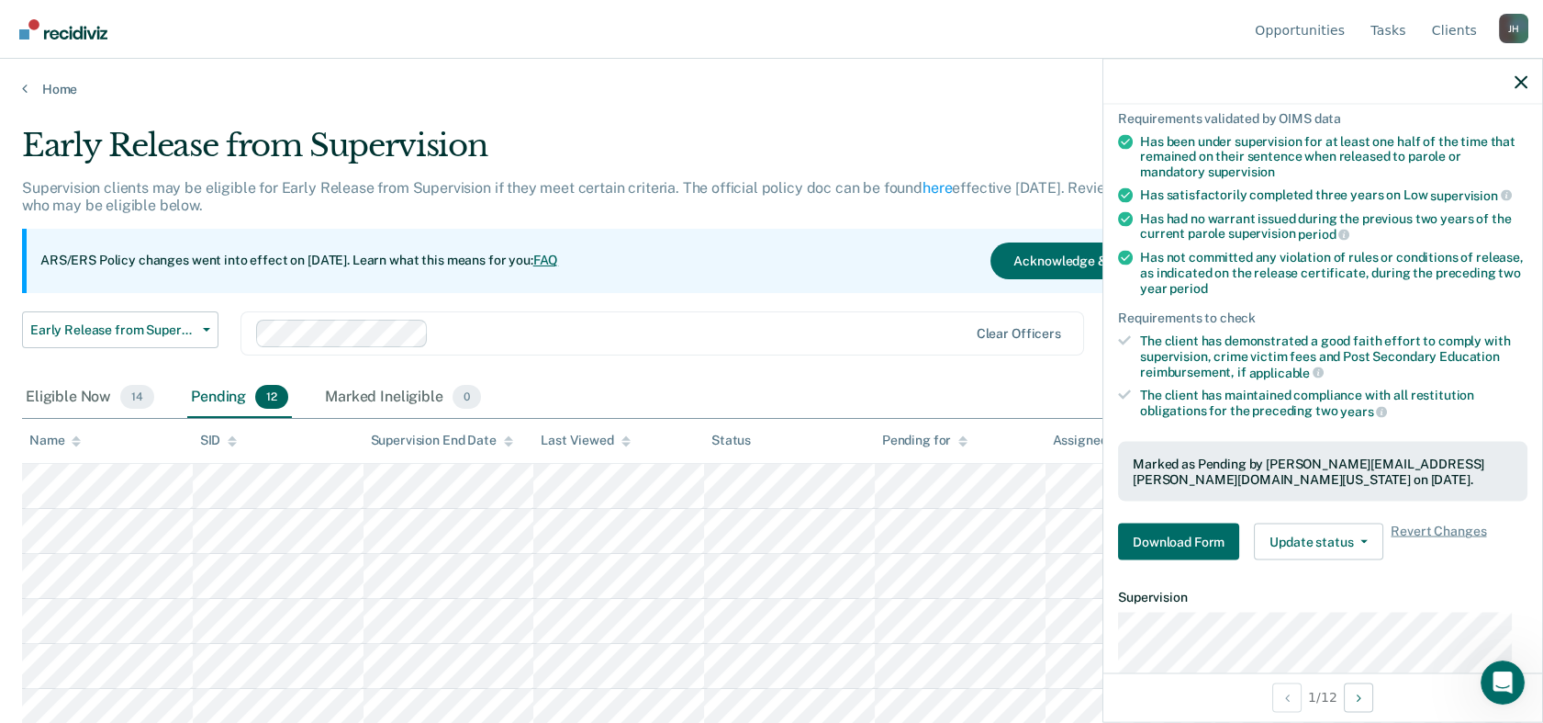
scroll to position [140, 0]
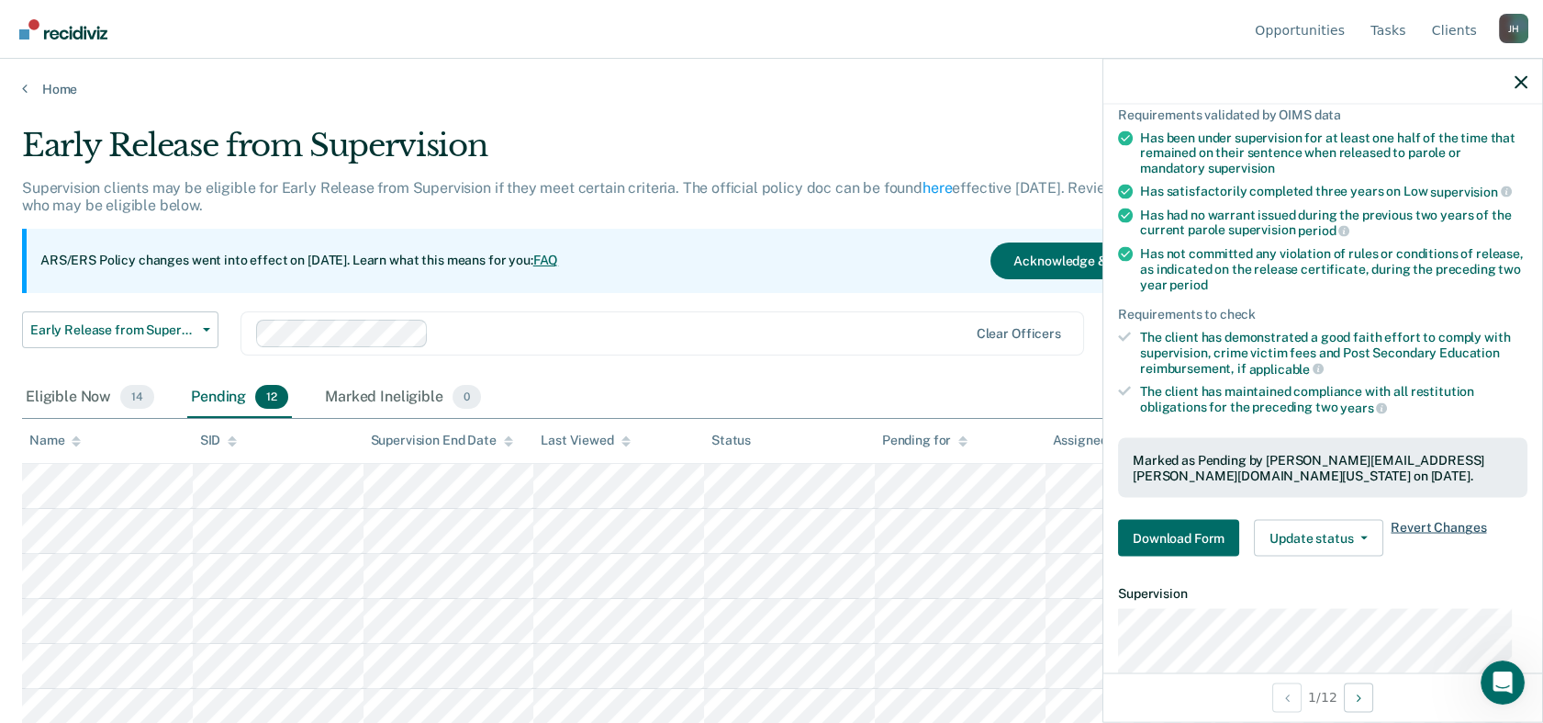
click at [1402, 520] on span "Revert Changes" at bounding box center [1438, 538] width 95 height 37
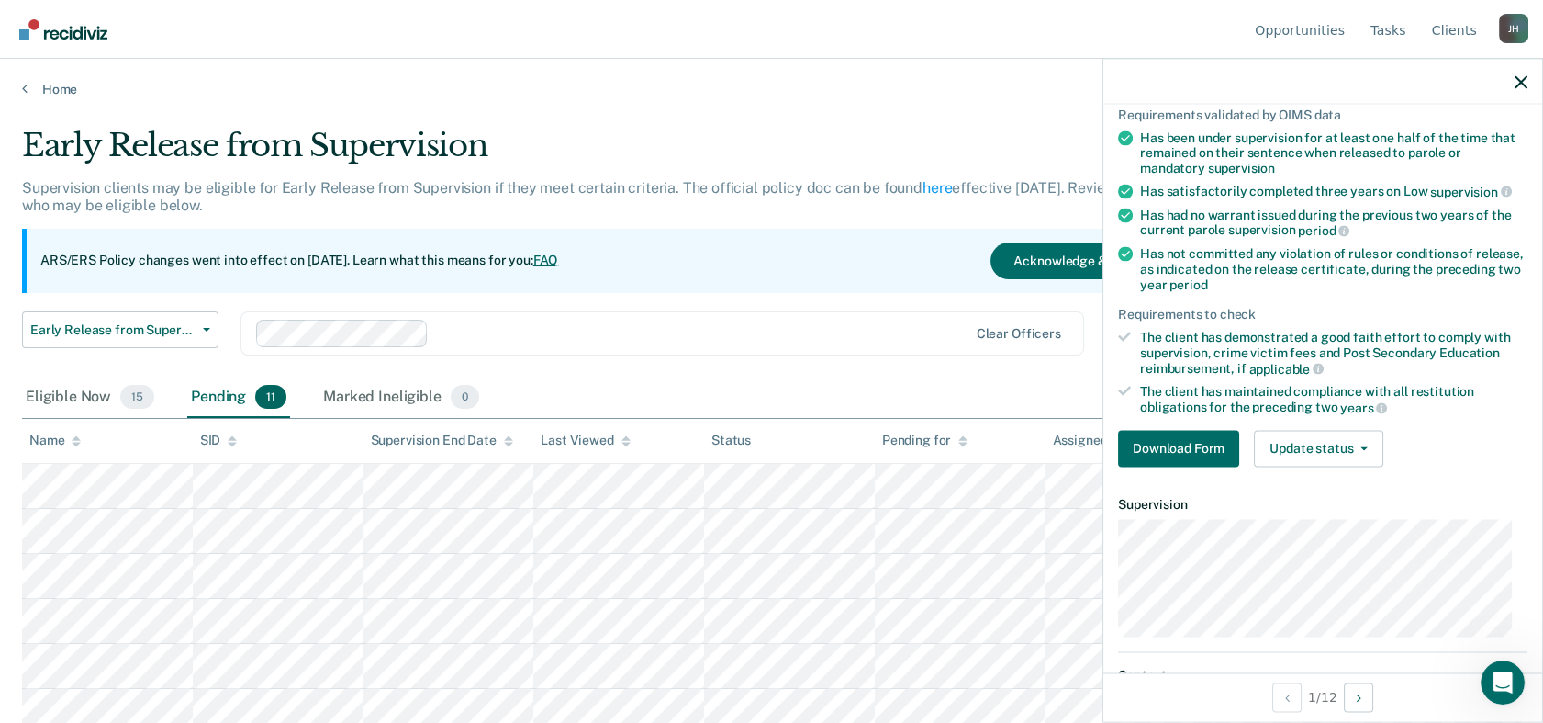
click at [220, 397] on div "Pending 11" at bounding box center [238, 397] width 103 height 40
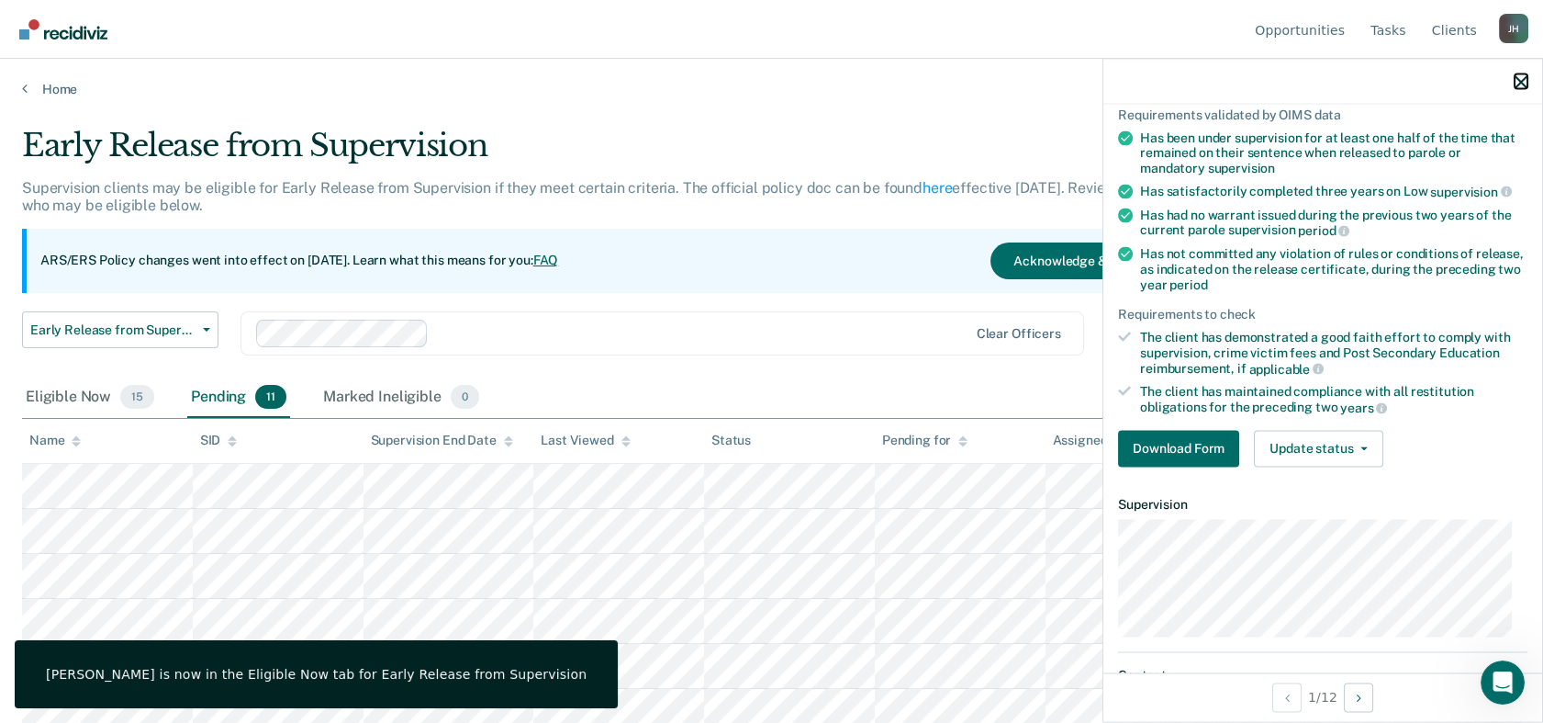
click at [1402, 83] on icon "button" at bounding box center [1521, 81] width 13 height 13
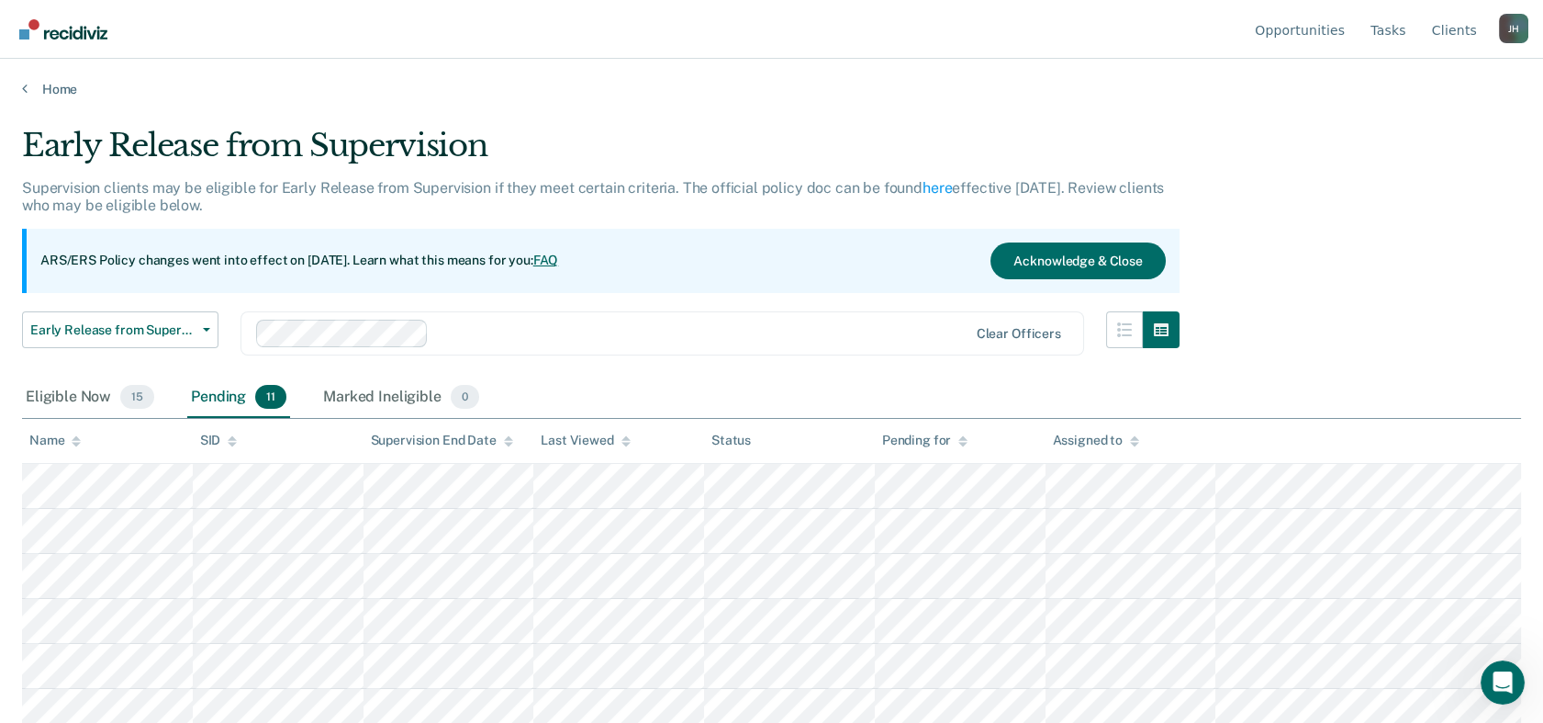
click at [216, 391] on div "Pending 11" at bounding box center [238, 397] width 103 height 40
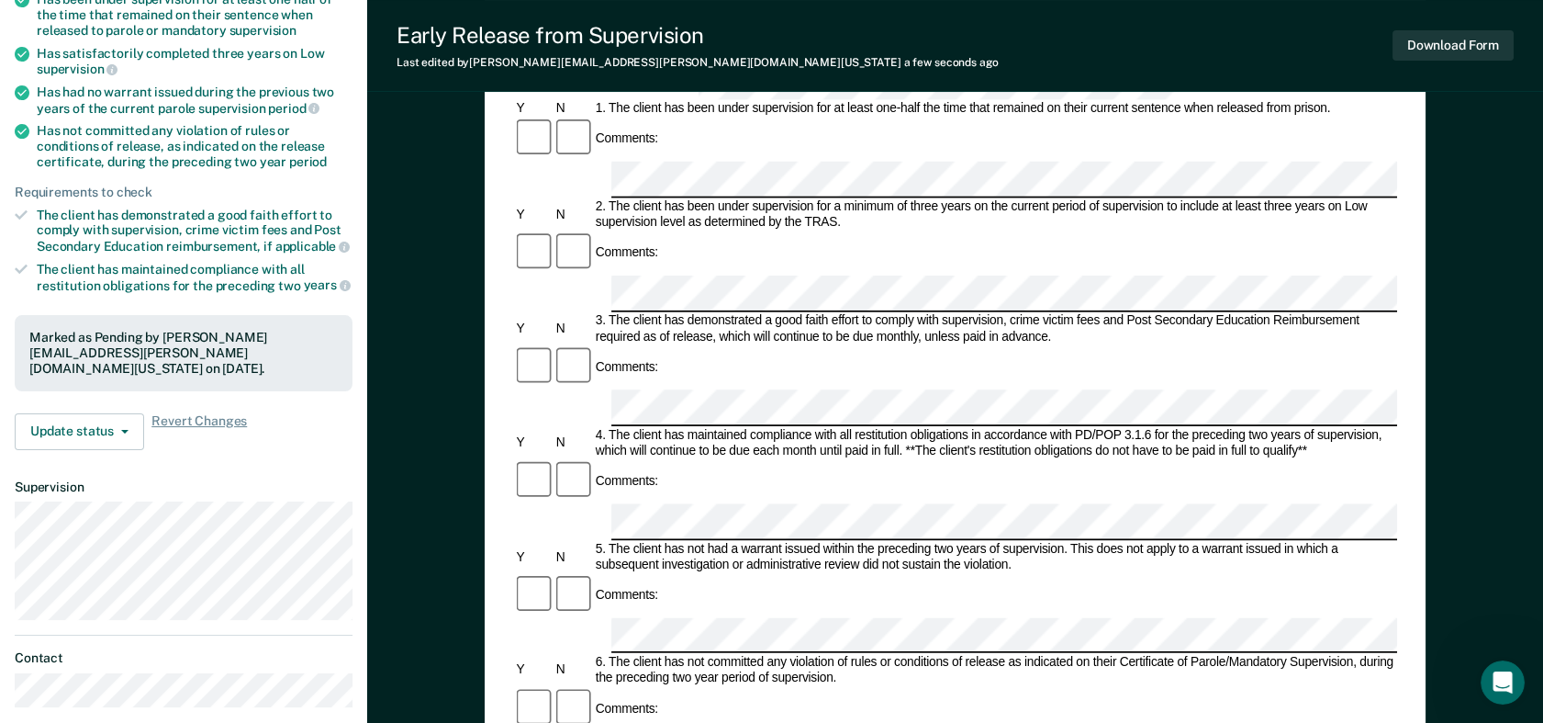
scroll to position [292, 0]
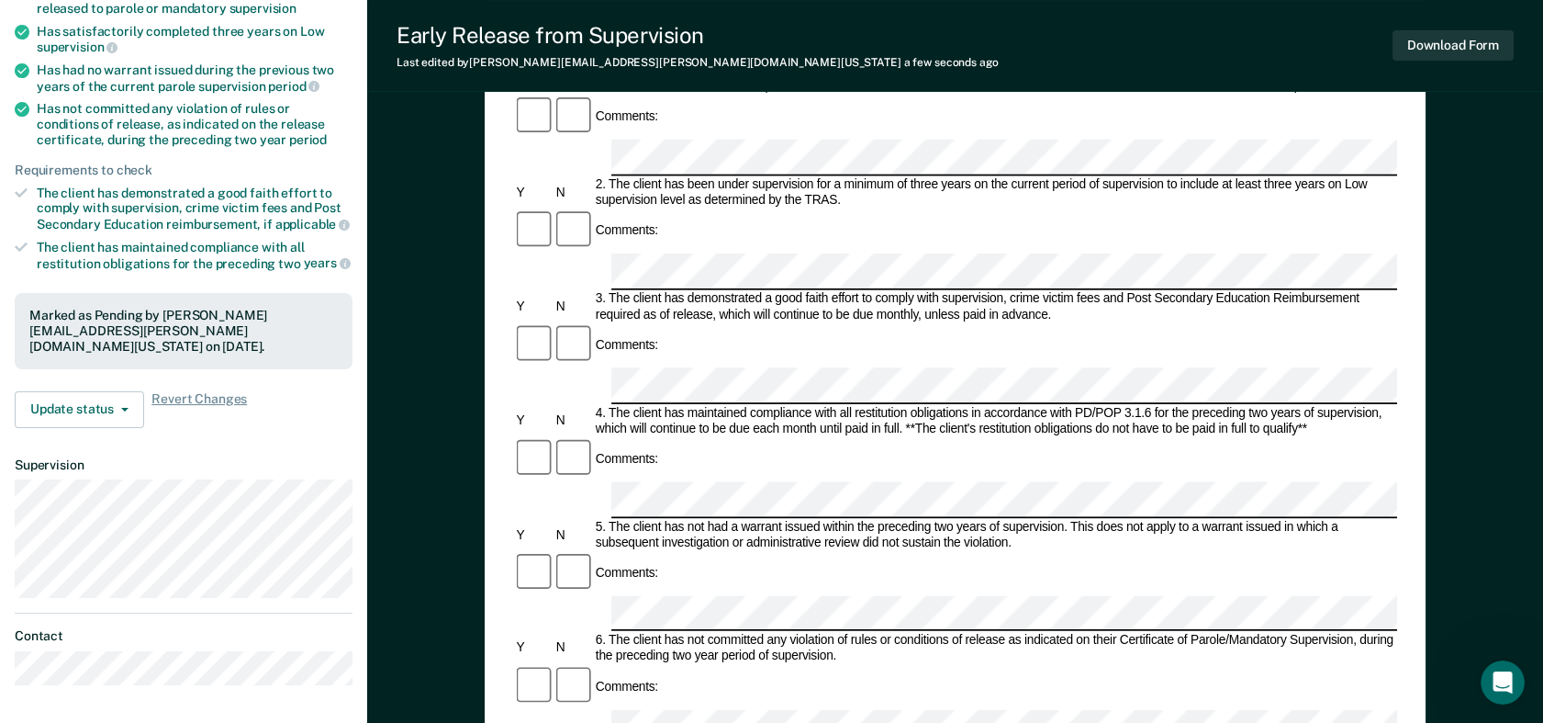
click at [630, 519] on form "Early Release from Supervision (ERS) Checklist, Recommendation, and Determinati…" at bounding box center [955, 727] width 884 height 1676
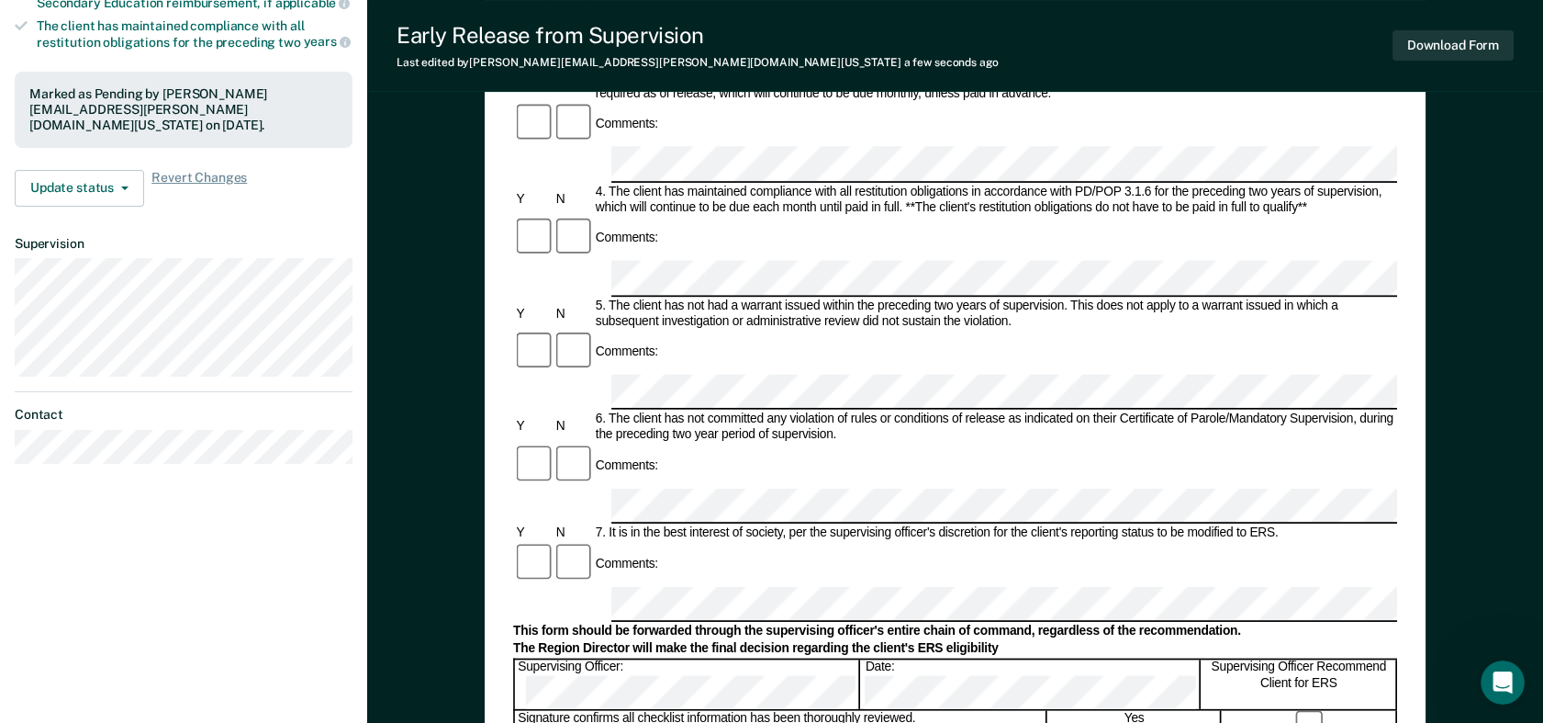
scroll to position [507, 0]
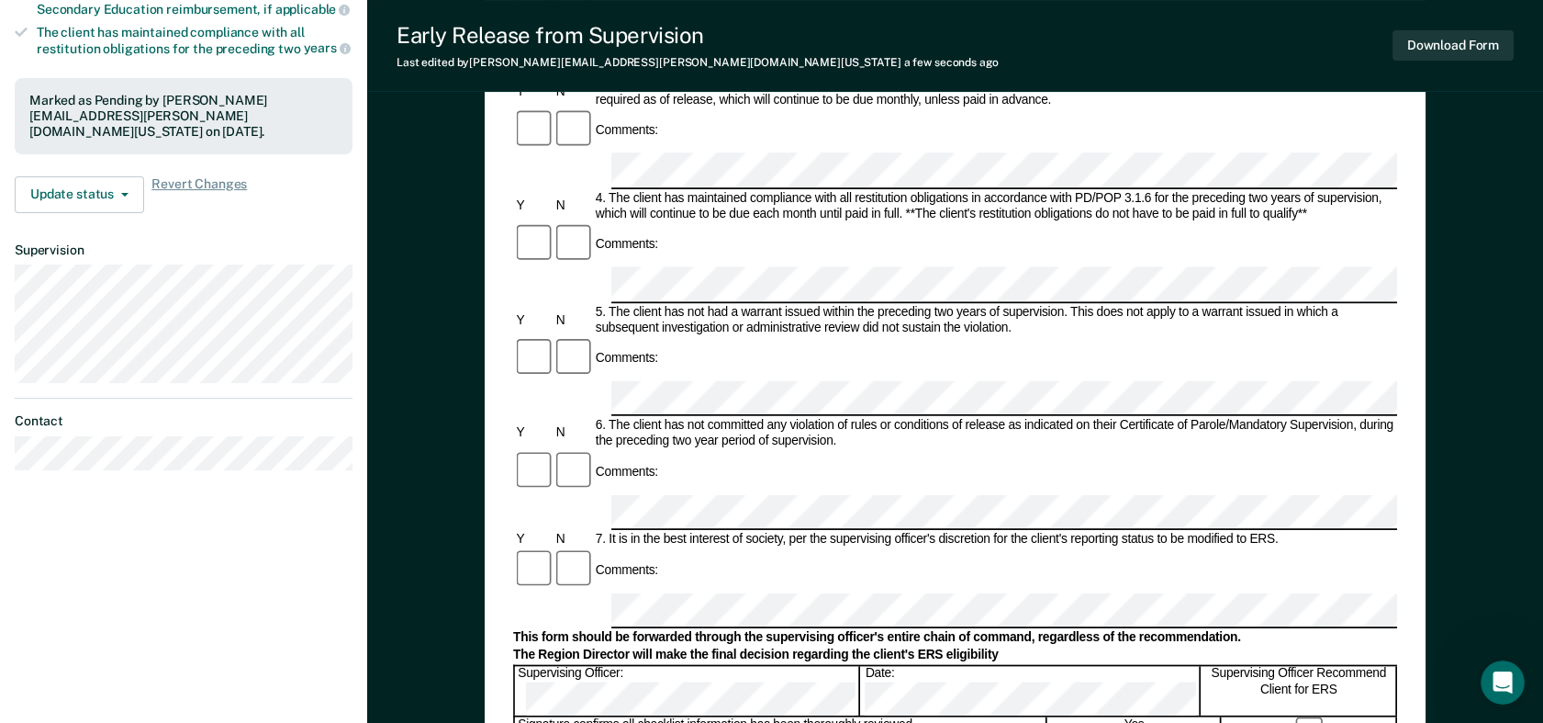
click at [619, 468] on form "Early Release from Supervision (ERS) Checklist, Recommendation, and Determinati…" at bounding box center [955, 512] width 884 height 1676
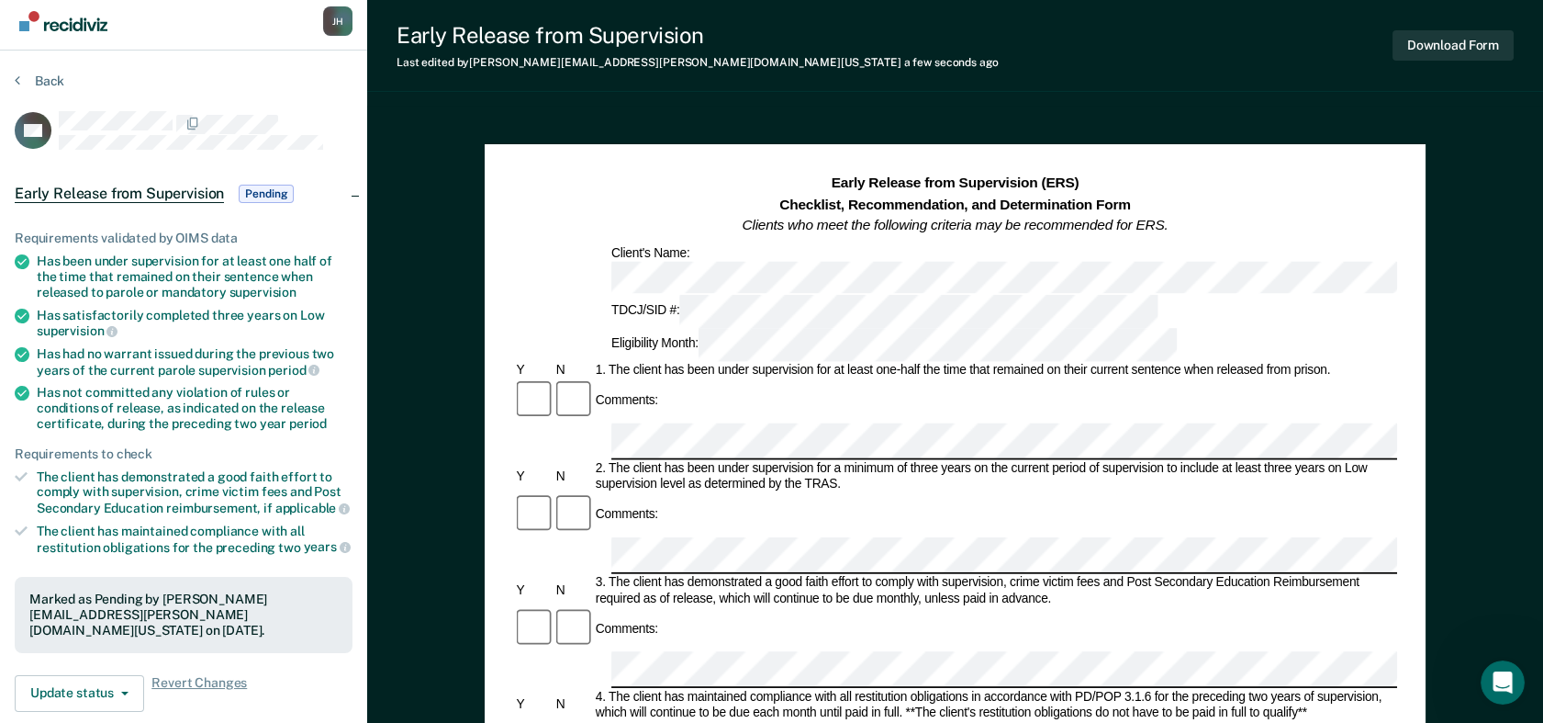
scroll to position [0, 0]
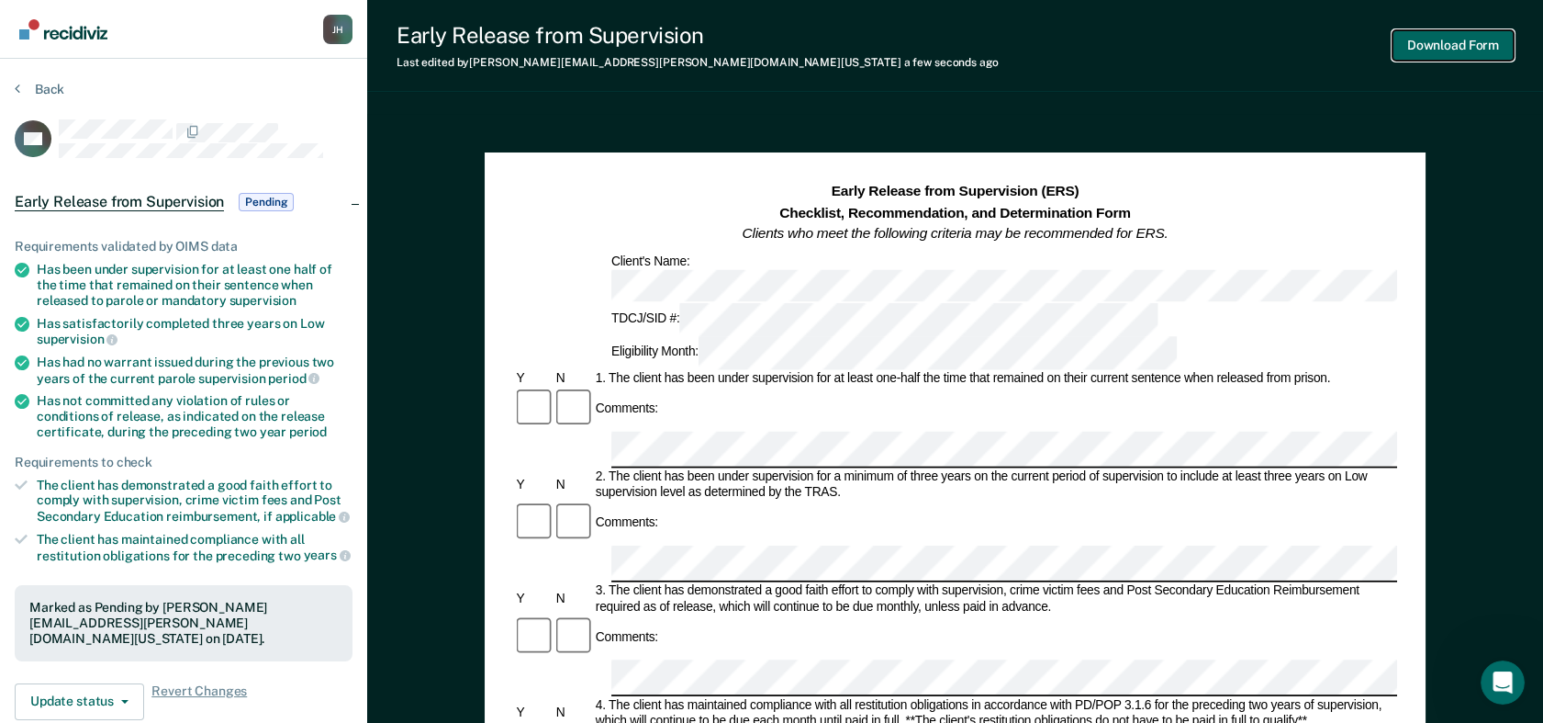
click at [1402, 49] on button "Download Form" at bounding box center [1453, 45] width 121 height 30
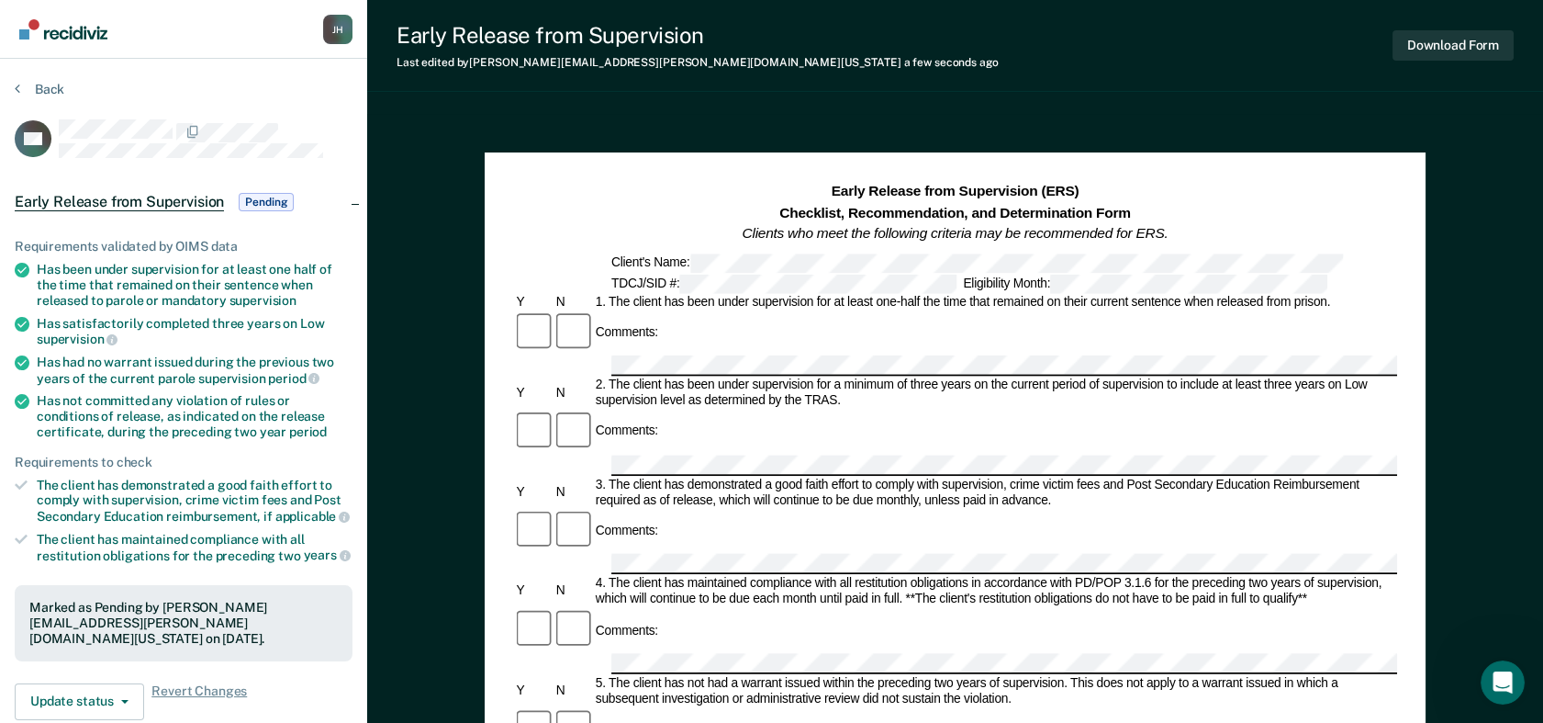
click at [1071, 66] on div "Early Release from Supervision Last edited by [PERSON_NAME][EMAIL_ADDRESS][PERS…" at bounding box center [955, 46] width 1176 height 92
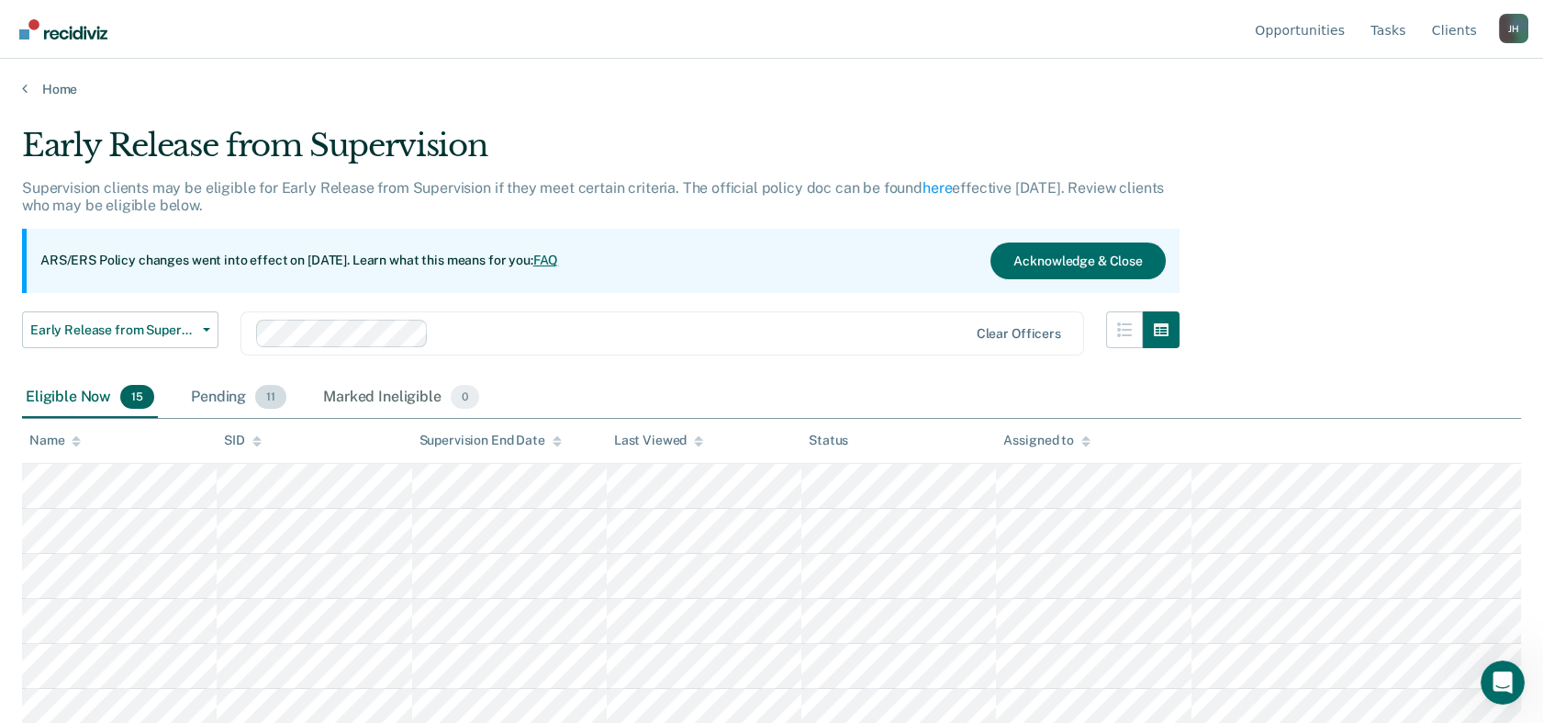
click at [216, 398] on div "Pending 11" at bounding box center [238, 397] width 103 height 40
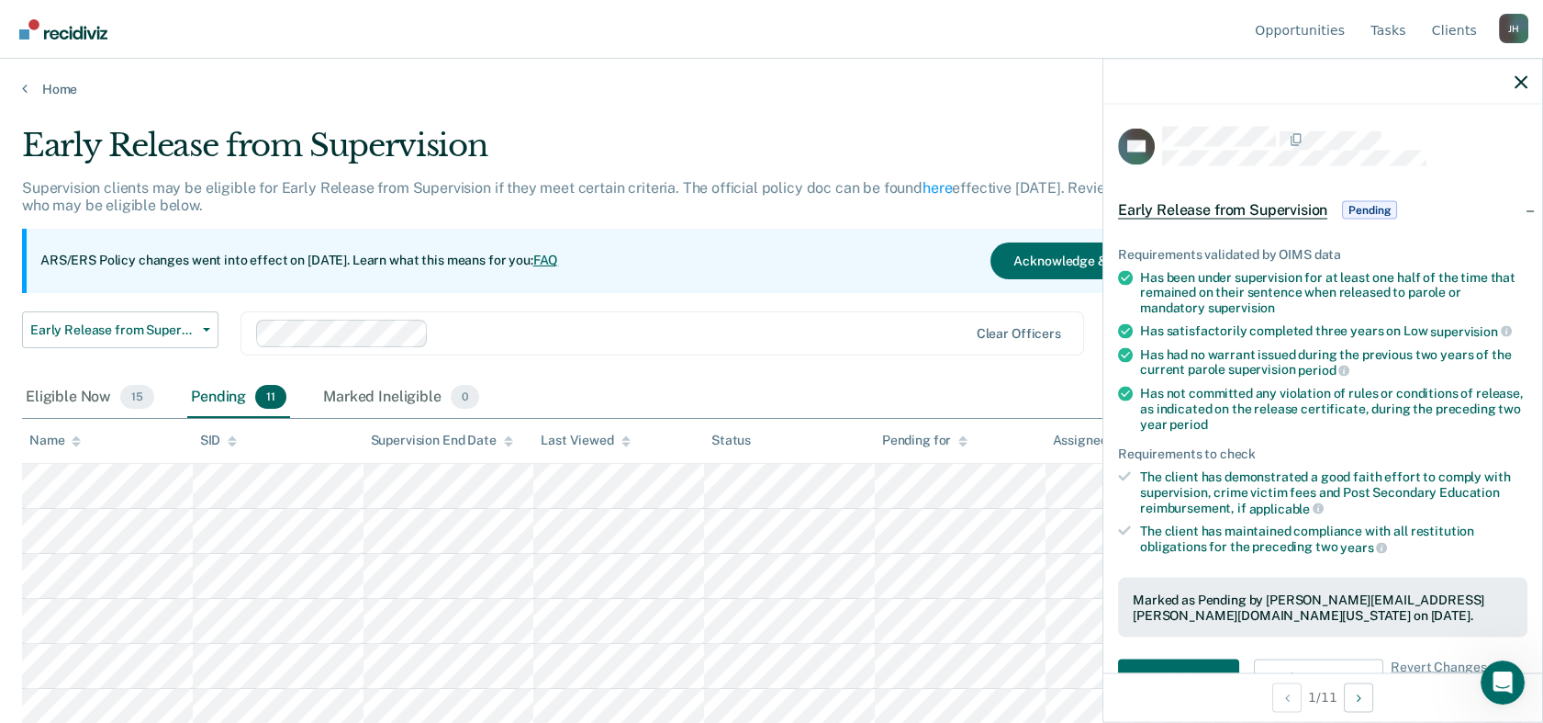
click at [1371, 482] on div "The client has demonstrated a good faith effort to comply with supervision, cri…" at bounding box center [1333, 492] width 387 height 47
click at [1213, 649] on button "Download Form" at bounding box center [1178, 677] width 121 height 37
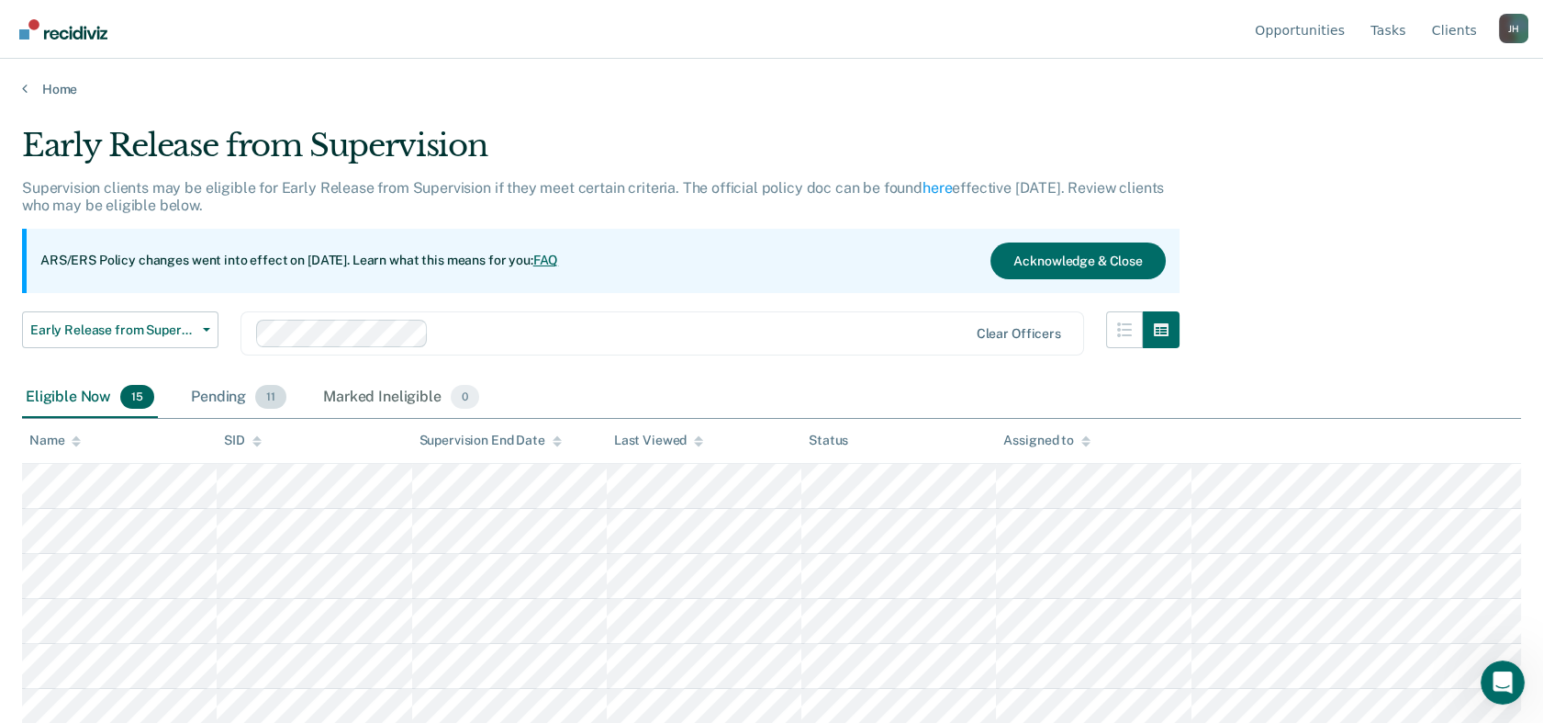
click at [210, 398] on div "Pending 11" at bounding box center [238, 397] width 103 height 40
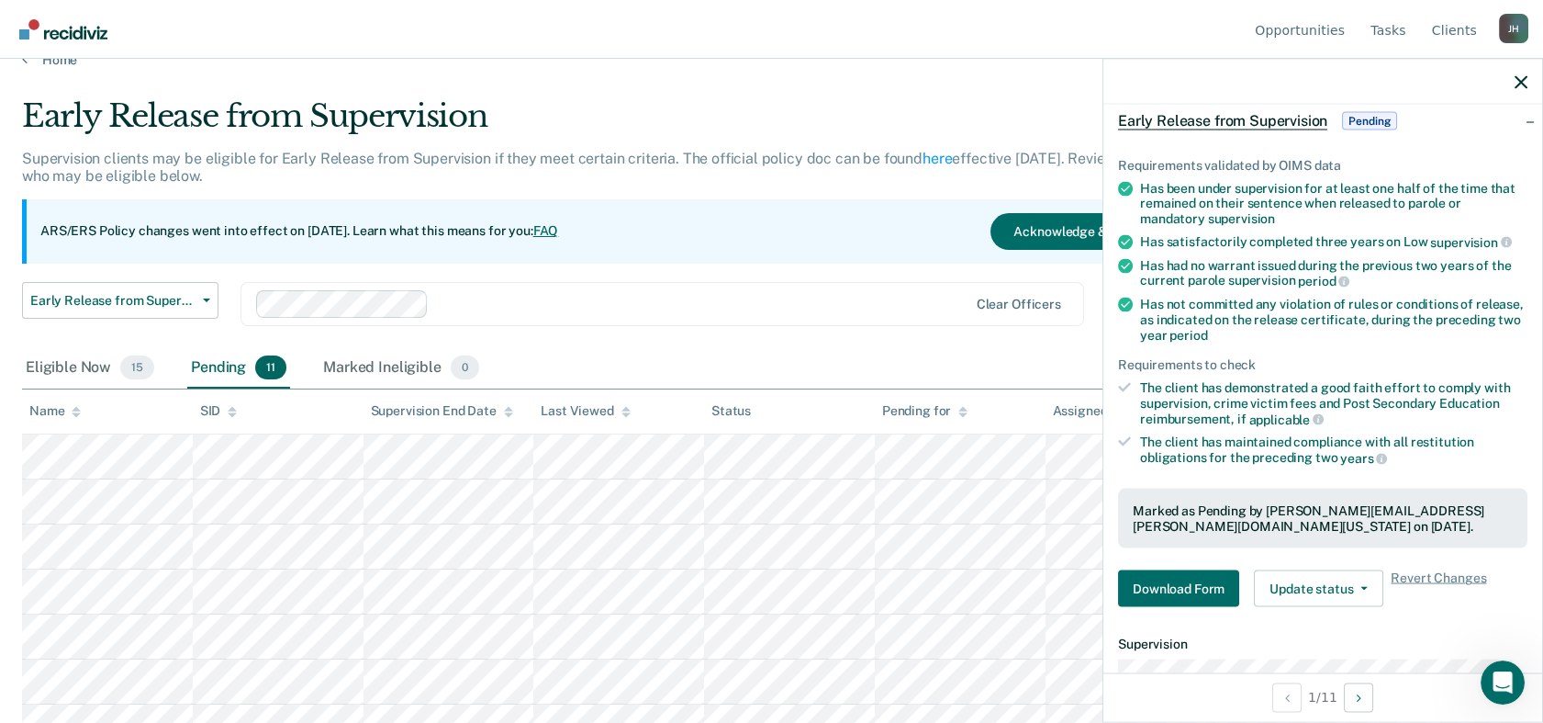
scroll to position [95, 0]
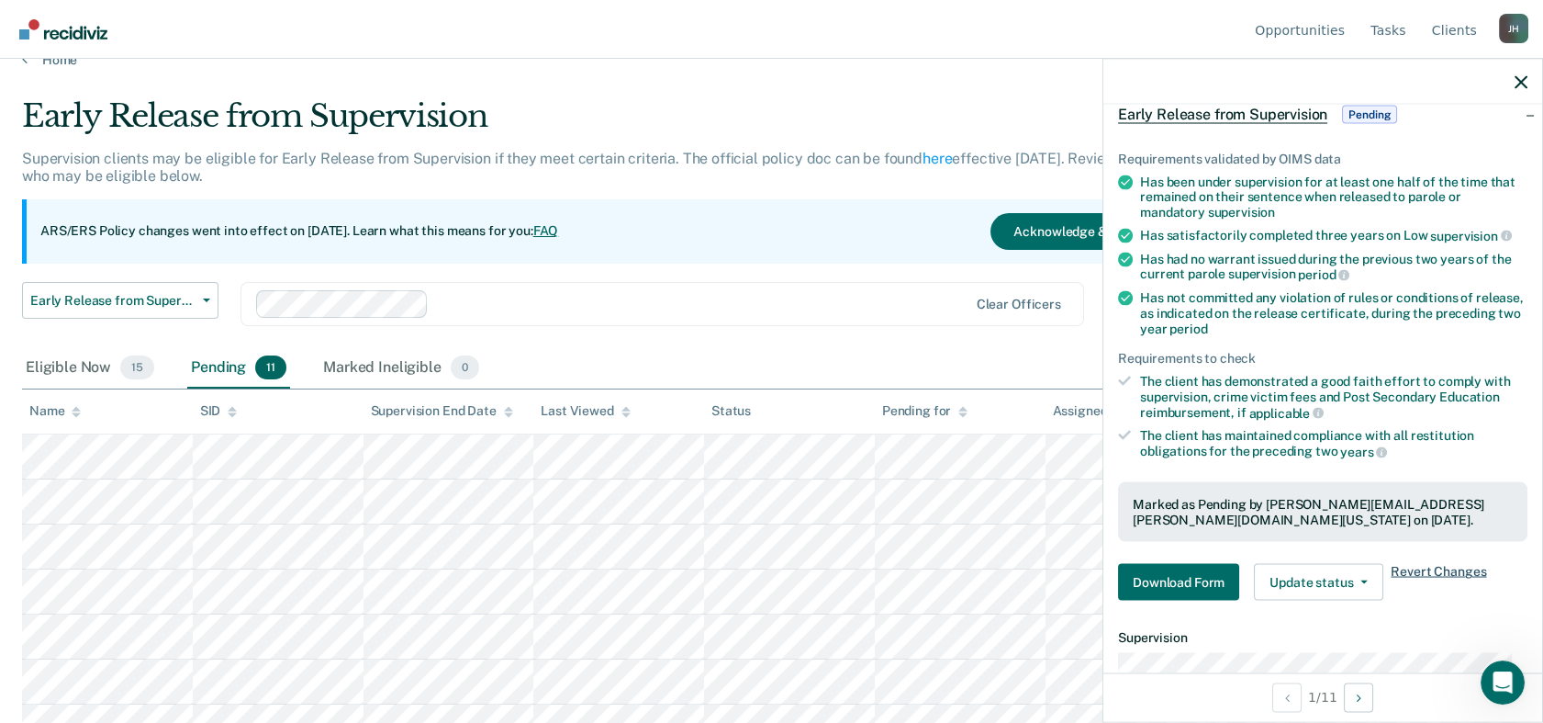
click at [1402, 564] on span "Revert Changes" at bounding box center [1438, 582] width 95 height 37
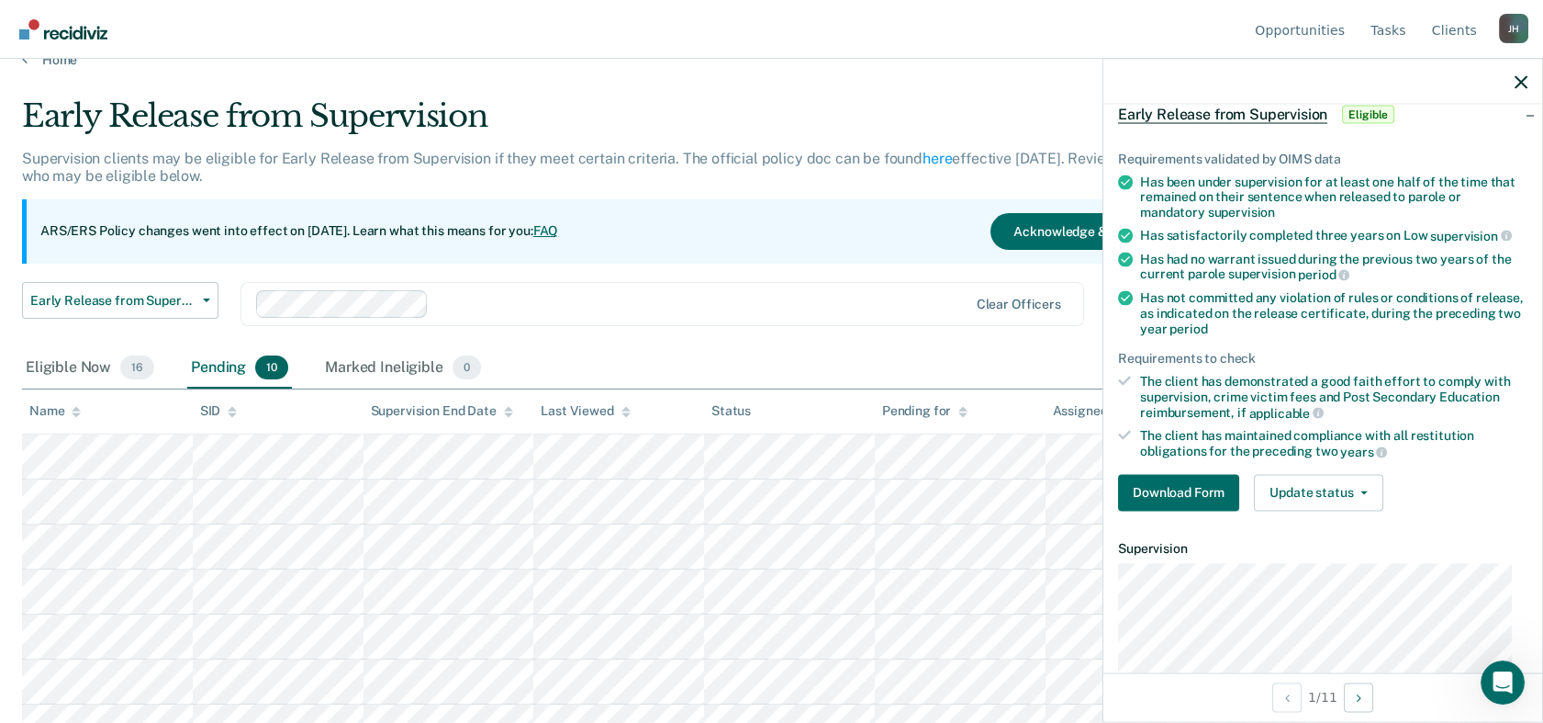
click at [1402, 84] on div at bounding box center [1323, 82] width 439 height 46
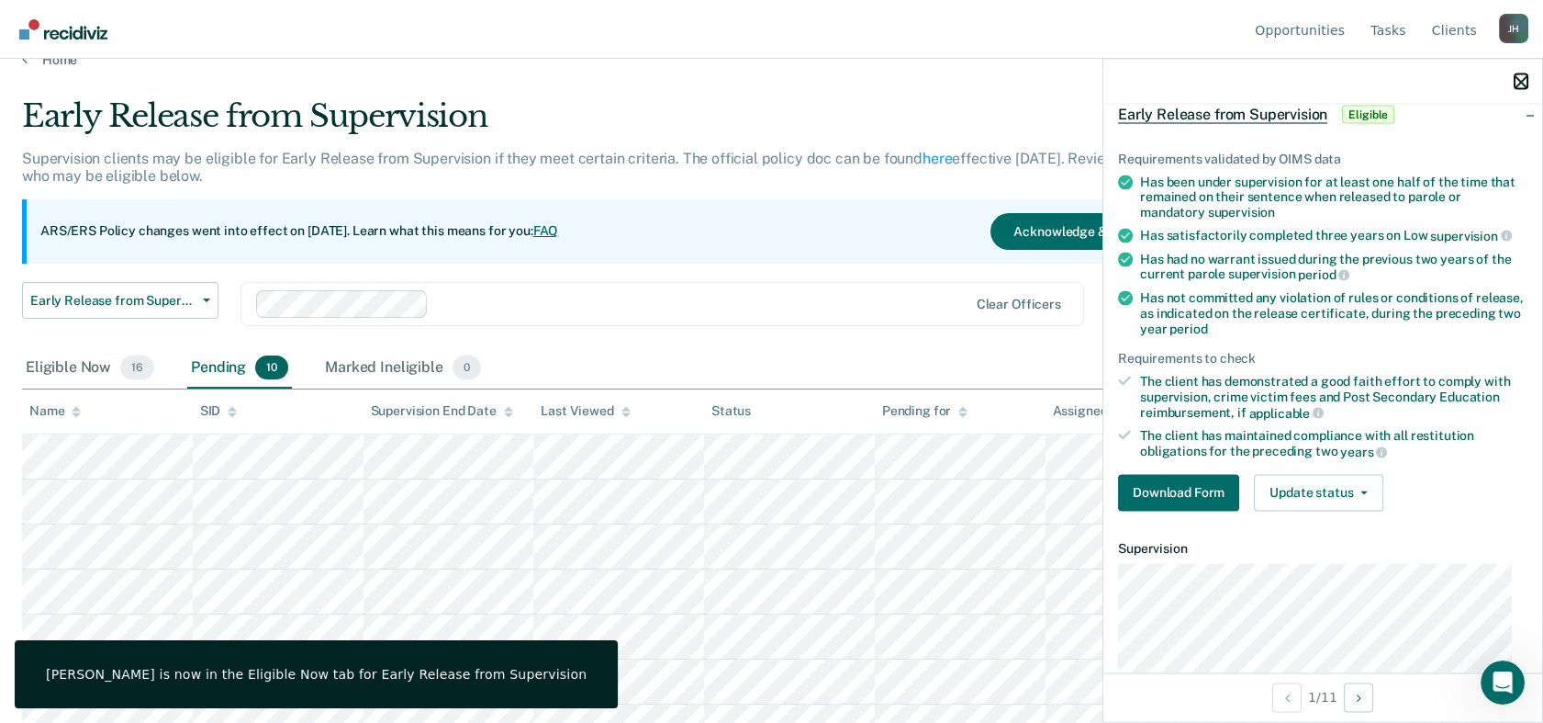
click at [1402, 83] on icon "button" at bounding box center [1521, 81] width 13 height 13
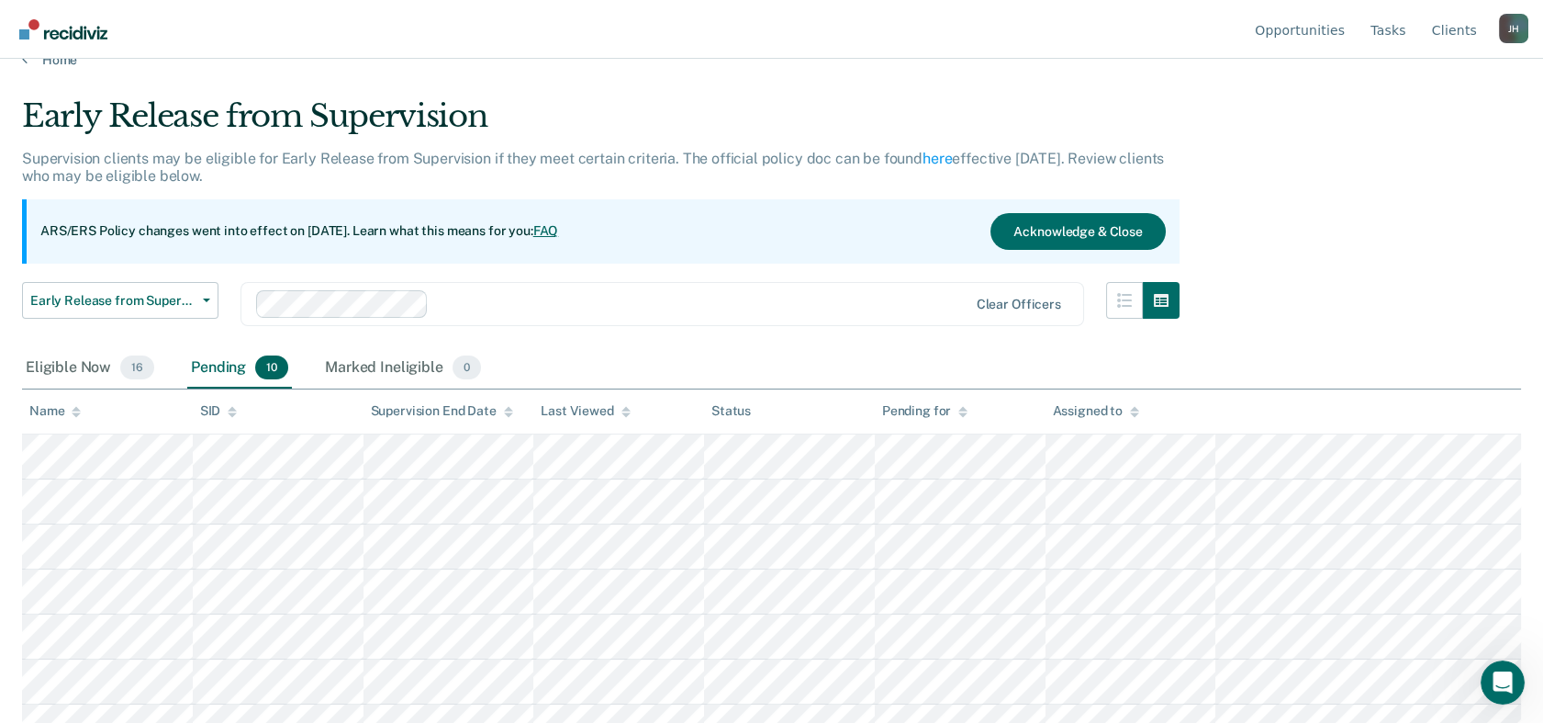
click at [221, 364] on div "Pending 10" at bounding box center [239, 368] width 105 height 40
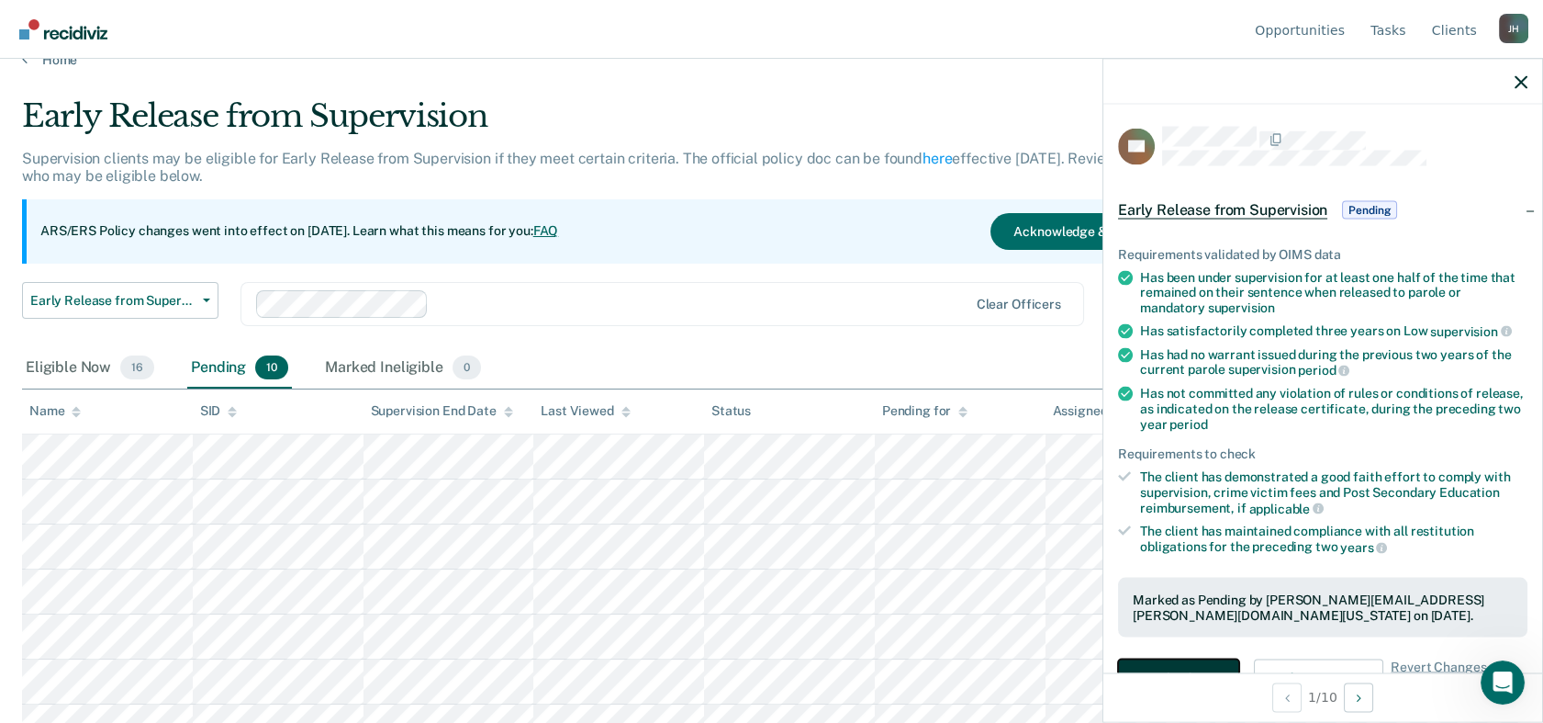
click at [1190, 649] on button "Download Form" at bounding box center [1178, 677] width 121 height 37
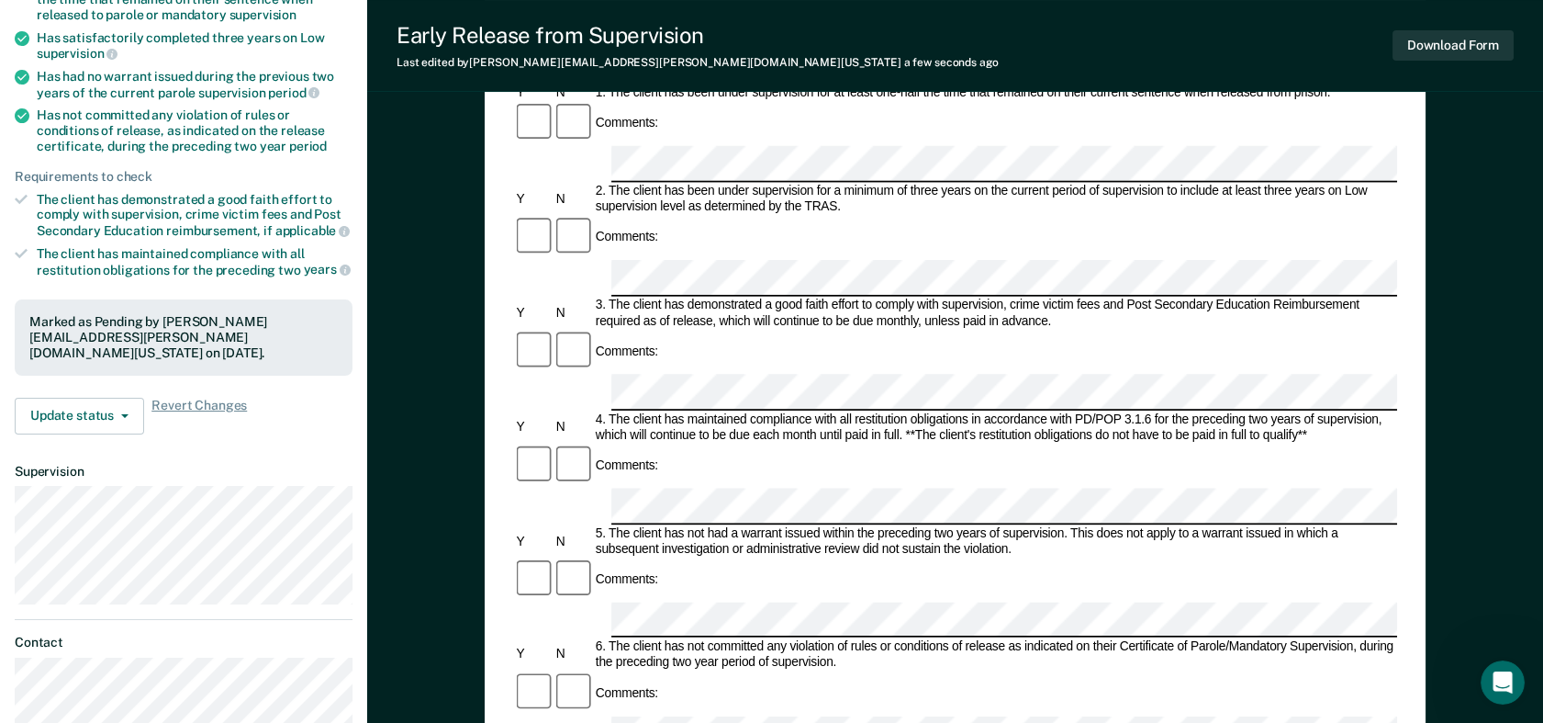
scroll to position [283, 0]
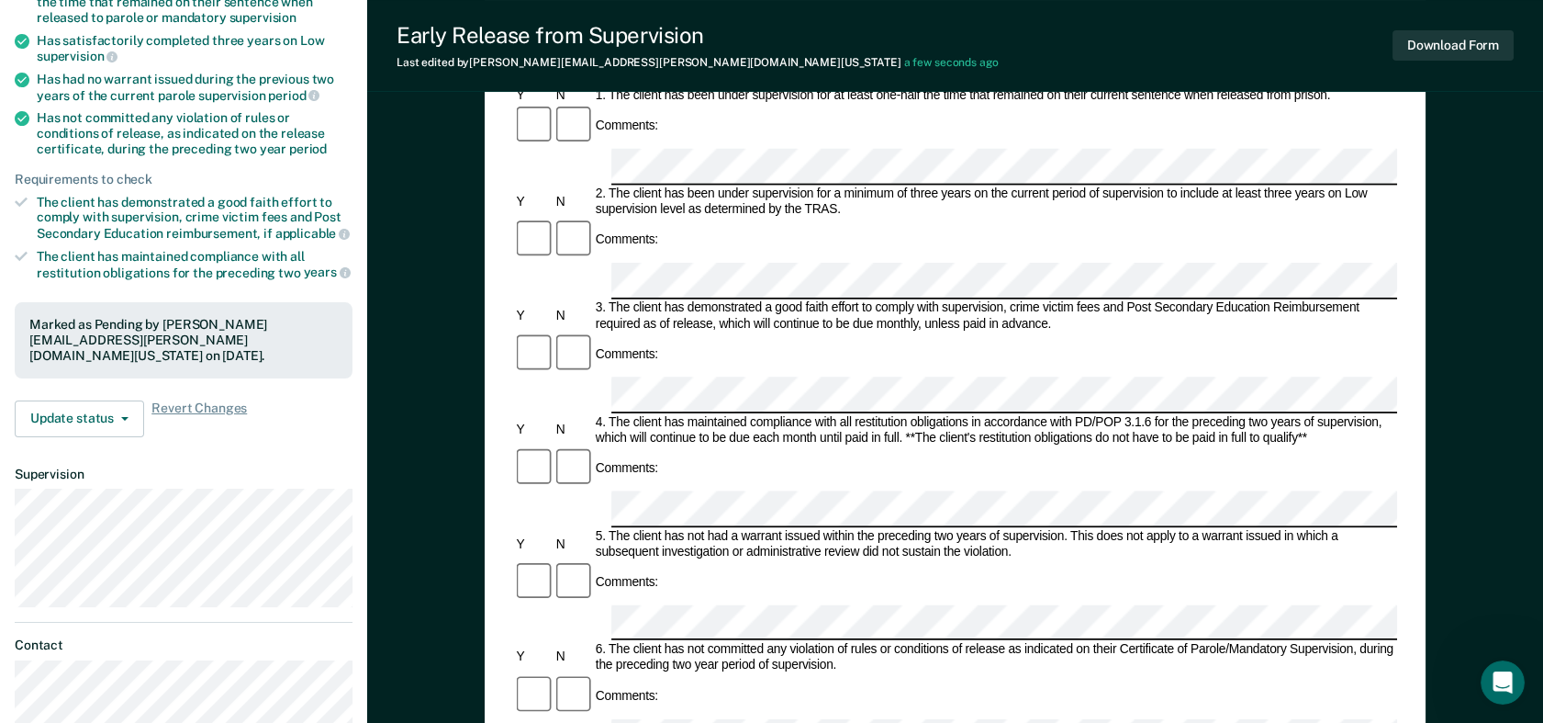
click at [880, 544] on form "Early Release from Supervision (ERS) Checklist, Recommendation, and Determinati…" at bounding box center [955, 736] width 884 height 1676
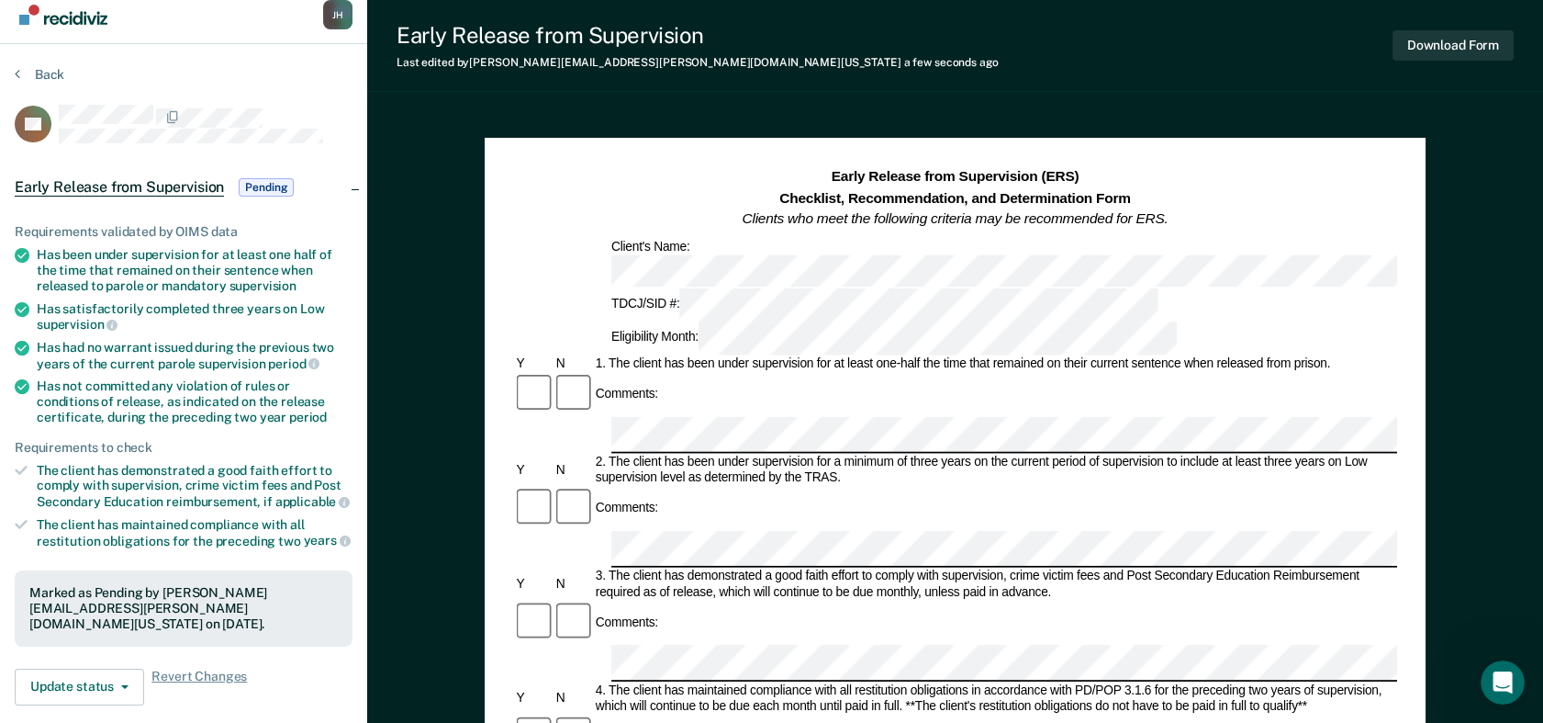
scroll to position [0, 0]
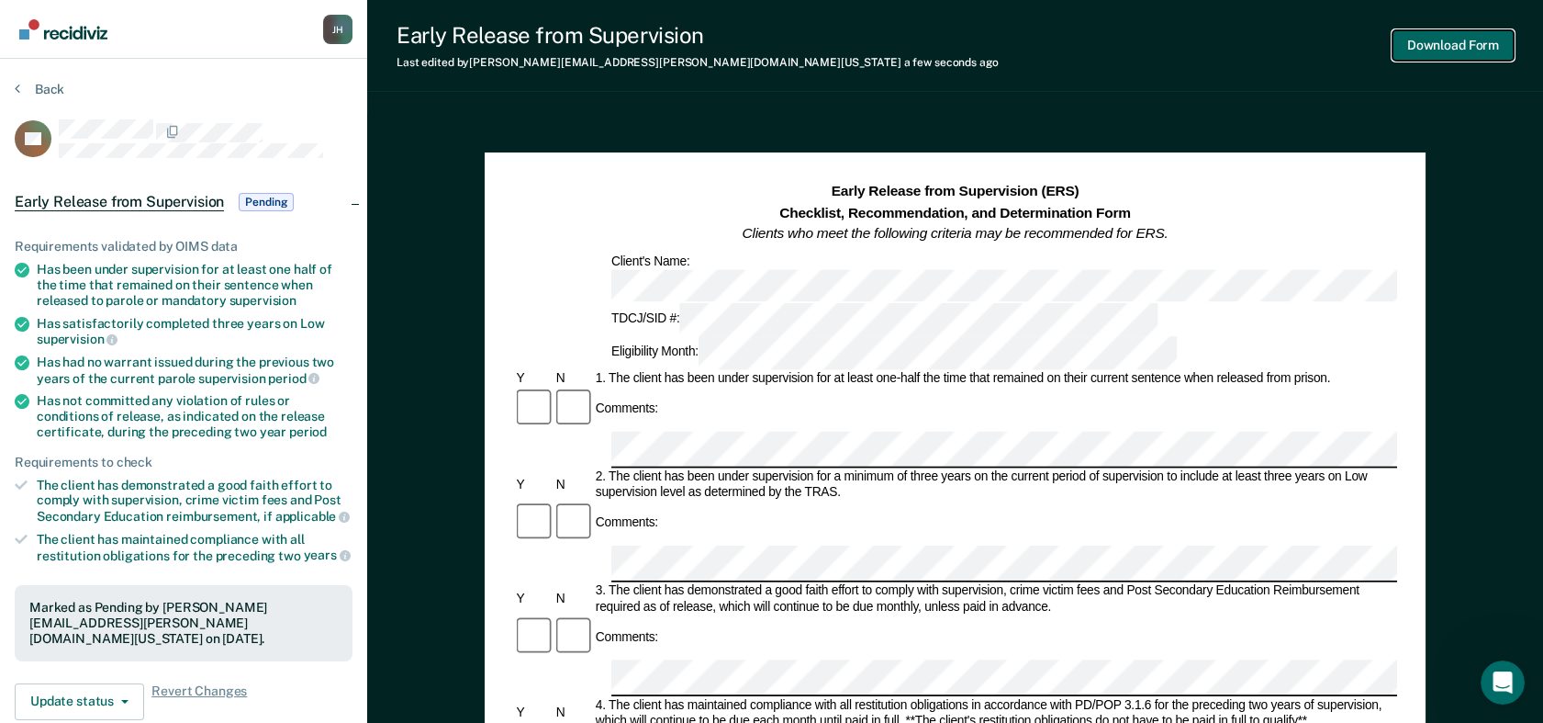
click at [1402, 50] on button "Download Form" at bounding box center [1453, 45] width 121 height 30
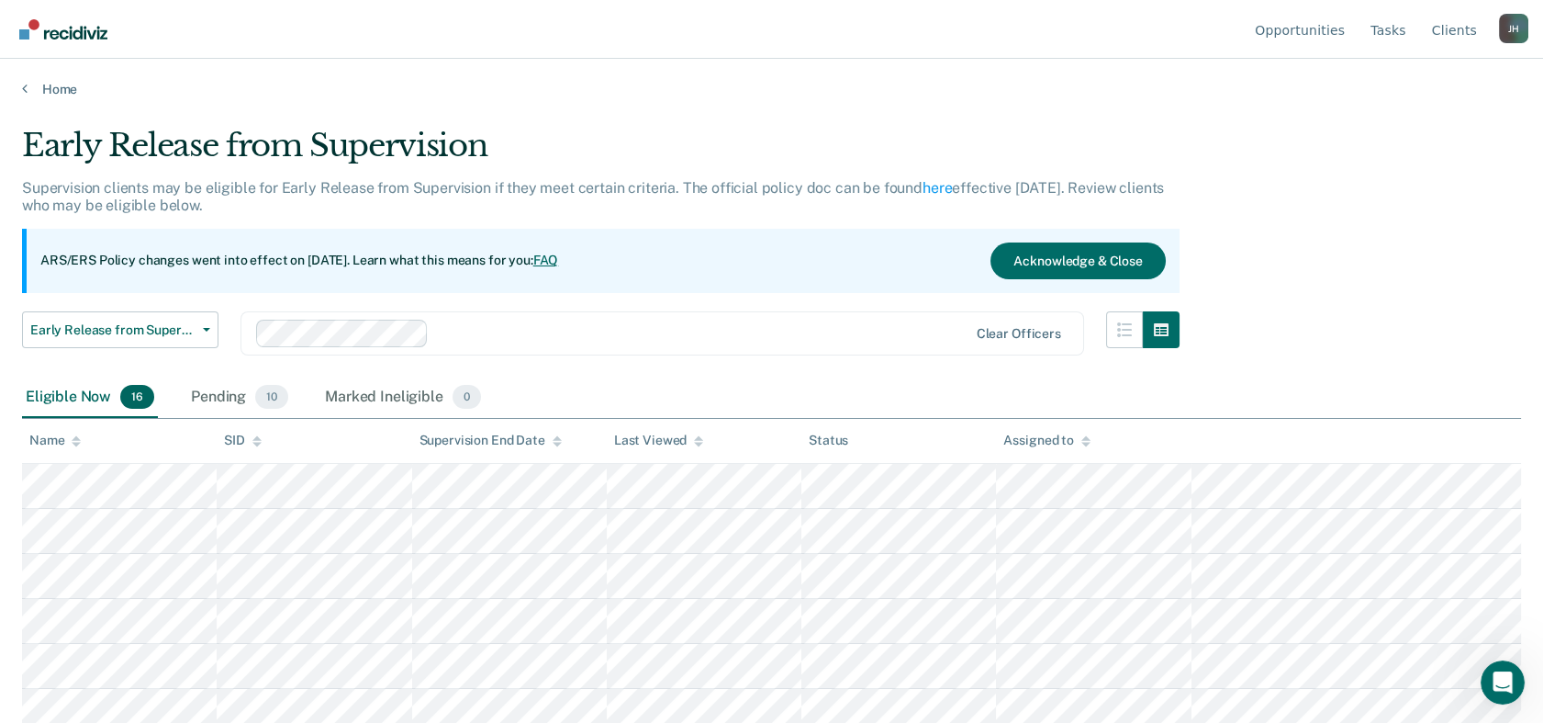
scroll to position [29, 0]
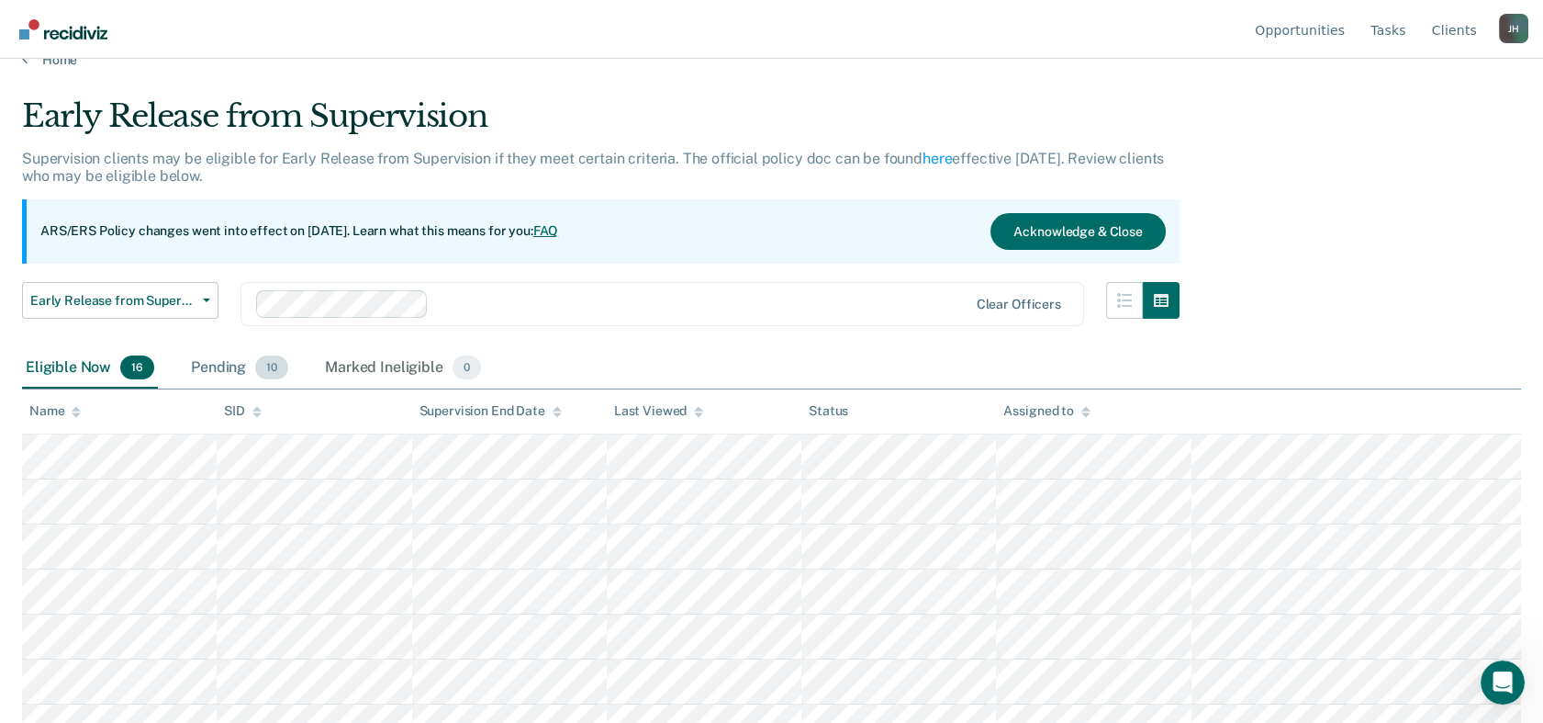
click at [238, 367] on div "Pending 10" at bounding box center [239, 368] width 105 height 40
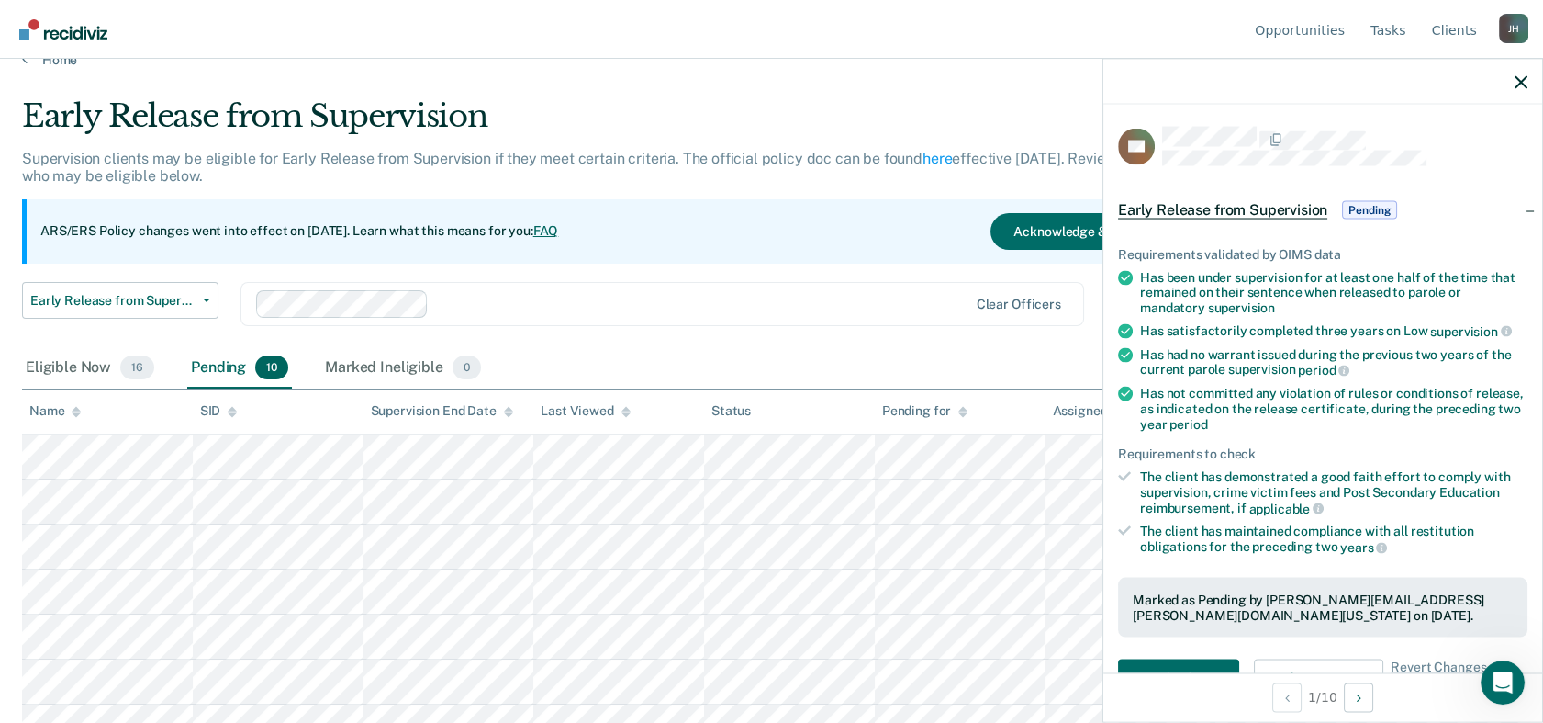
scroll to position [219, 0]
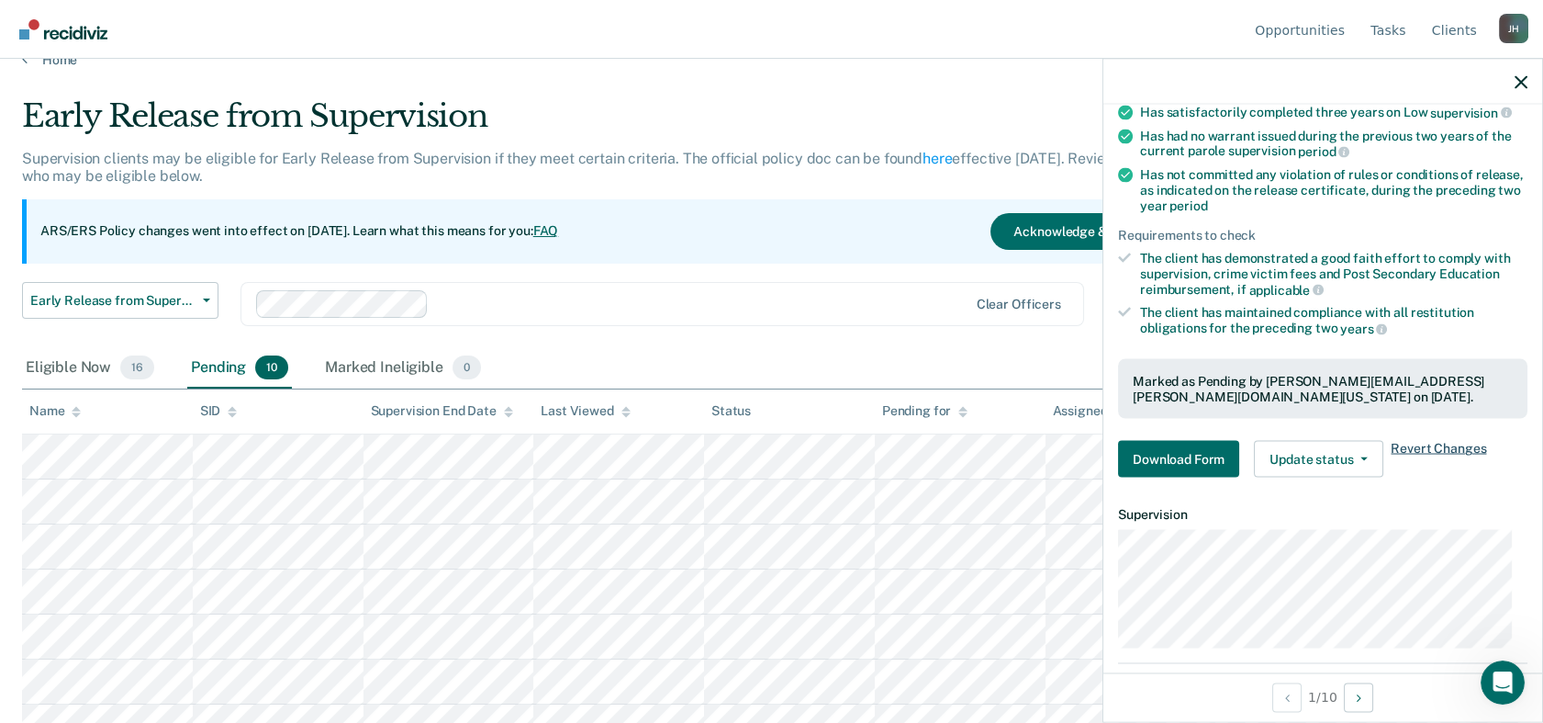
click at [1402, 443] on span "Revert Changes" at bounding box center [1438, 459] width 95 height 37
